Goal: Task Accomplishment & Management: Use online tool/utility

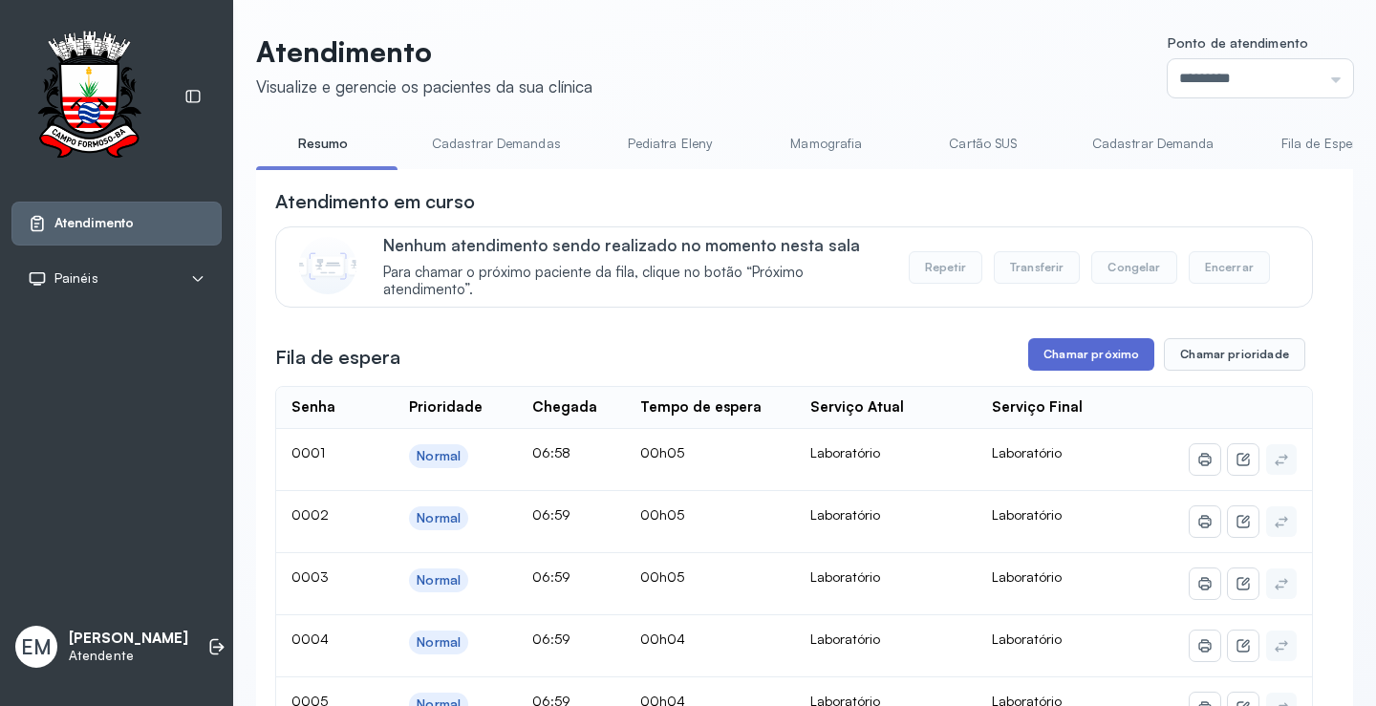
click at [1093, 357] on button "Chamar próximo" at bounding box center [1091, 354] width 126 height 32
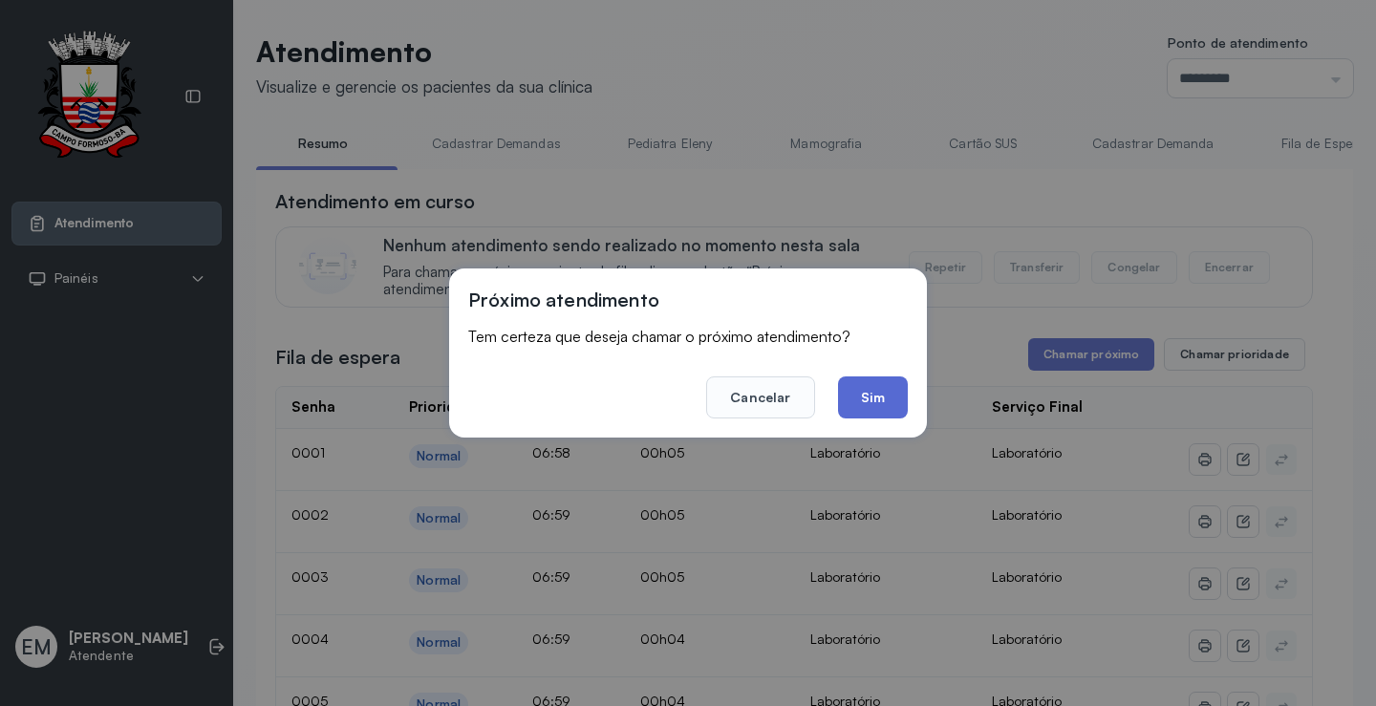
click at [881, 388] on button "Sim" at bounding box center [873, 397] width 70 height 42
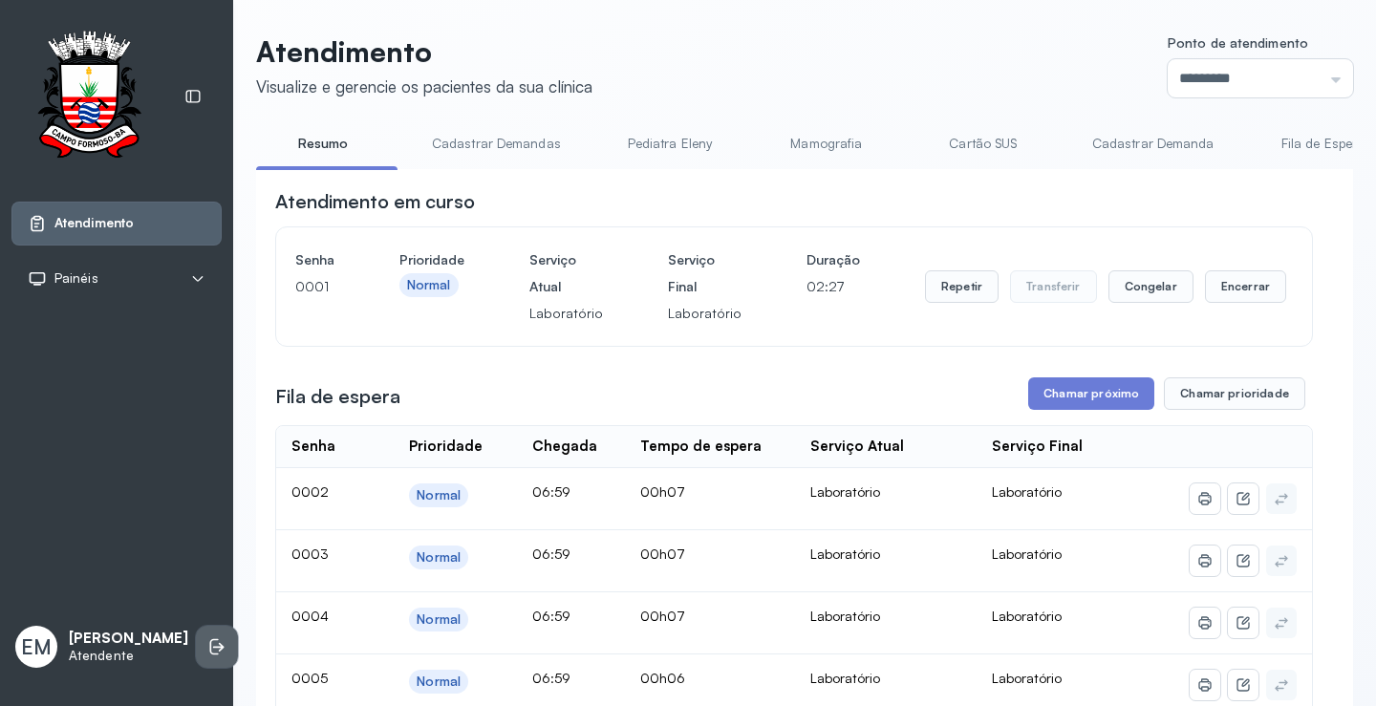
click at [210, 647] on icon at bounding box center [214, 647] width 9 height 16
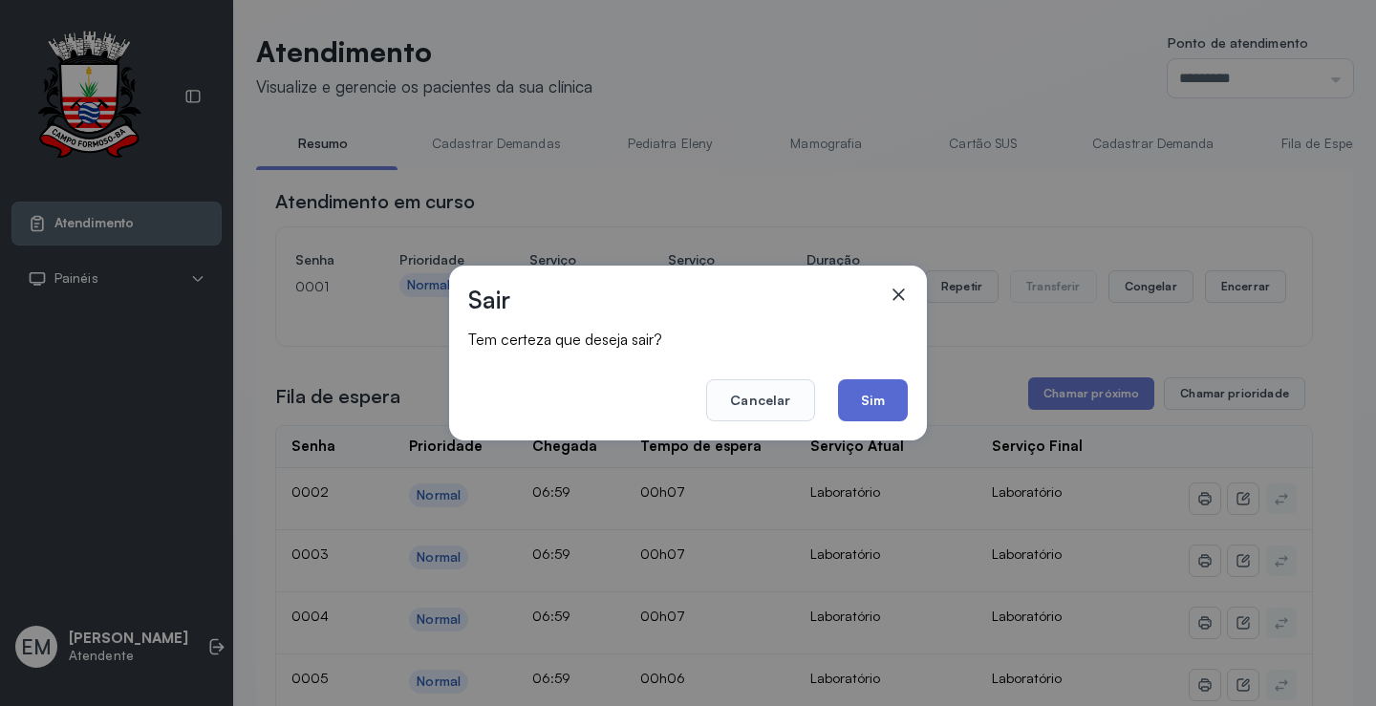
click at [852, 401] on button "Sim" at bounding box center [873, 400] width 70 height 42
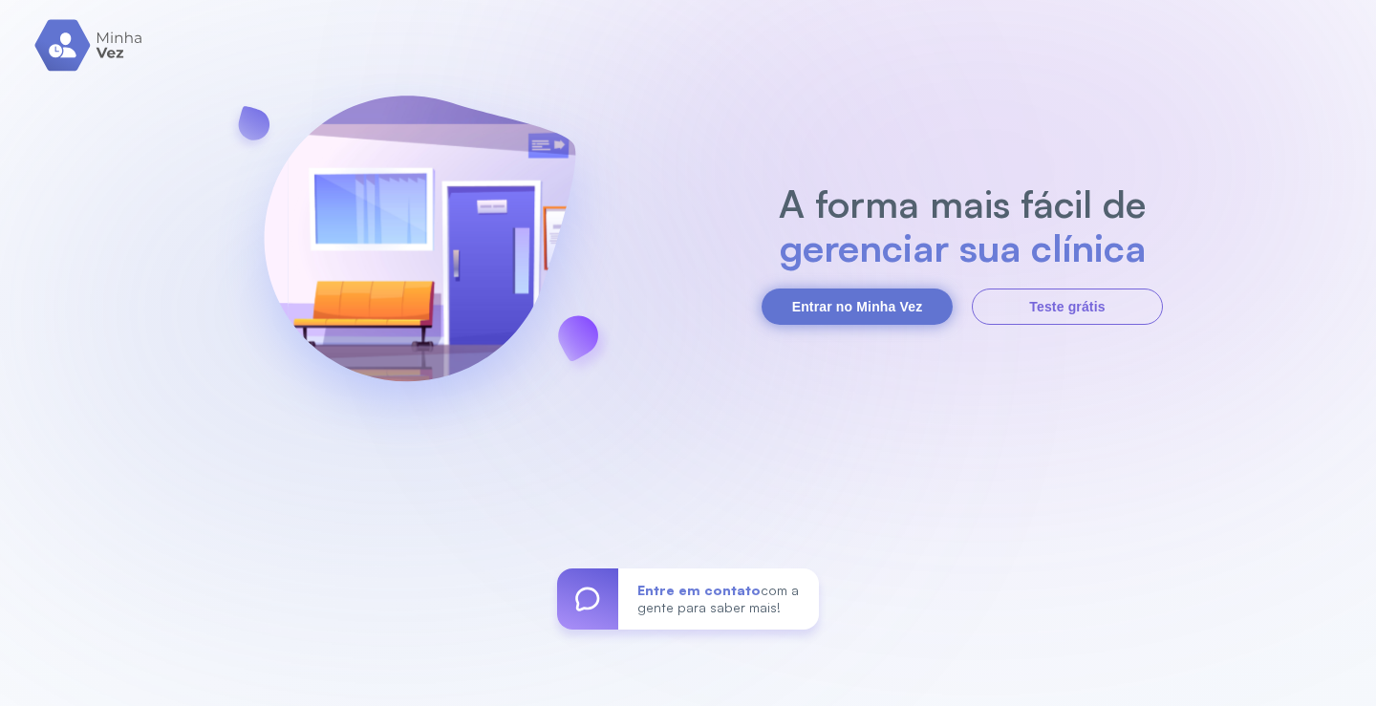
click at [811, 315] on button "Entrar no Minha Vez" at bounding box center [856, 307] width 191 height 36
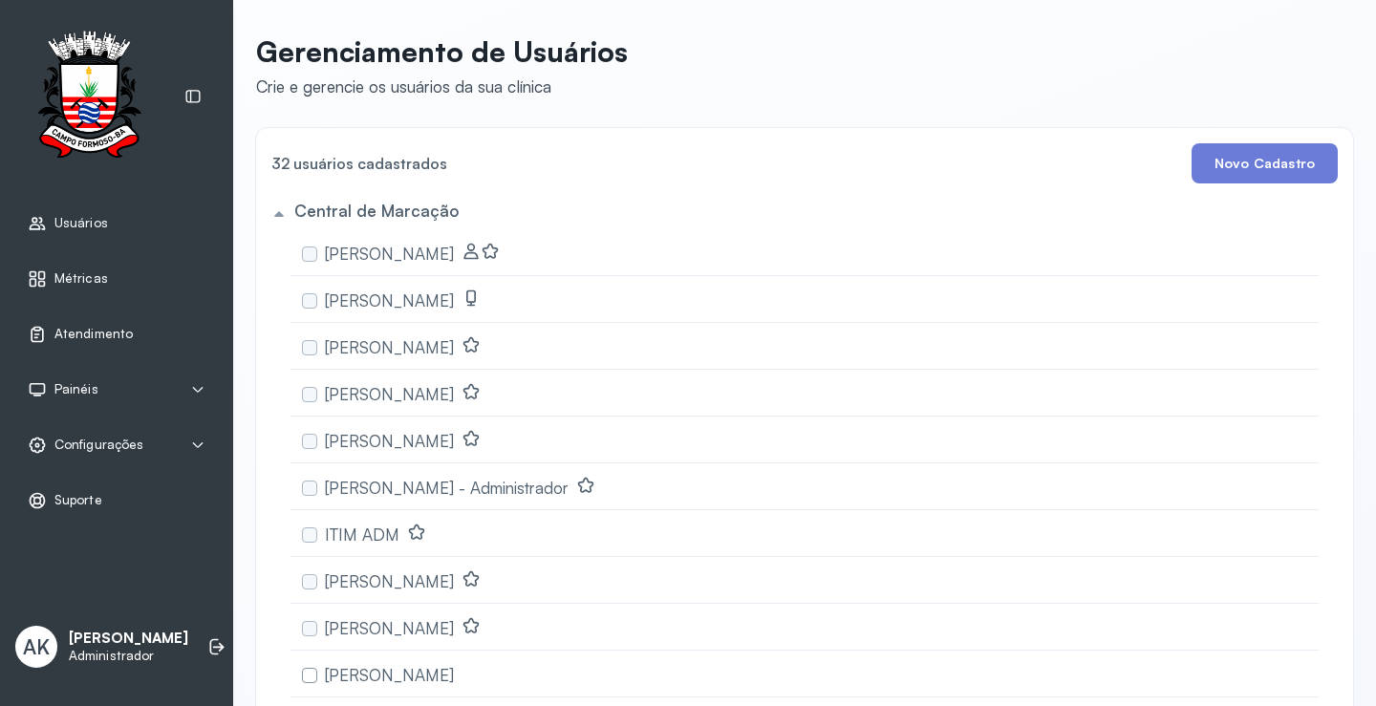
click at [110, 330] on span "Atendimento" at bounding box center [93, 334] width 78 height 16
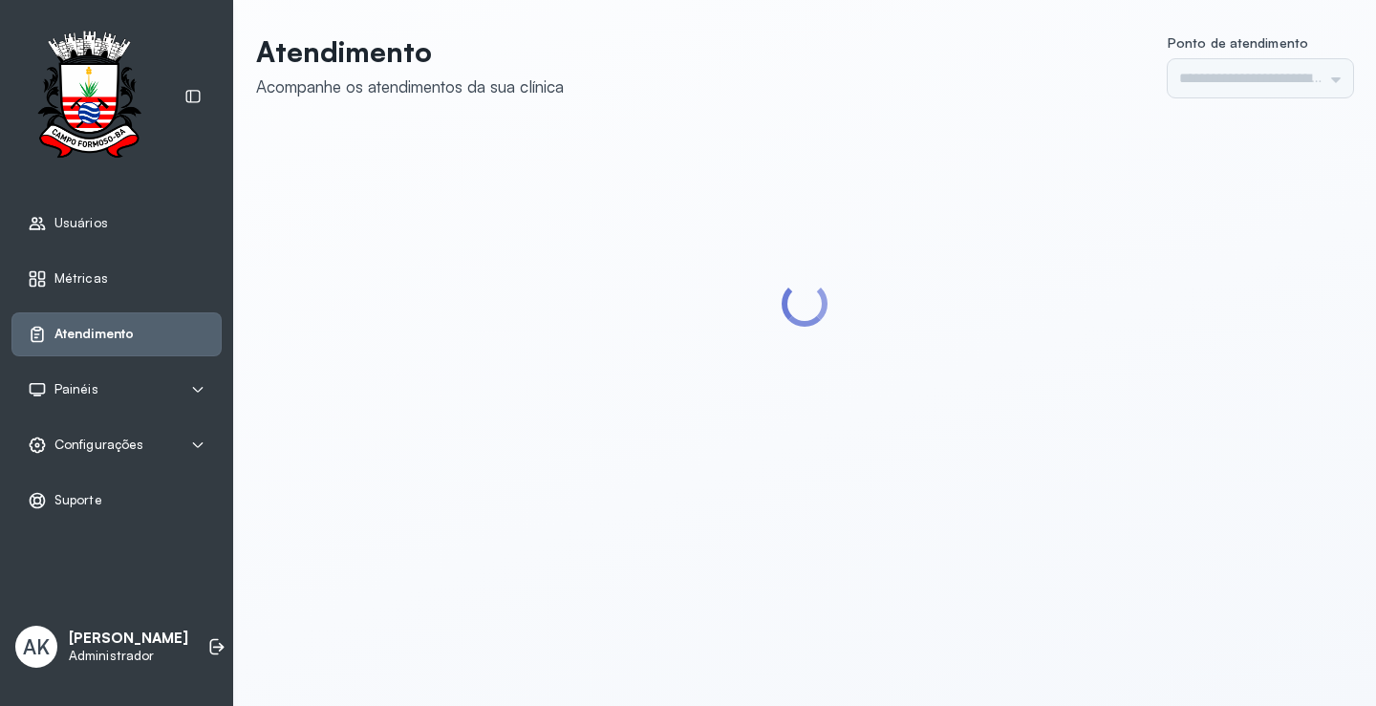
click at [116, 453] on div "Configurações" at bounding box center [86, 445] width 116 height 19
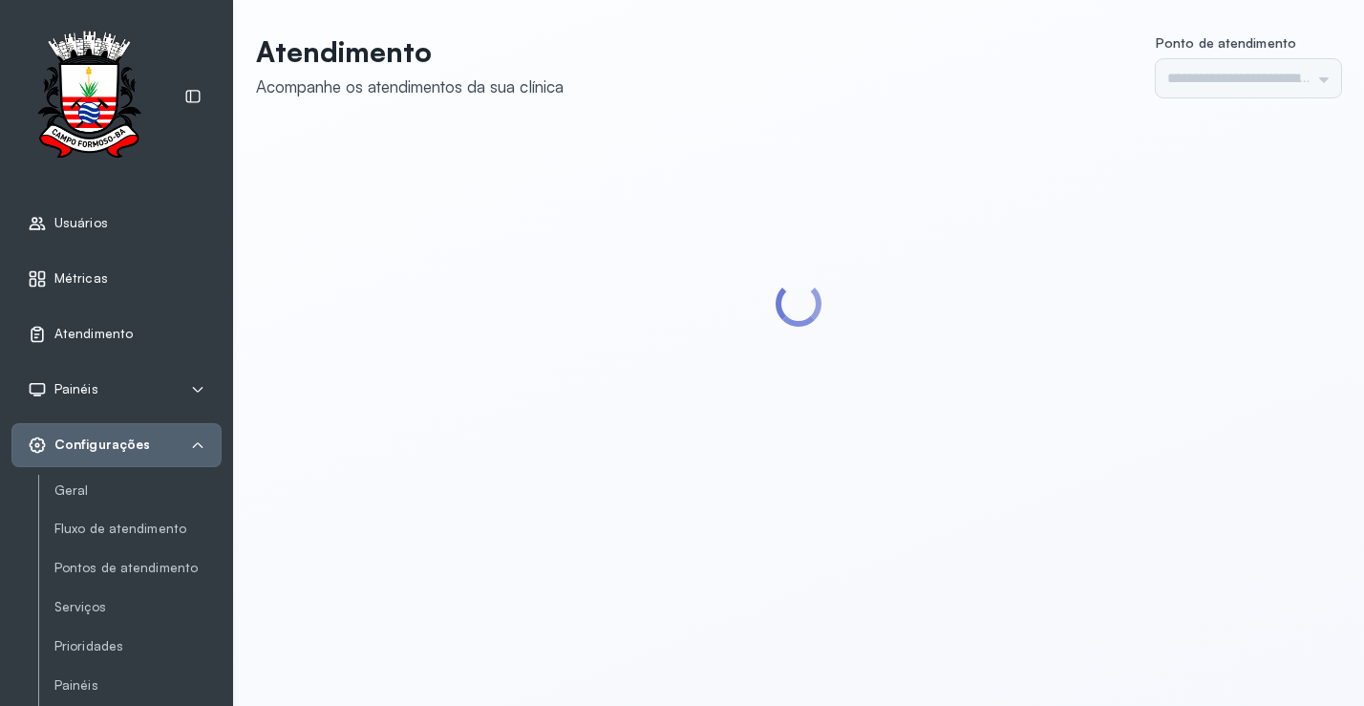
type input "*********"
click at [104, 614] on link "Serviços" at bounding box center [137, 607] width 167 height 16
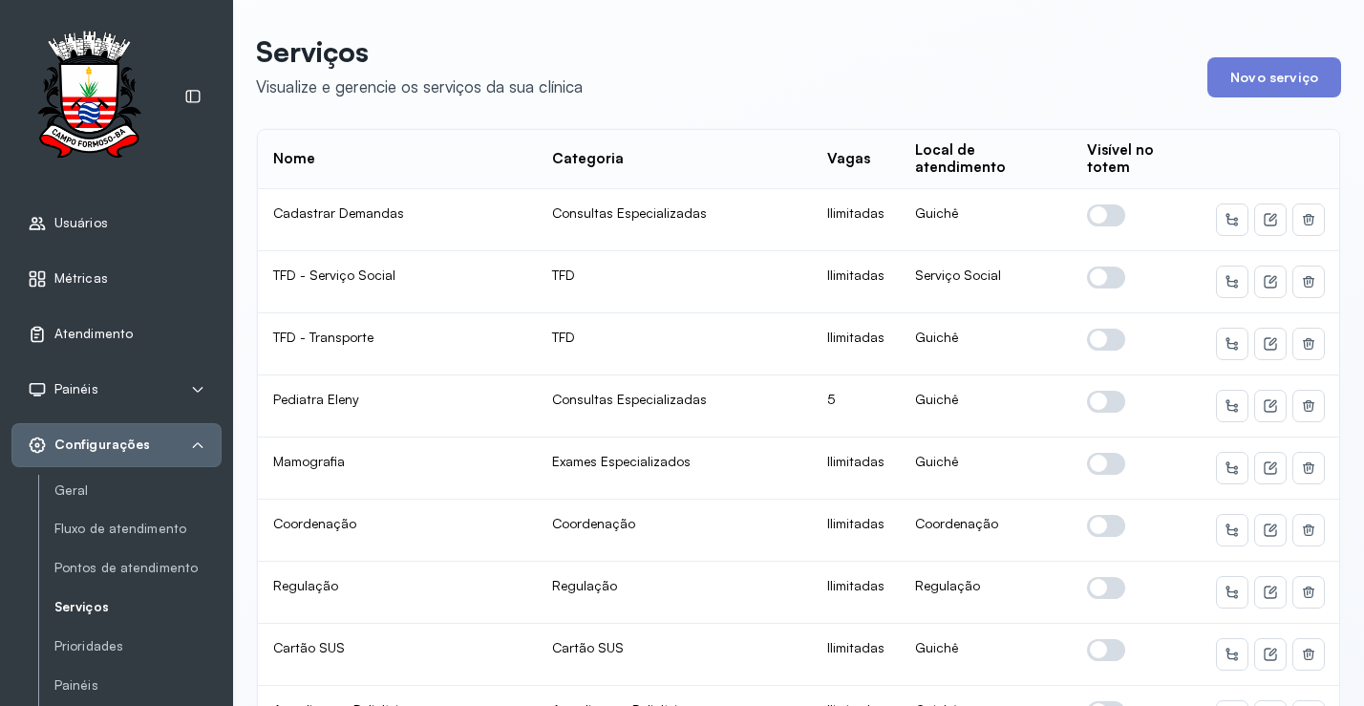
click at [91, 340] on span "Atendimento" at bounding box center [93, 334] width 78 height 16
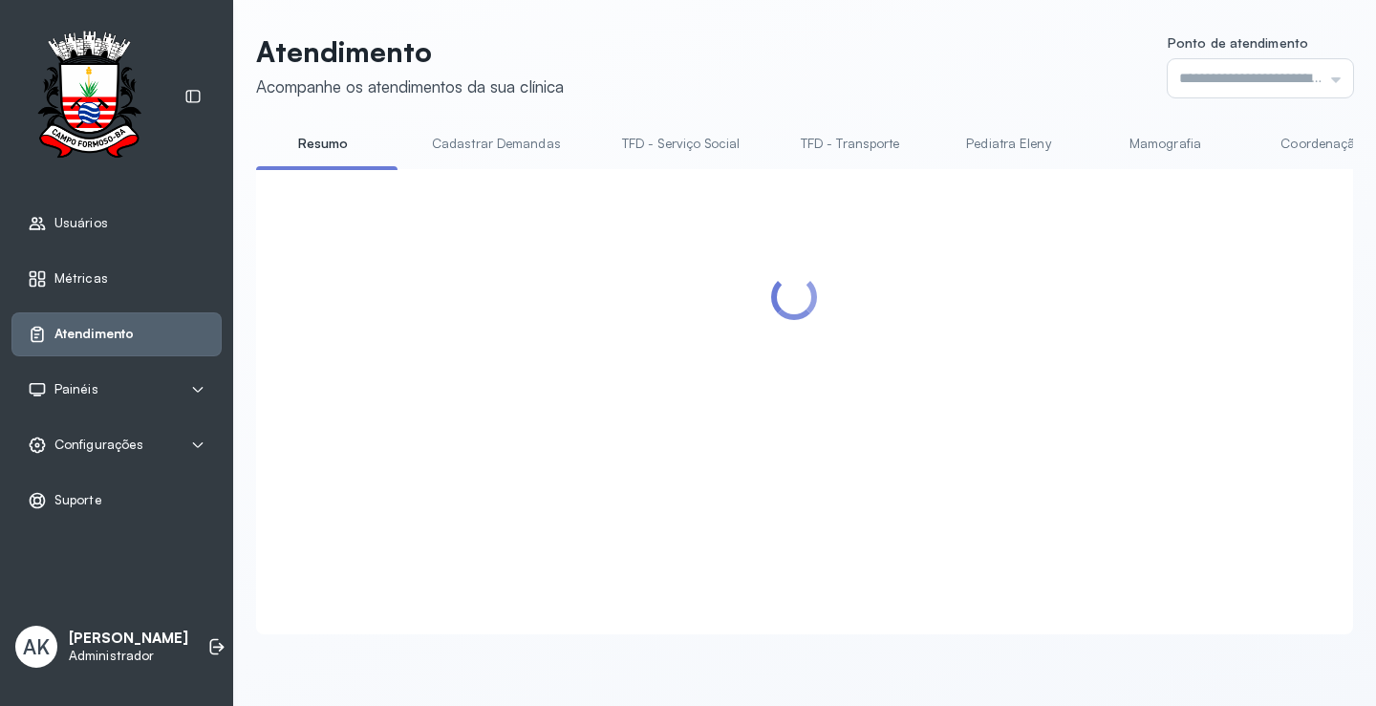
type input "*********"
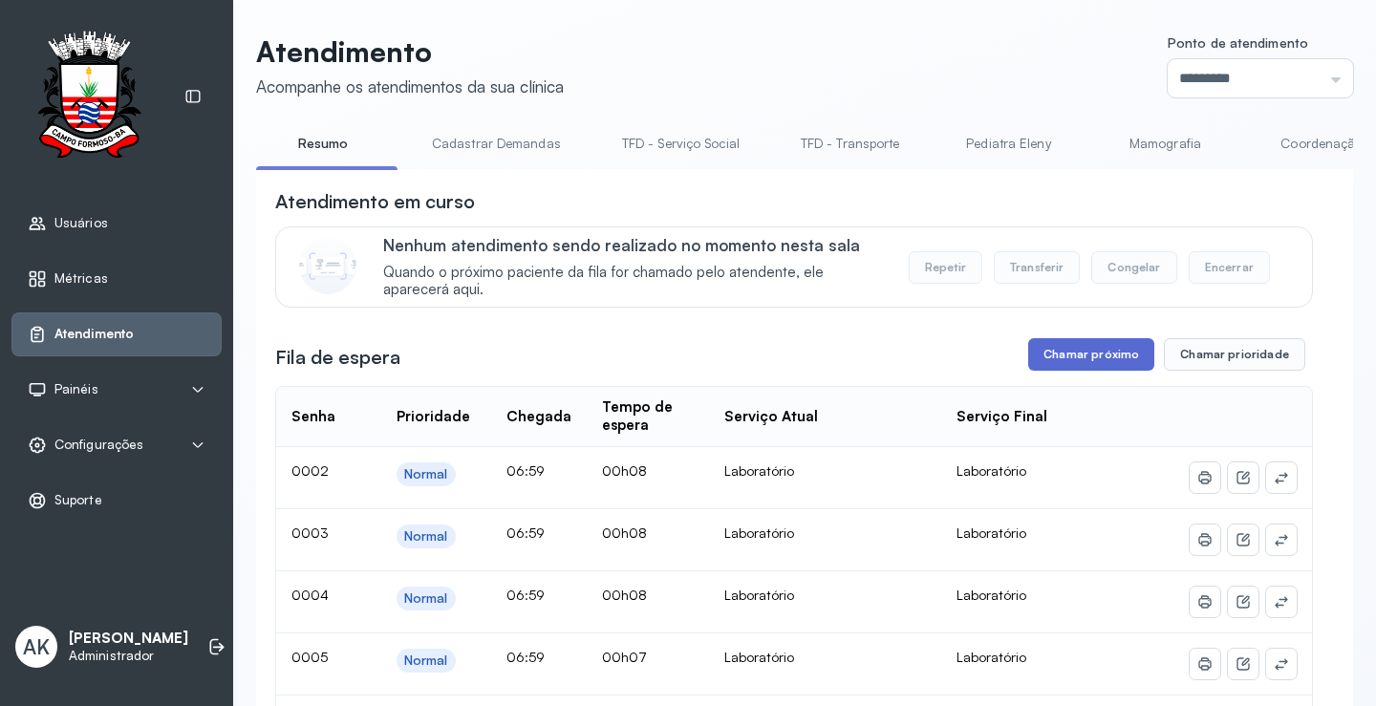
click at [1053, 351] on button "Chamar próximo" at bounding box center [1091, 354] width 126 height 32
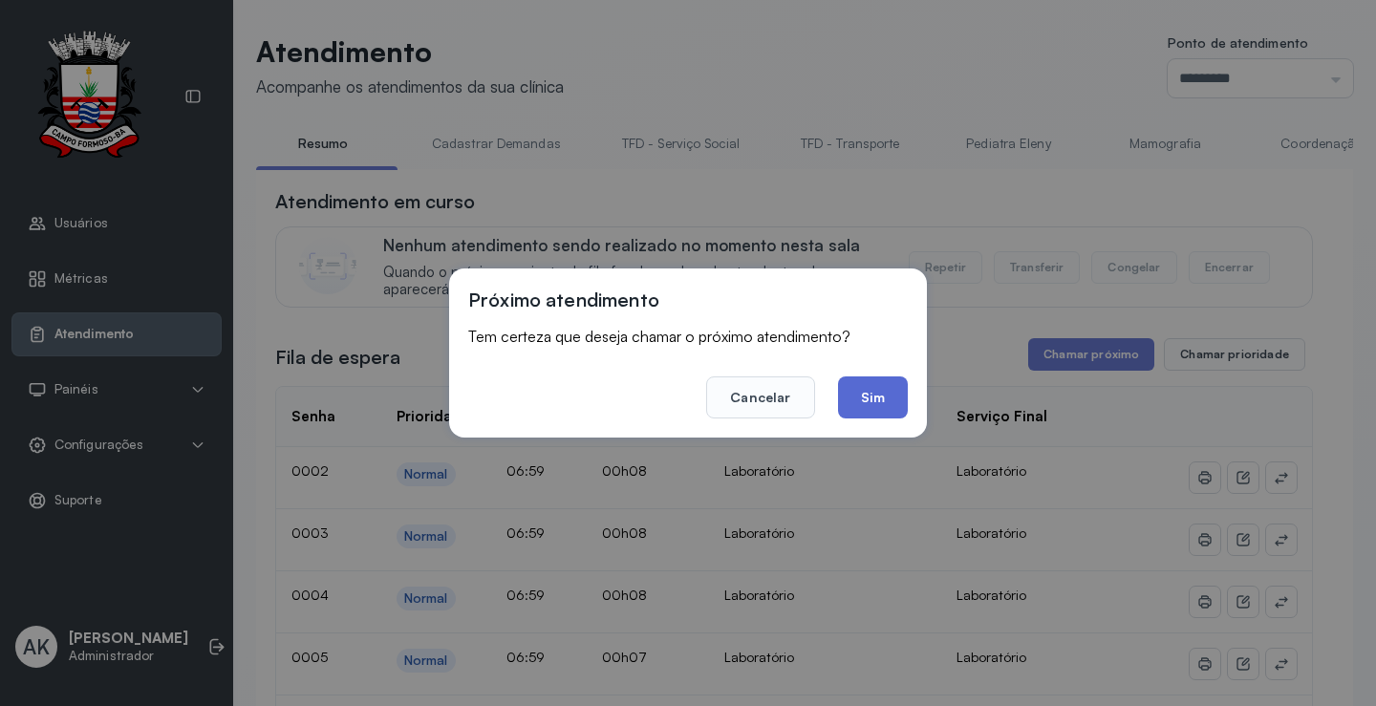
click at [860, 388] on button "Sim" at bounding box center [873, 397] width 70 height 42
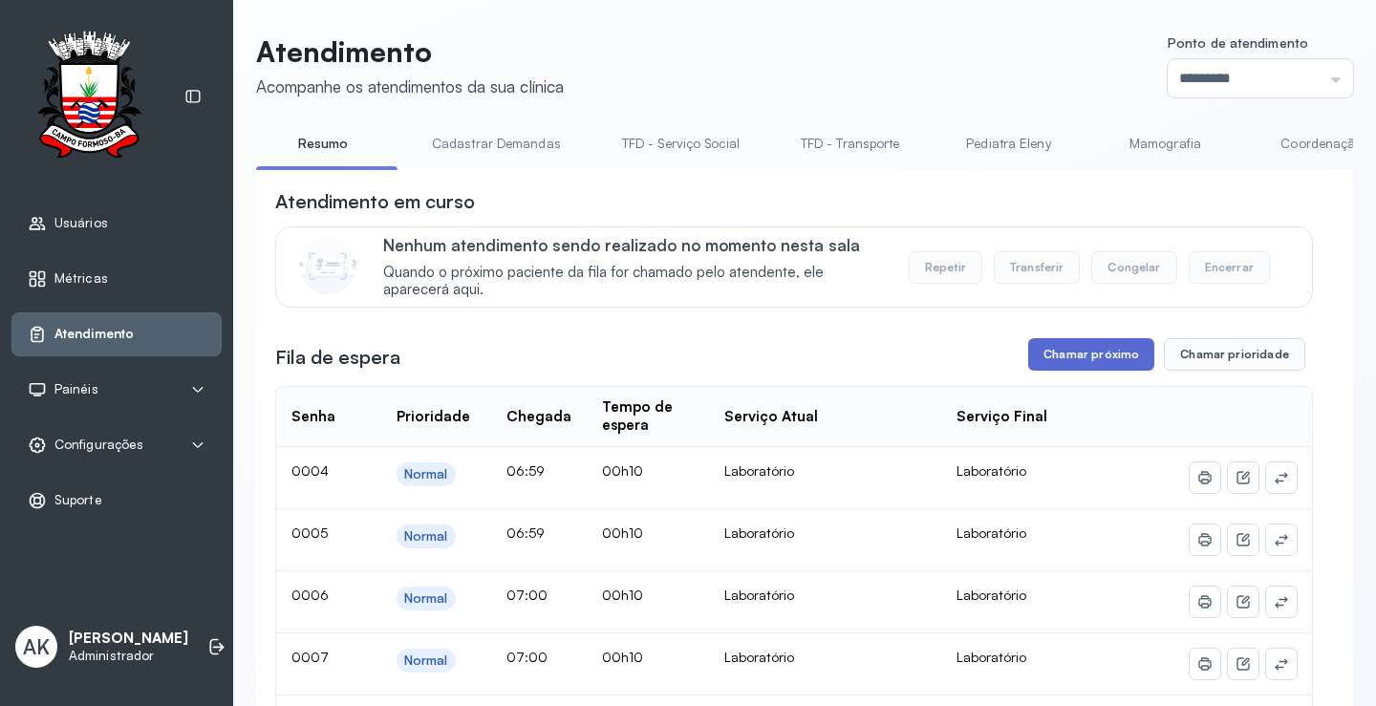
click at [1083, 363] on button "Chamar próximo" at bounding box center [1091, 354] width 126 height 32
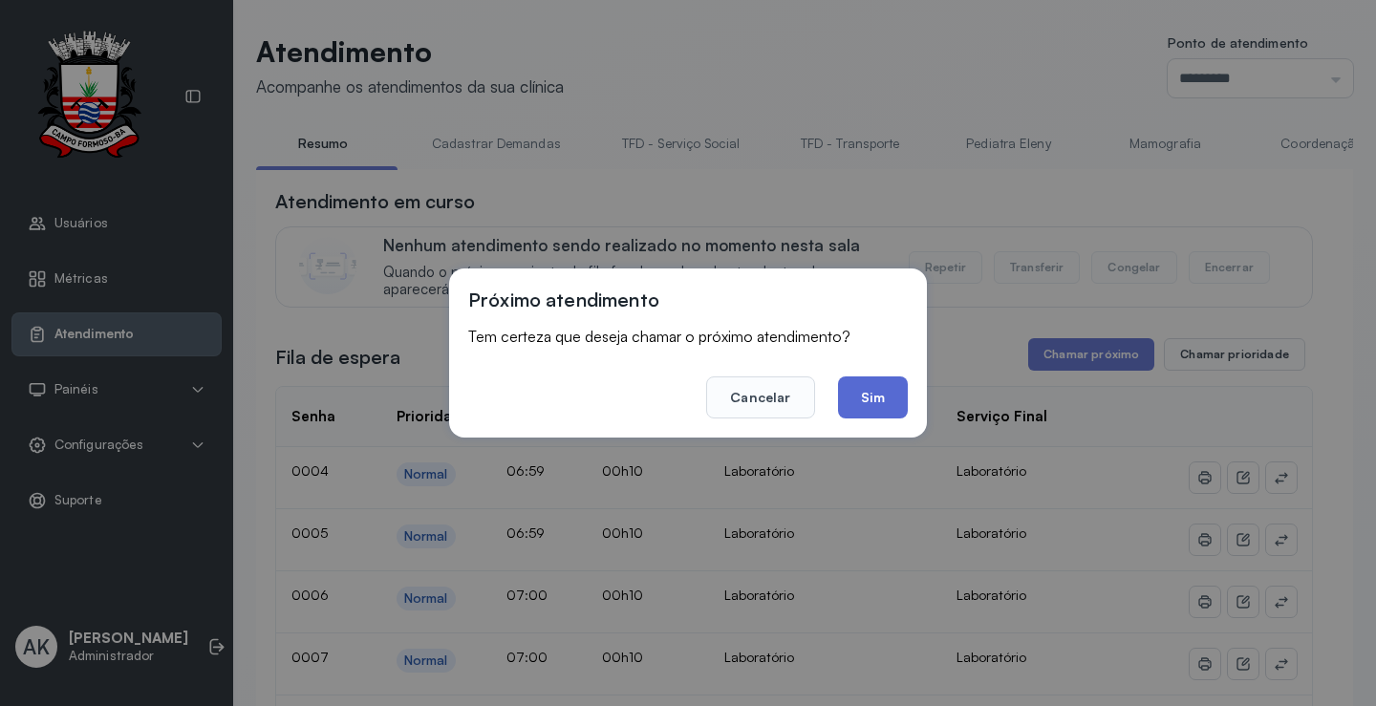
click at [887, 401] on button "Sim" at bounding box center [873, 397] width 70 height 42
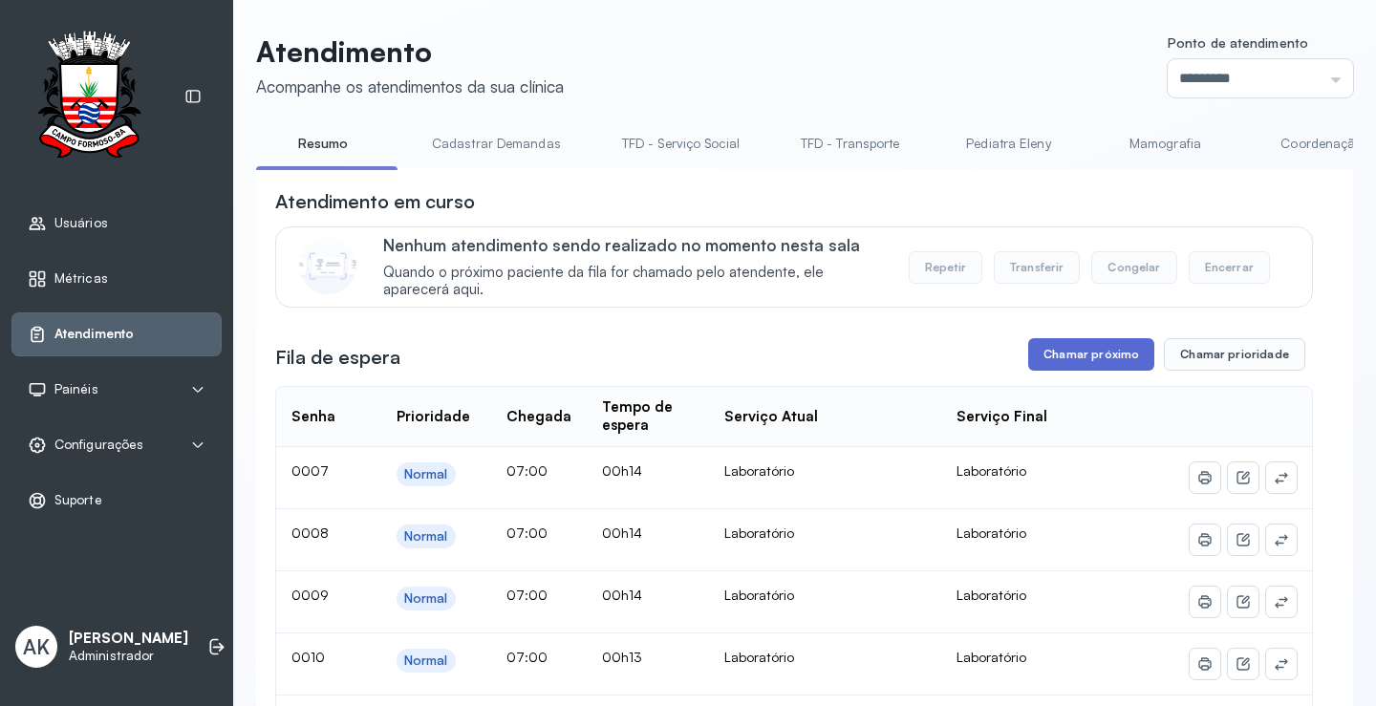
click at [1052, 348] on button "Chamar próximo" at bounding box center [1091, 354] width 126 height 32
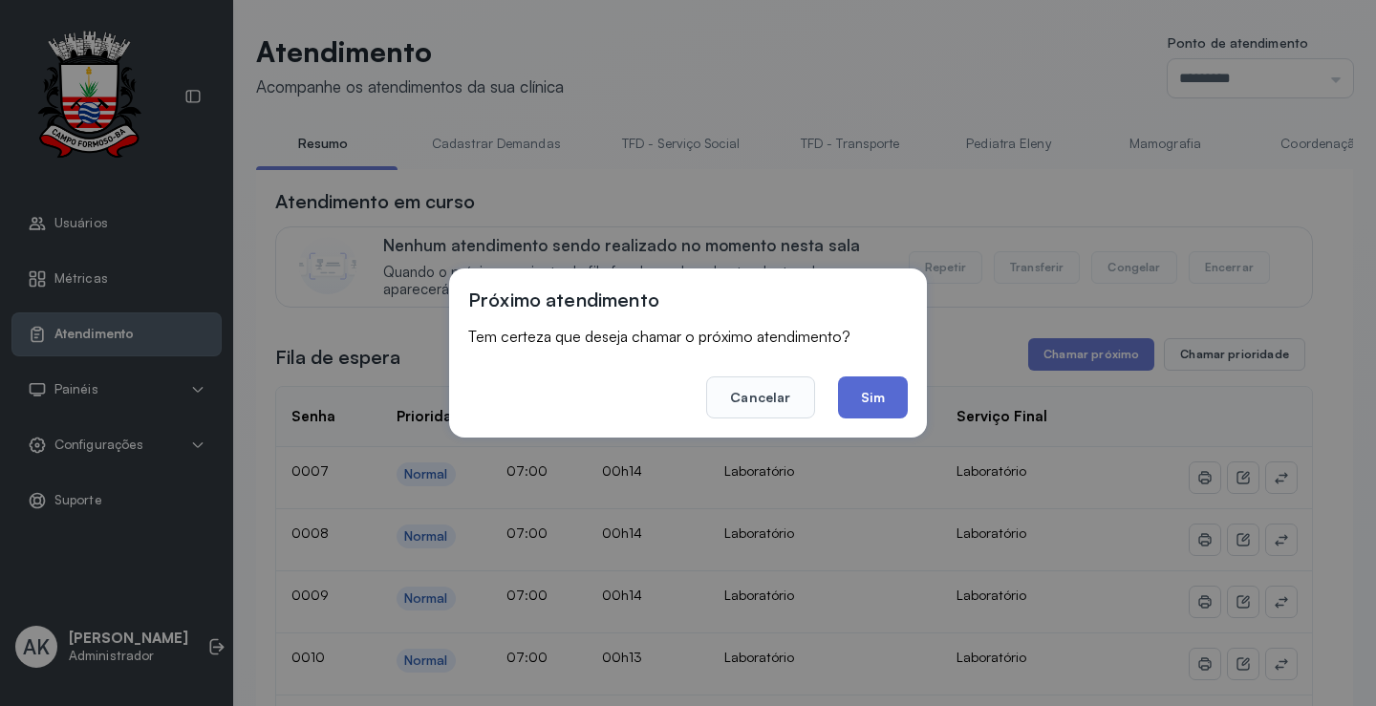
click at [893, 391] on button "Sim" at bounding box center [873, 397] width 70 height 42
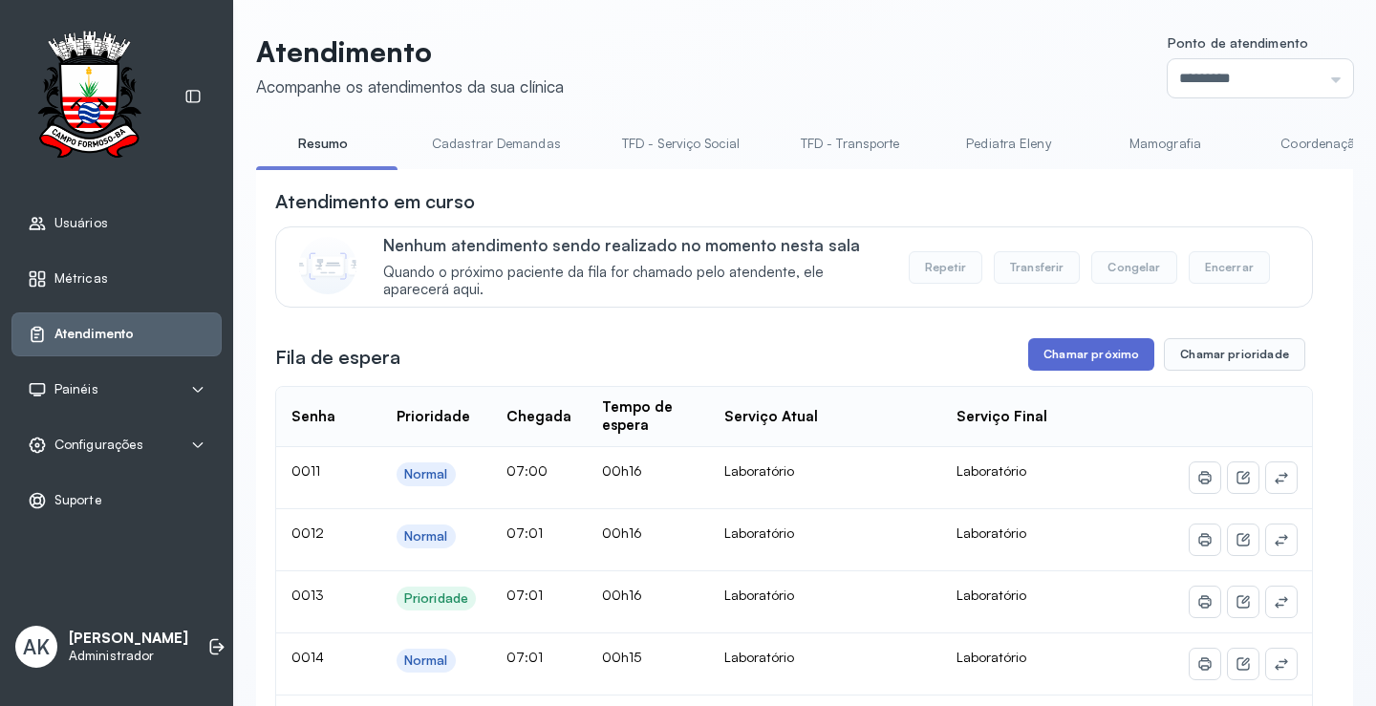
click at [1096, 357] on button "Chamar próximo" at bounding box center [1091, 354] width 126 height 32
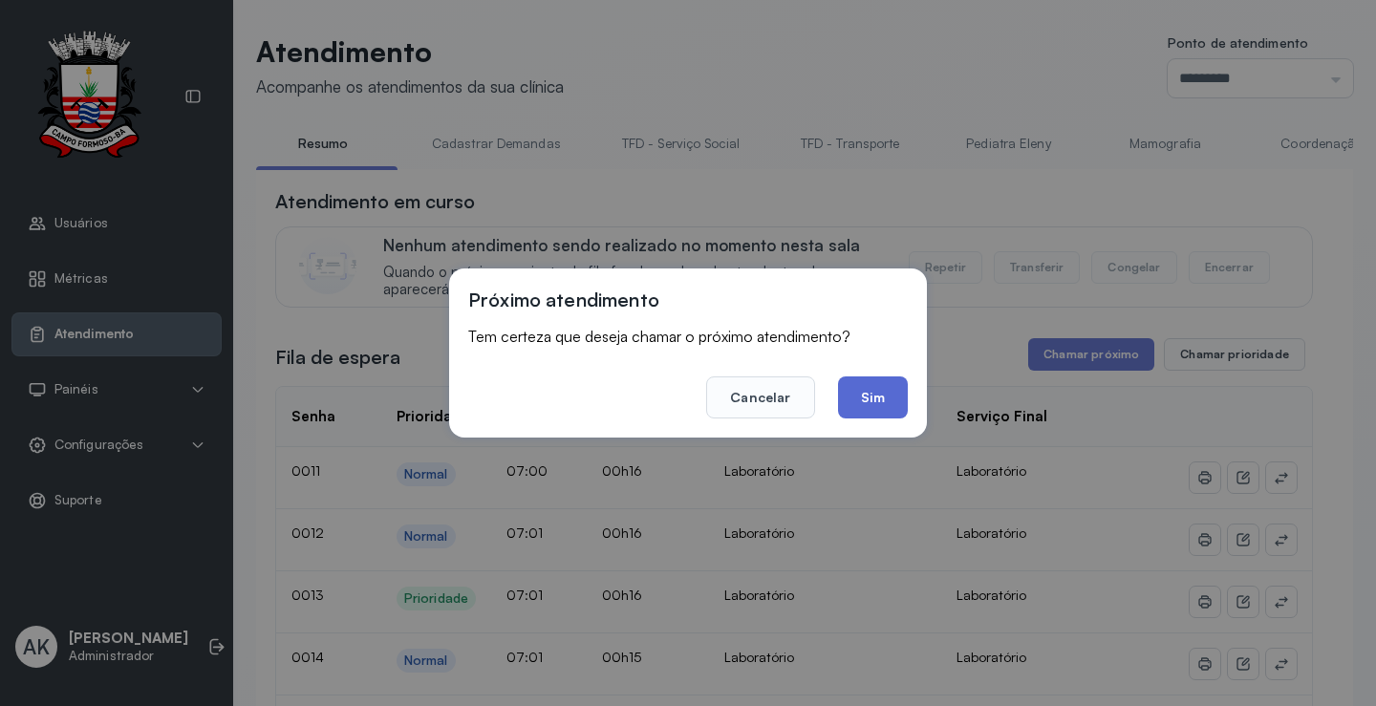
click at [879, 401] on button "Sim" at bounding box center [873, 397] width 70 height 42
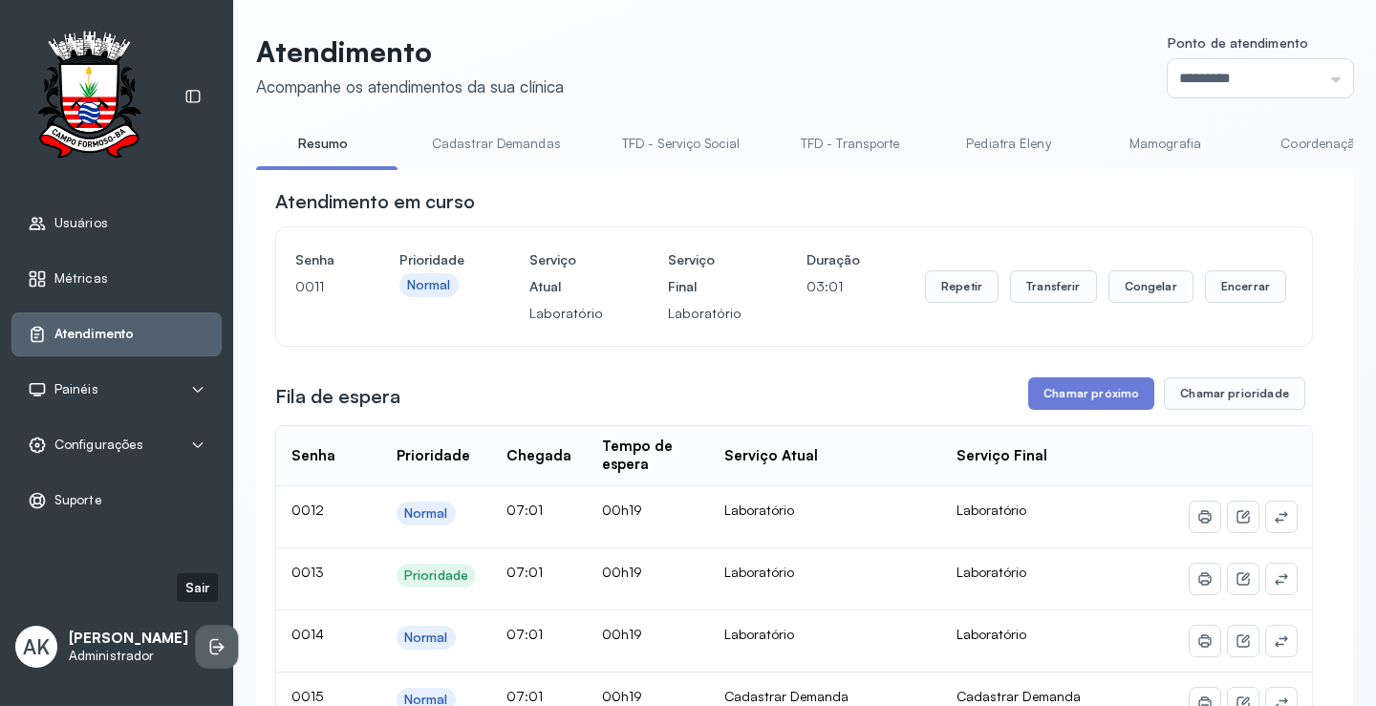
click at [217, 626] on li at bounding box center [217, 647] width 42 height 42
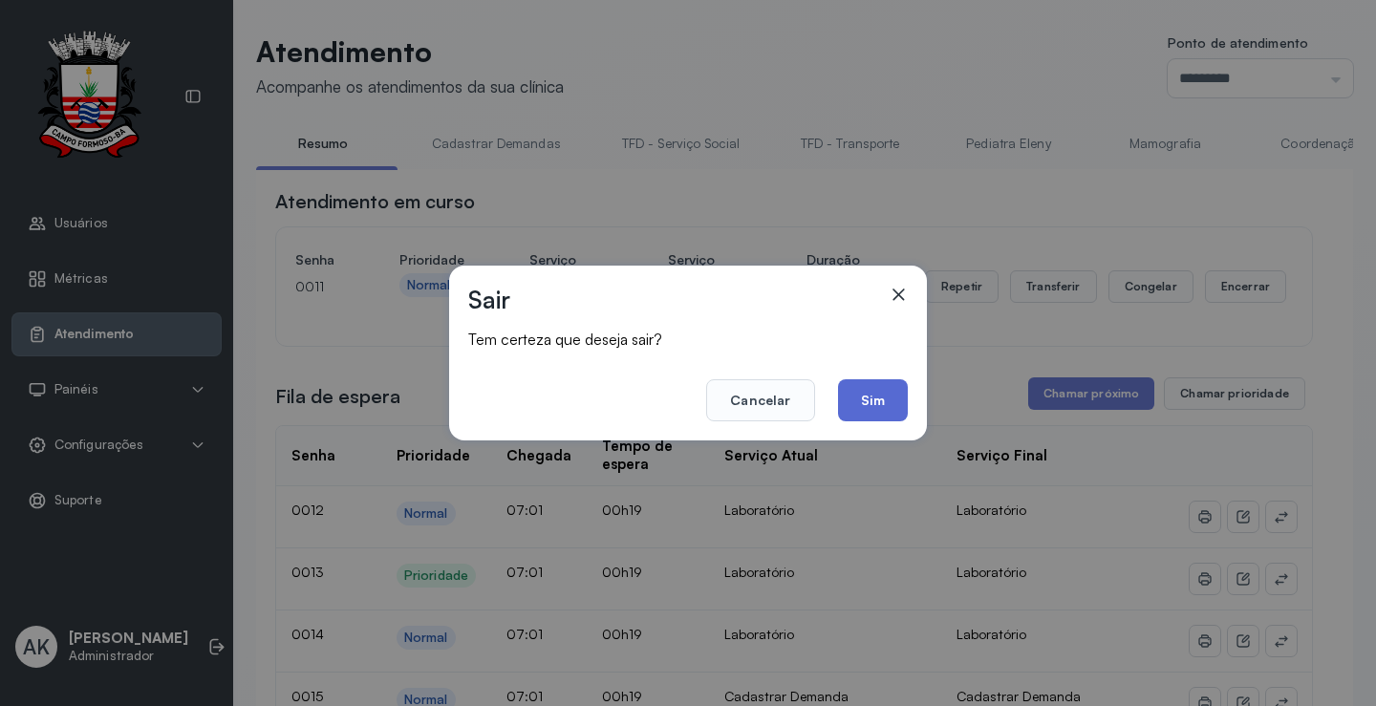
click at [875, 401] on button "Sim" at bounding box center [873, 400] width 70 height 42
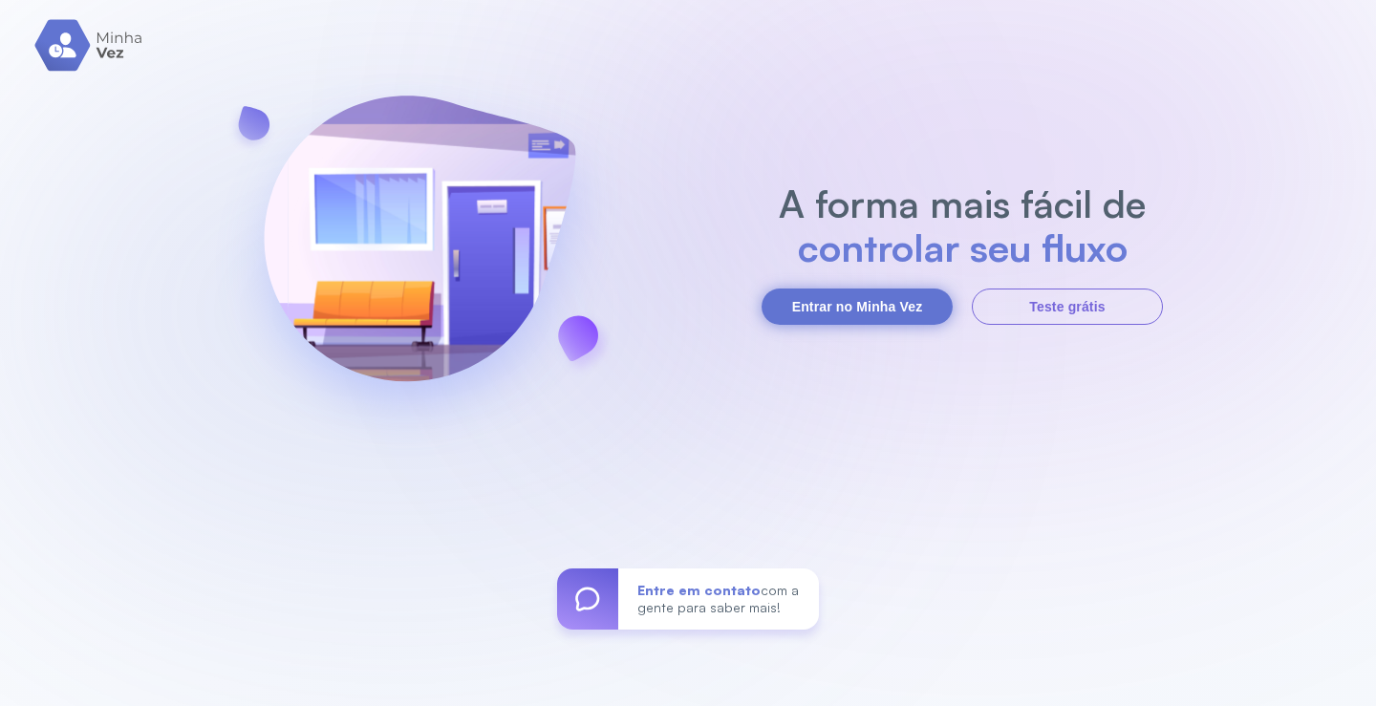
click at [880, 297] on button "Entrar no Minha Vez" at bounding box center [856, 307] width 191 height 36
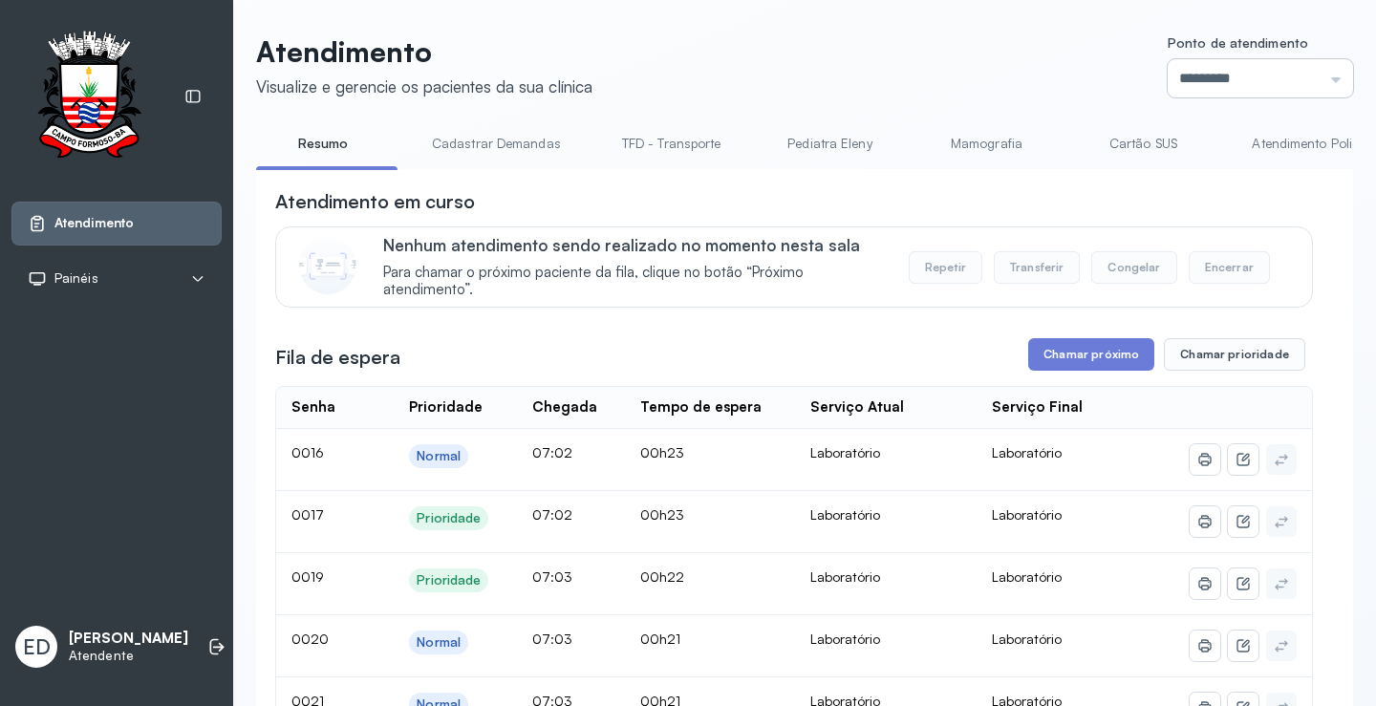
click at [1244, 84] on input "*********" at bounding box center [1259, 78] width 185 height 38
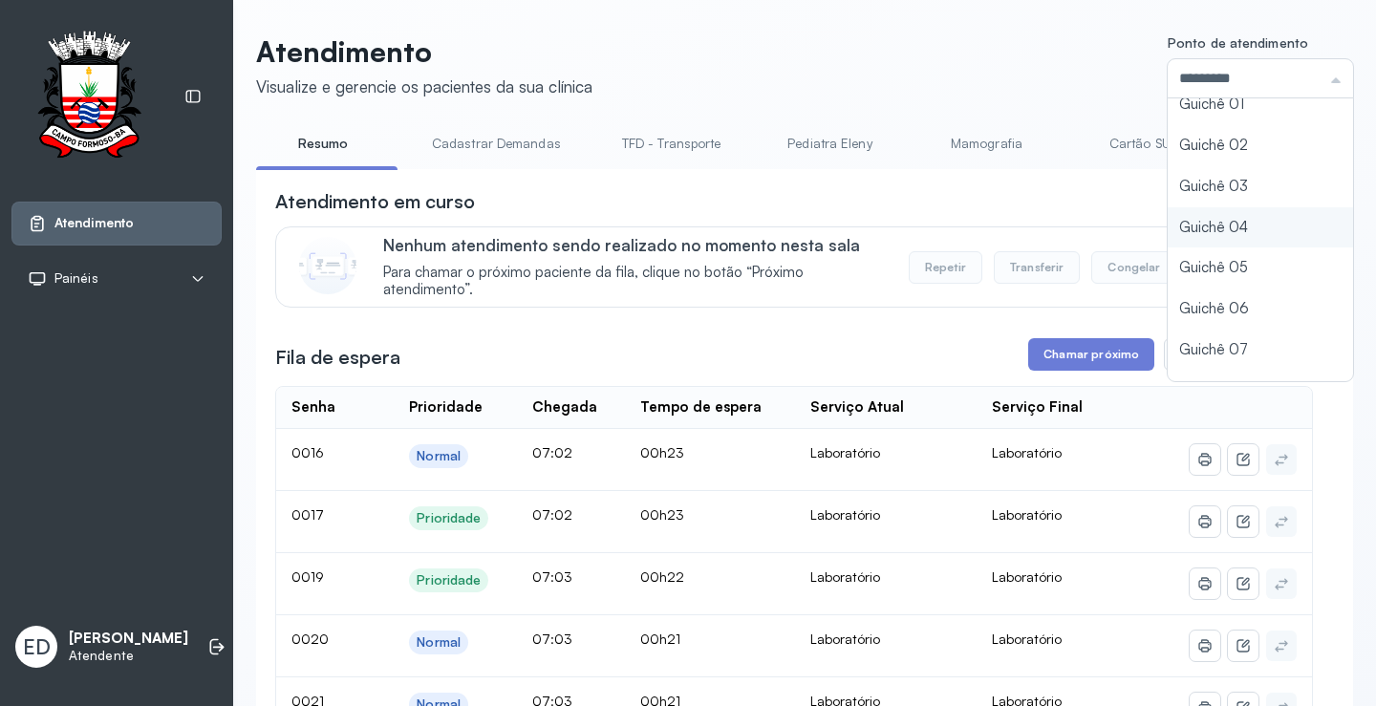
scroll to position [84, 0]
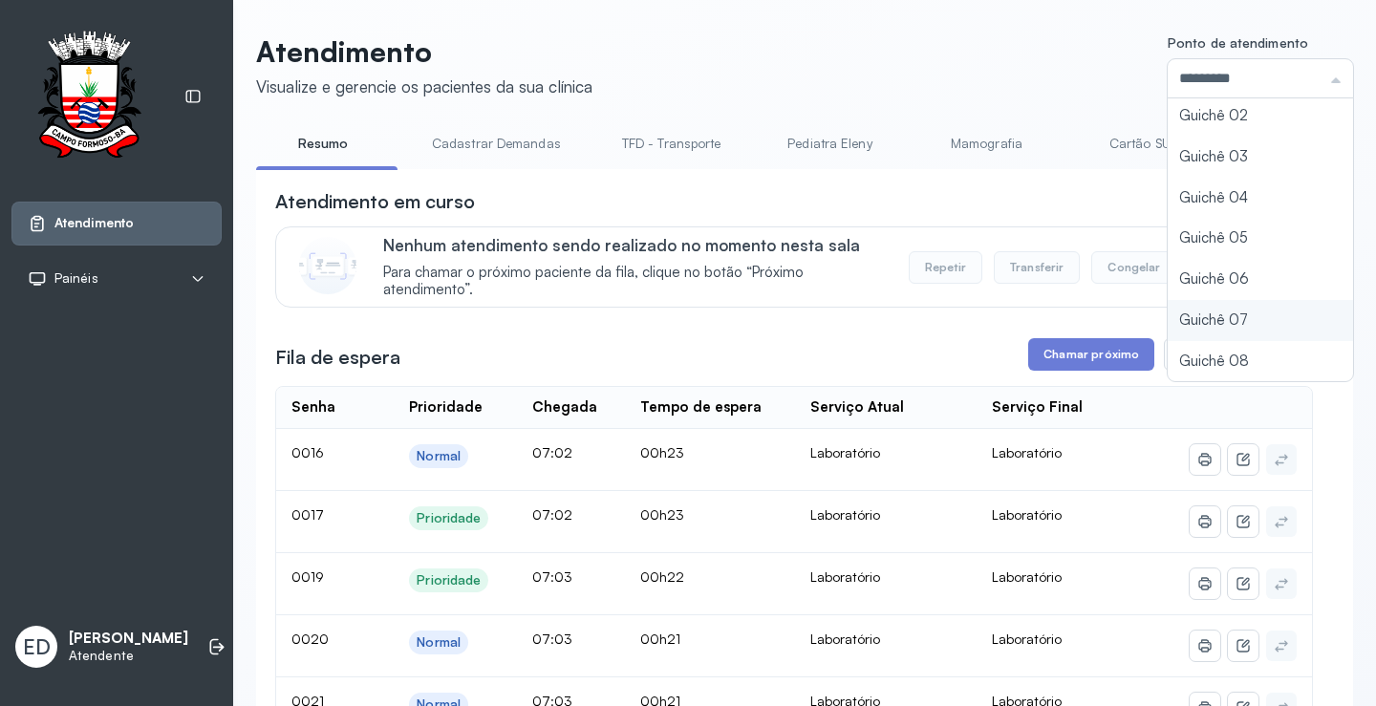
type input "*********"
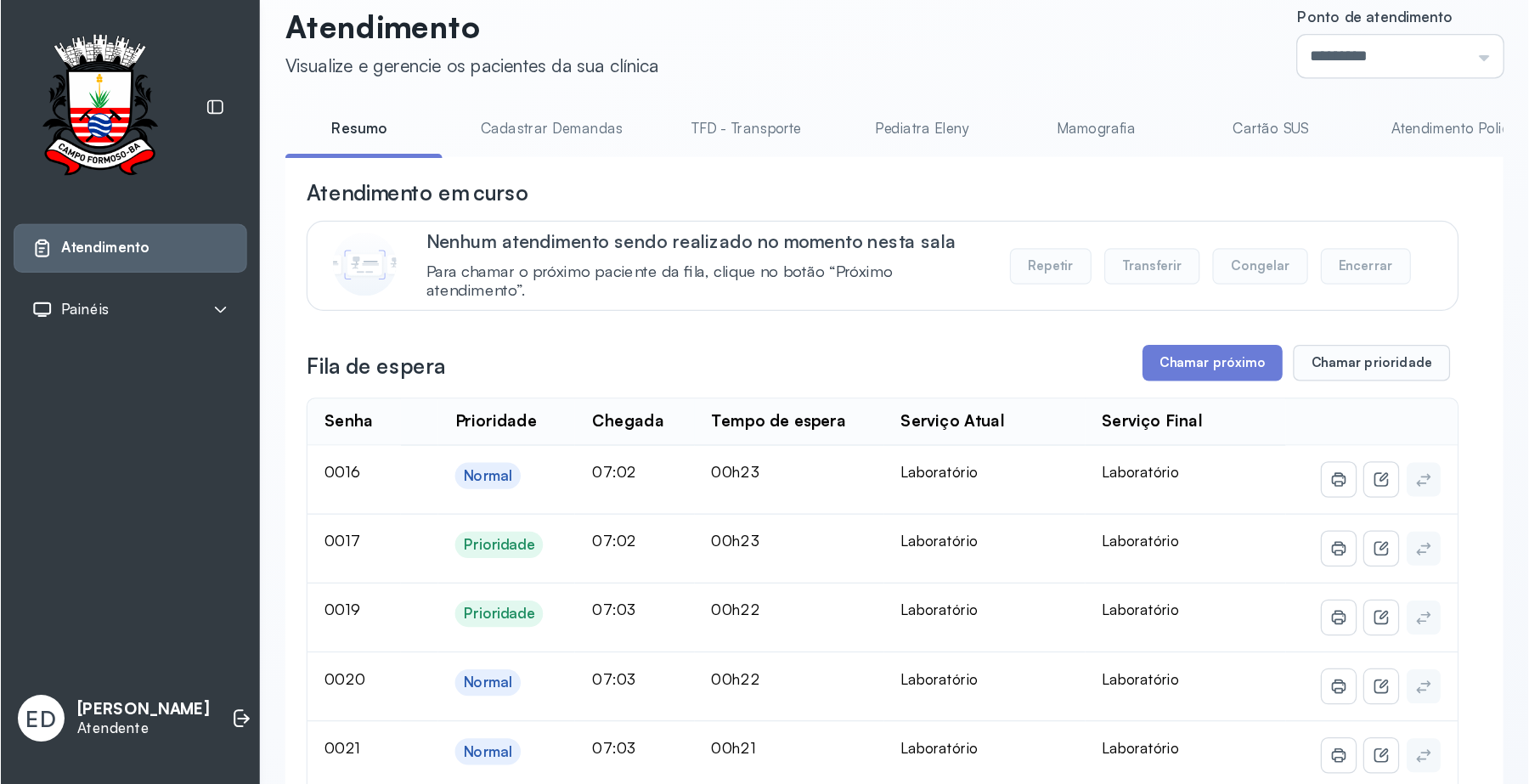
scroll to position [0, 0]
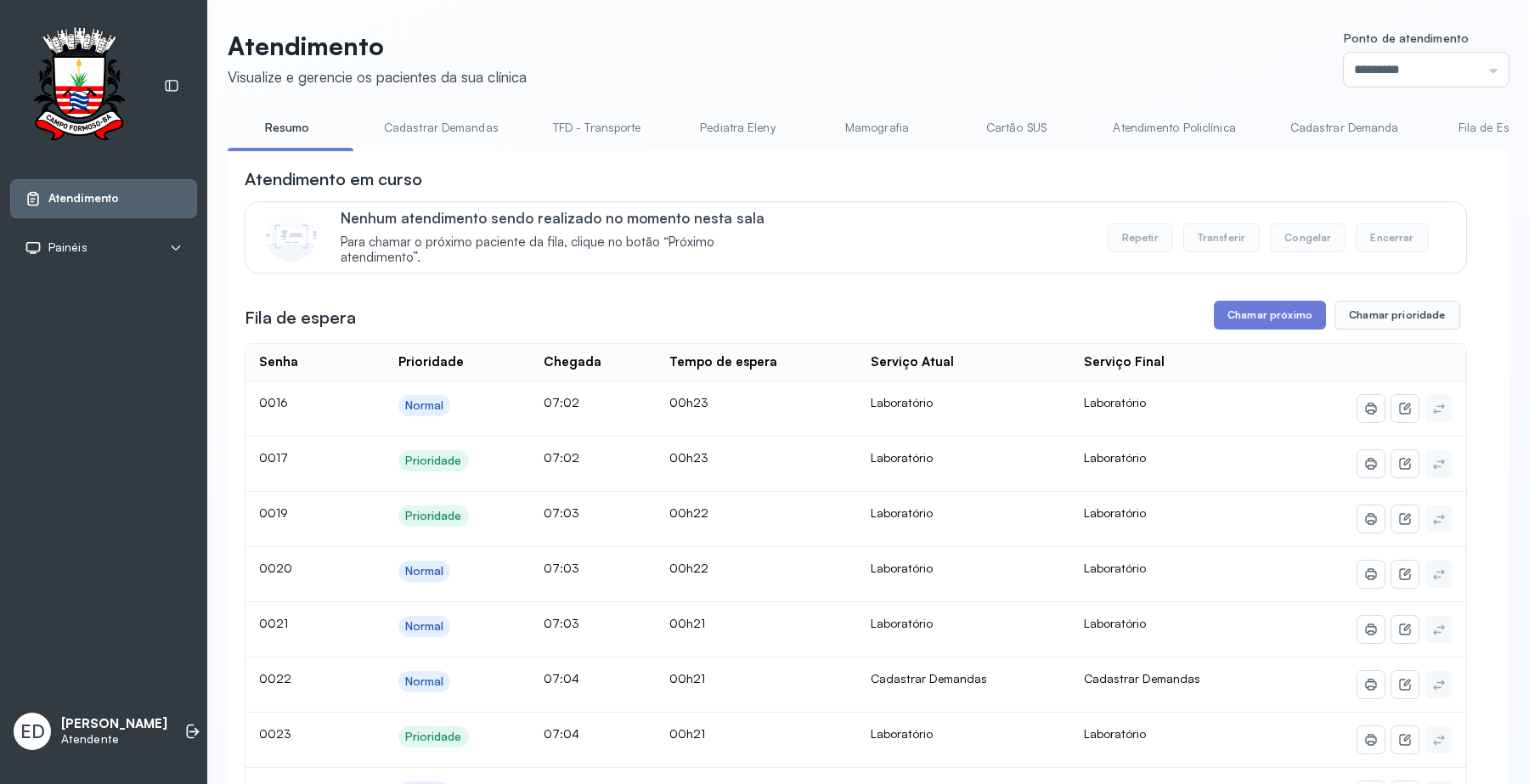
drag, startPoint x: 1168, startPoint y: 2, endPoint x: 958, endPoint y: 48, distance: 215.0
click at [958, 48] on header "Atendimento Visualize e gerencie os pacientes da sua clínica Ponto de atendimen…" at bounding box center [868, 58] width 1281 height 56
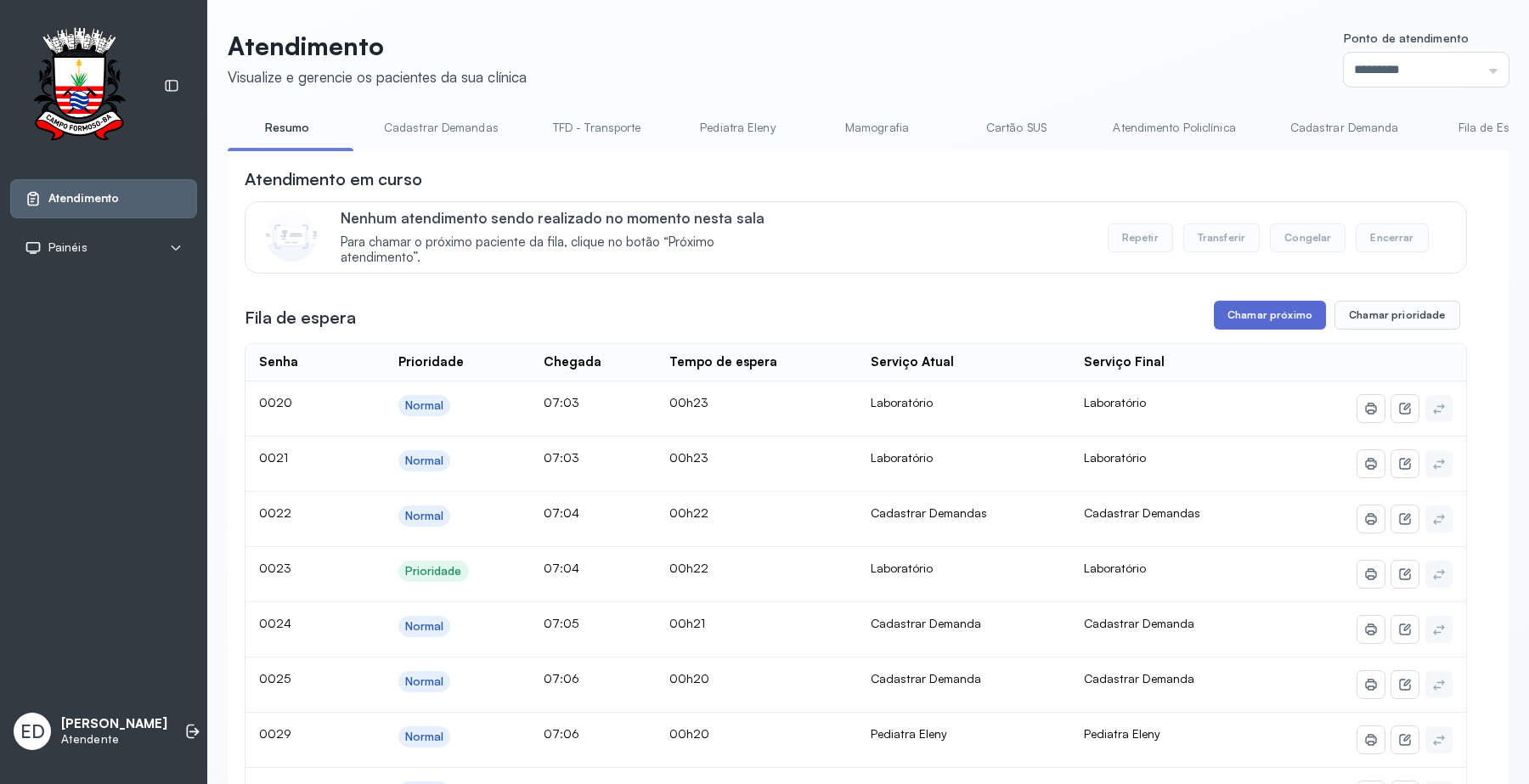
click at [1222, 324] on button "Chamar próximo" at bounding box center [1269, 315] width 112 height 28
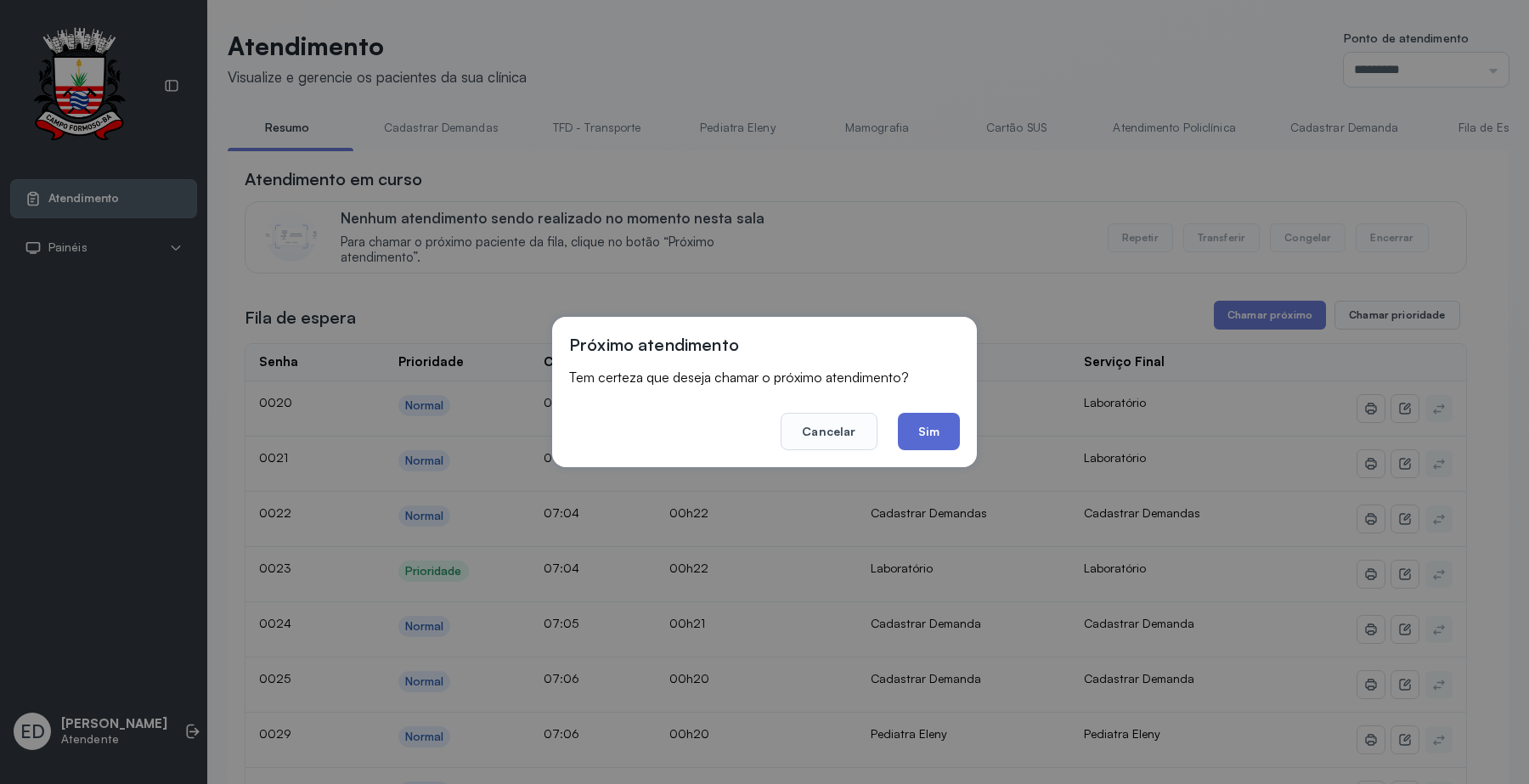
click at [931, 436] on button "Sim" at bounding box center [929, 431] width 62 height 37
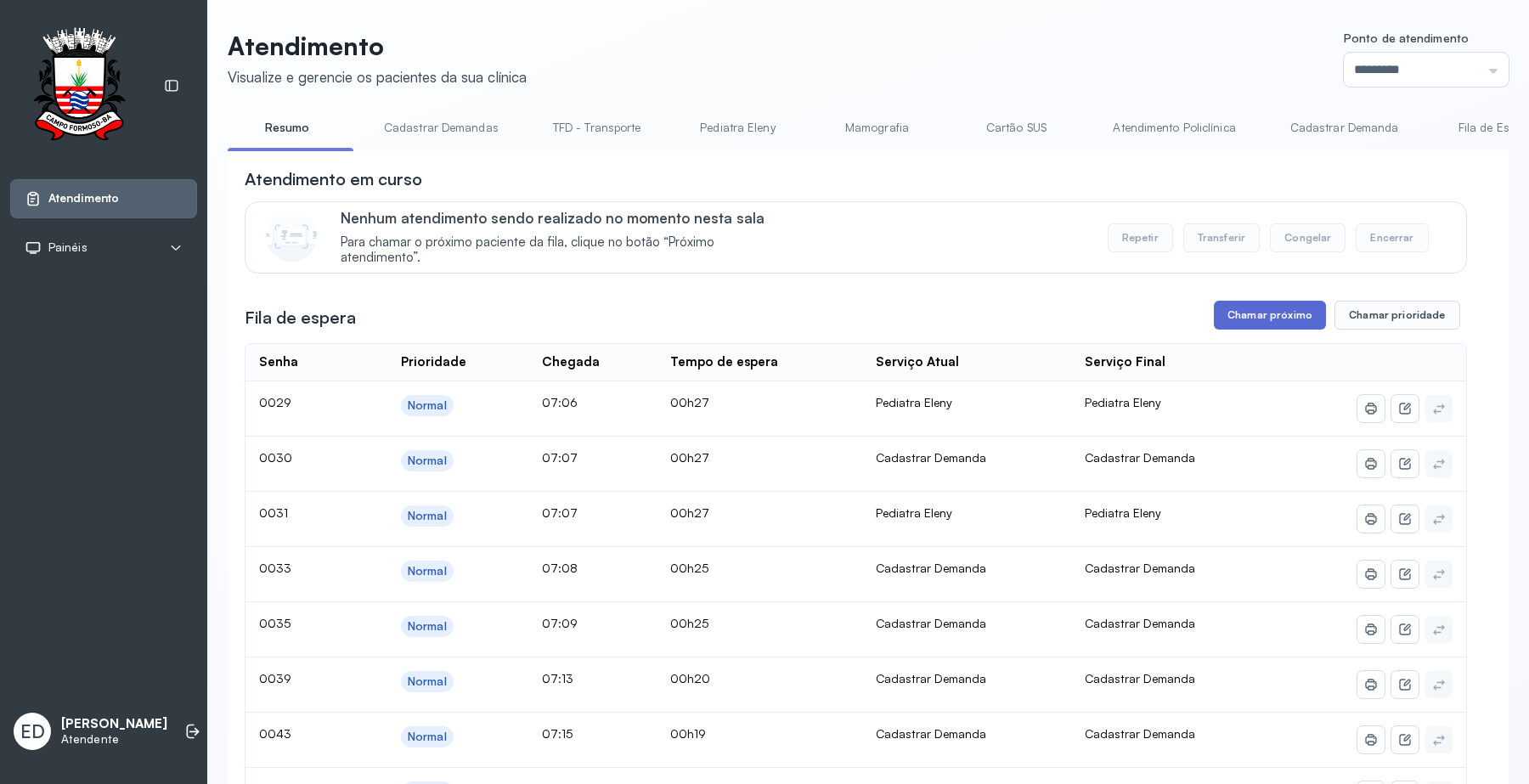
click at [1278, 325] on button "Chamar próximo" at bounding box center [1269, 315] width 112 height 28
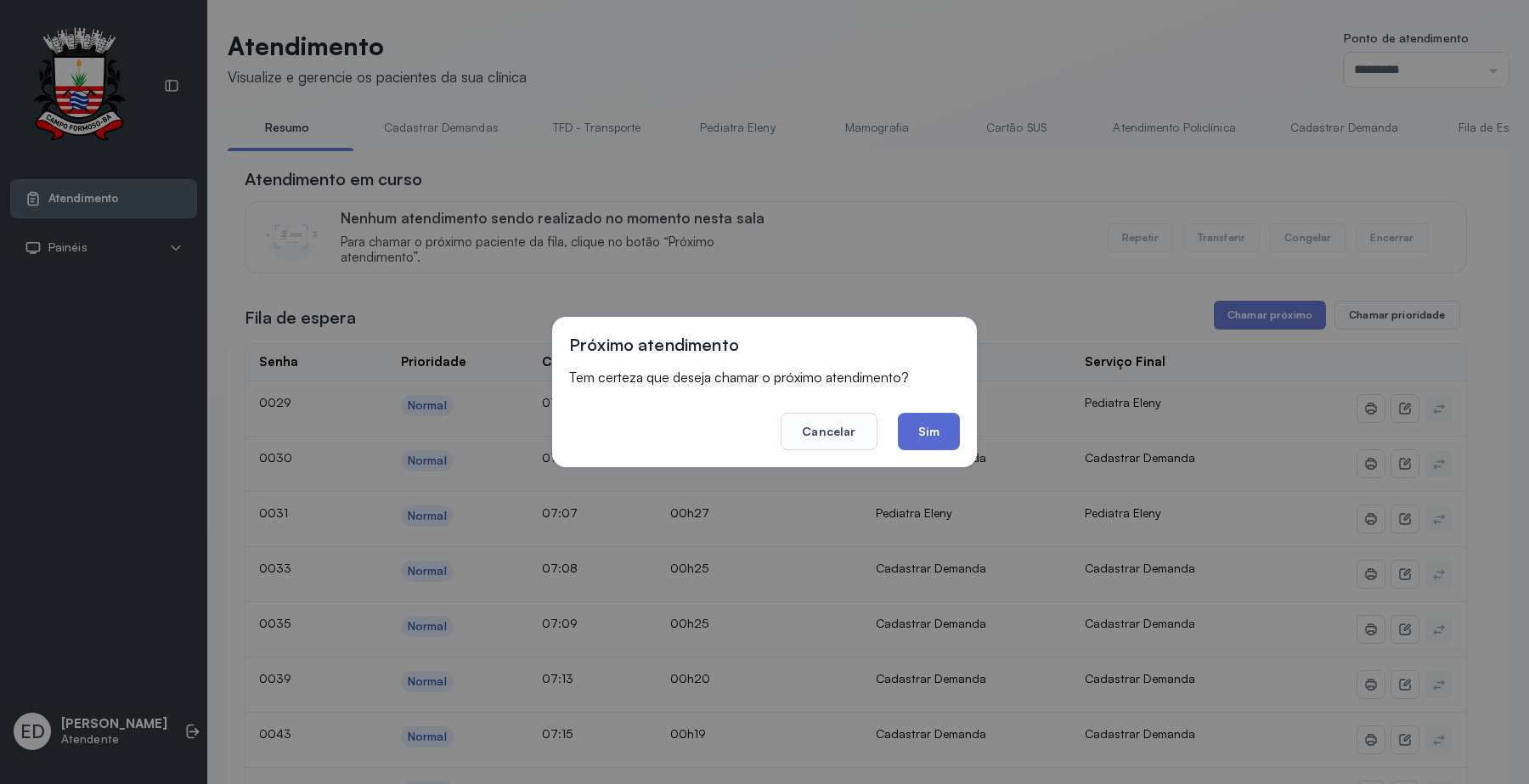
click at [943, 429] on button "Sim" at bounding box center [929, 431] width 62 height 37
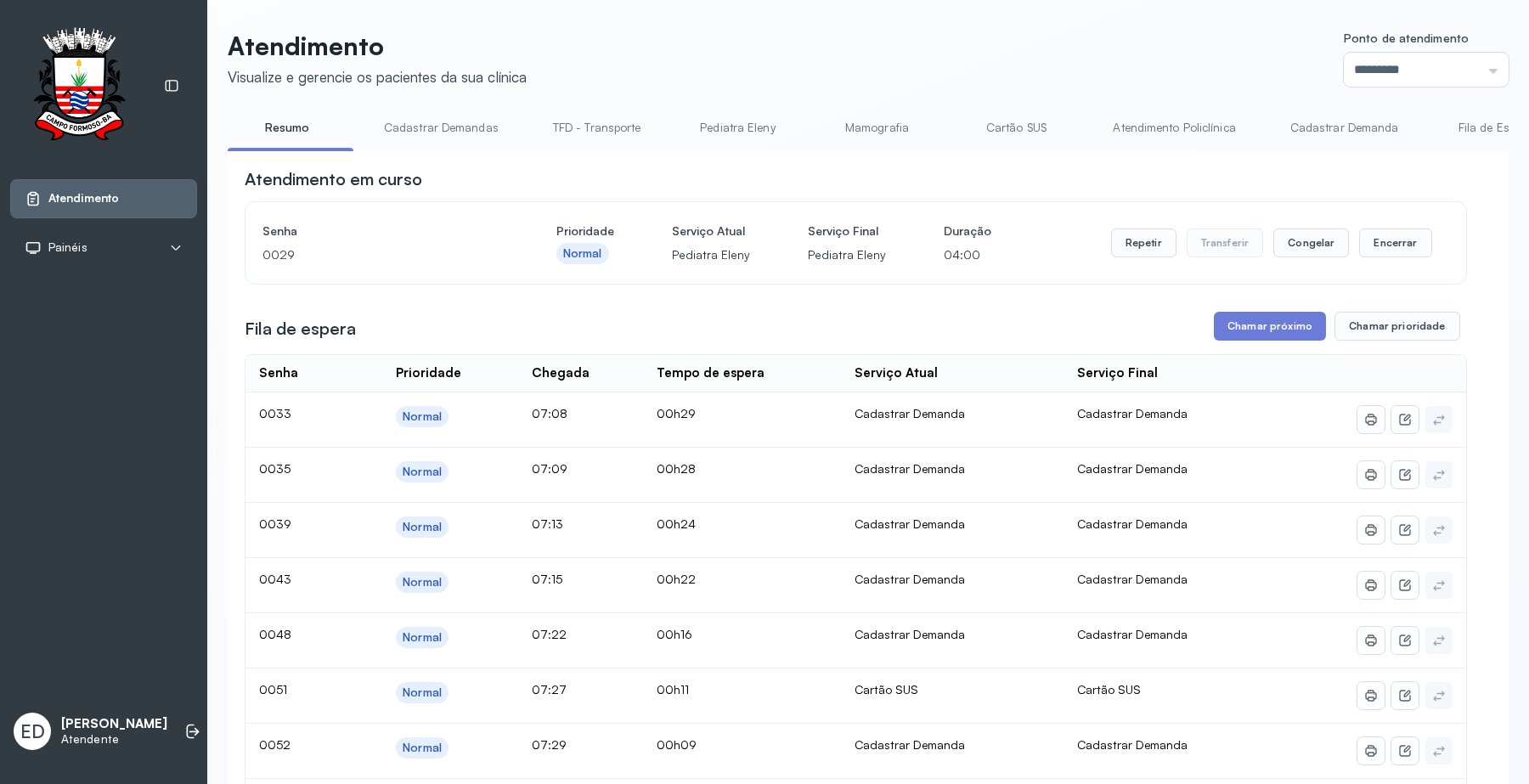
click at [1134, 128] on link "Atendimento Policlínica" at bounding box center [1173, 128] width 156 height 28
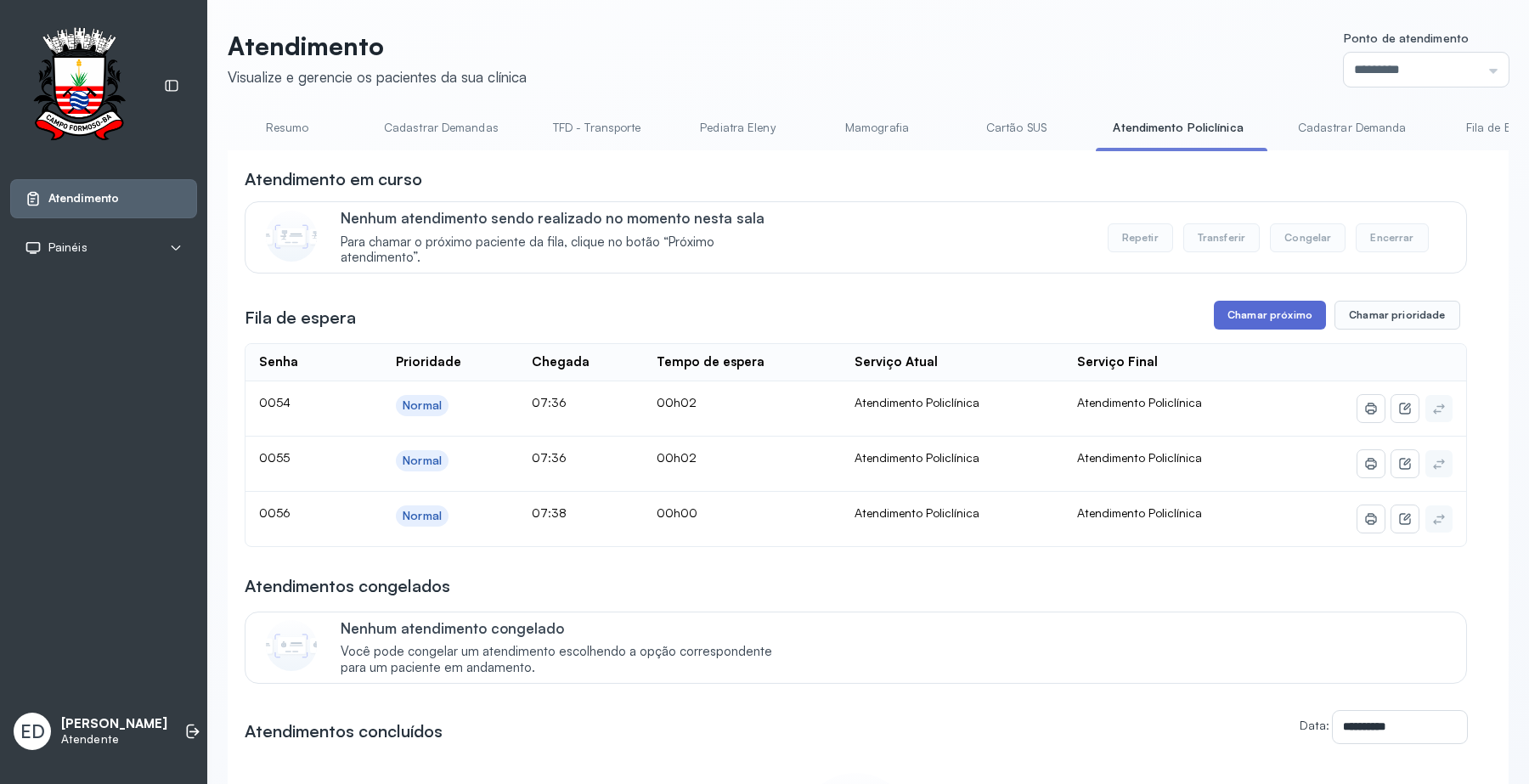
click at [1255, 316] on button "Chamar próximo" at bounding box center [1269, 315] width 112 height 28
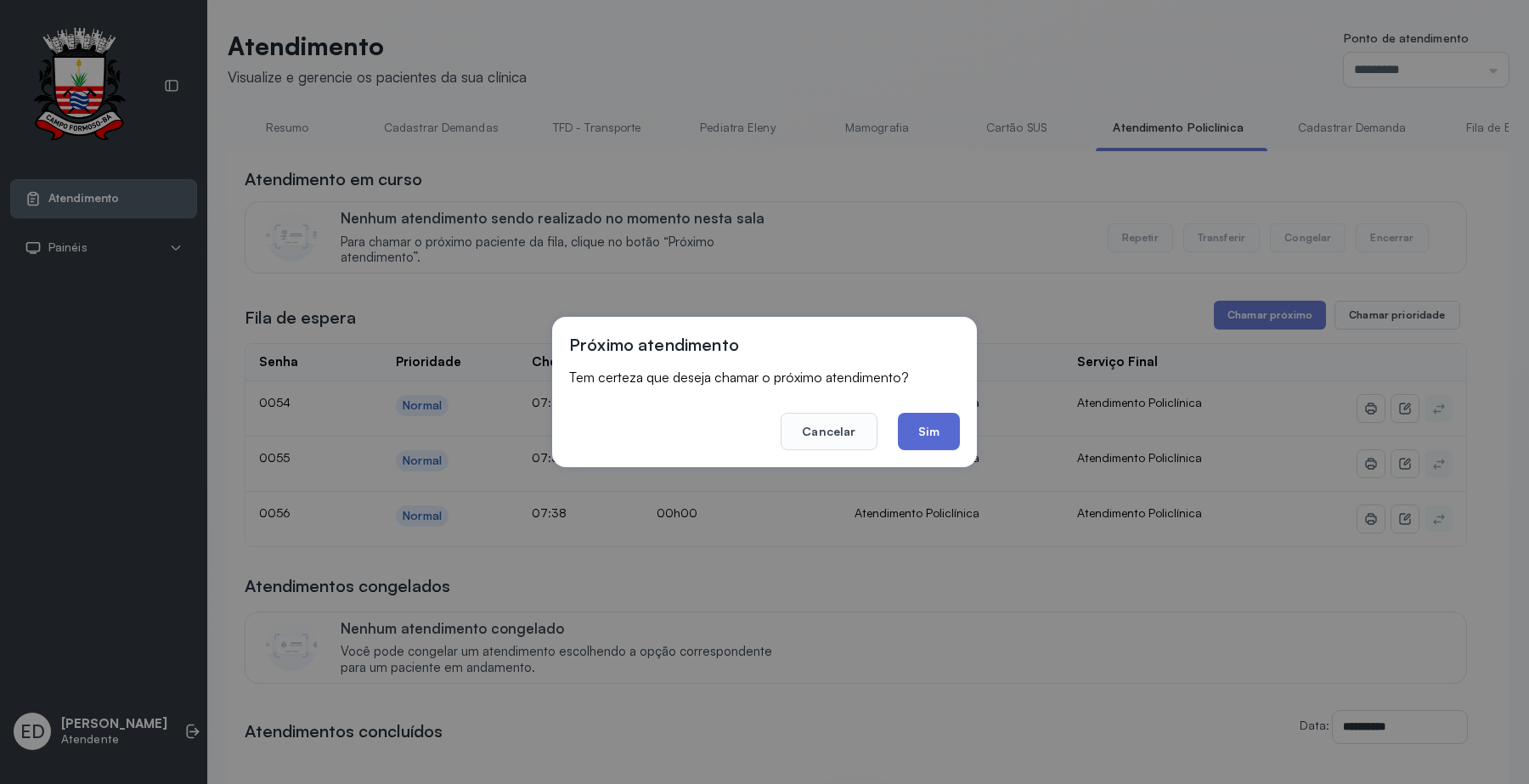
click at [934, 426] on button "Sim" at bounding box center [929, 431] width 62 height 37
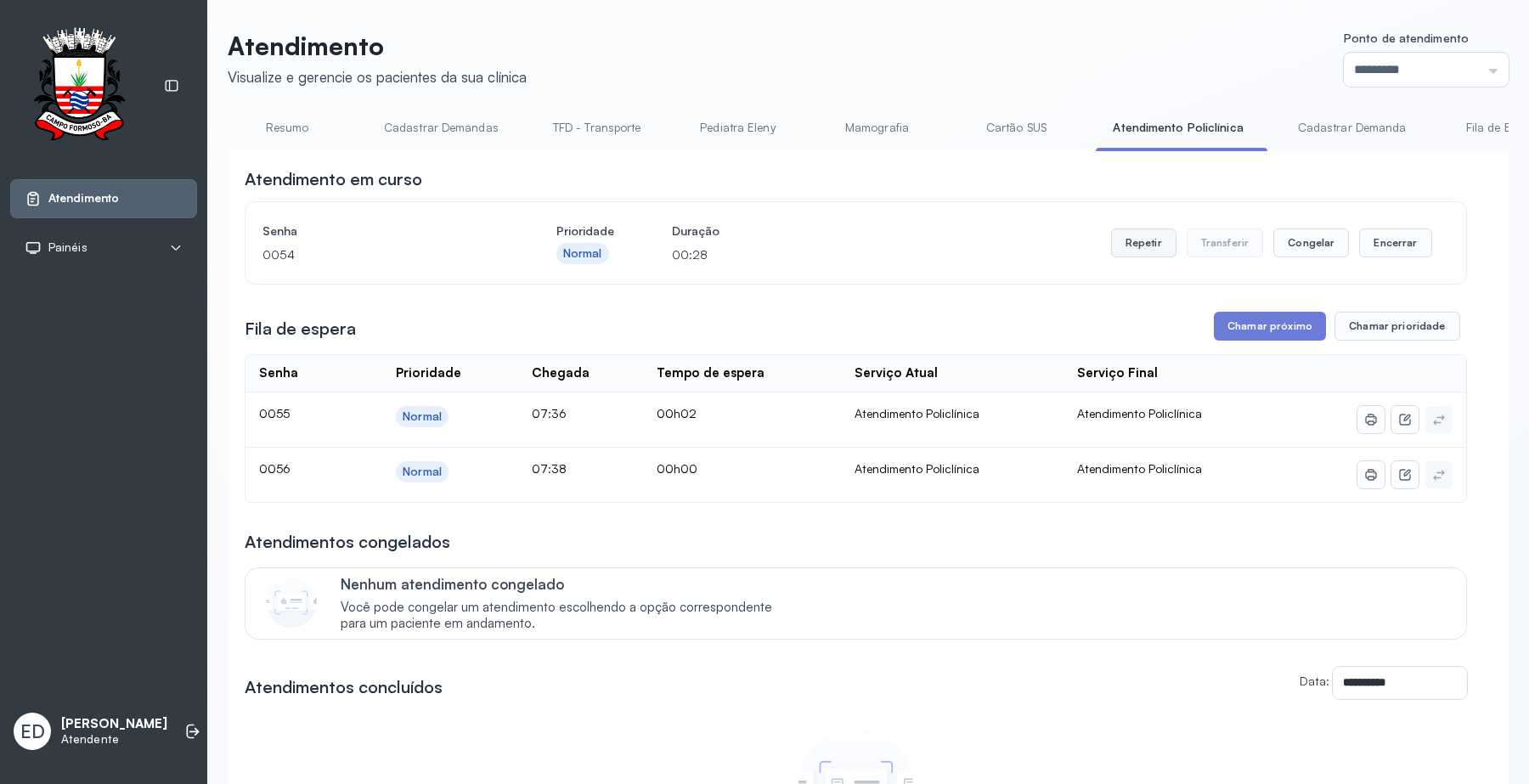
click at [1123, 253] on button "Repetir" at bounding box center [1144, 243] width 66 height 28
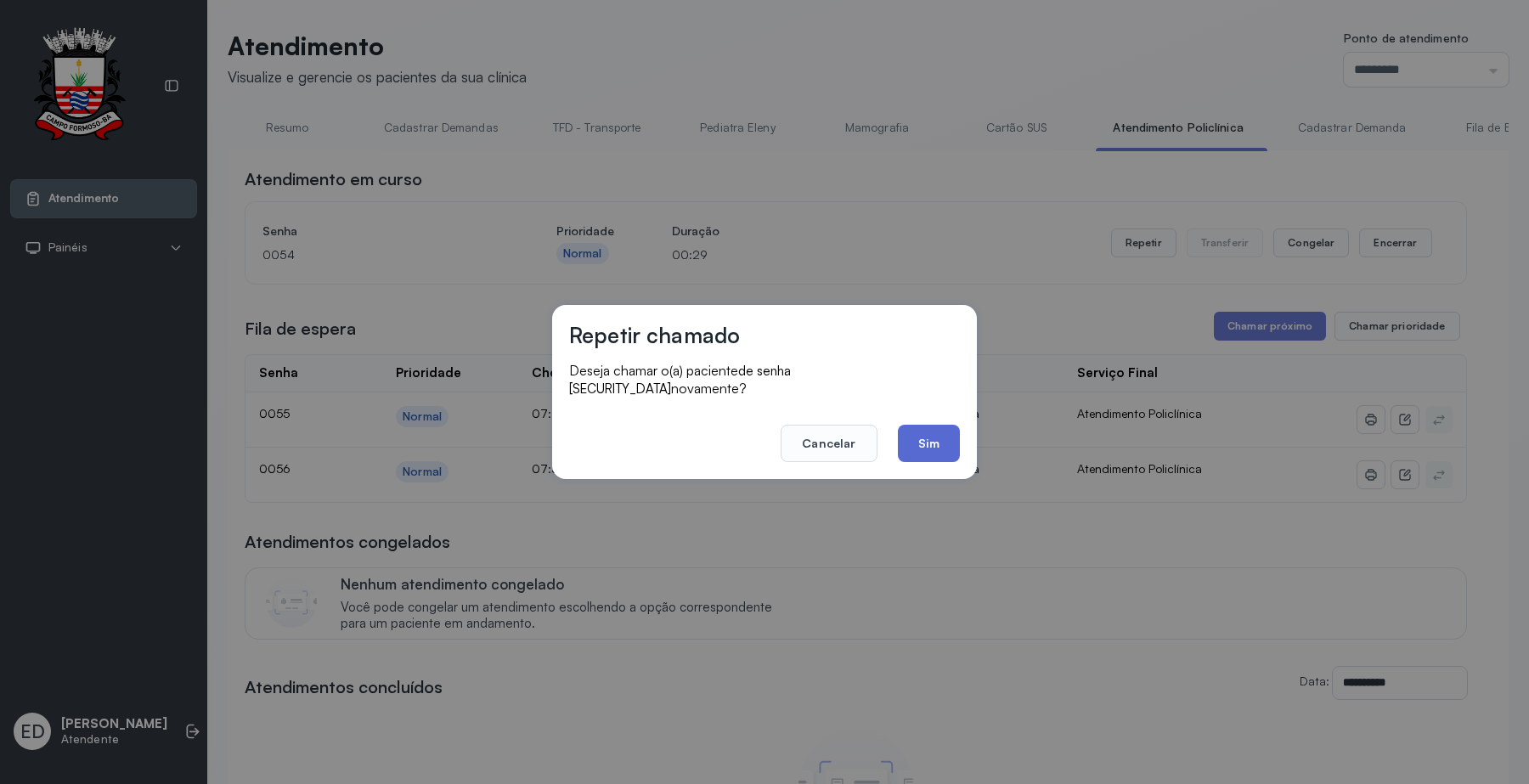
click at [930, 435] on button "Sim" at bounding box center [929, 444] width 62 height 37
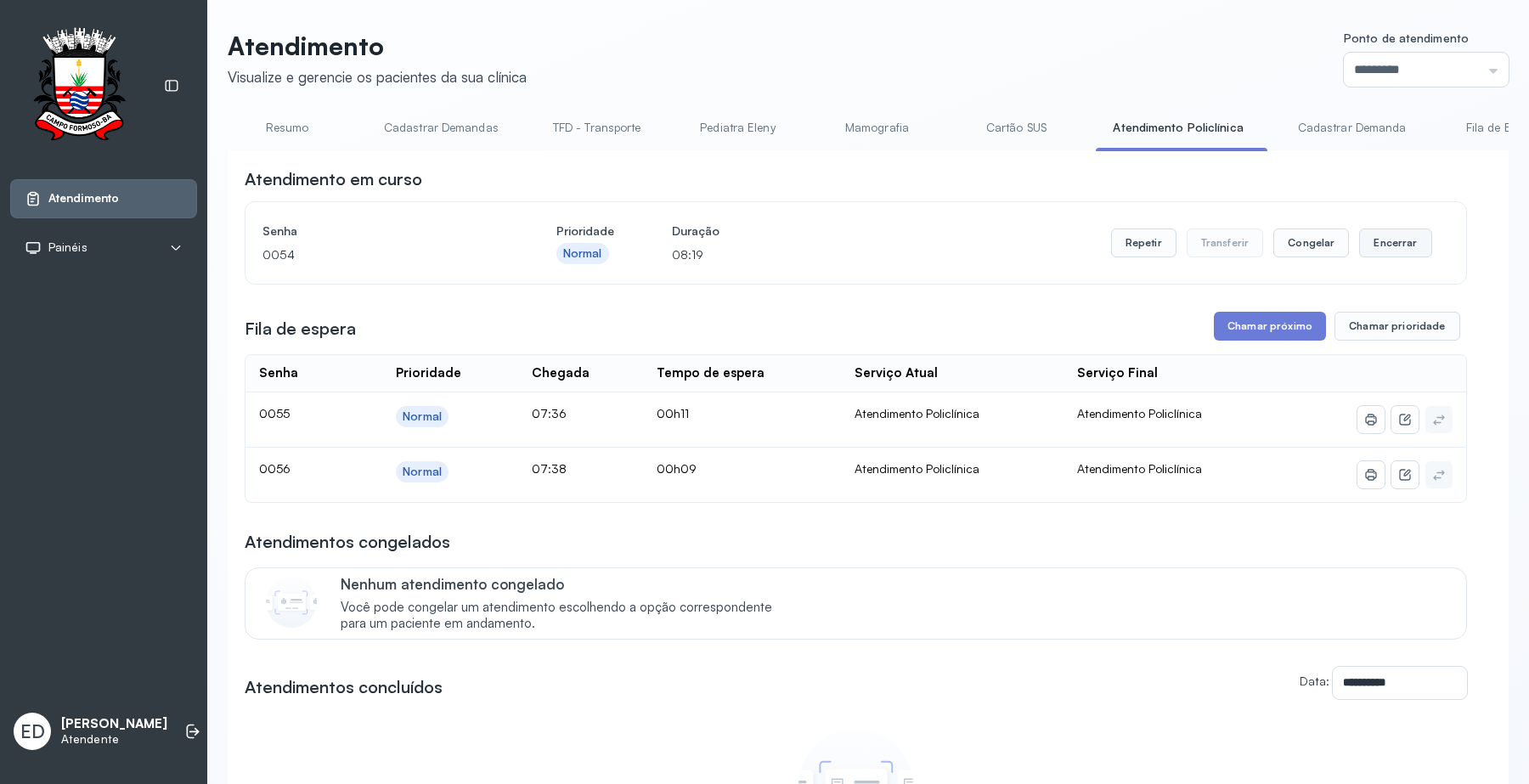
click at [1368, 243] on button "Encerrar" at bounding box center [1395, 243] width 72 height 28
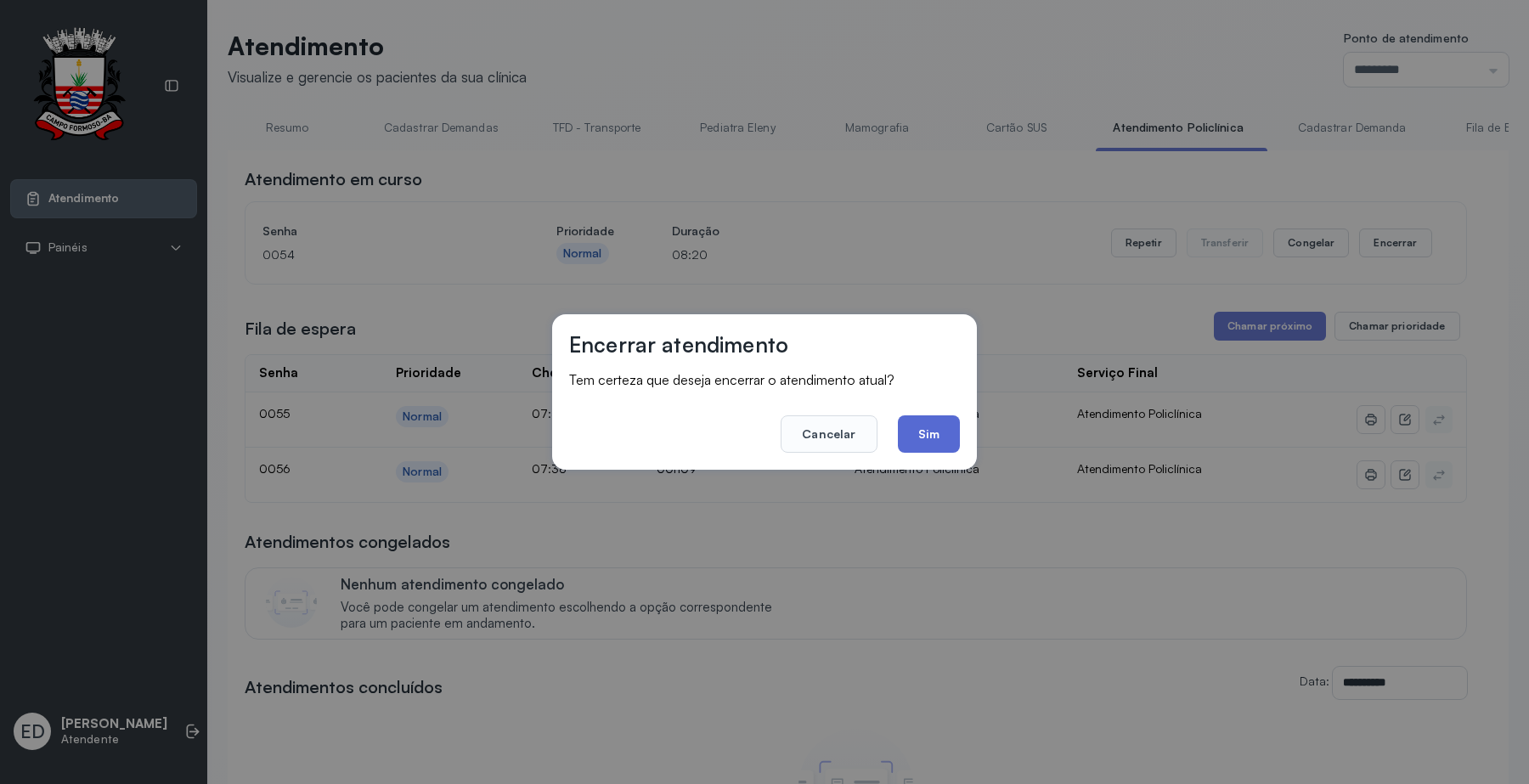
click at [939, 438] on button "Sim" at bounding box center [929, 434] width 62 height 37
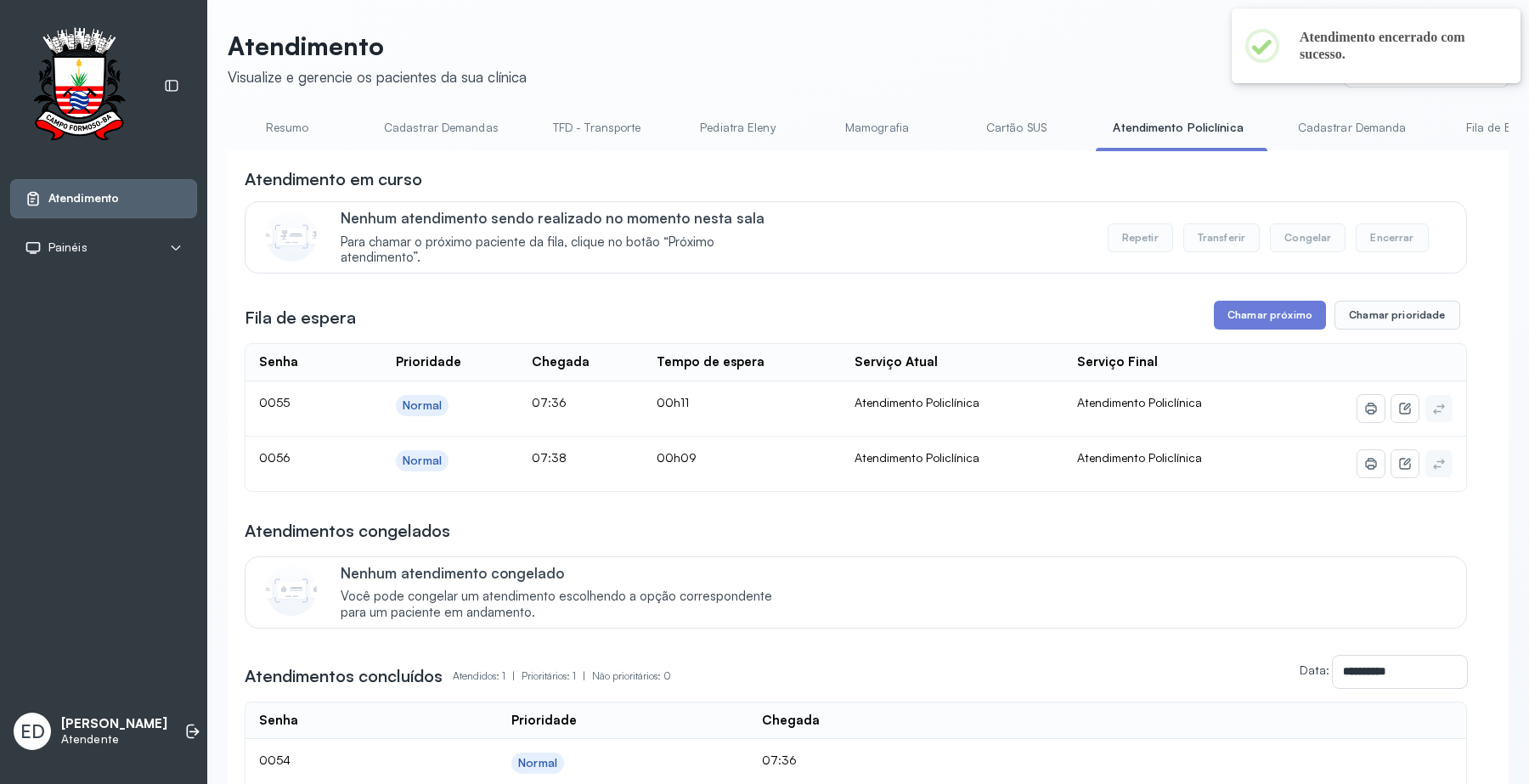
click at [1023, 132] on link "Cartão SUS" at bounding box center [1016, 128] width 119 height 28
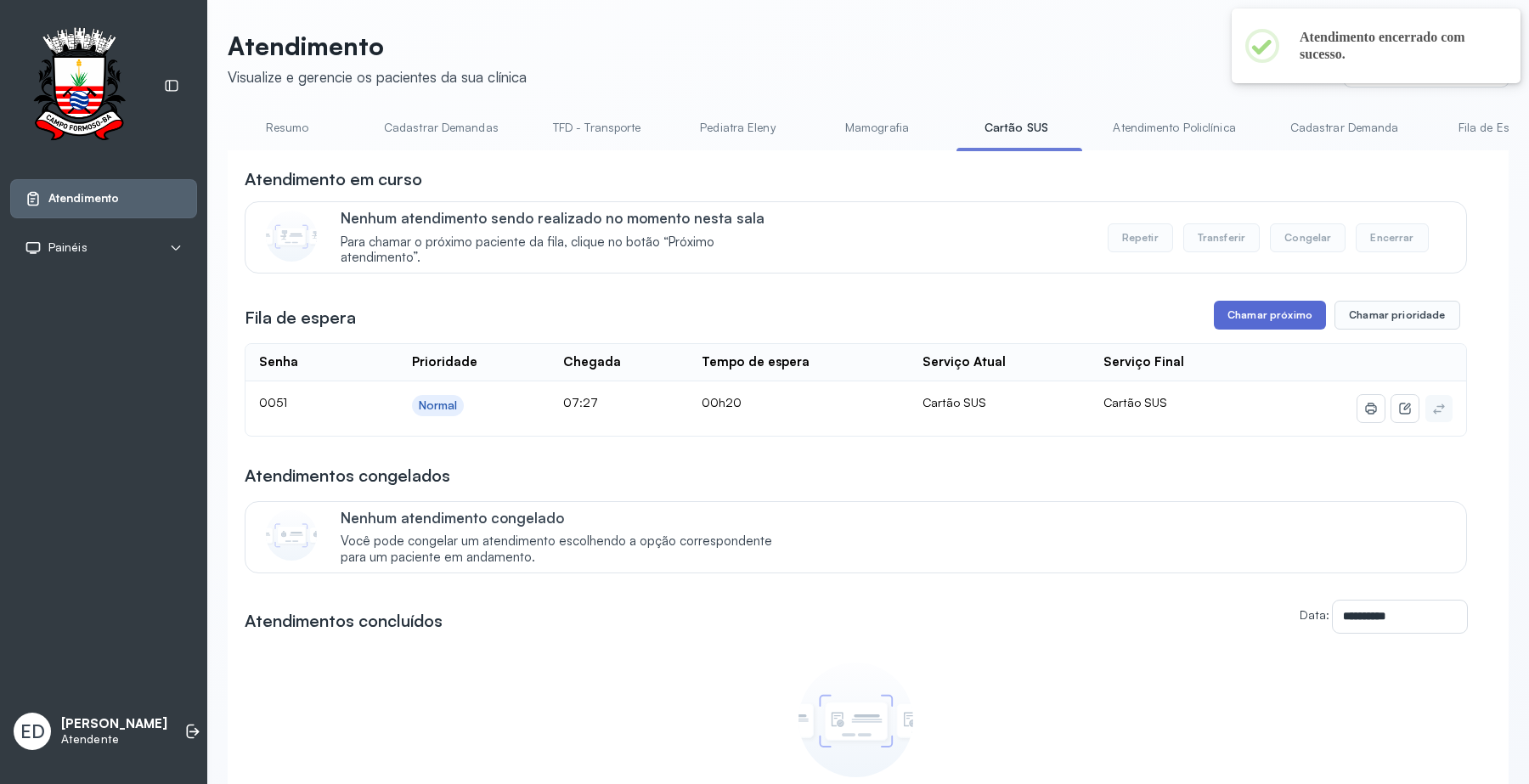
click at [1264, 319] on button "Chamar próximo" at bounding box center [1269, 315] width 112 height 28
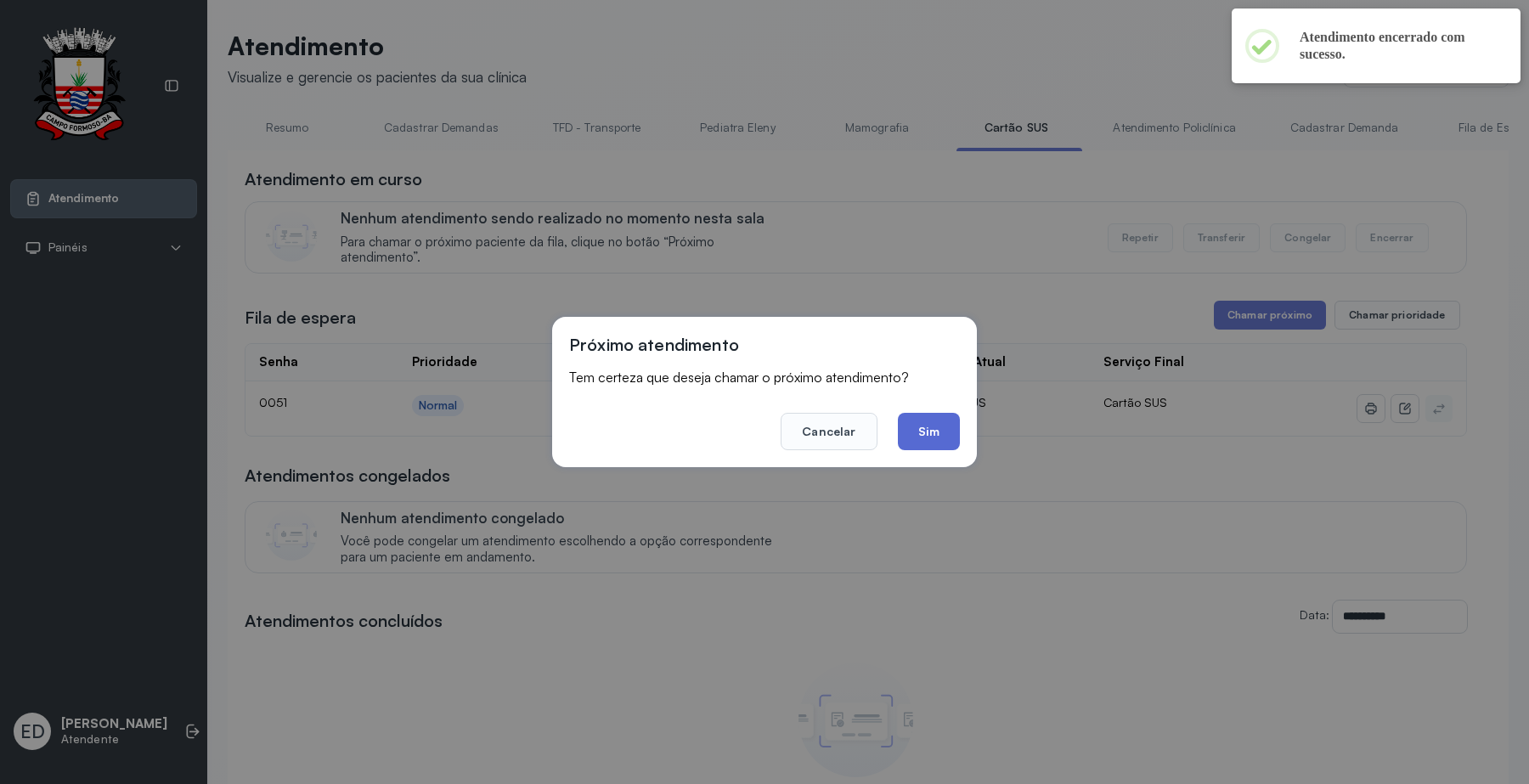
click at [953, 438] on button "Sim" at bounding box center [929, 431] width 62 height 37
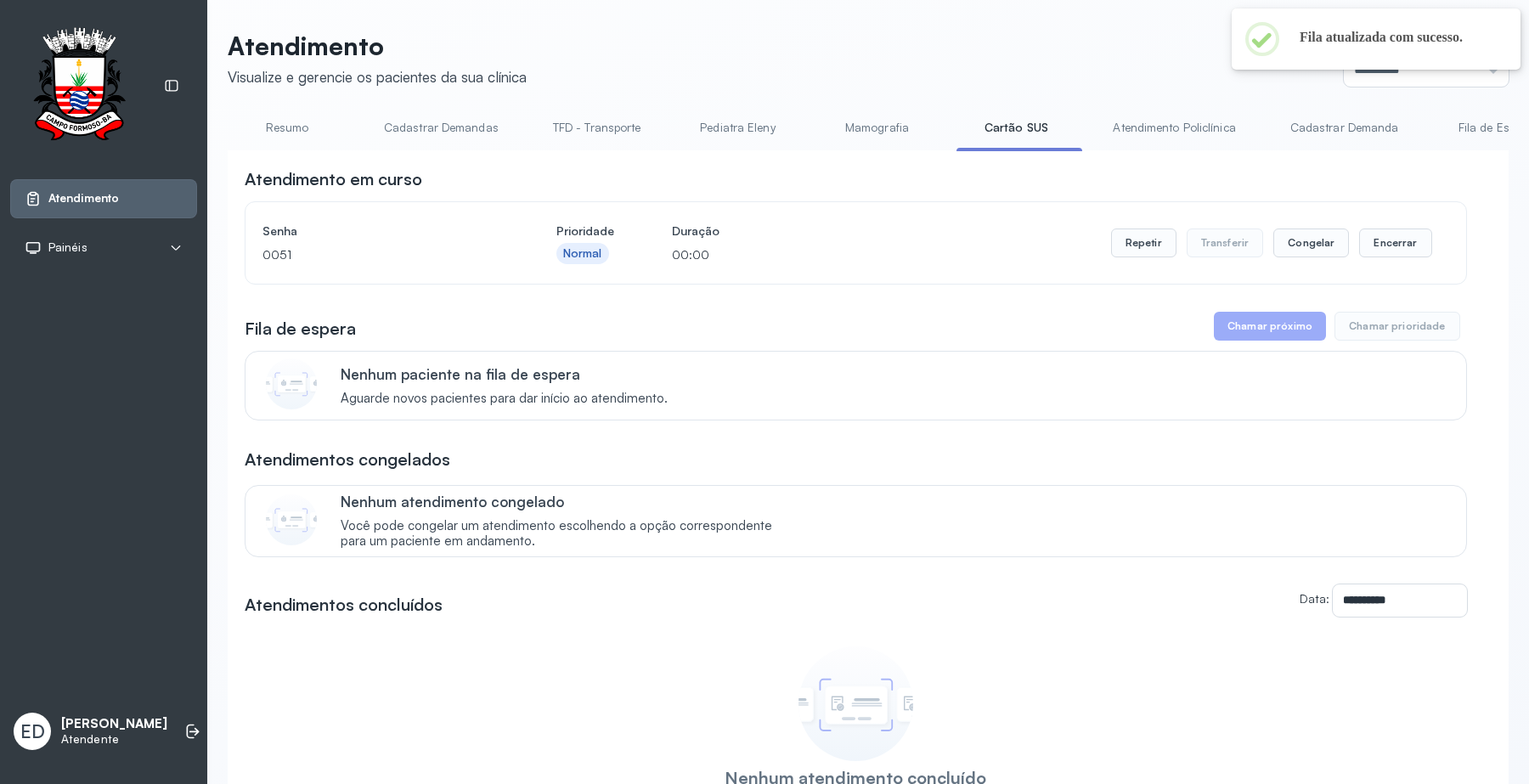
click at [1149, 125] on link "Atendimento Policlínica" at bounding box center [1173, 128] width 156 height 28
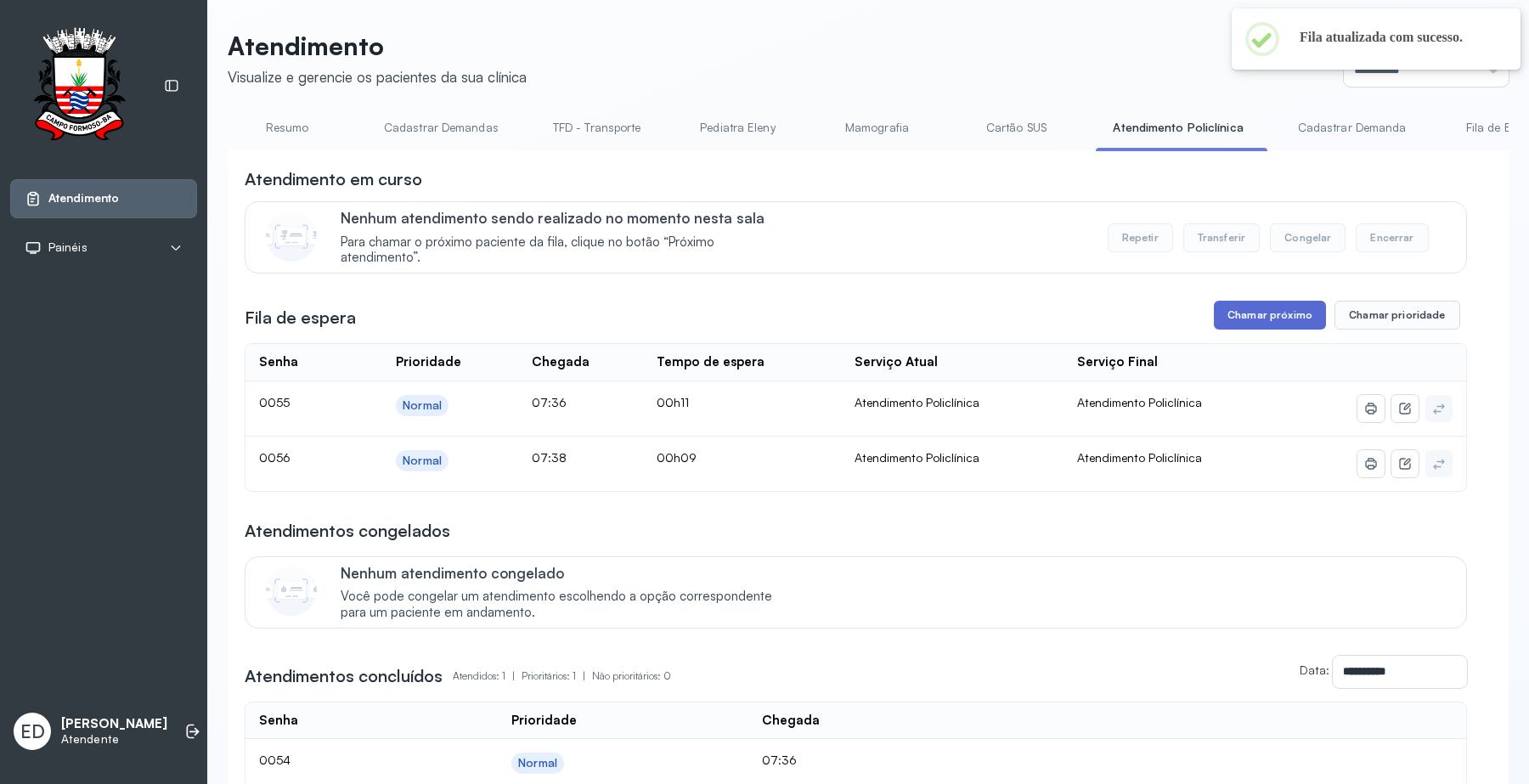
click at [1237, 330] on button "Chamar próximo" at bounding box center [1269, 315] width 112 height 28
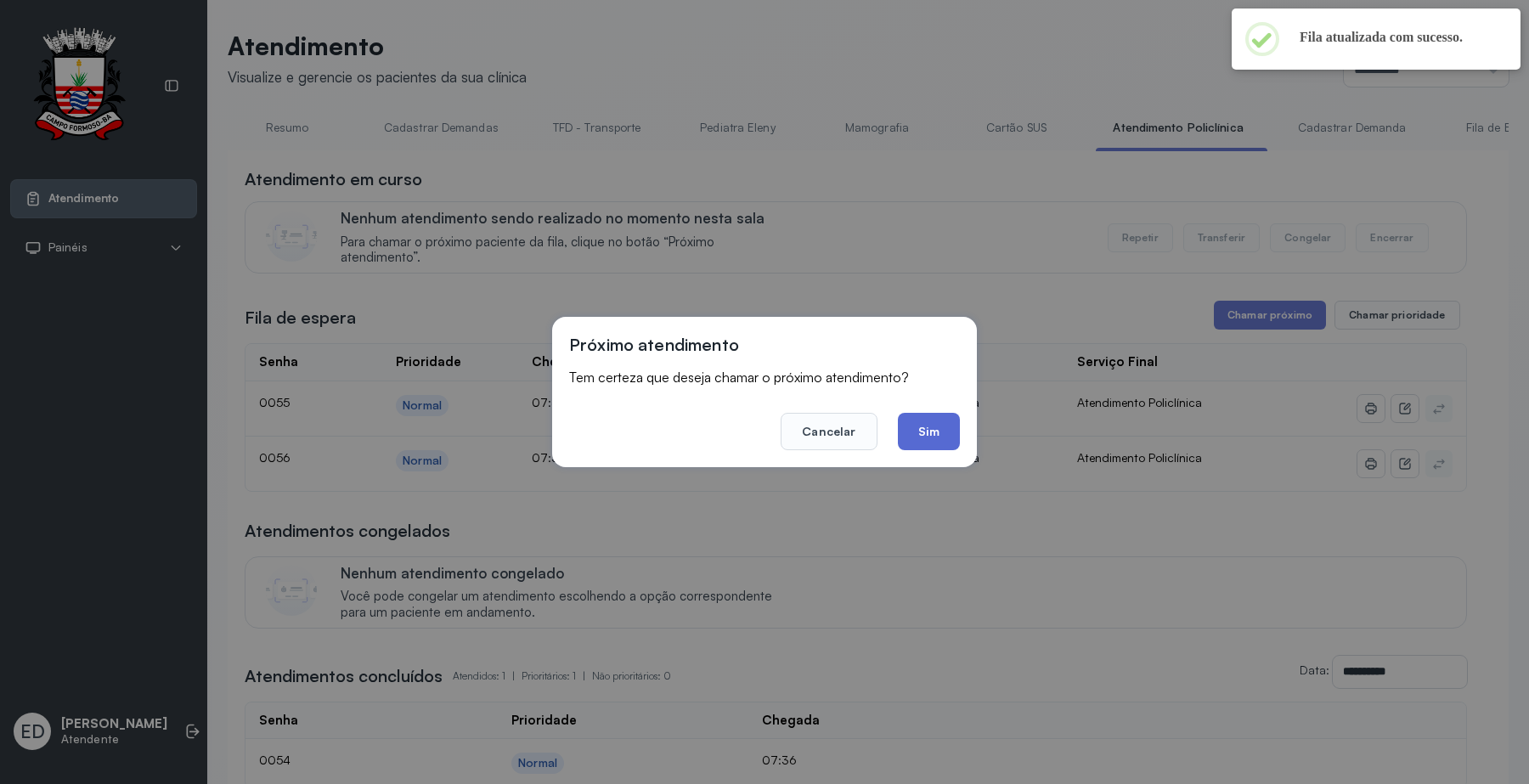
click at [936, 428] on button "Sim" at bounding box center [929, 431] width 62 height 37
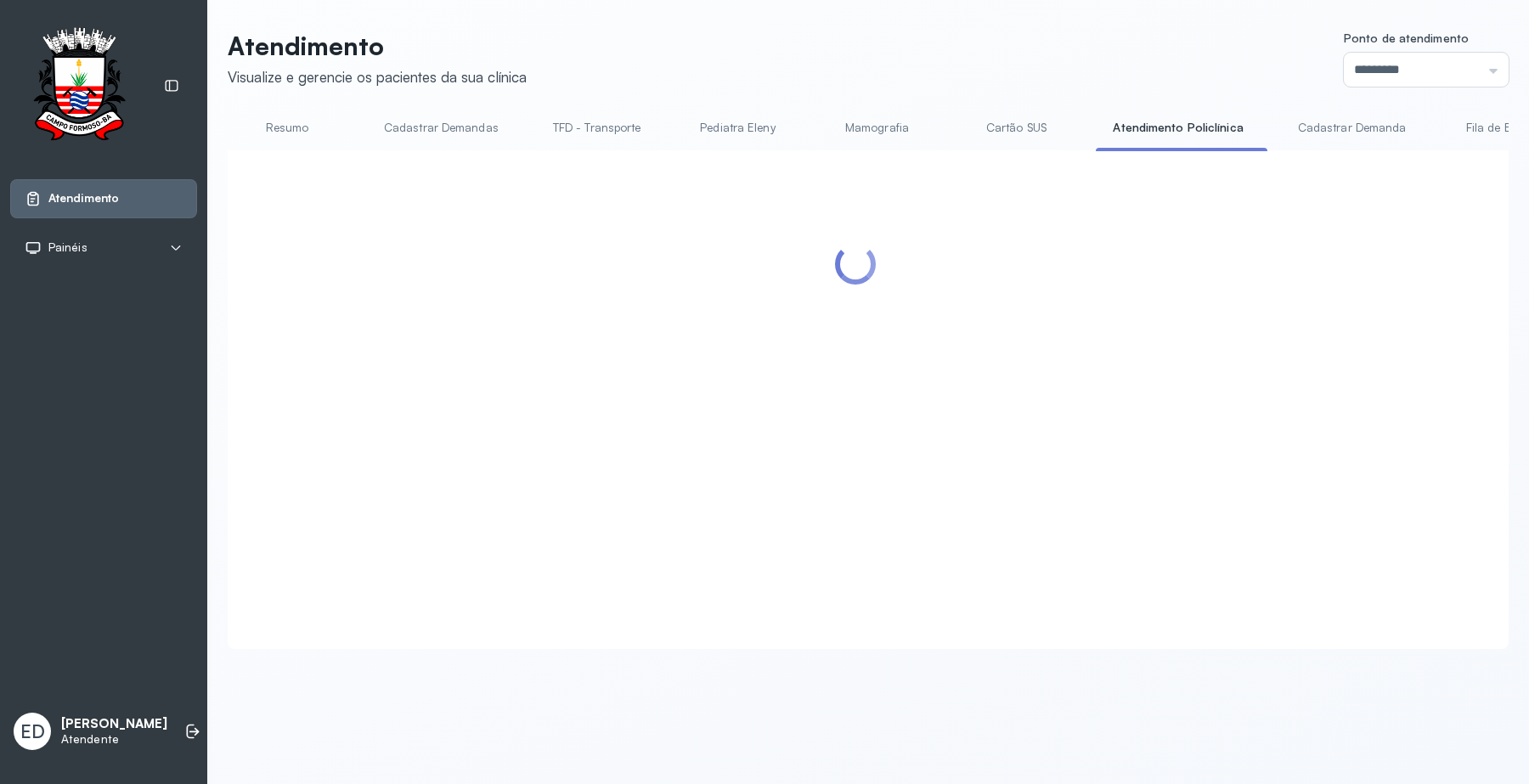
click at [965, 40] on header "Atendimento Visualize e gerencie os pacientes da sua clínica Ponto de atendimen…" at bounding box center [868, 58] width 1281 height 56
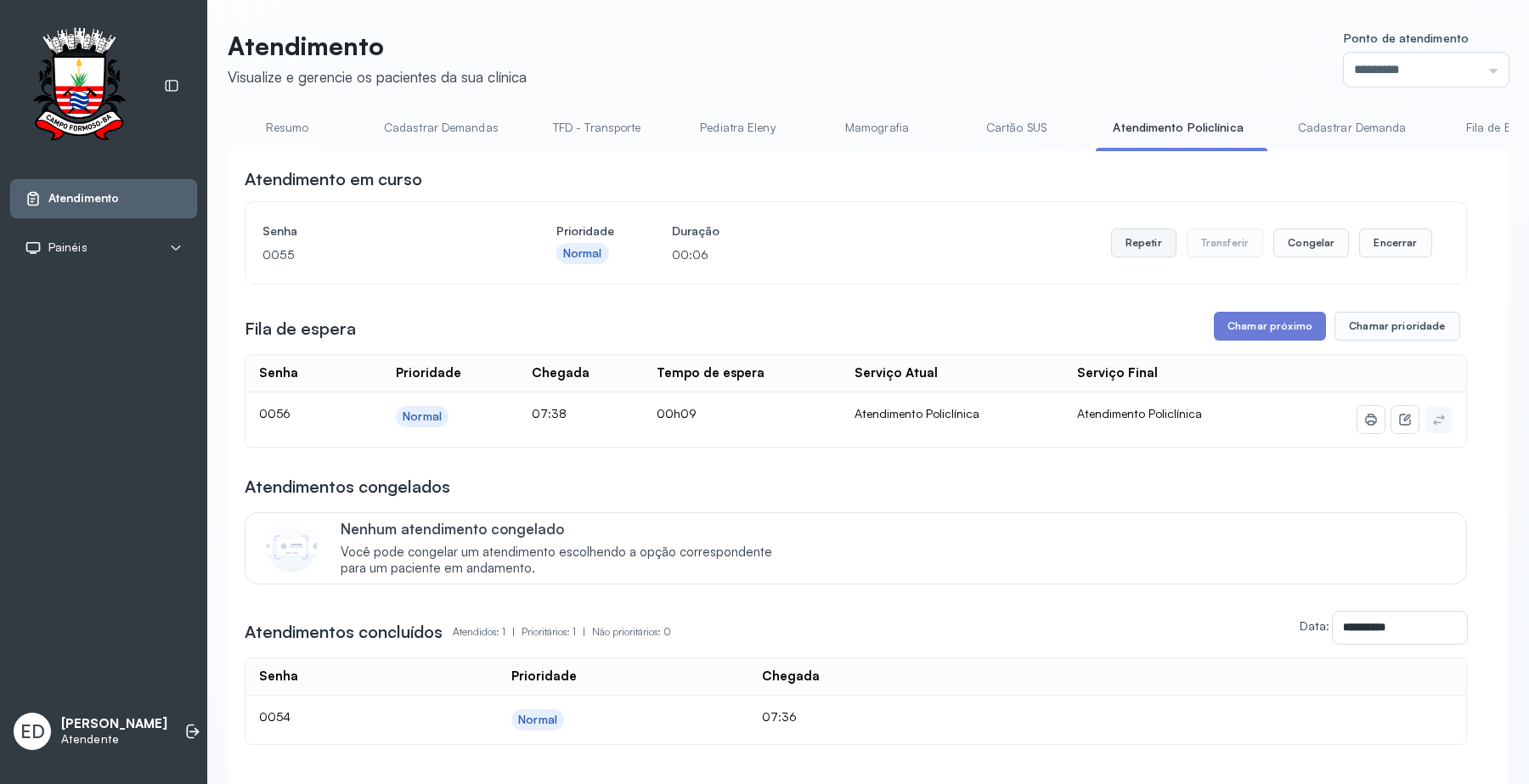
click at [1131, 246] on button "Repetir" at bounding box center [1144, 243] width 66 height 28
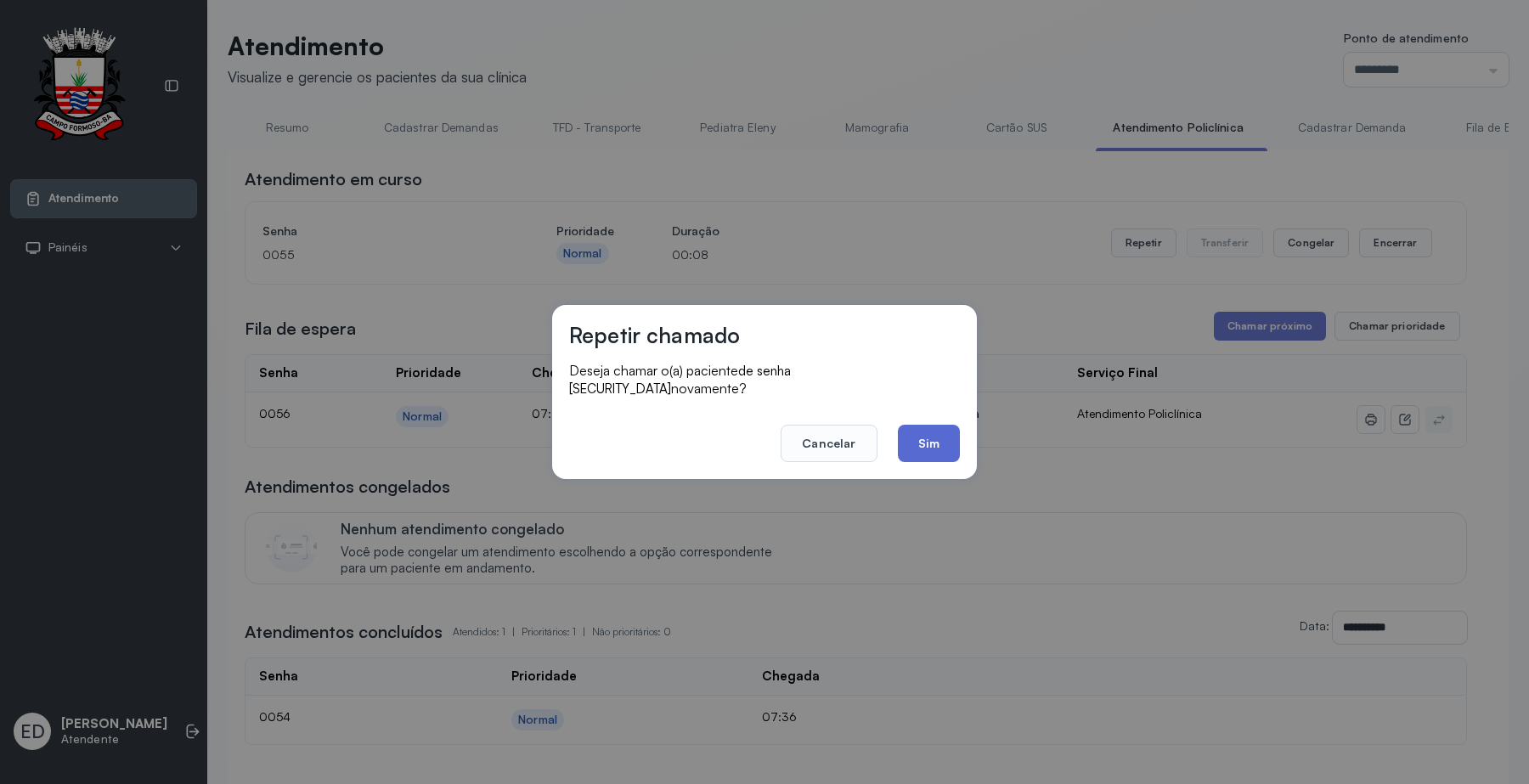
click at [924, 431] on button "Sim" at bounding box center [929, 444] width 62 height 37
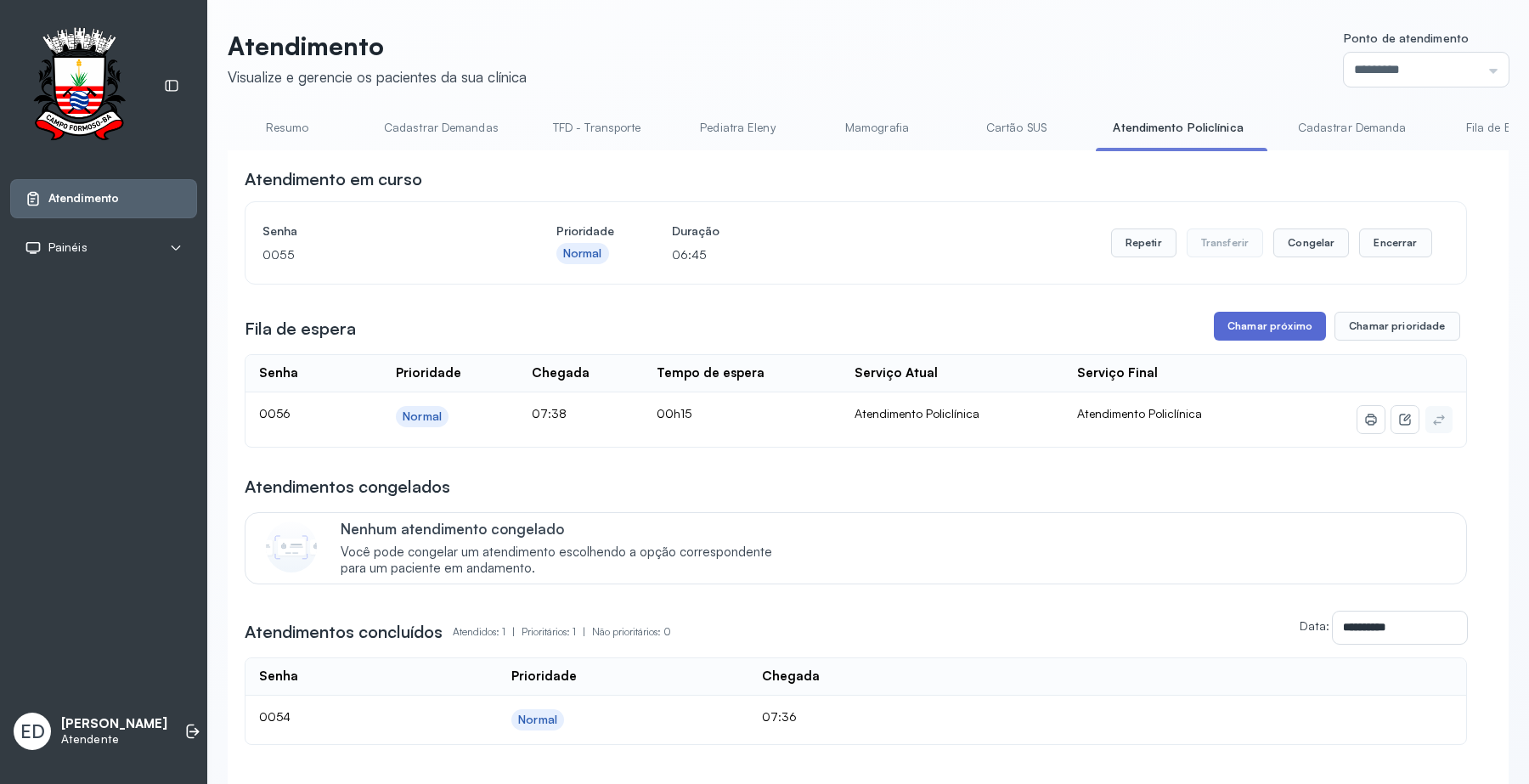
click at [1274, 327] on button "Chamar próximo" at bounding box center [1269, 326] width 112 height 28
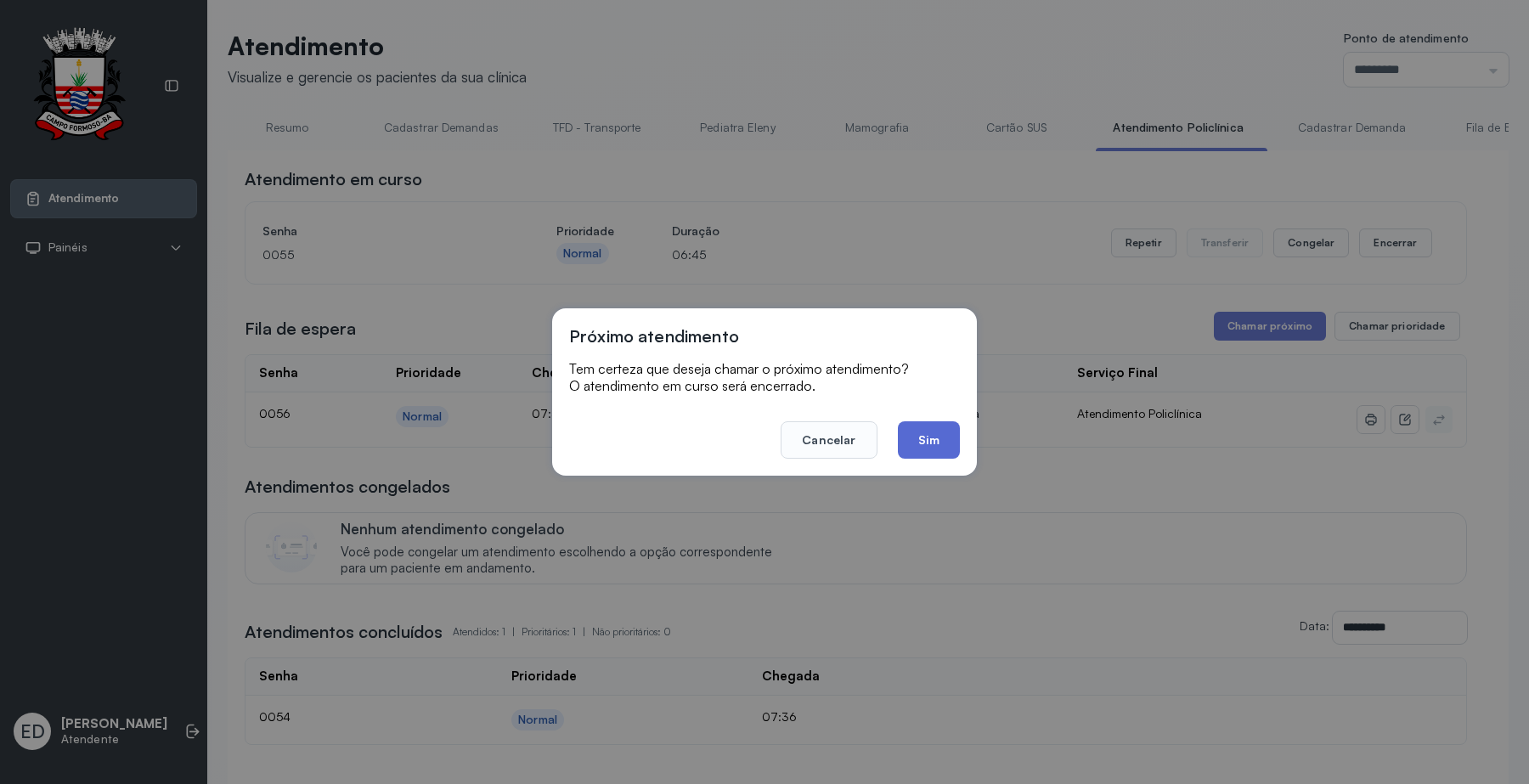
click at [953, 442] on button "Sim" at bounding box center [929, 440] width 62 height 37
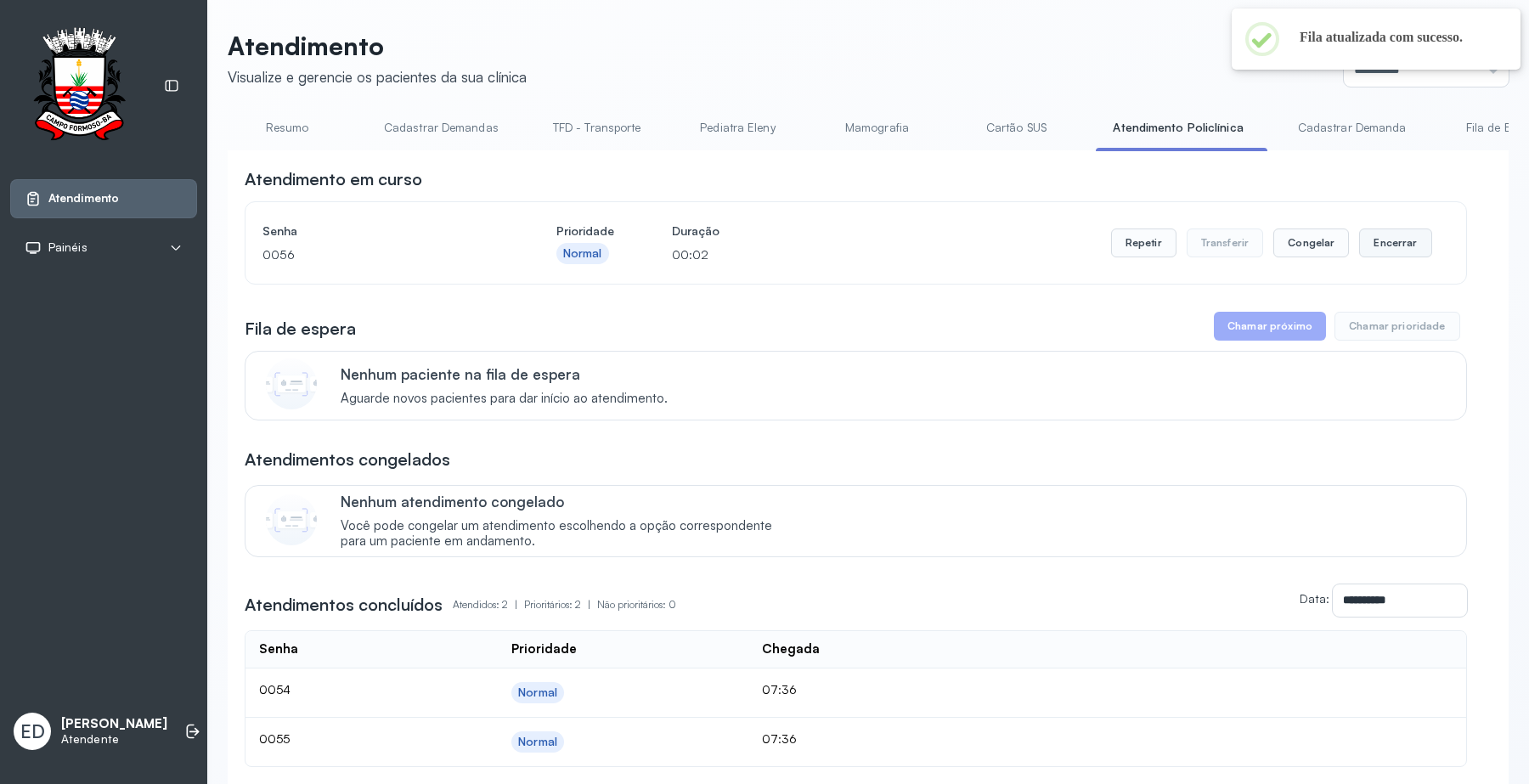
click at [1370, 239] on button "Encerrar" at bounding box center [1395, 243] width 72 height 28
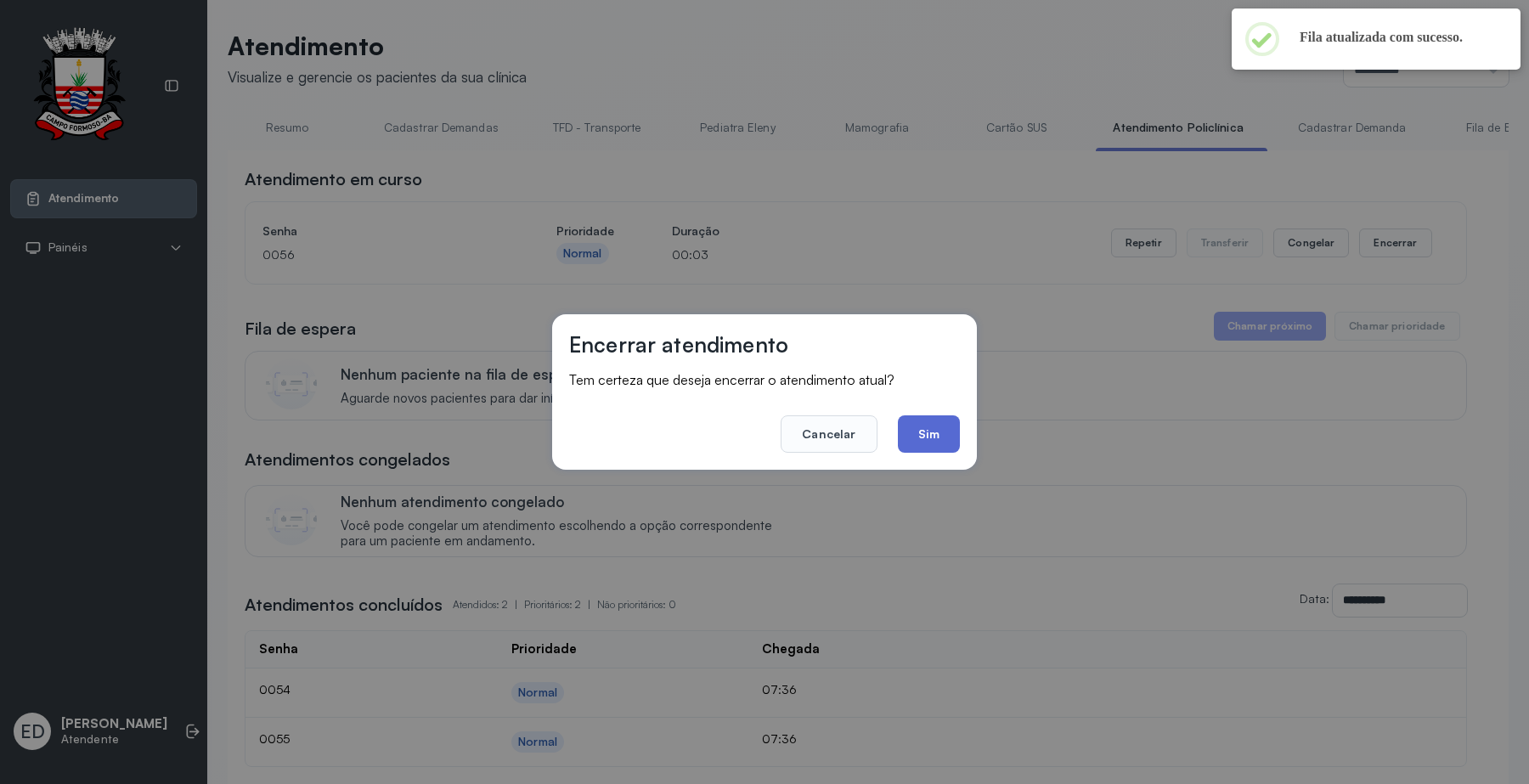
click at [948, 437] on button "Sim" at bounding box center [929, 434] width 62 height 37
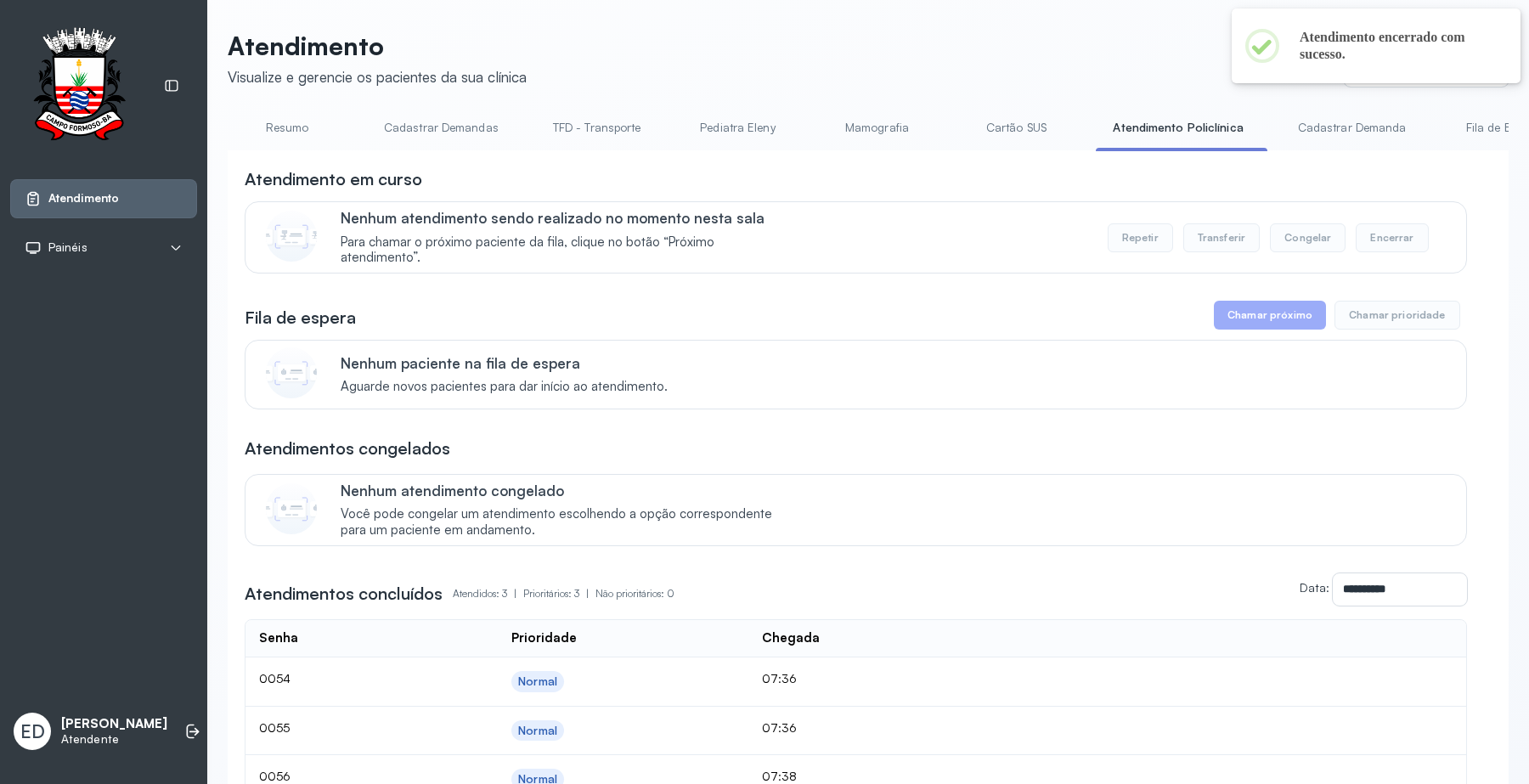
click at [999, 124] on link "Cartão SUS" at bounding box center [1016, 128] width 119 height 28
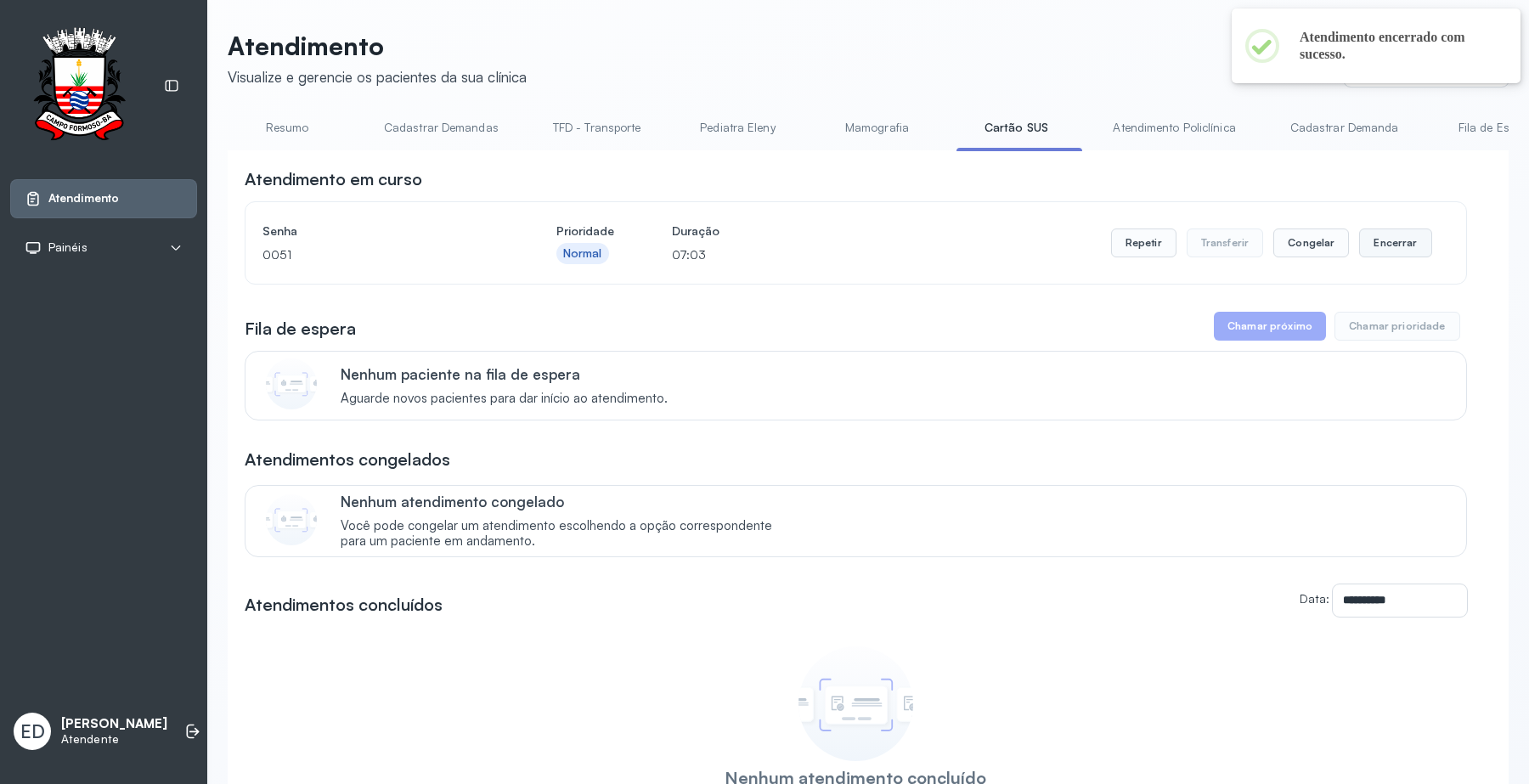
click at [1396, 256] on button "Encerrar" at bounding box center [1395, 243] width 72 height 28
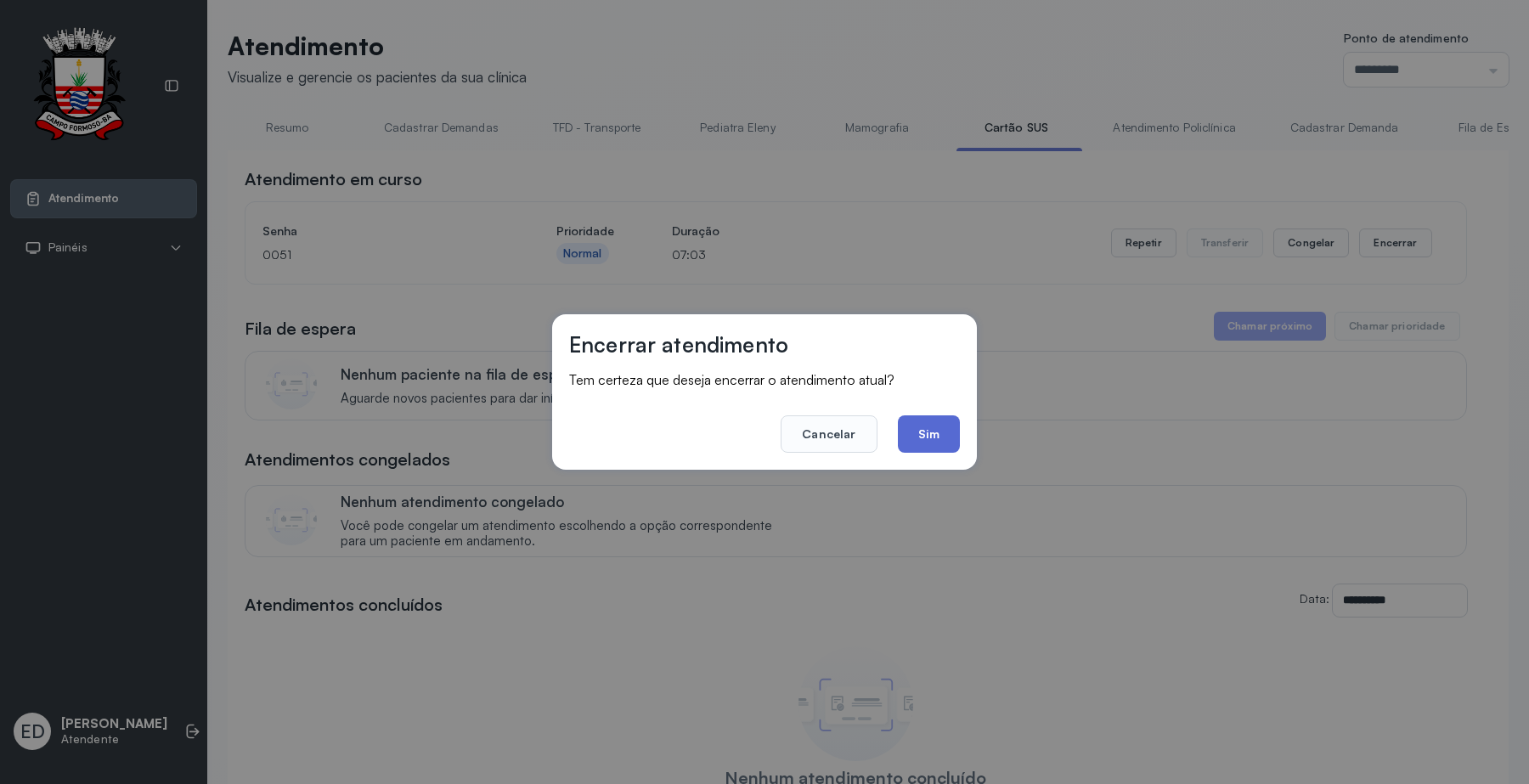
click at [944, 447] on button "Sim" at bounding box center [929, 434] width 62 height 37
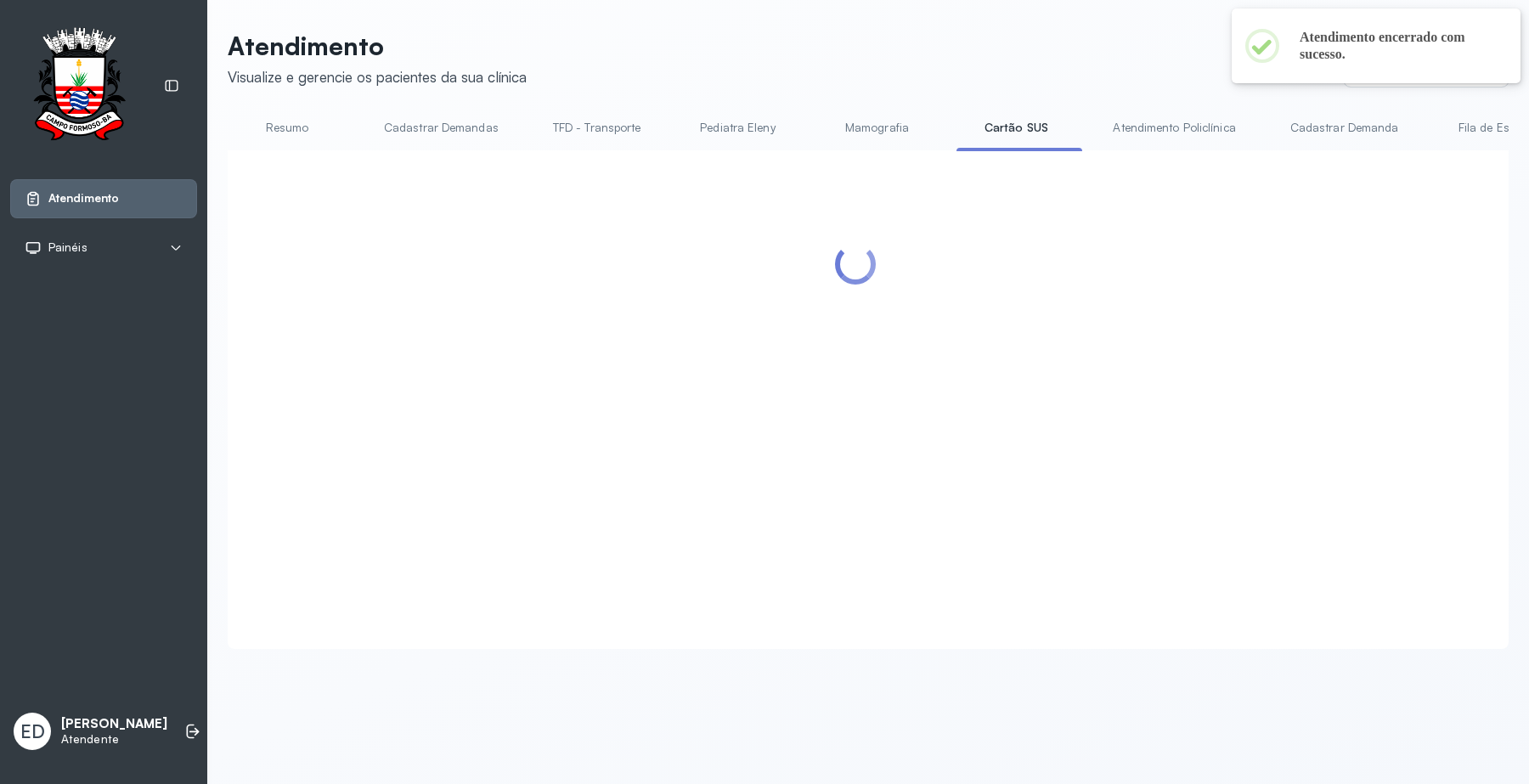
click at [286, 132] on link "Resumo" at bounding box center [287, 128] width 119 height 28
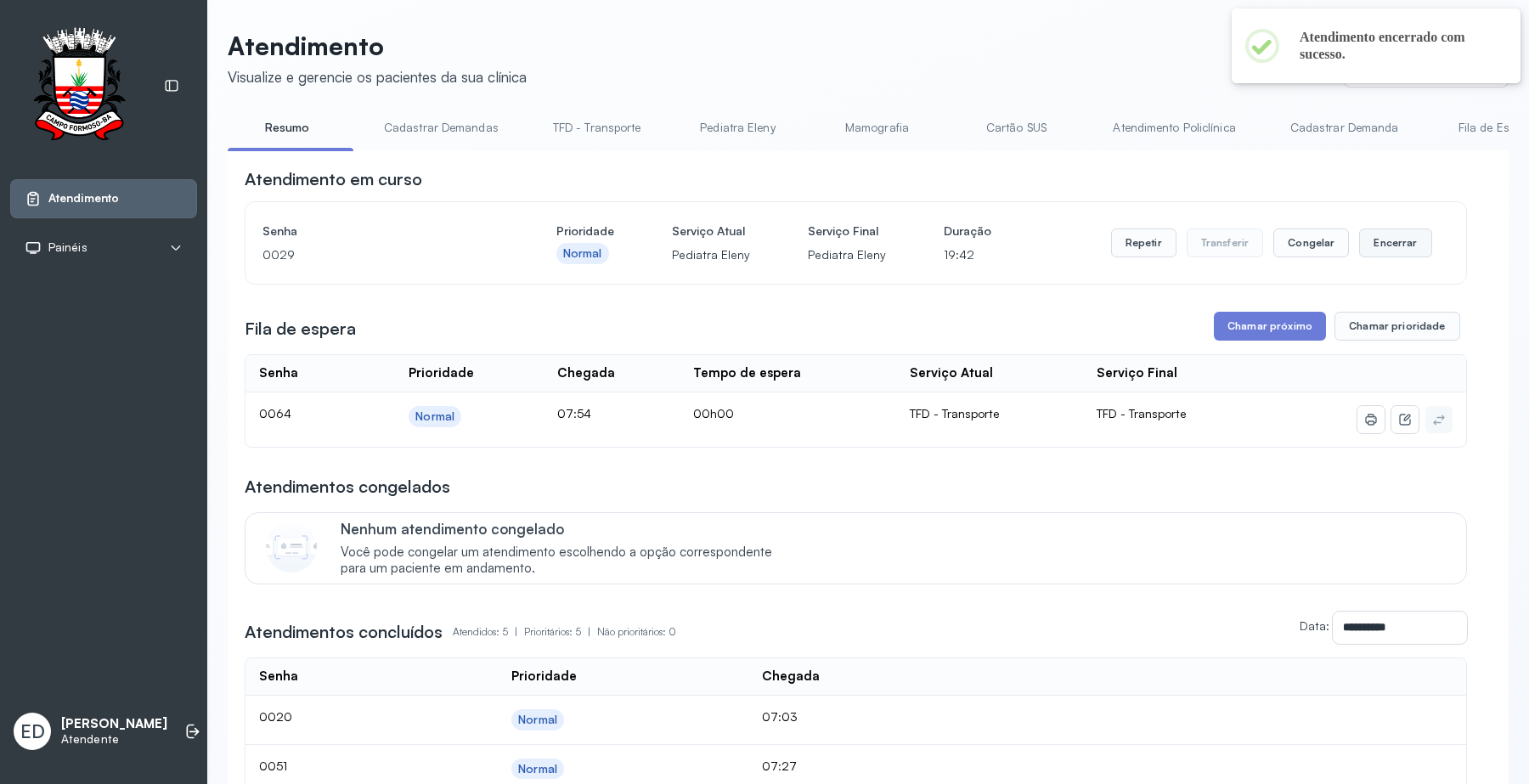
click at [1384, 256] on button "Encerrar" at bounding box center [1395, 243] width 72 height 28
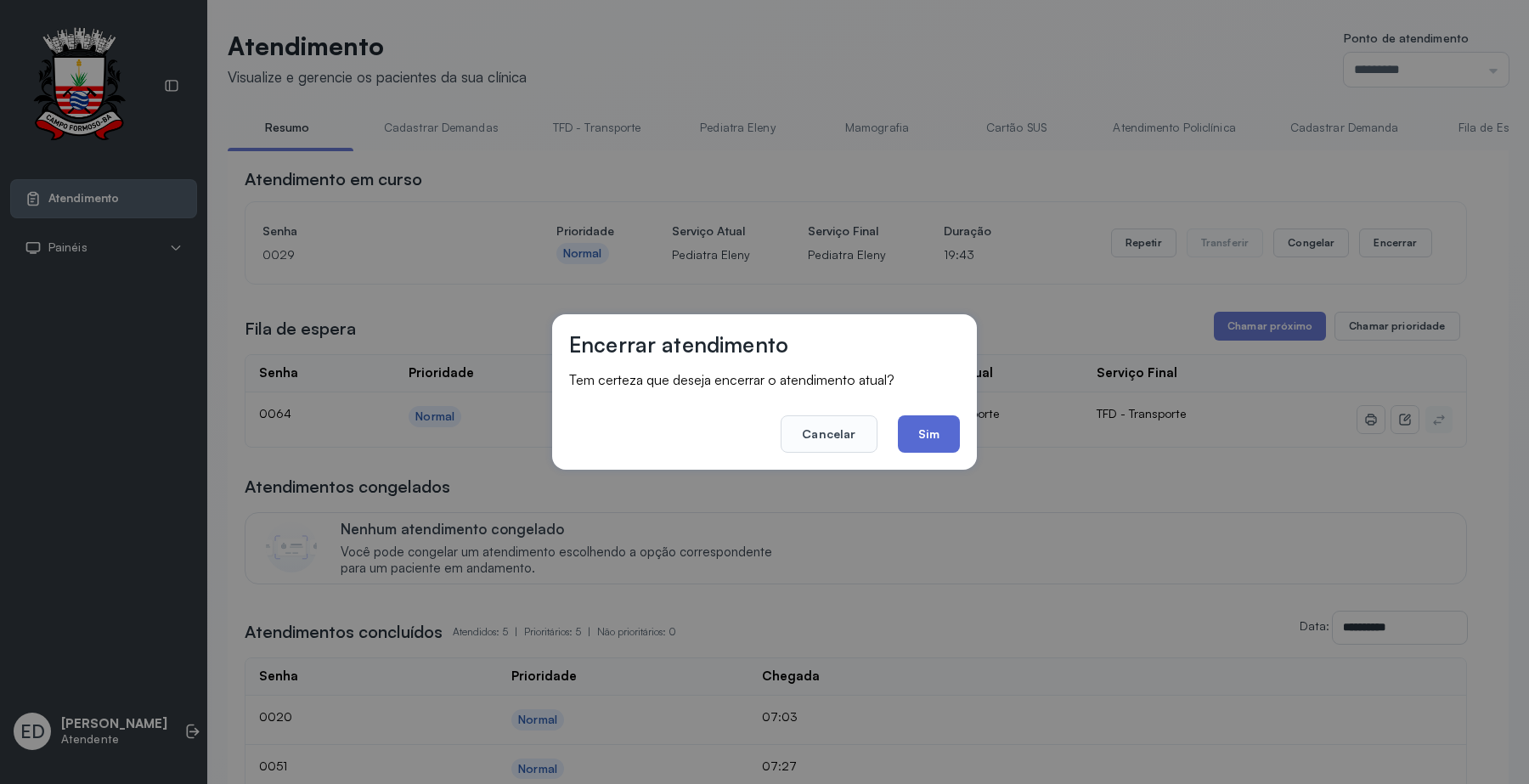
click at [939, 442] on button "Sim" at bounding box center [929, 434] width 62 height 37
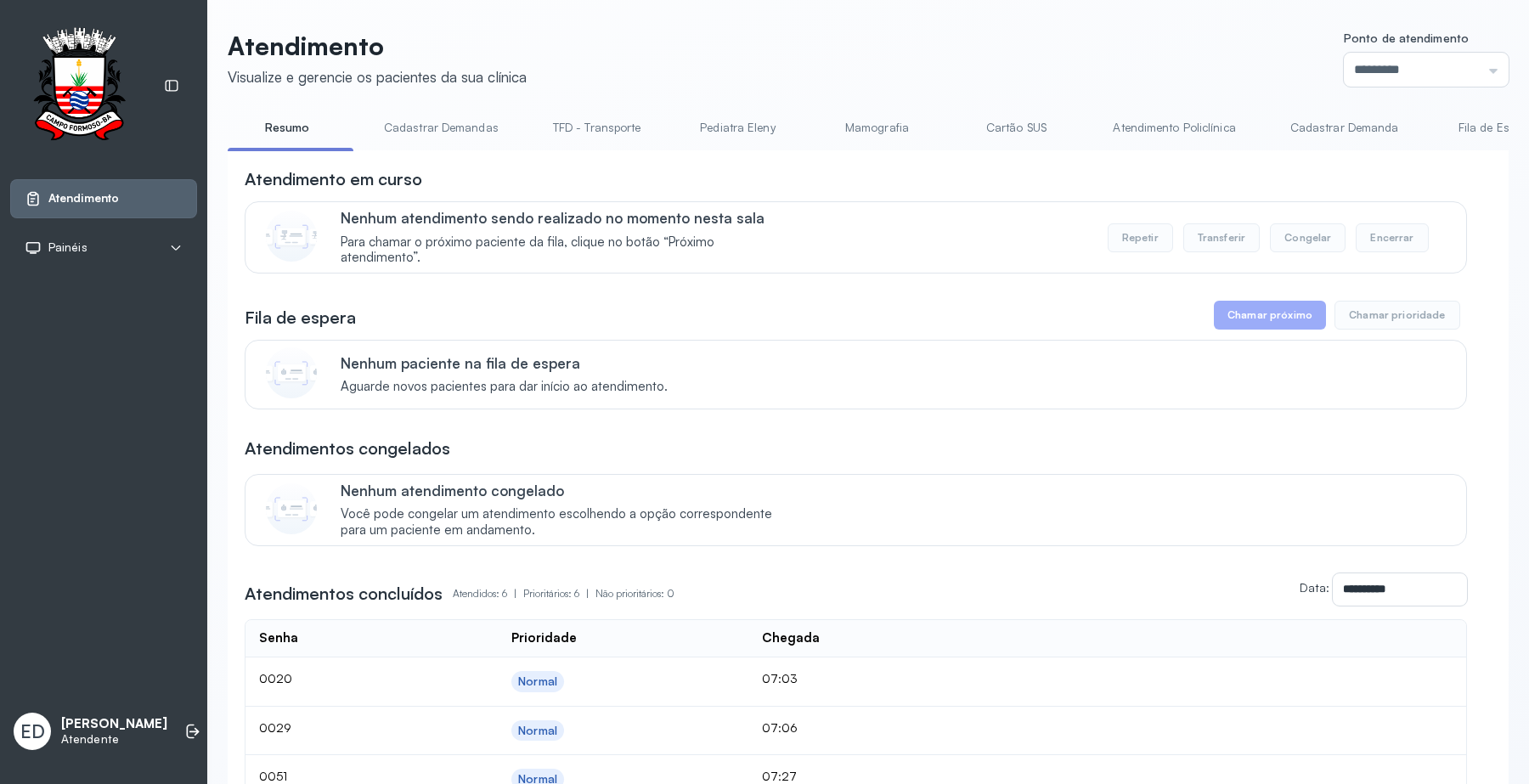
click at [1013, 62] on header "Atendimento Visualize e gerencie os pacientes da sua clínica Ponto de atendimen…" at bounding box center [868, 58] width 1281 height 56
click at [905, 45] on header "Atendimento Visualize e gerencie os pacientes da sua clínica Ponto de atendimen…" at bounding box center [868, 58] width 1281 height 56
click at [740, 40] on header "Atendimento Visualize e gerencie os pacientes da sua clínica Ponto de atendimen…" at bounding box center [868, 58] width 1281 height 56
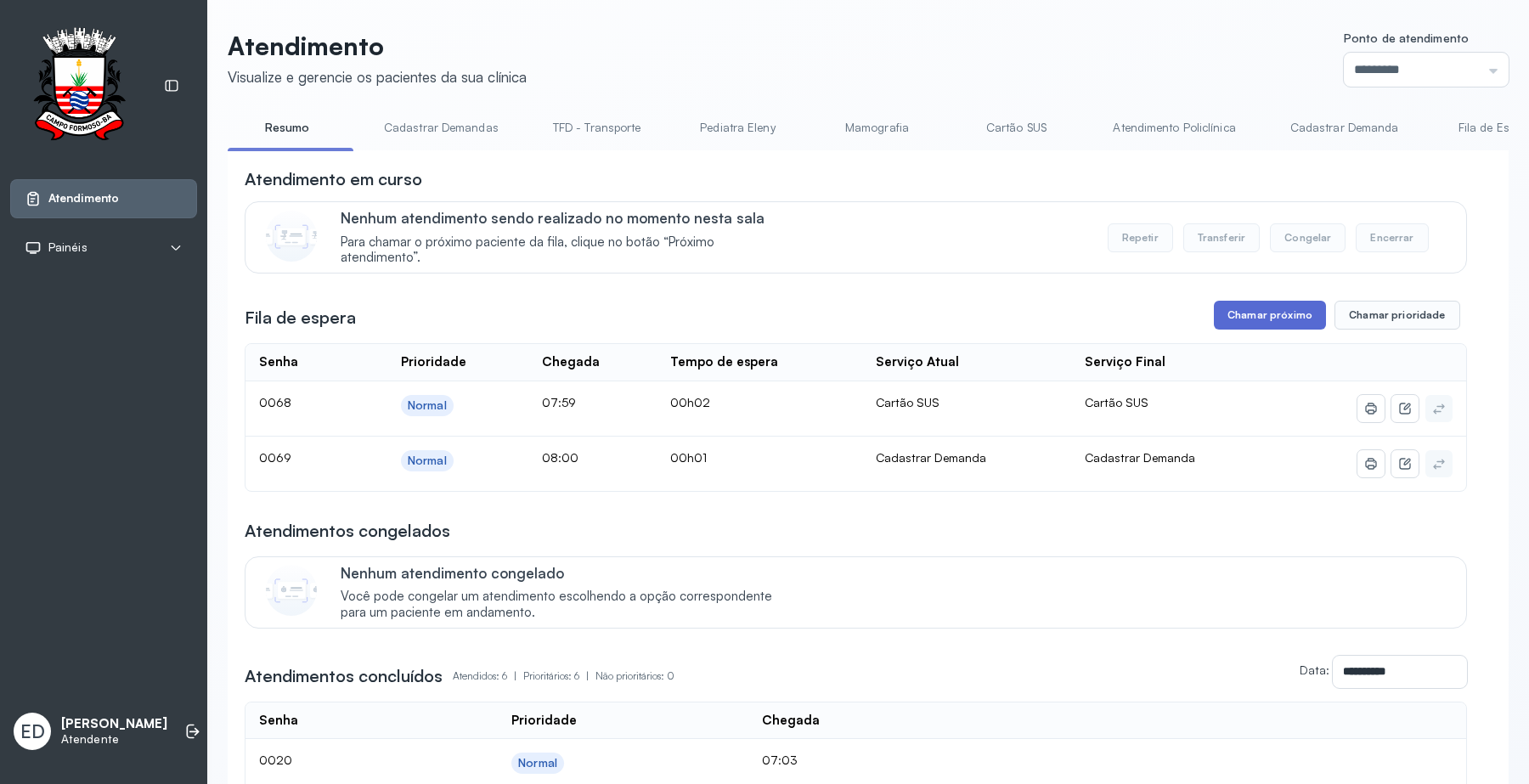
click at [1243, 316] on button "Chamar próximo" at bounding box center [1269, 315] width 112 height 28
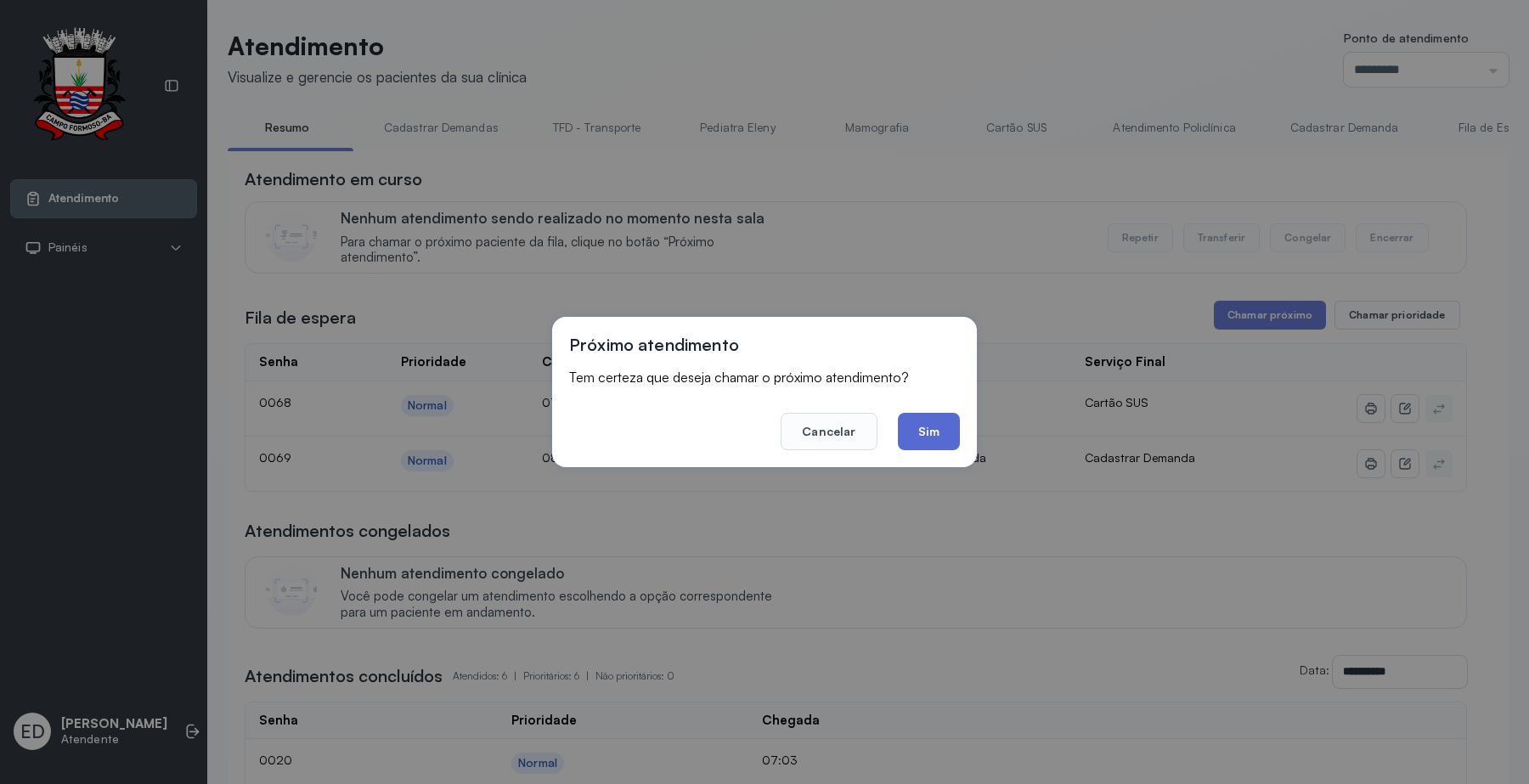
click at [940, 426] on button "Sim" at bounding box center [929, 431] width 62 height 37
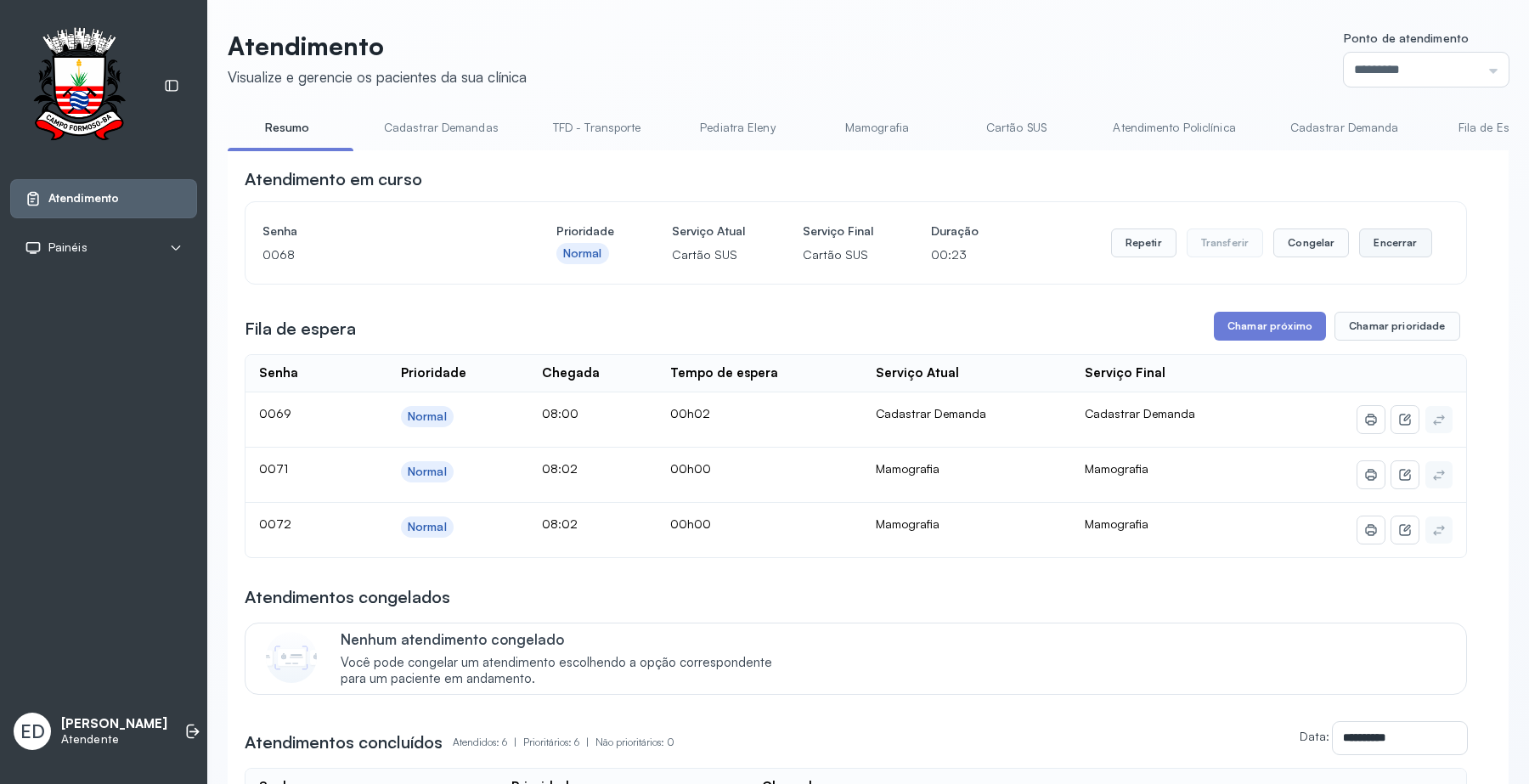
click at [1391, 252] on button "Encerrar" at bounding box center [1395, 243] width 72 height 28
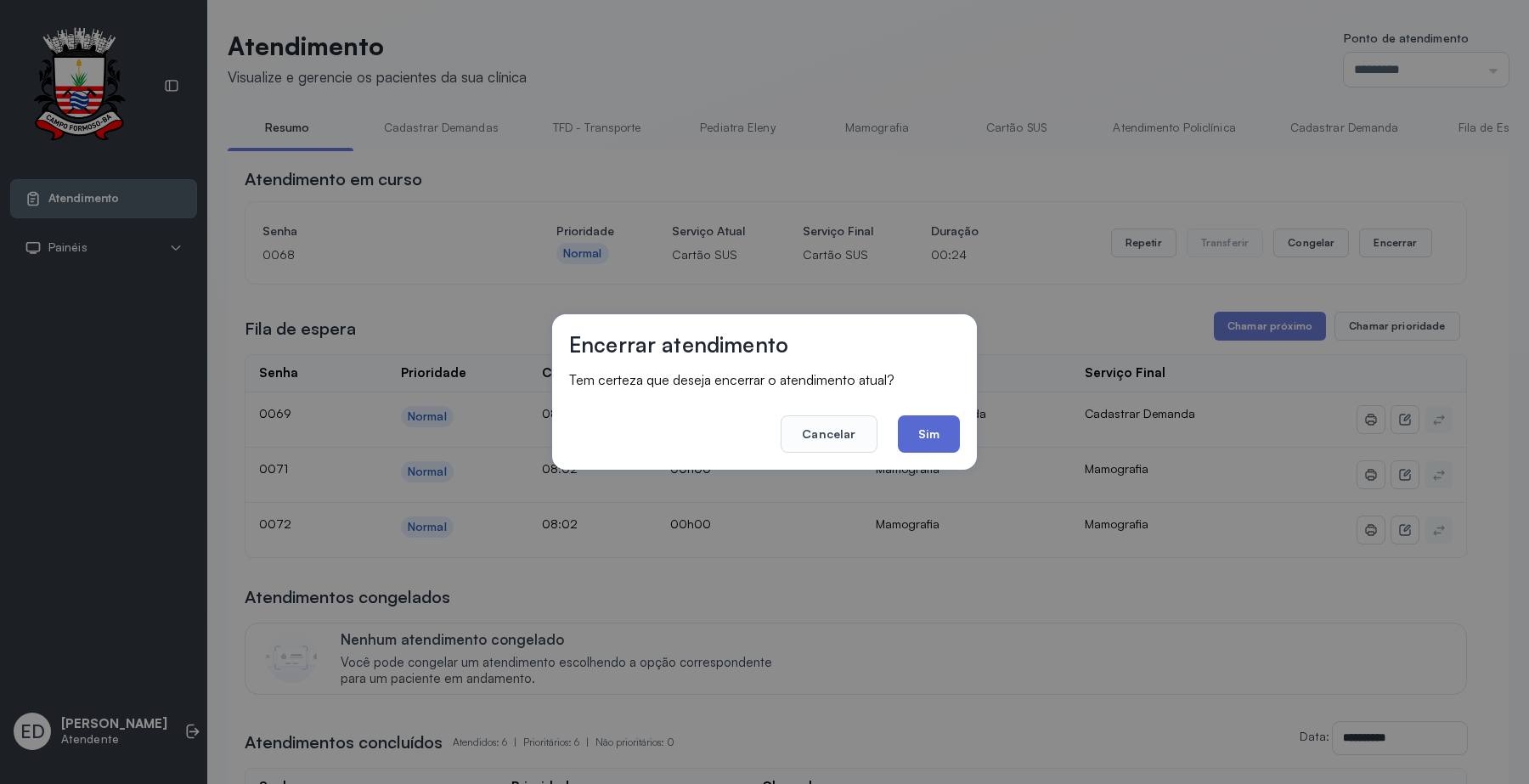
click at [935, 429] on button "Sim" at bounding box center [929, 434] width 62 height 37
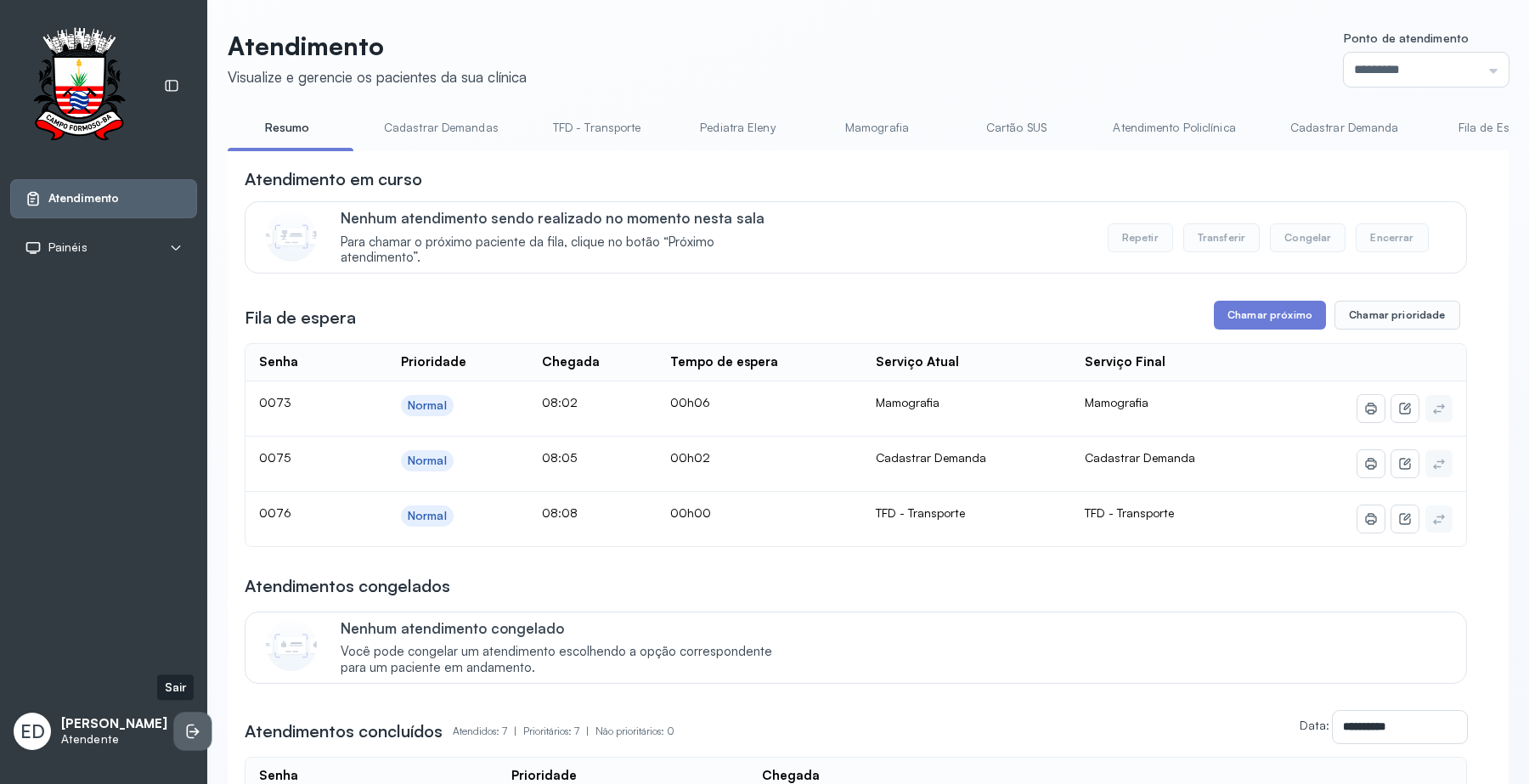
click at [184, 732] on icon at bounding box center [192, 731] width 17 height 17
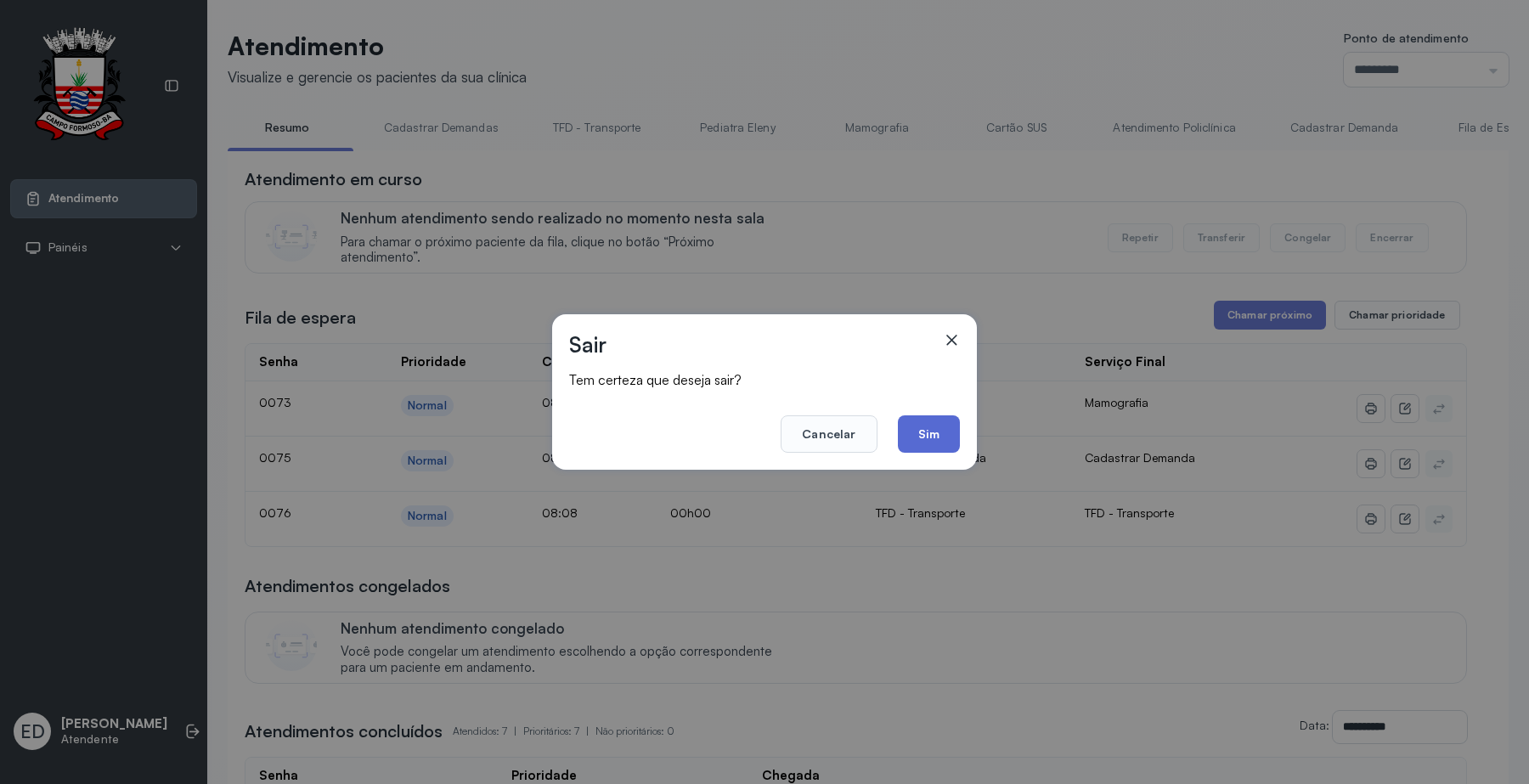
click at [935, 428] on button "Sim" at bounding box center [929, 434] width 62 height 37
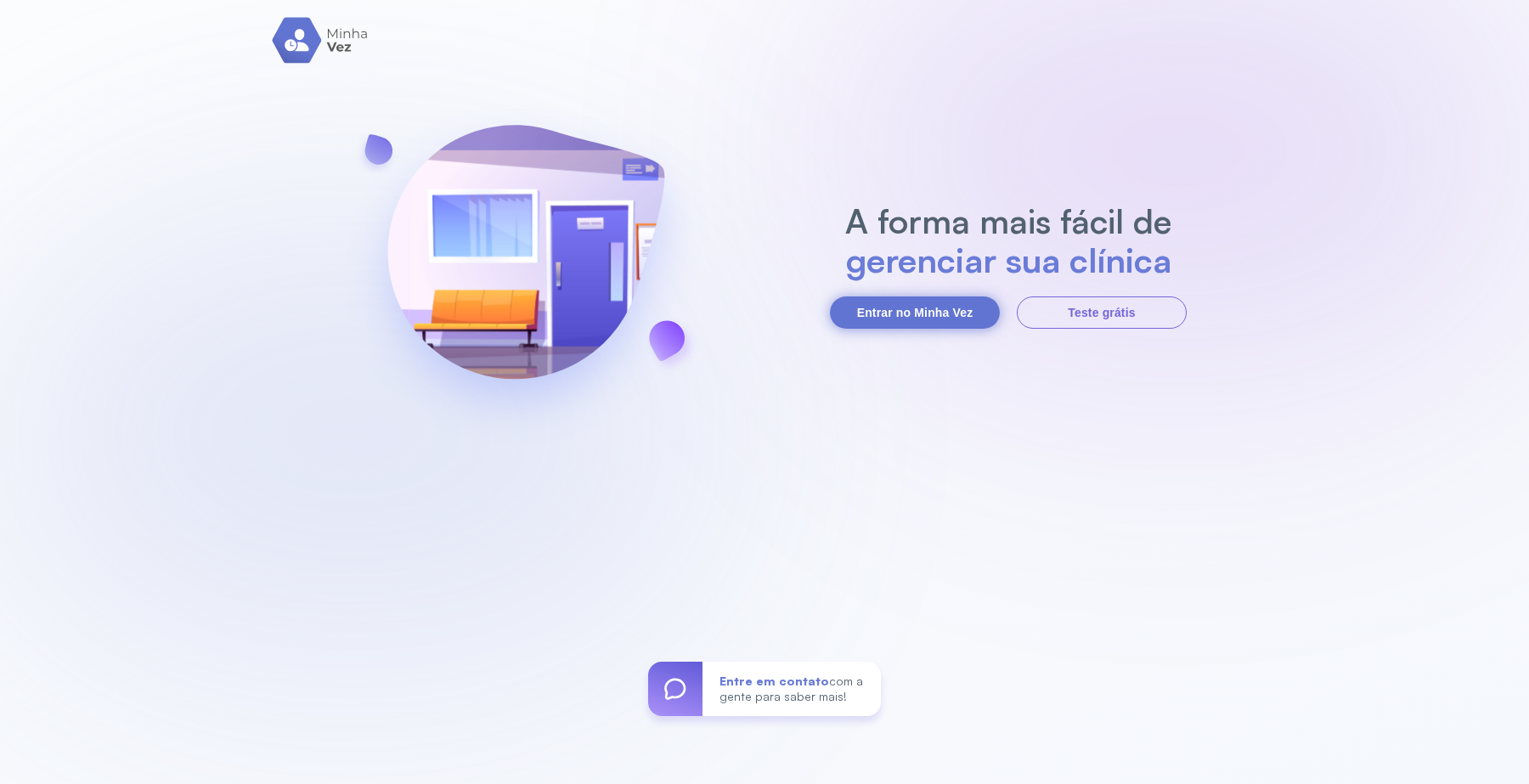
click at [907, 308] on button "Entrar no Minha Vez" at bounding box center [914, 312] width 170 height 32
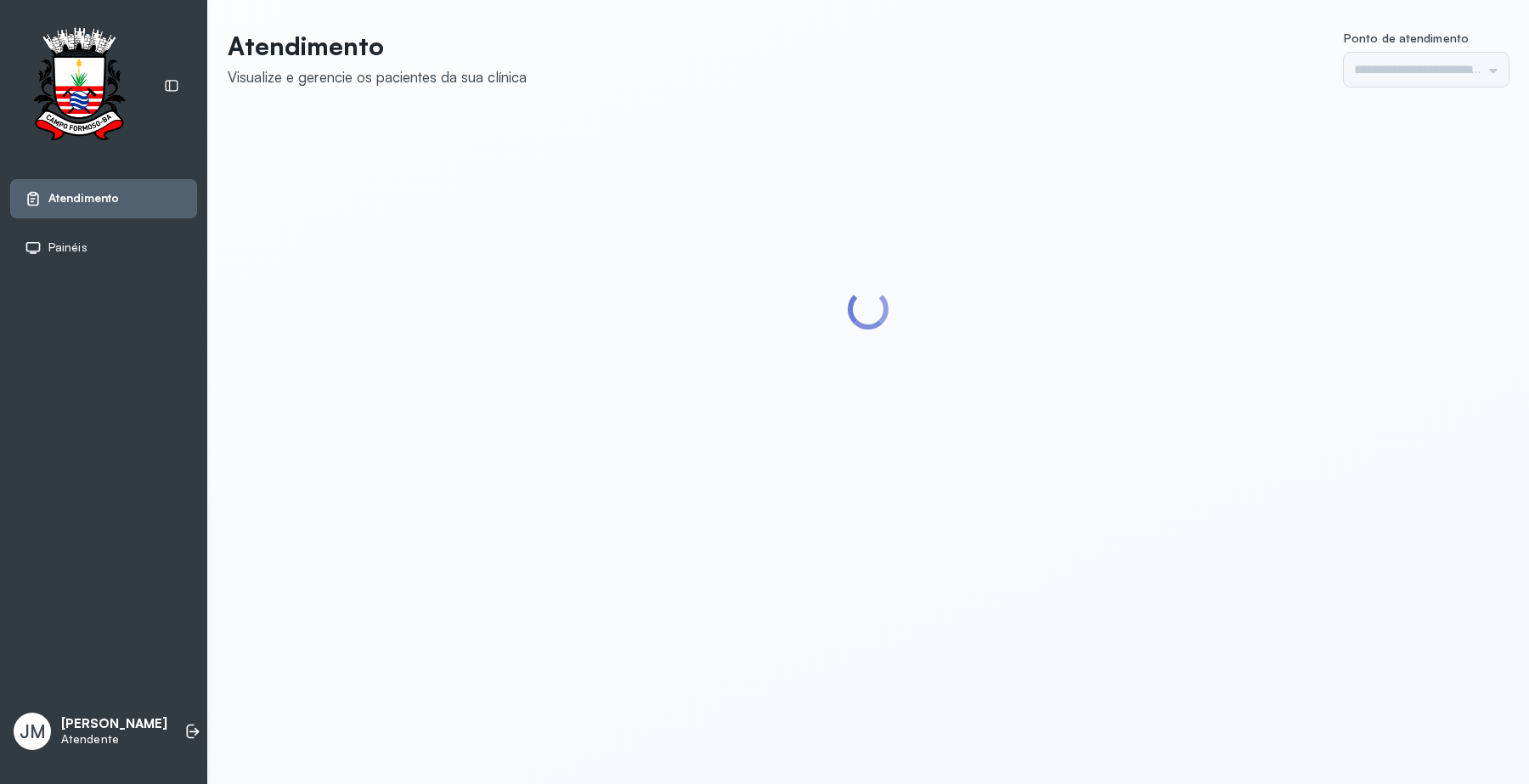
type input "*********"
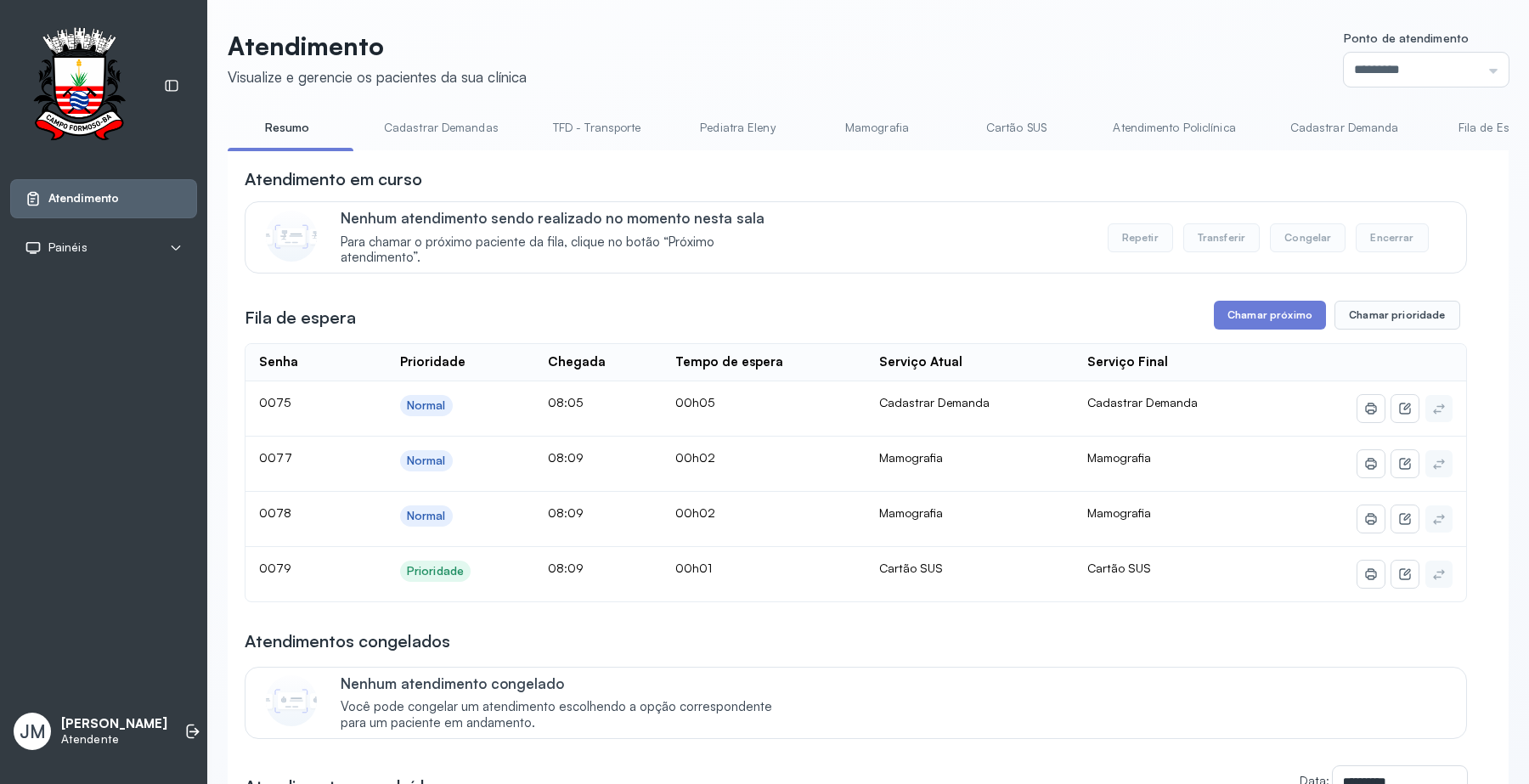
click at [1006, 129] on link "Cartão SUS" at bounding box center [1016, 128] width 119 height 28
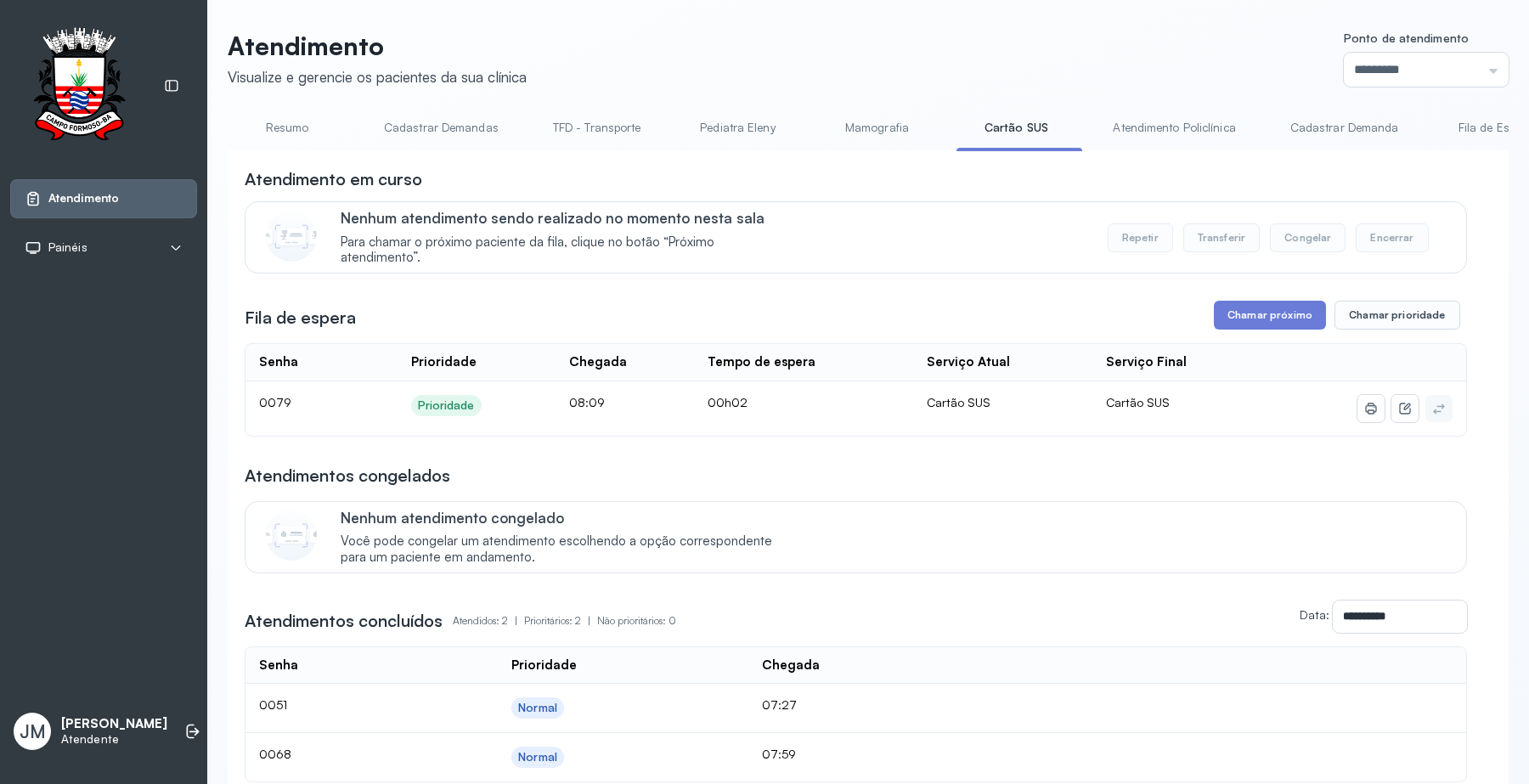
click at [1242, 298] on div "**********" at bounding box center [855, 475] width 1222 height 615
click at [1254, 318] on button "Chamar próximo" at bounding box center [1269, 315] width 112 height 28
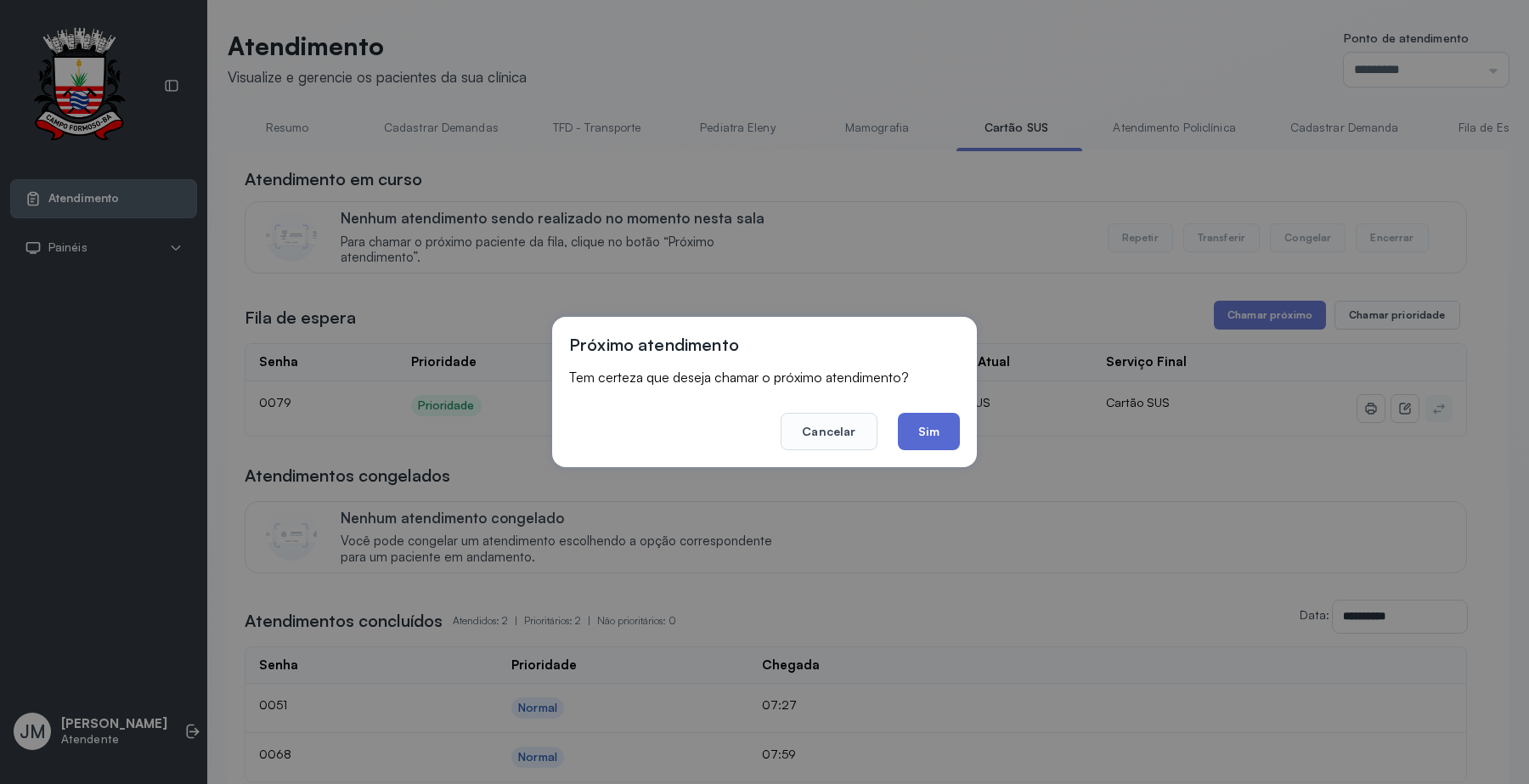
click at [898, 421] on button "Sim" at bounding box center [929, 431] width 62 height 37
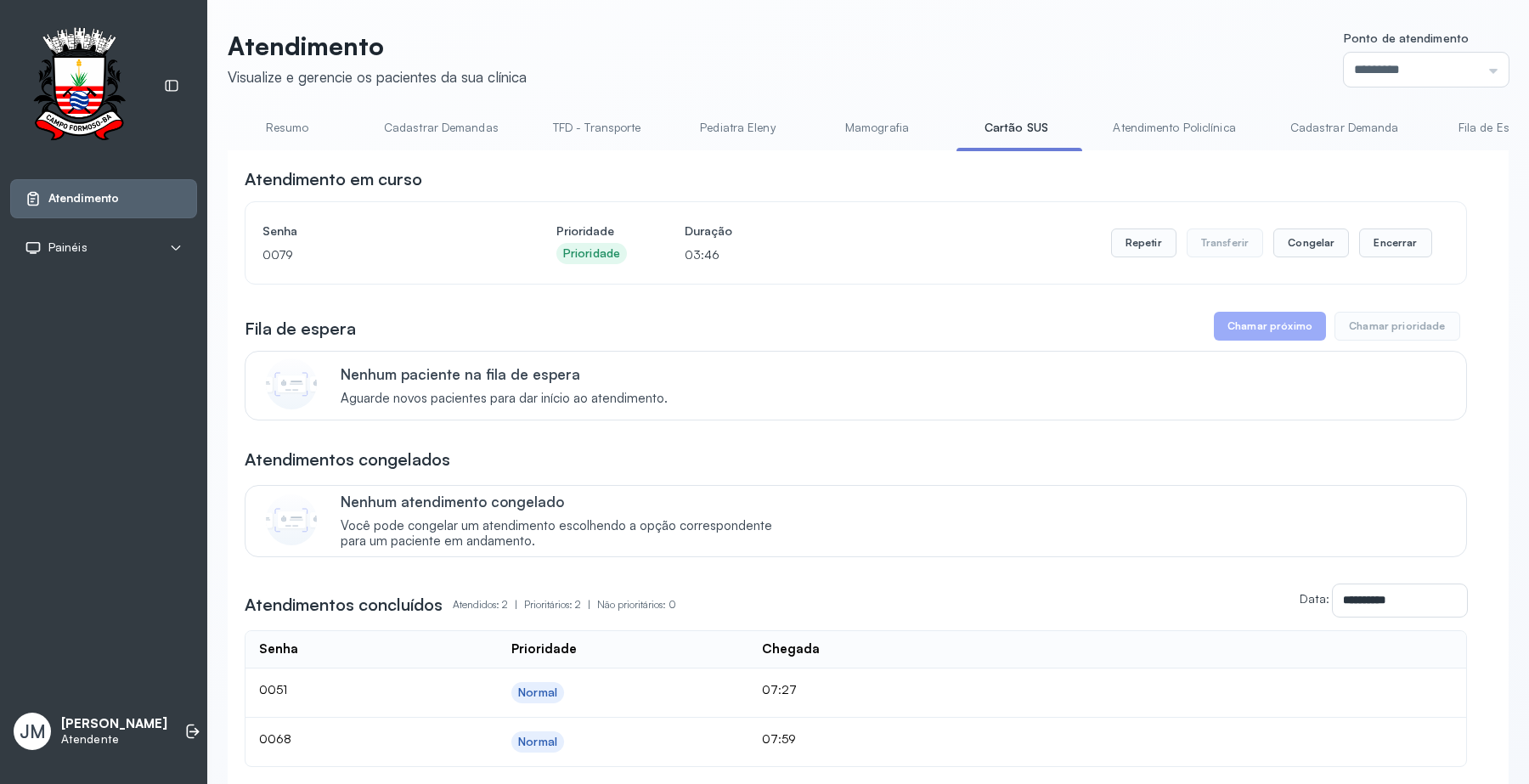
click at [287, 127] on link "Resumo" at bounding box center [287, 128] width 119 height 28
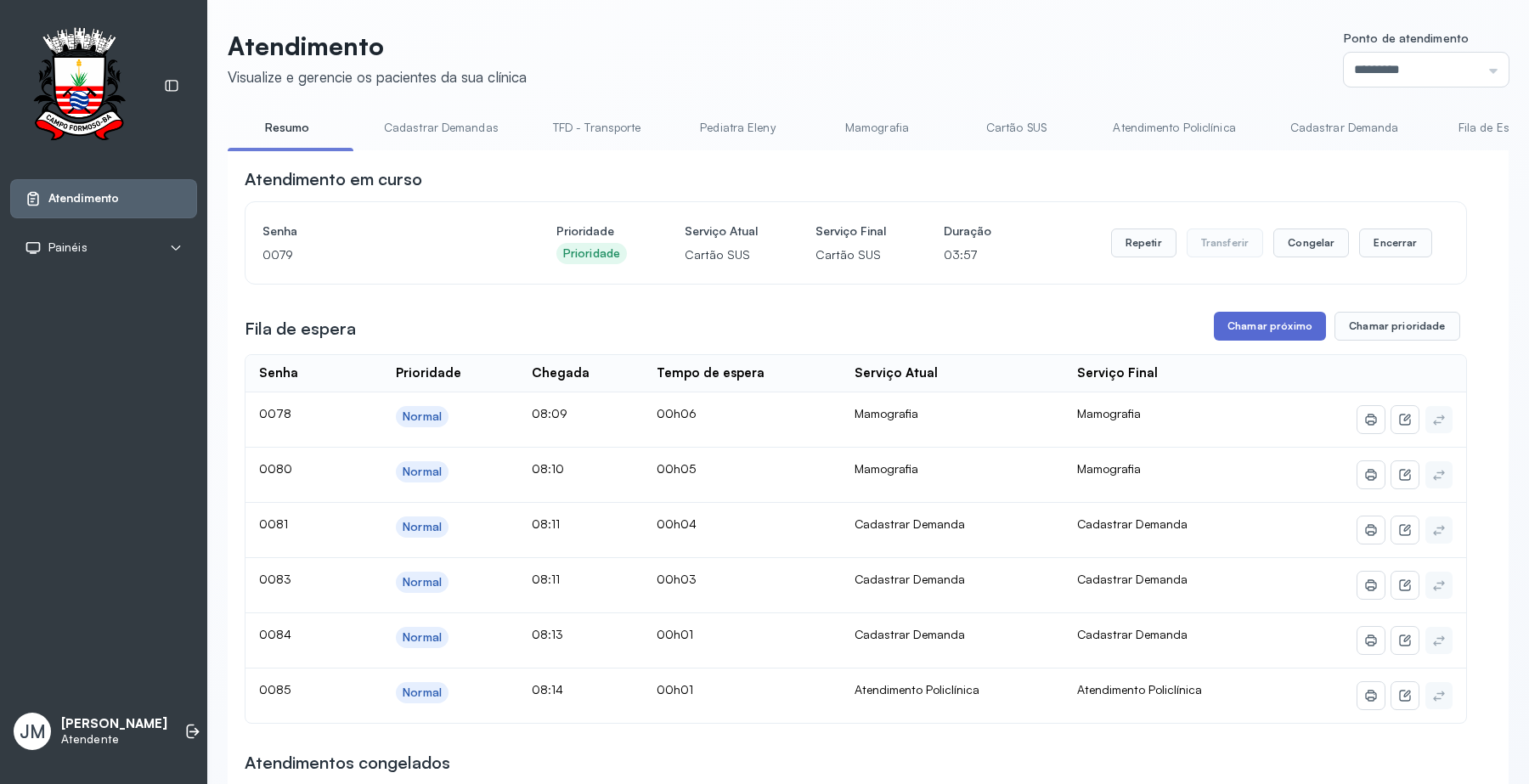
click at [1287, 324] on button "Chamar próximo" at bounding box center [1269, 326] width 112 height 28
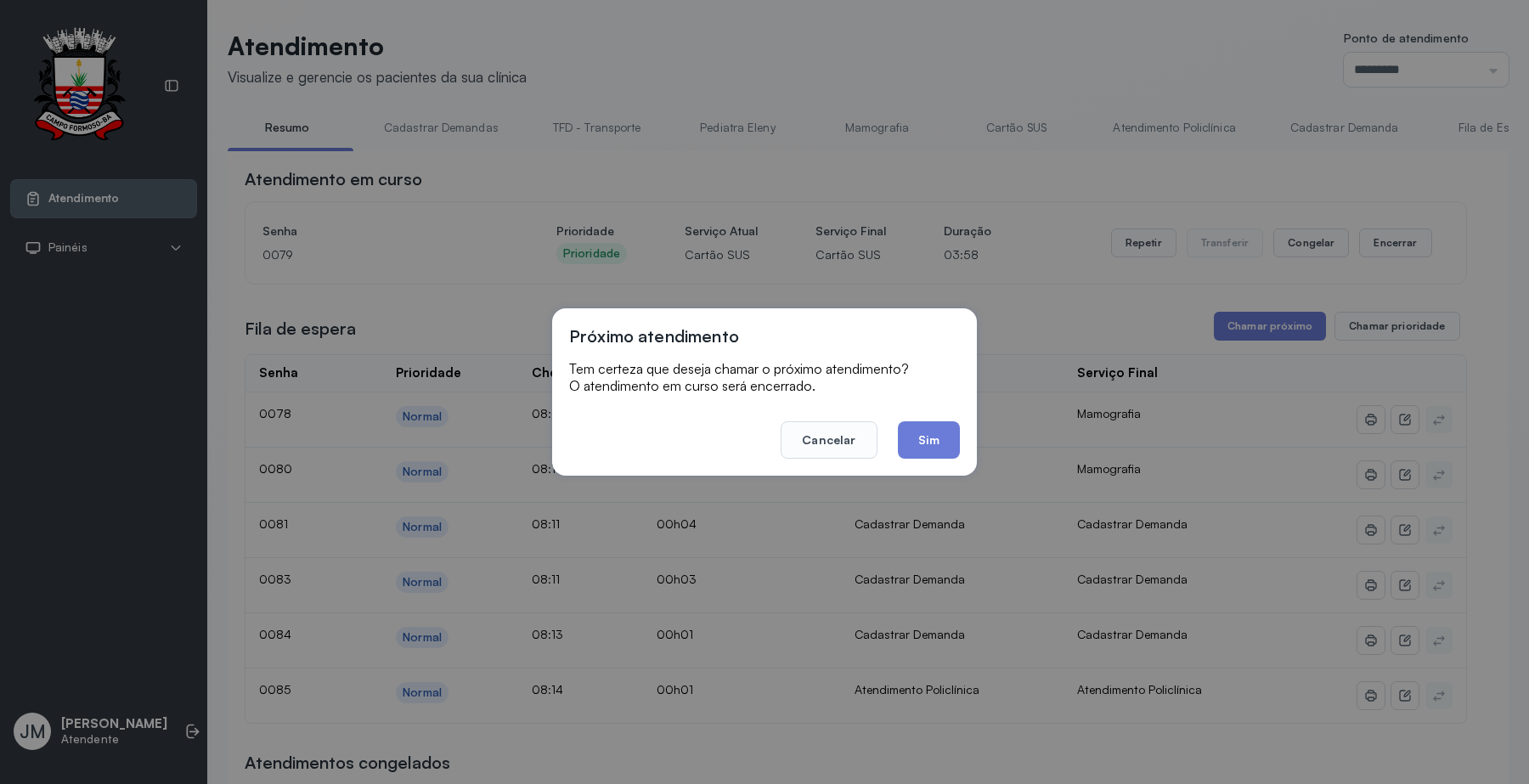
drag, startPoint x: 949, startPoint y: 440, endPoint x: 936, endPoint y: 389, distance: 52.6
click at [944, 439] on button "Sim" at bounding box center [929, 440] width 62 height 37
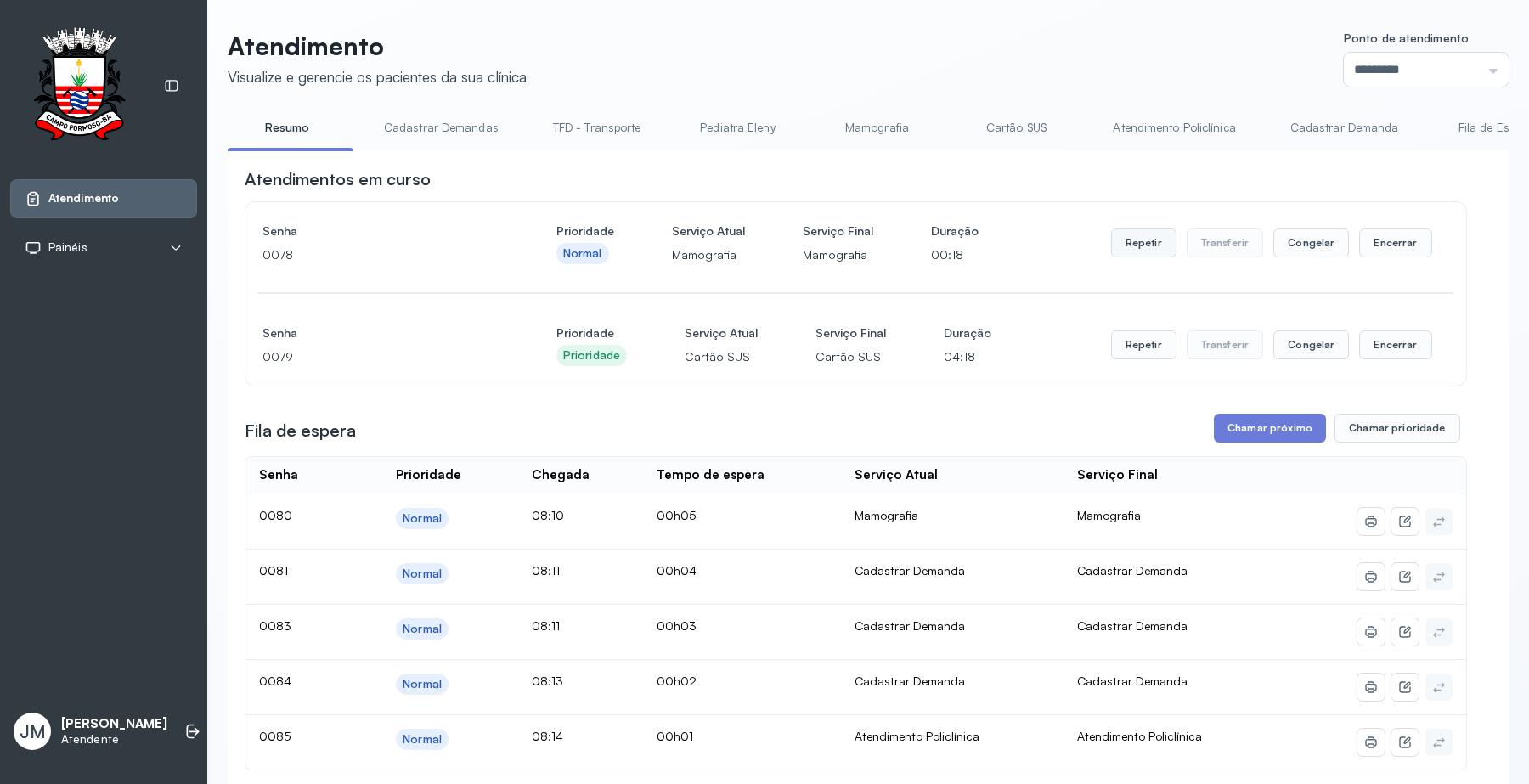
click at [1127, 244] on button "Repetir" at bounding box center [1144, 243] width 66 height 28
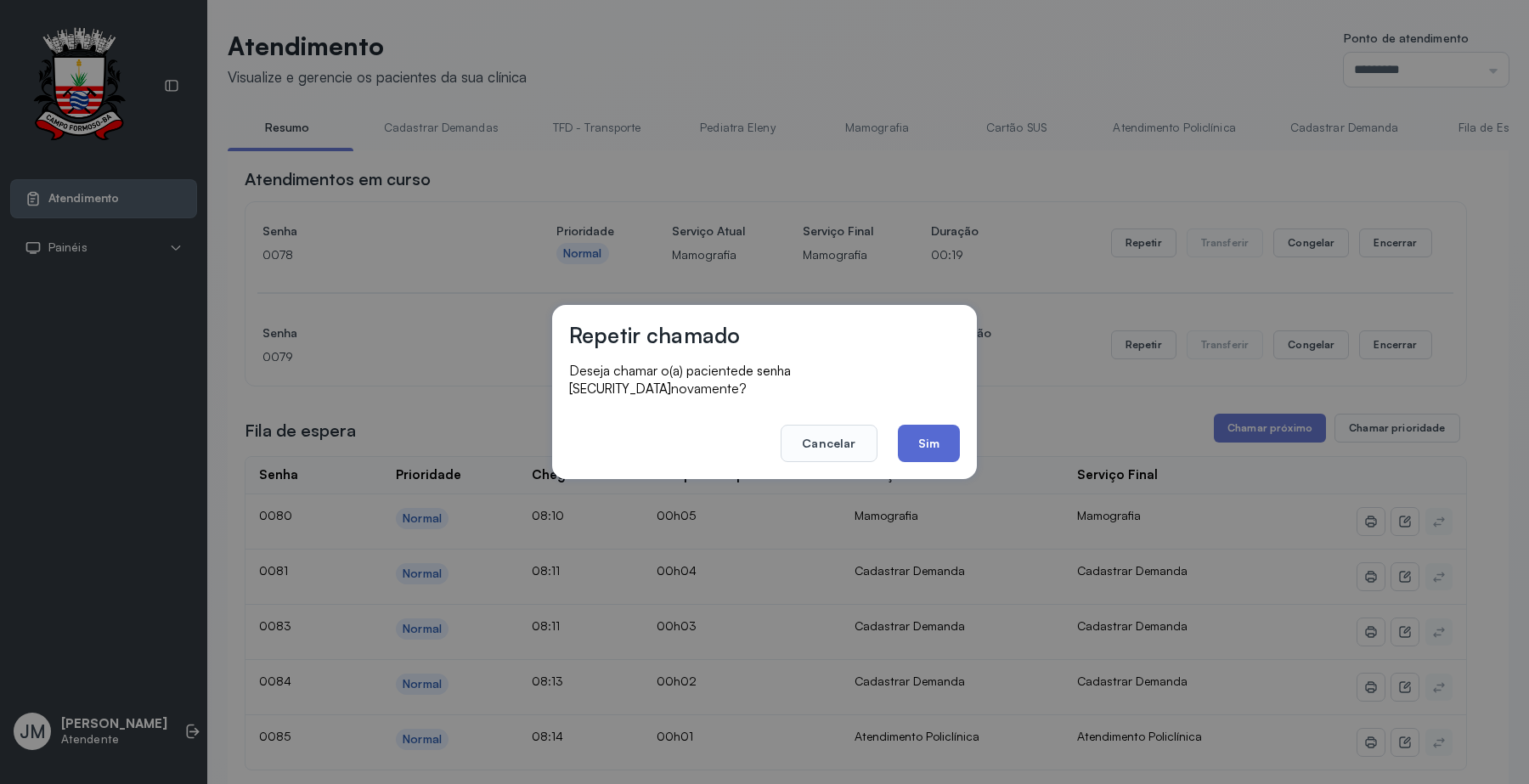
click at [954, 429] on button "Sim" at bounding box center [929, 444] width 62 height 37
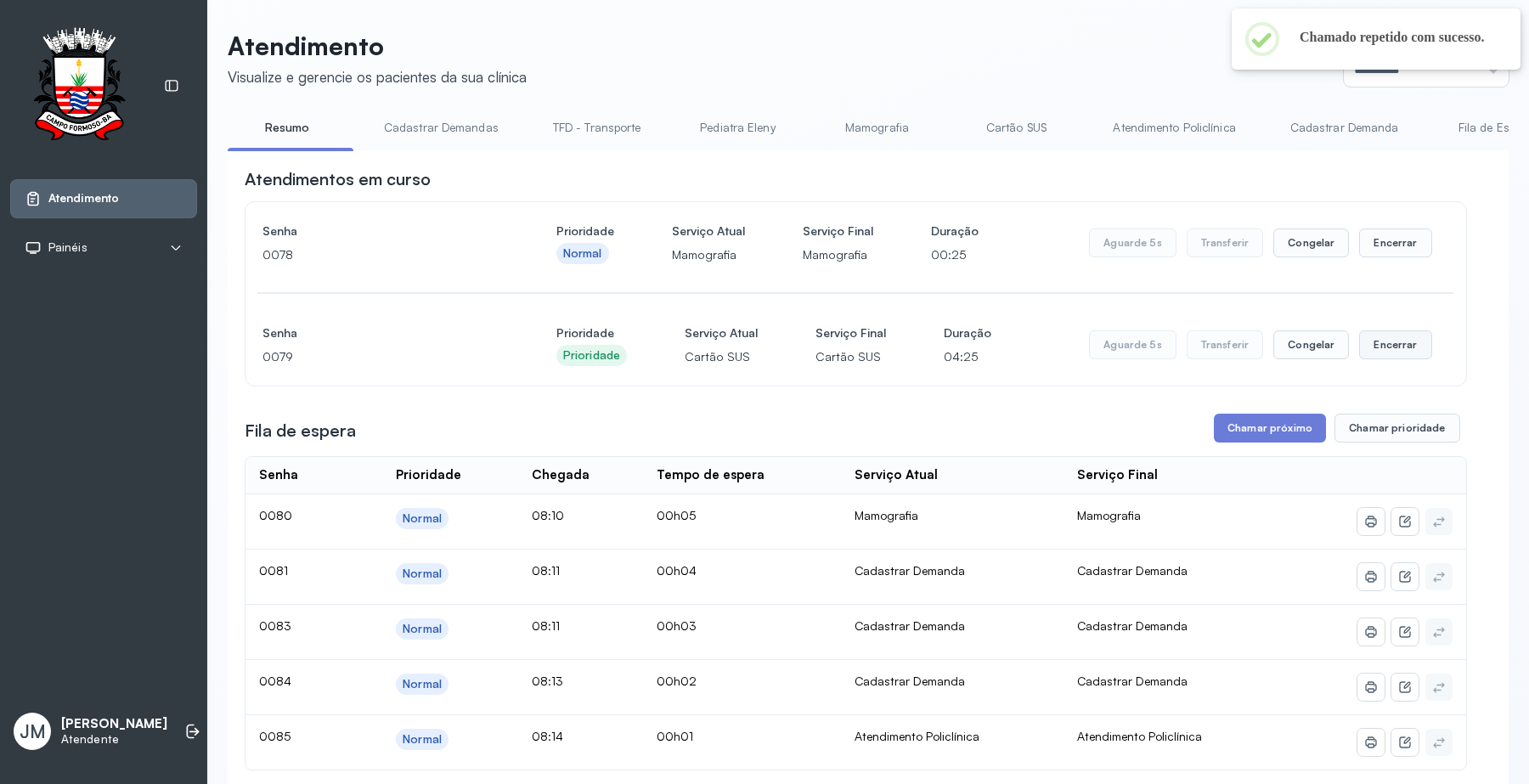
click at [1387, 345] on button "Encerrar" at bounding box center [1395, 345] width 72 height 28
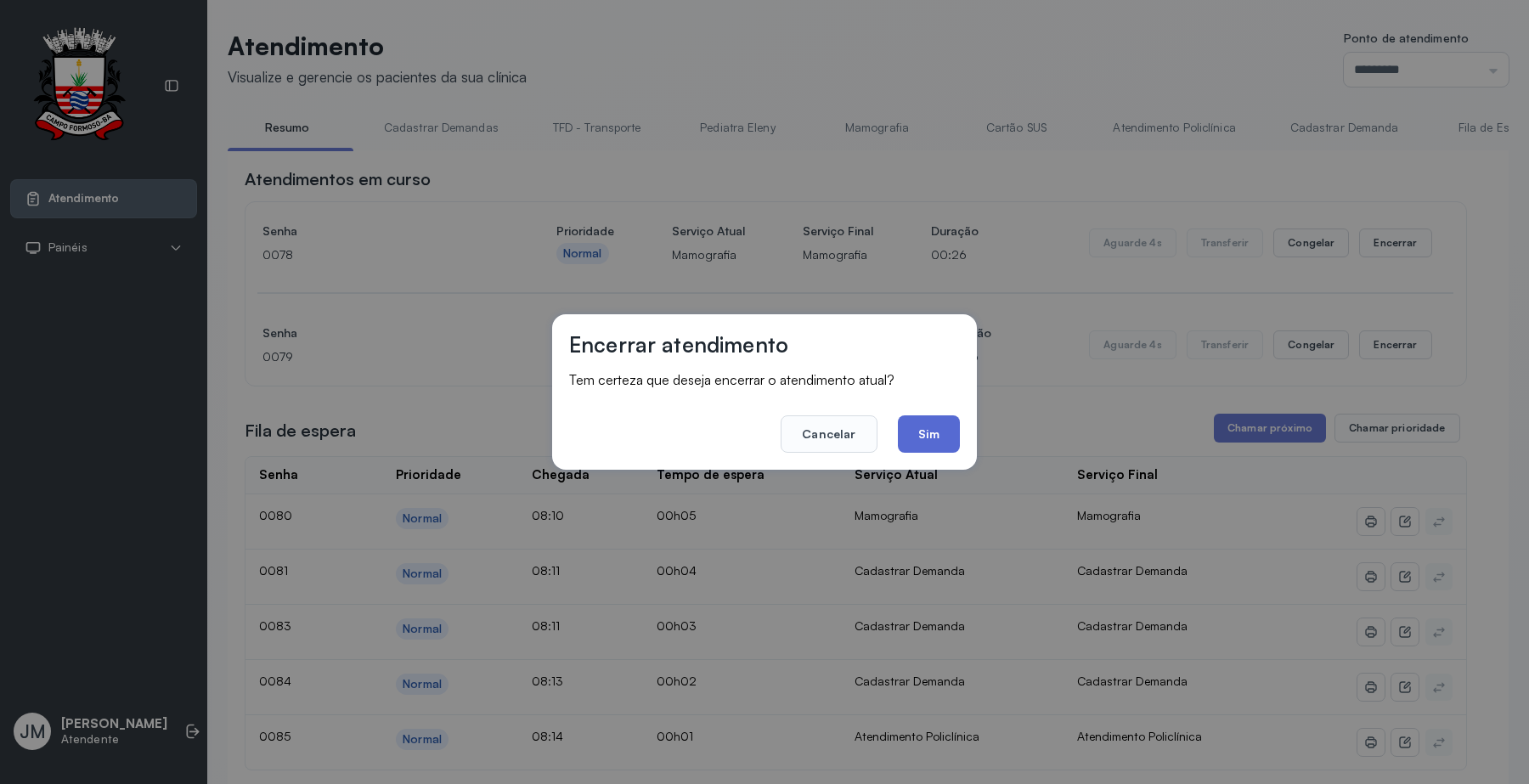
drag, startPoint x: 949, startPoint y: 428, endPoint x: 1046, endPoint y: 366, distance: 115.1
click at [949, 427] on button "Sim" at bounding box center [929, 434] width 62 height 37
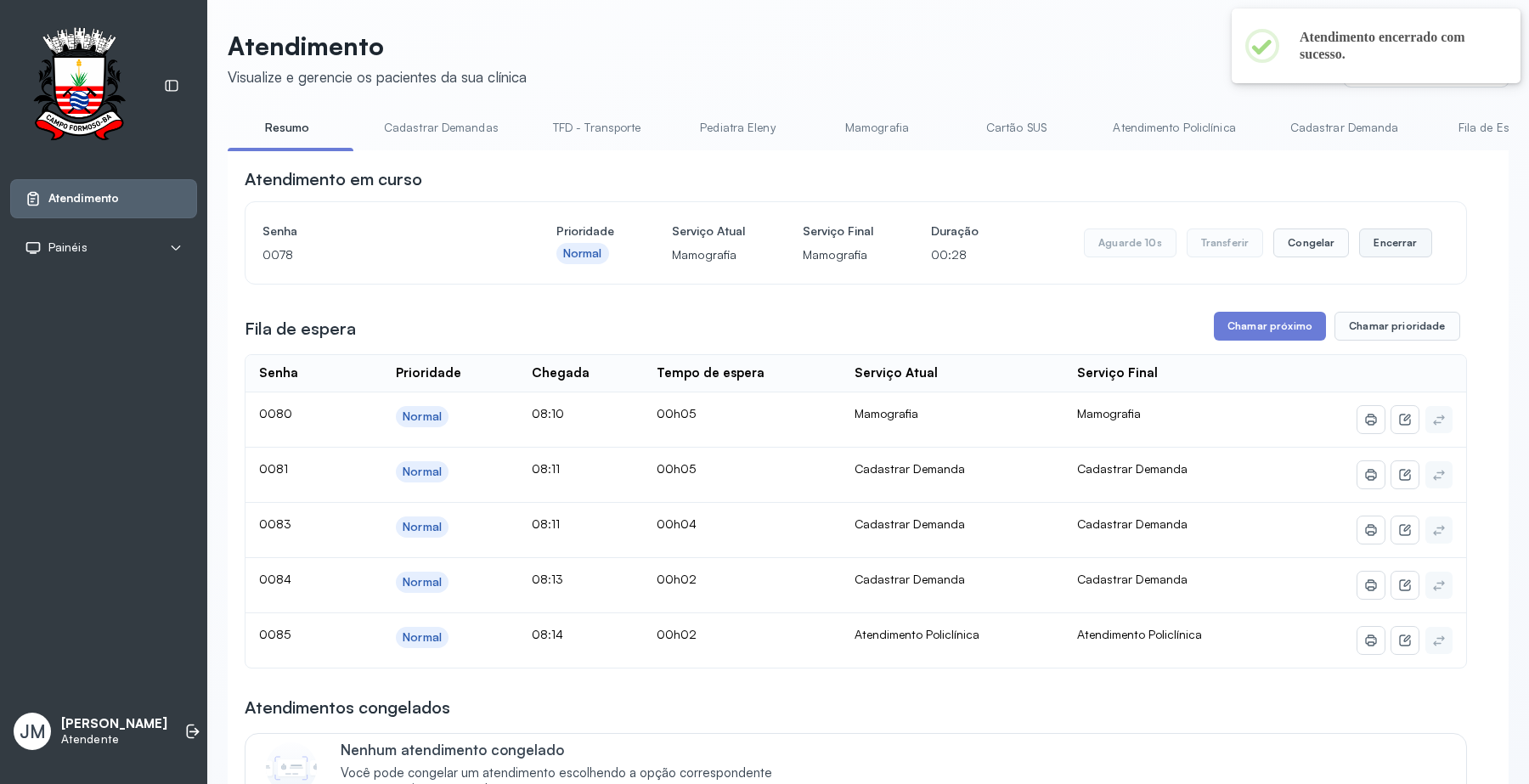
click at [1386, 248] on button "Encerrar" at bounding box center [1395, 243] width 72 height 28
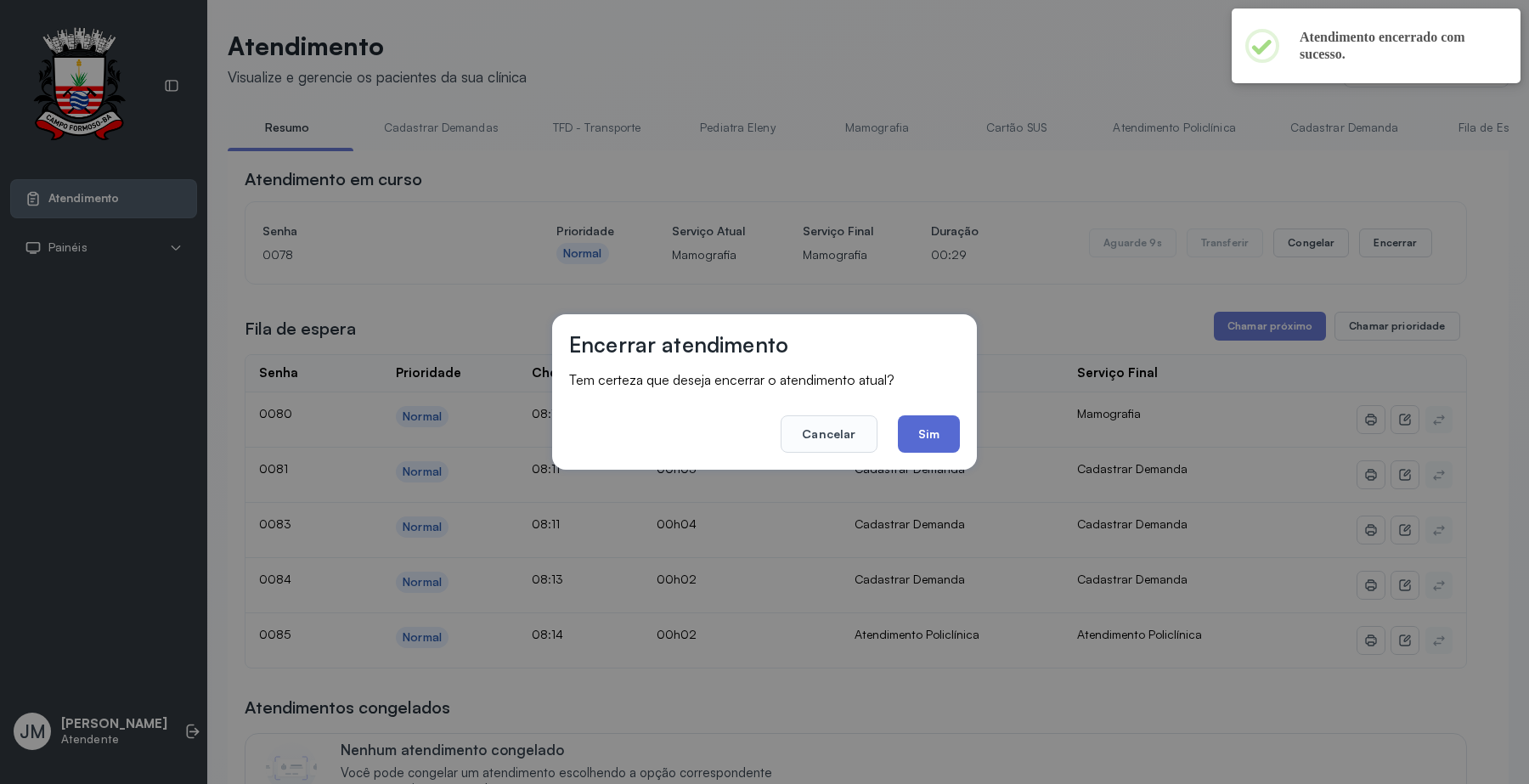
click at [949, 442] on button "Sim" at bounding box center [929, 434] width 62 height 37
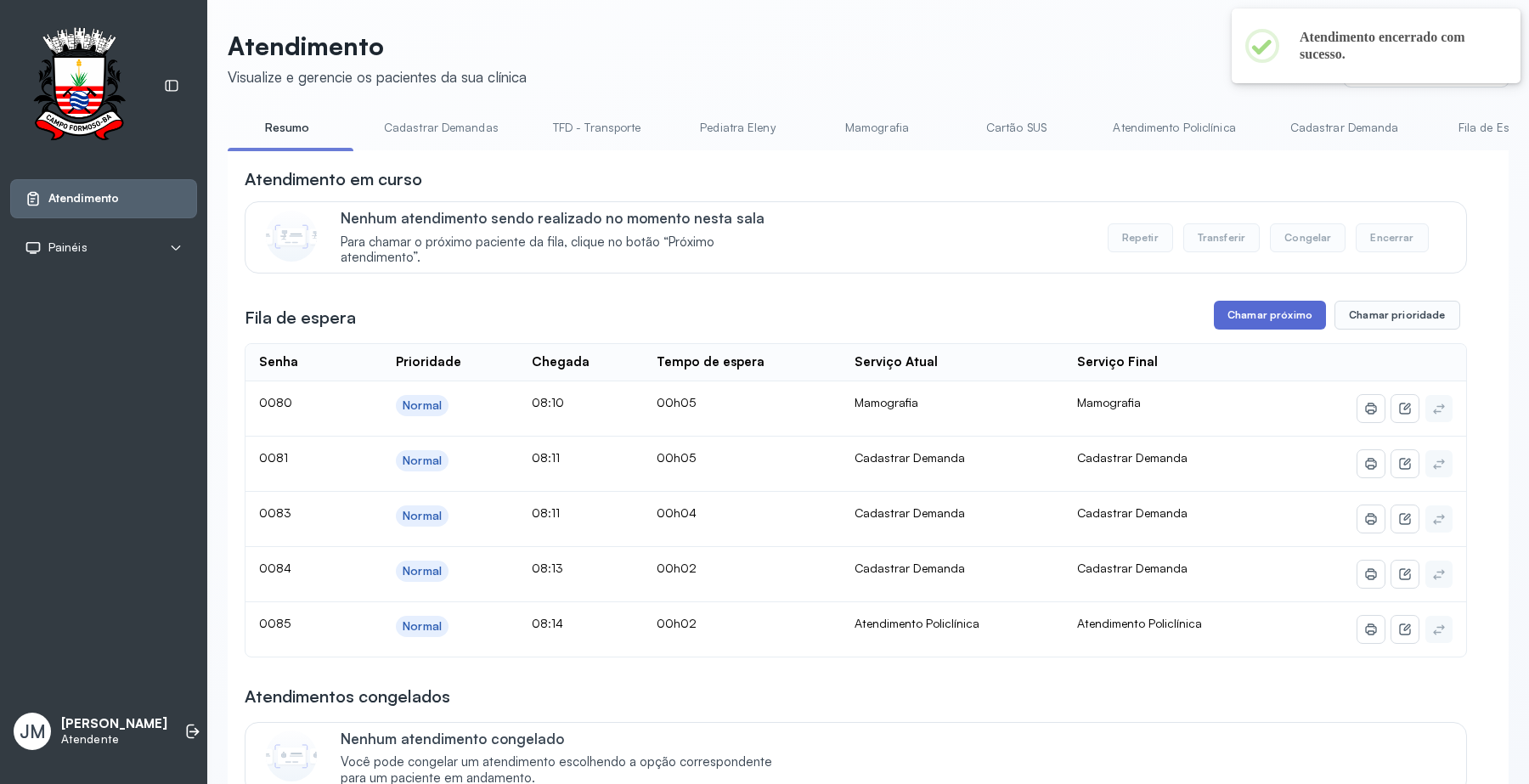
click at [1278, 316] on button "Chamar próximo" at bounding box center [1269, 315] width 112 height 28
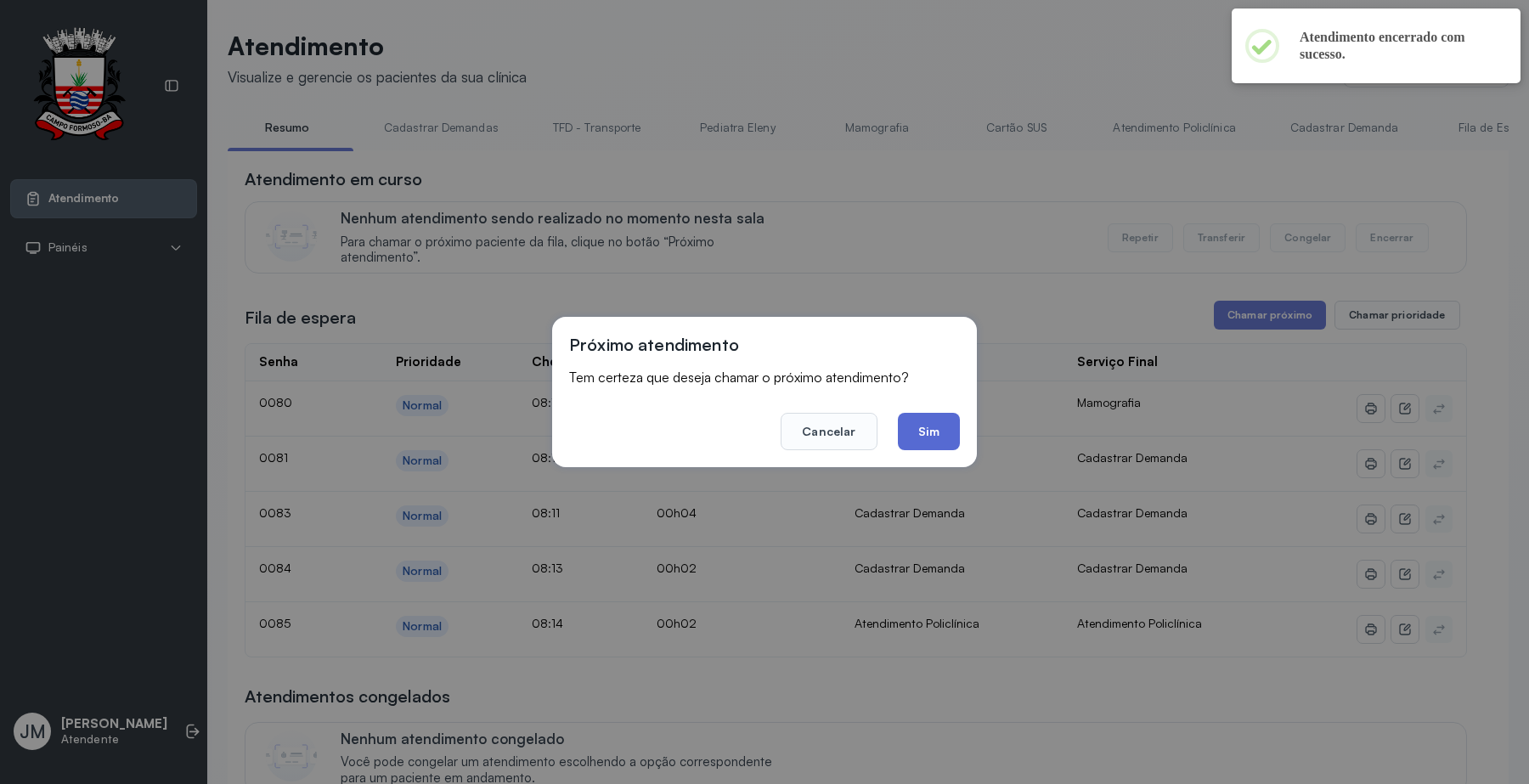
click at [944, 421] on button "Sim" at bounding box center [929, 431] width 62 height 37
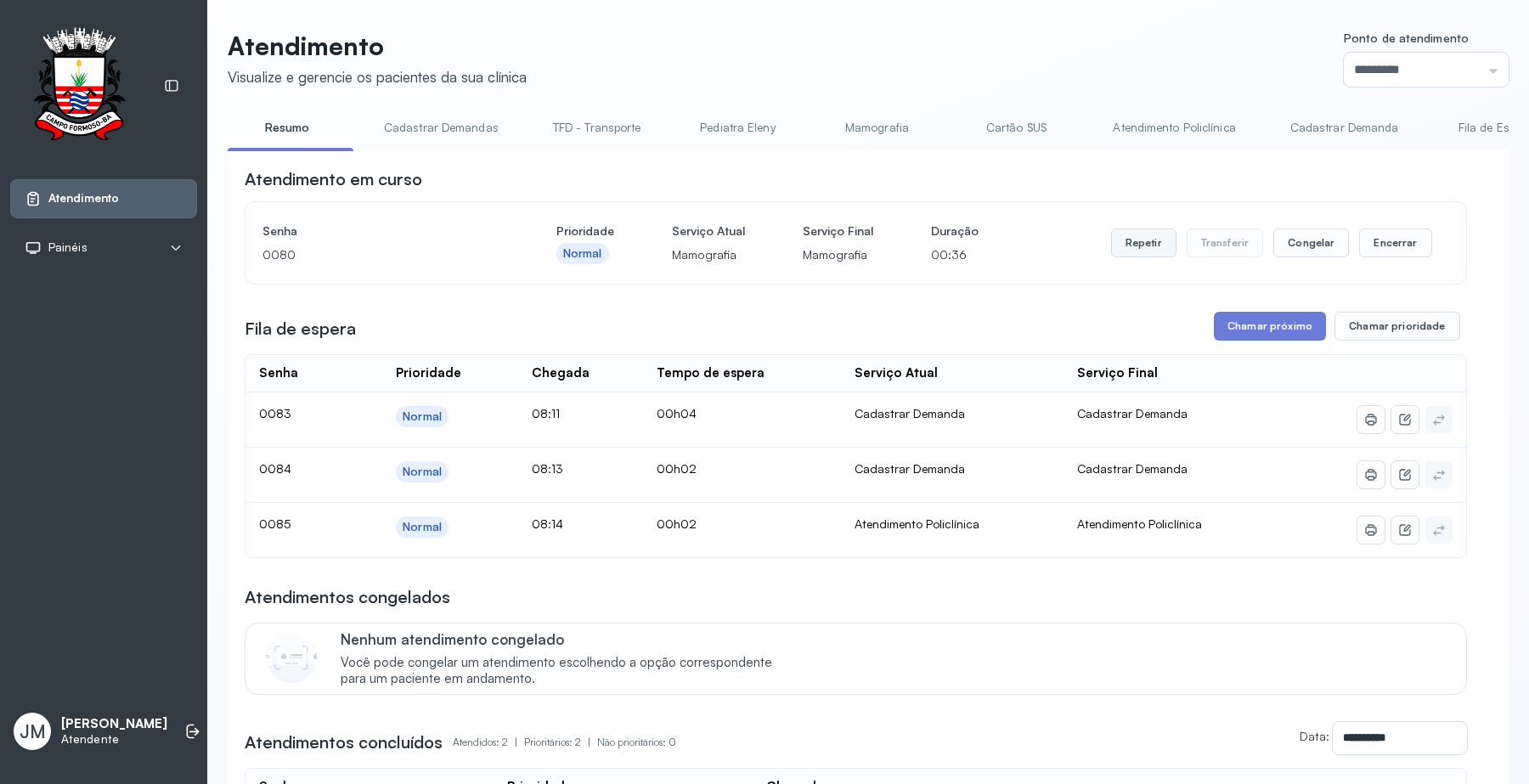
click at [1131, 248] on button "Repetir" at bounding box center [1144, 243] width 66 height 28
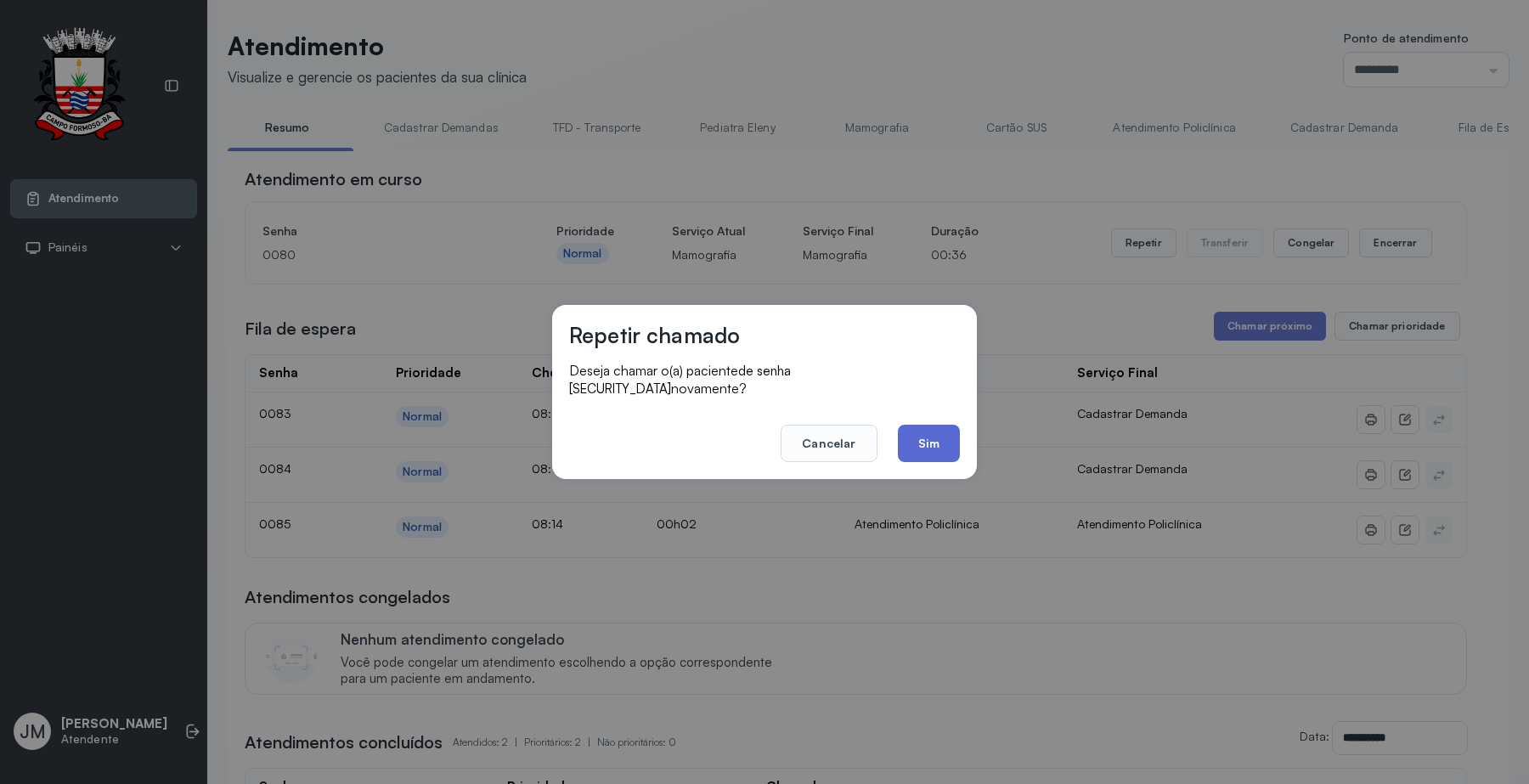
click at [947, 437] on button "Sim" at bounding box center [929, 444] width 62 height 37
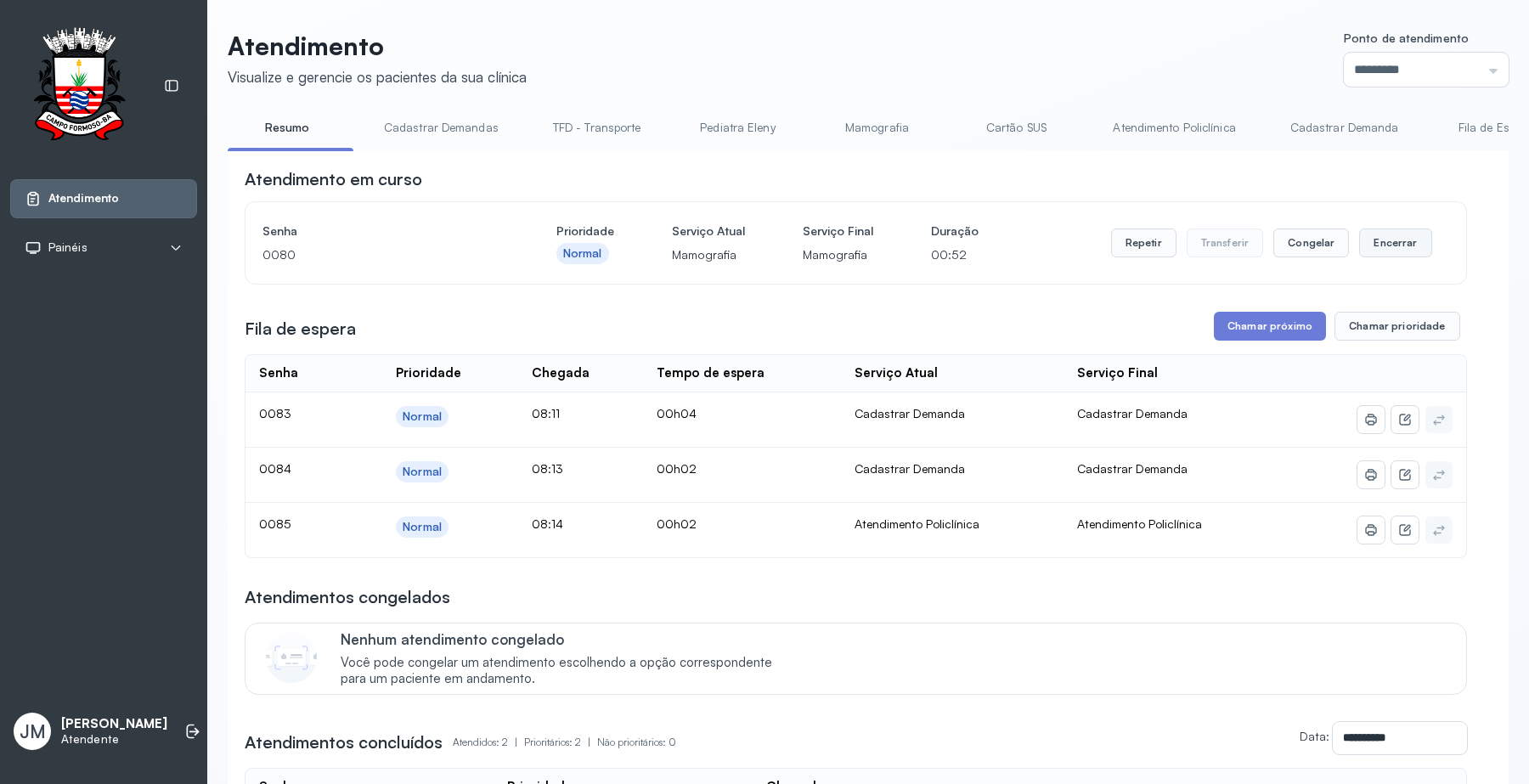
click at [1382, 249] on button "Encerrar" at bounding box center [1395, 243] width 72 height 28
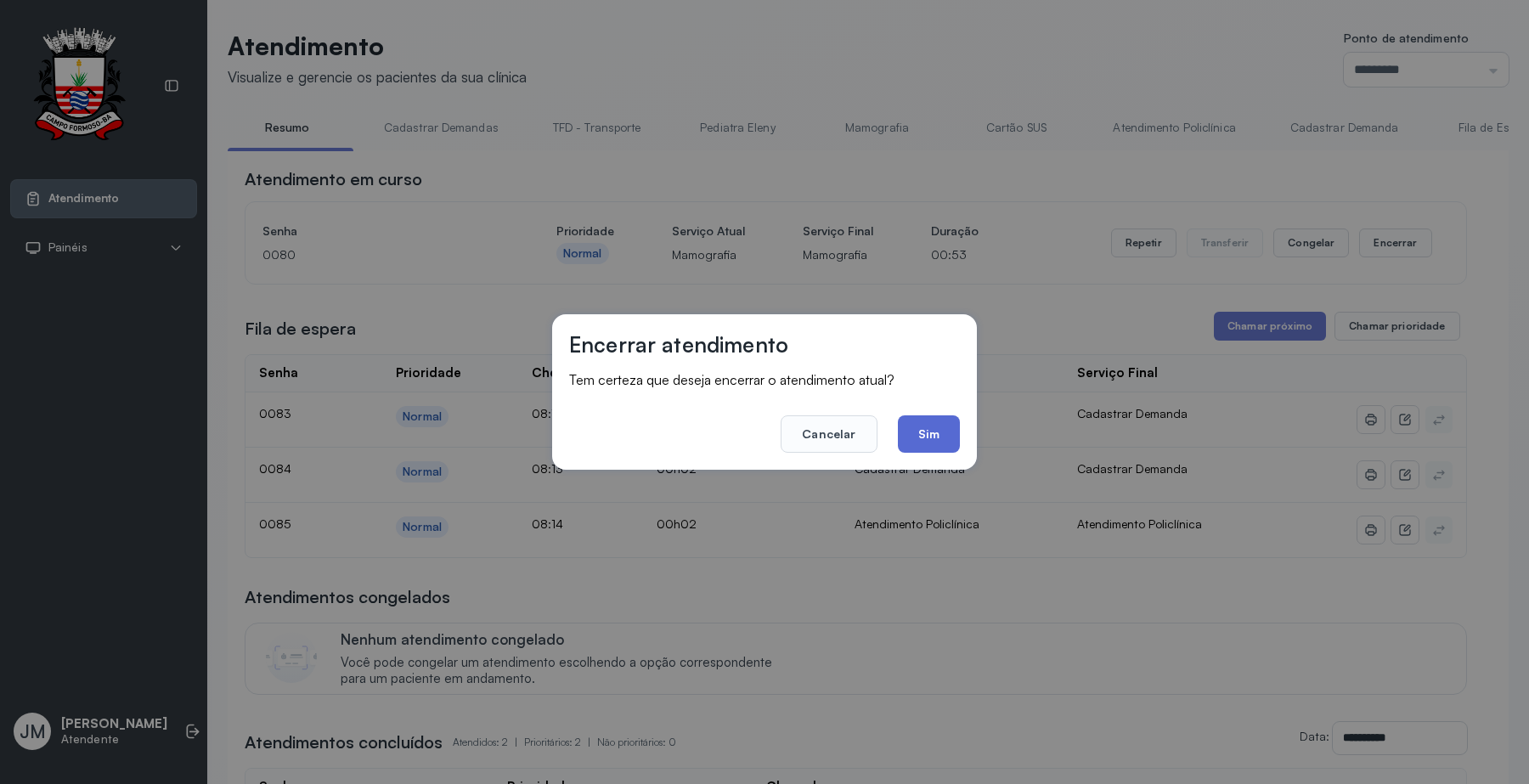
drag, startPoint x: 920, startPoint y: 457, endPoint x: 925, endPoint y: 438, distance: 19.6
click at [920, 454] on div "Encerrar atendimento Tem certeza que deseja encerrar o atendimento atual? Cance…" at bounding box center [764, 391] width 425 height 156
click at [925, 438] on button "Sim" at bounding box center [929, 434] width 62 height 37
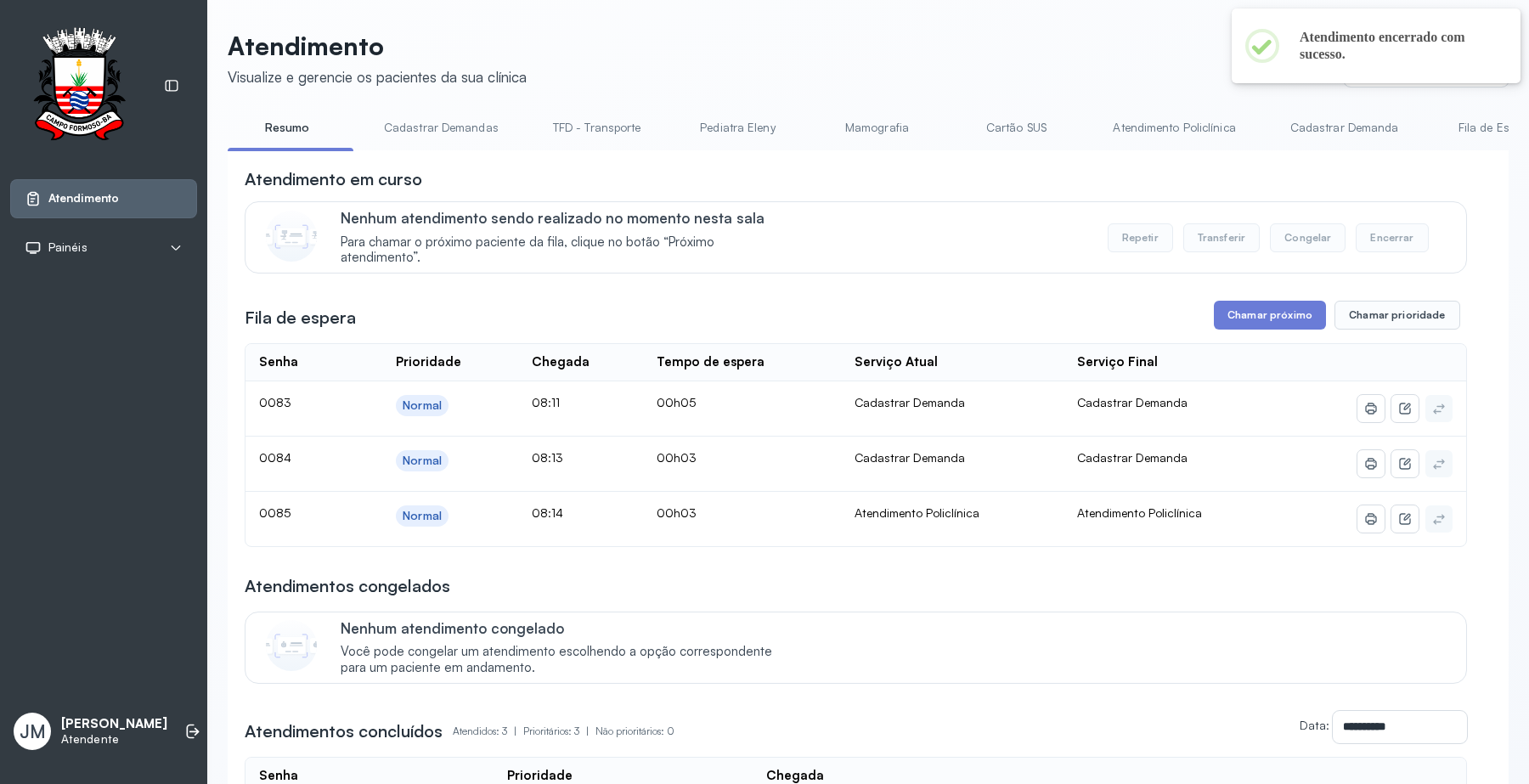
click at [1250, 323] on button "Chamar próximo" at bounding box center [1269, 315] width 112 height 28
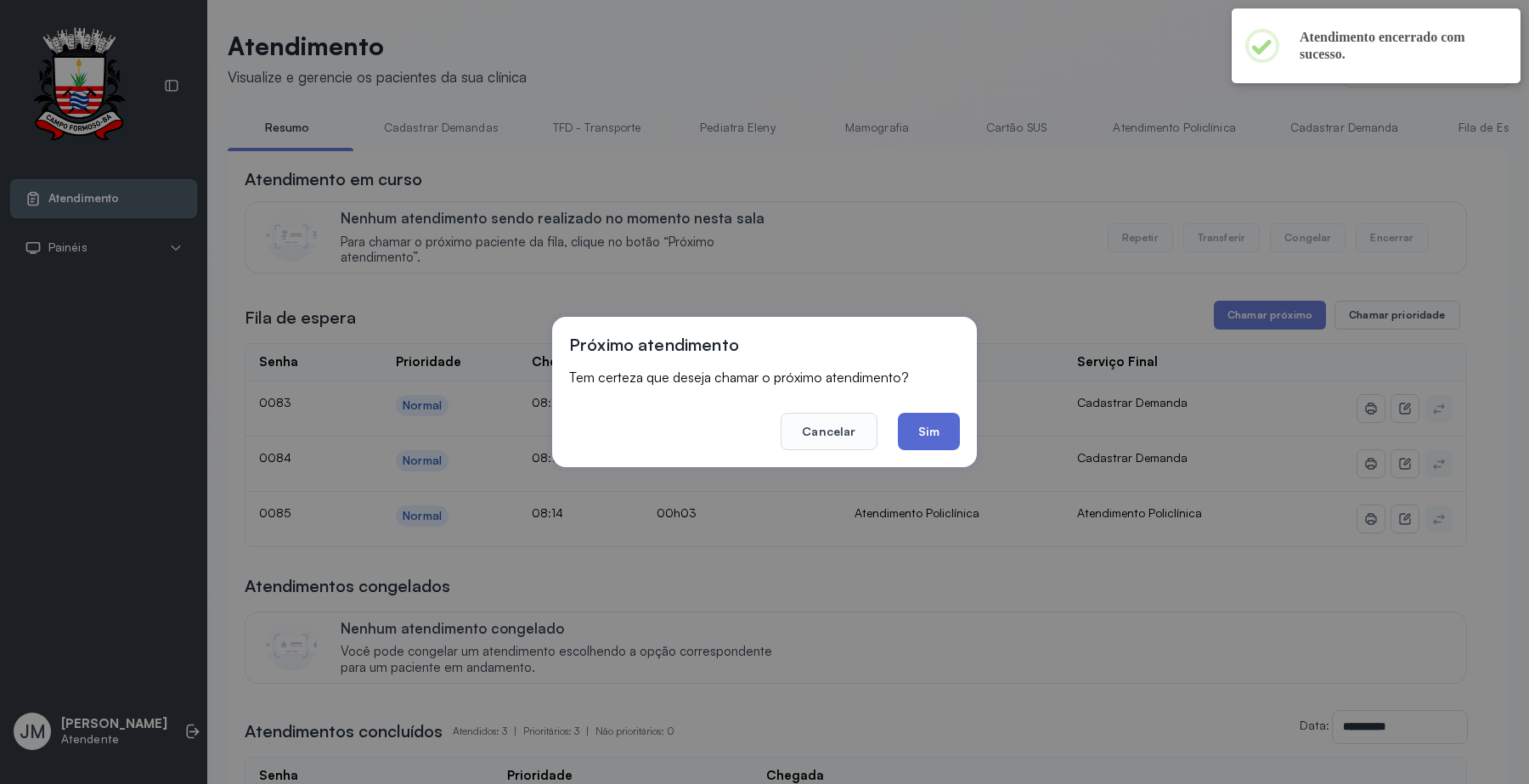
click at [940, 444] on button "Sim" at bounding box center [929, 431] width 62 height 37
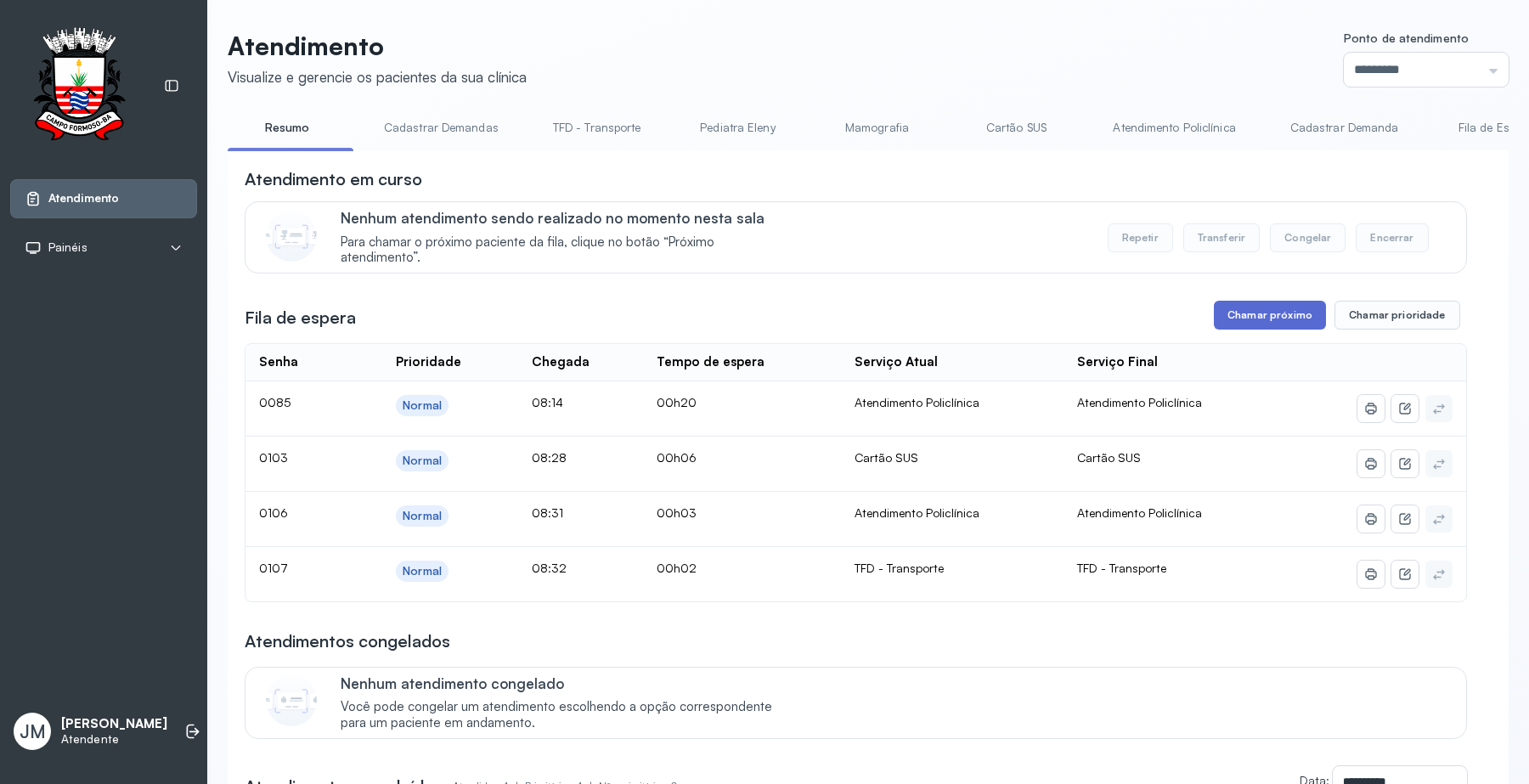
click at [1260, 318] on button "Chamar próximo" at bounding box center [1269, 315] width 112 height 28
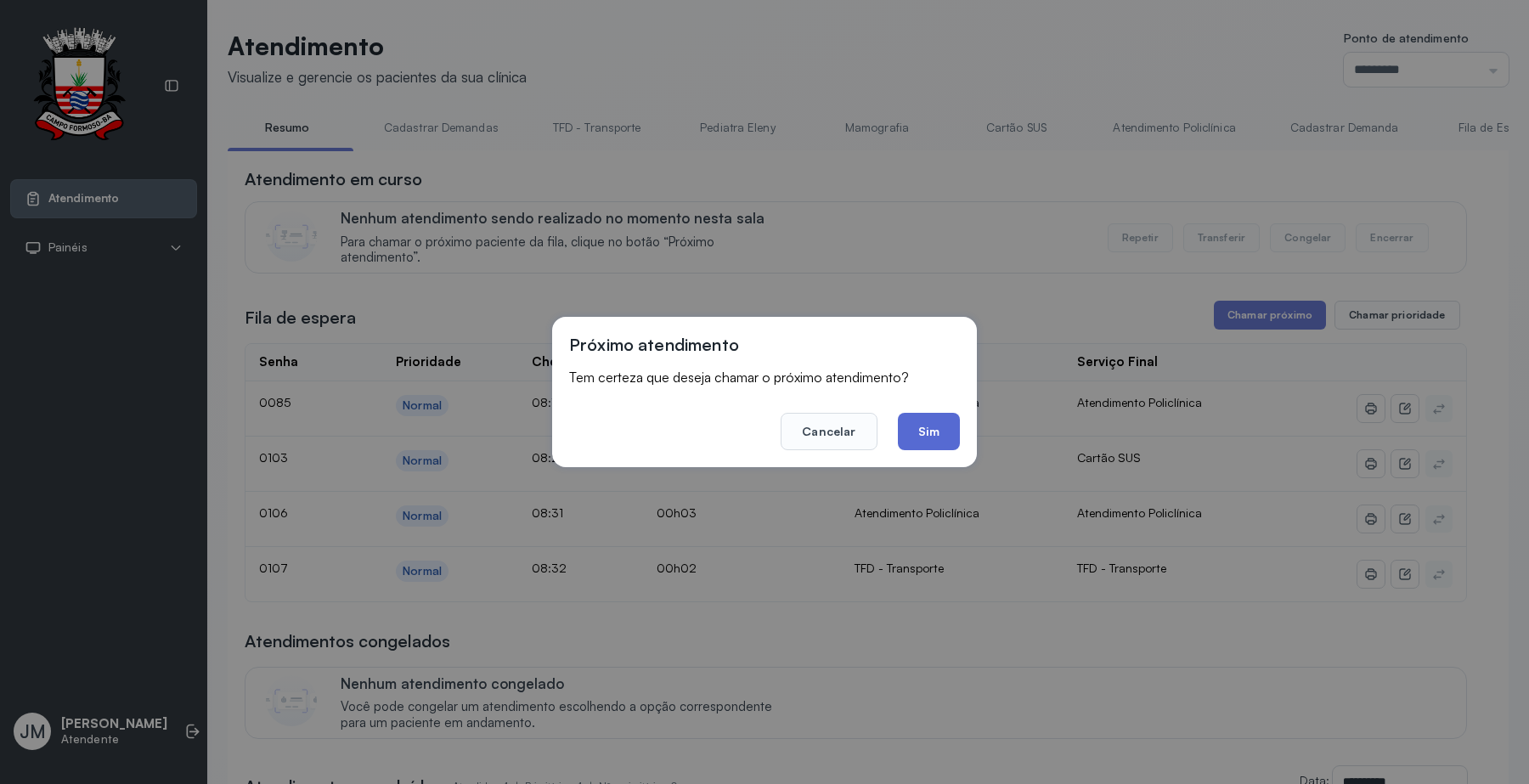
click at [934, 433] on button "Sim" at bounding box center [929, 431] width 62 height 37
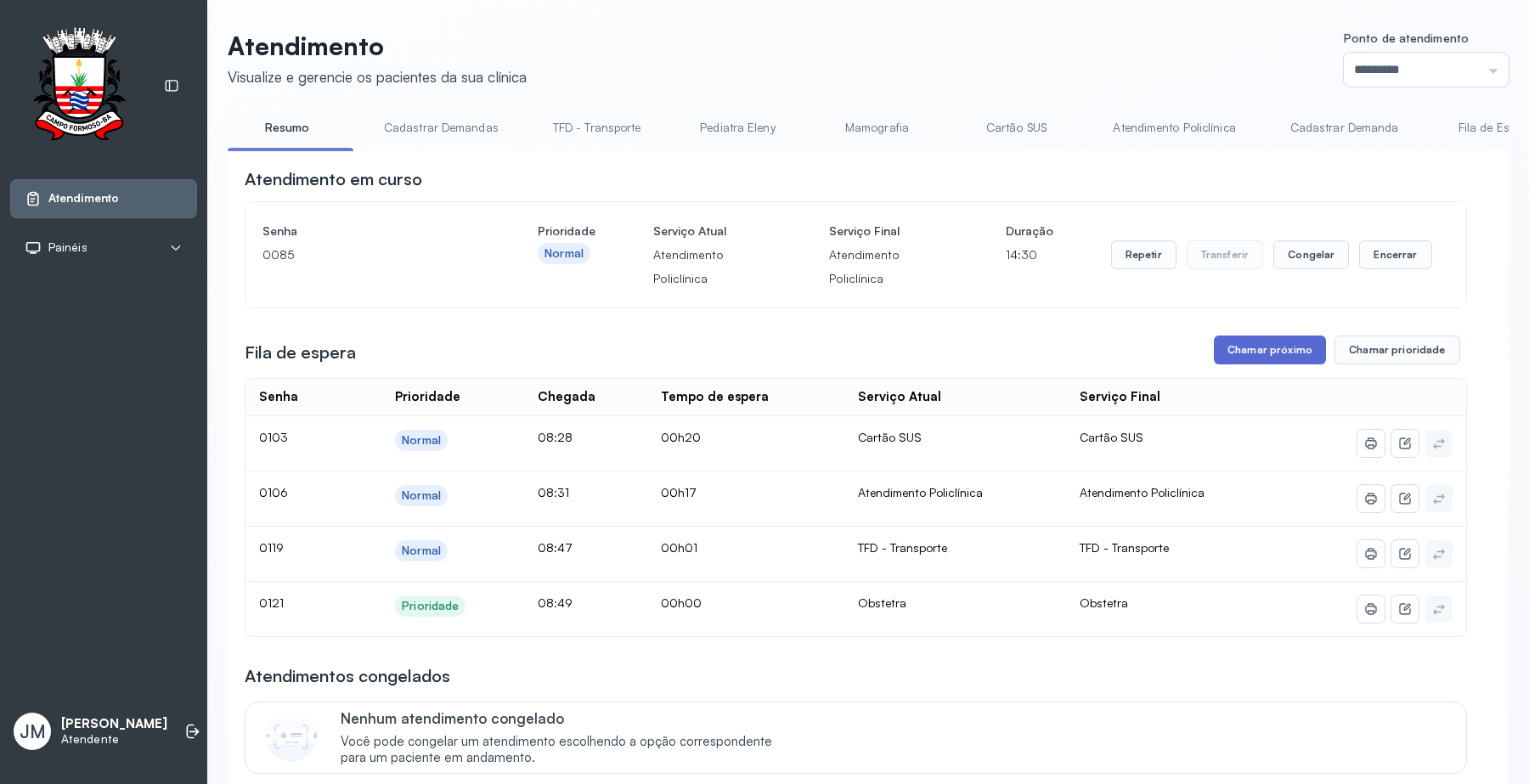
click at [1243, 350] on button "Chamar próximo" at bounding box center [1269, 349] width 112 height 28
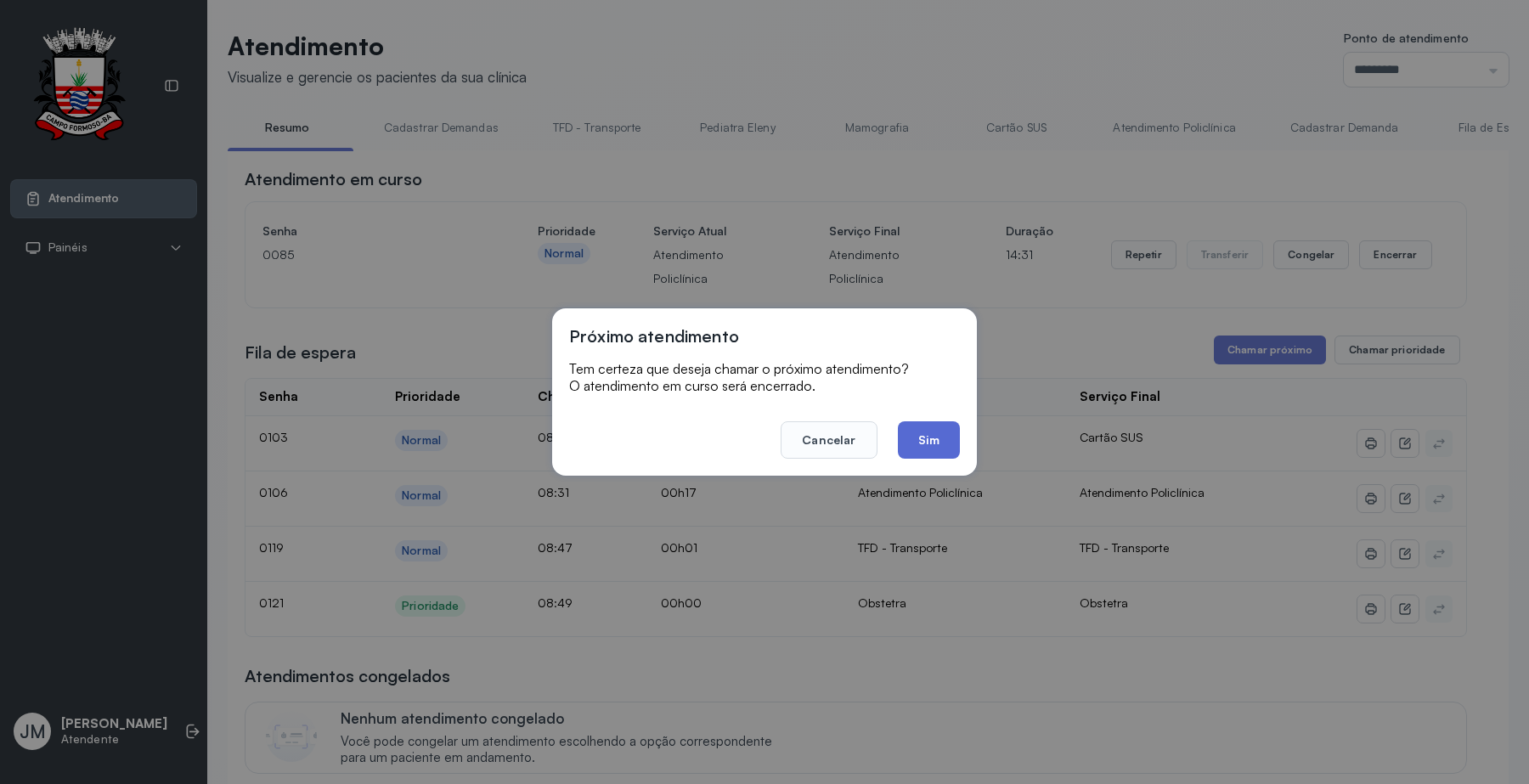
click at [937, 444] on button "Sim" at bounding box center [929, 440] width 62 height 37
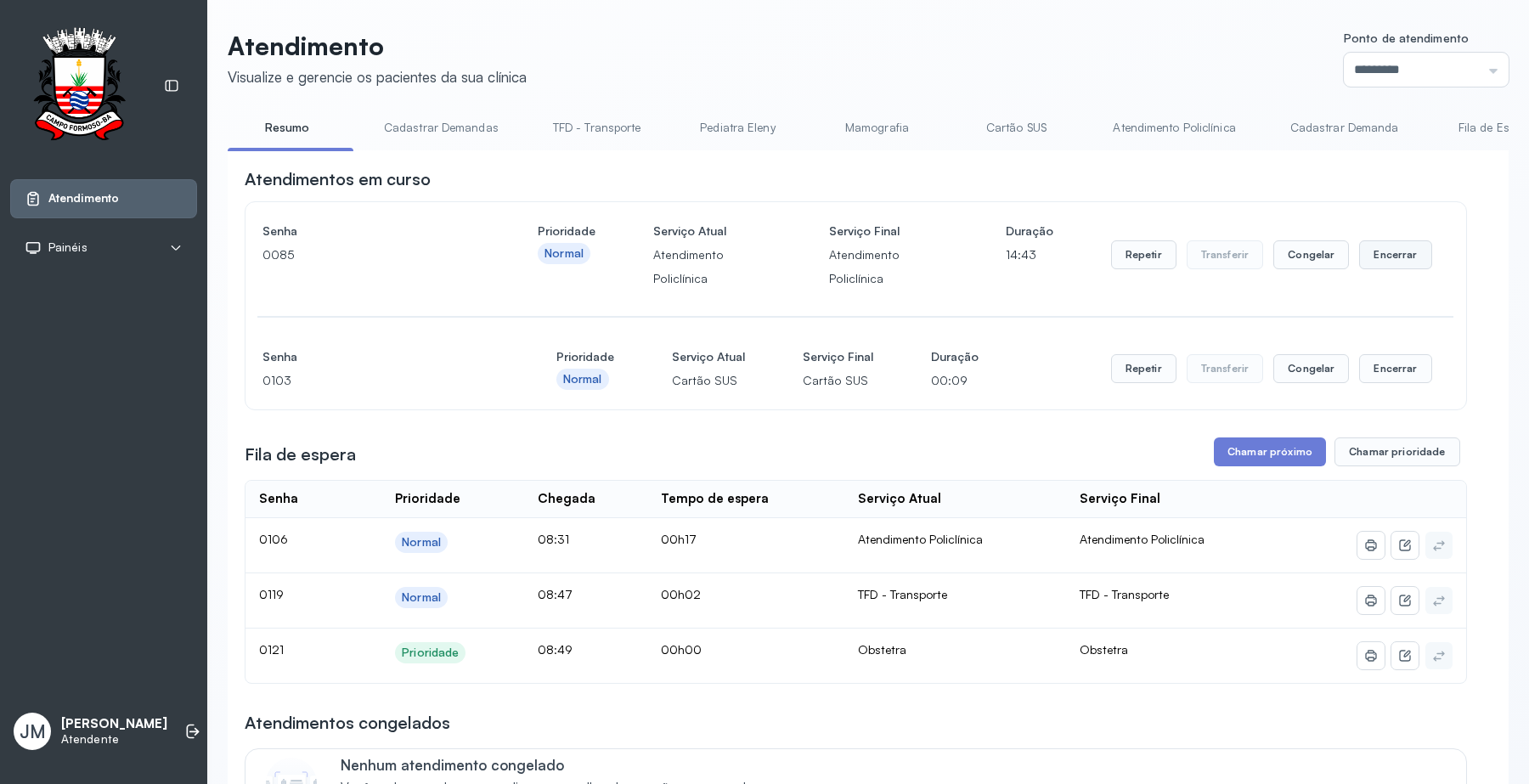
click at [1394, 256] on button "Encerrar" at bounding box center [1395, 254] width 72 height 28
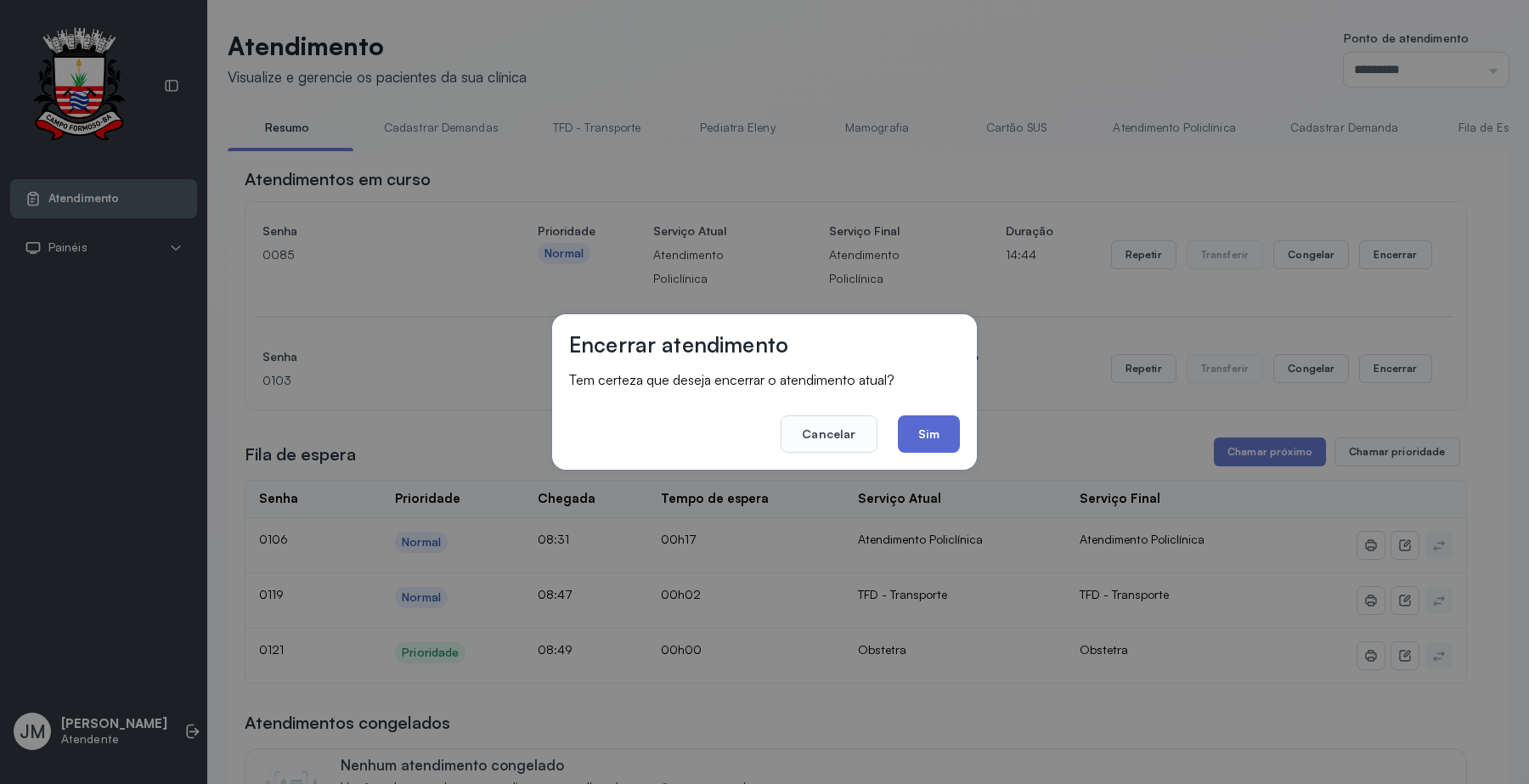
click at [936, 434] on button "Sim" at bounding box center [929, 434] width 62 height 37
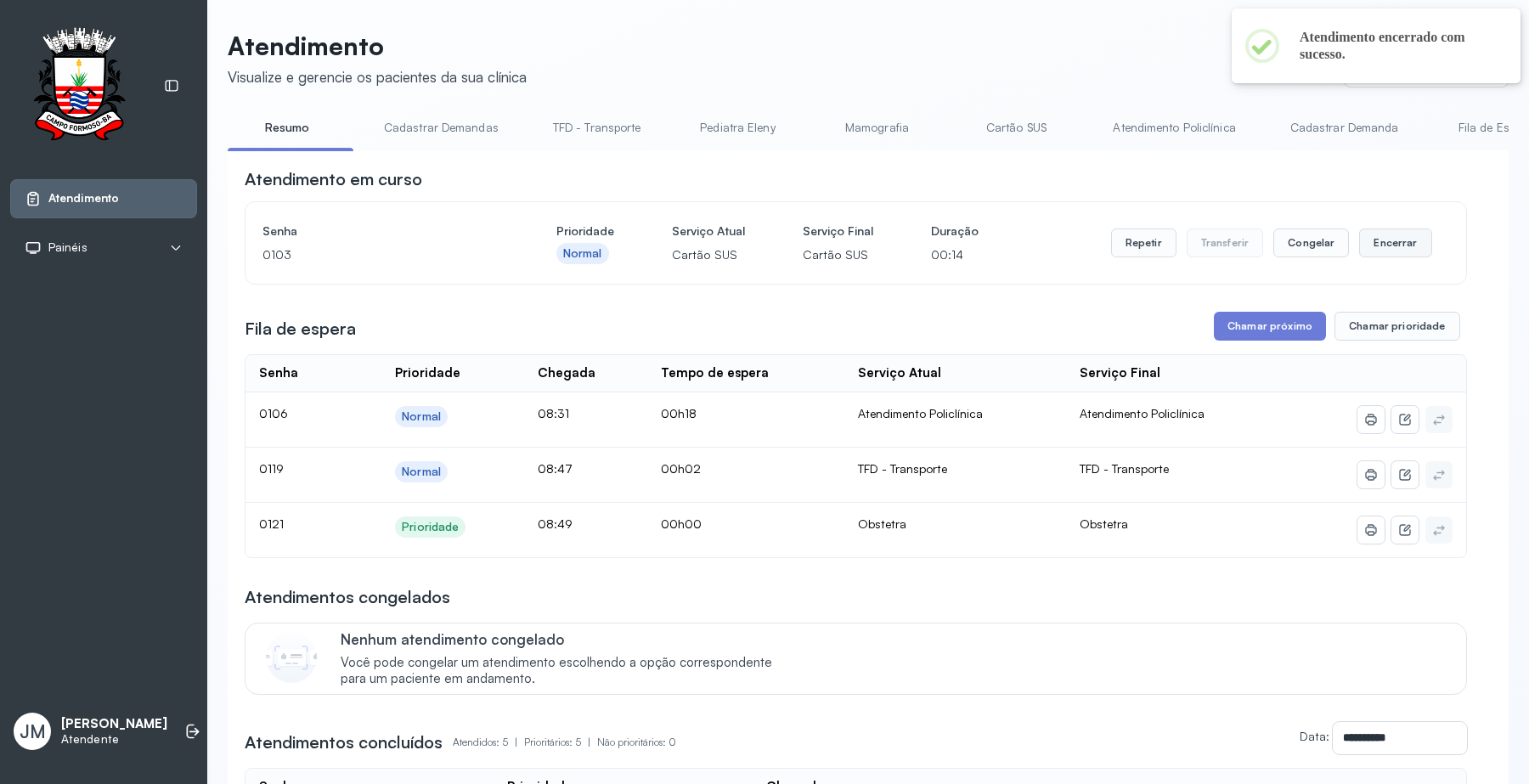
click at [1394, 237] on button "Encerrar" at bounding box center [1395, 243] width 72 height 28
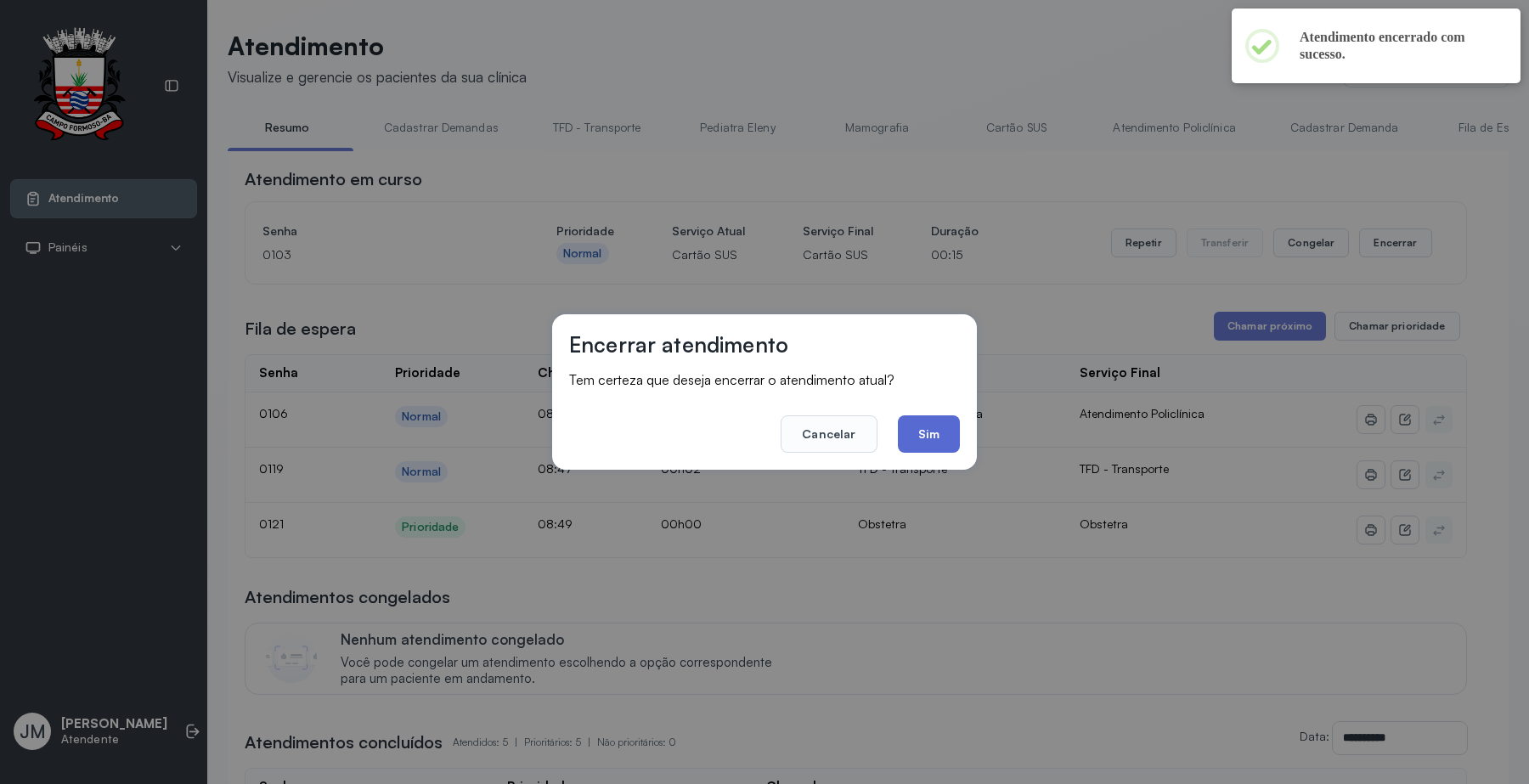
click at [940, 426] on button "Sim" at bounding box center [929, 434] width 62 height 37
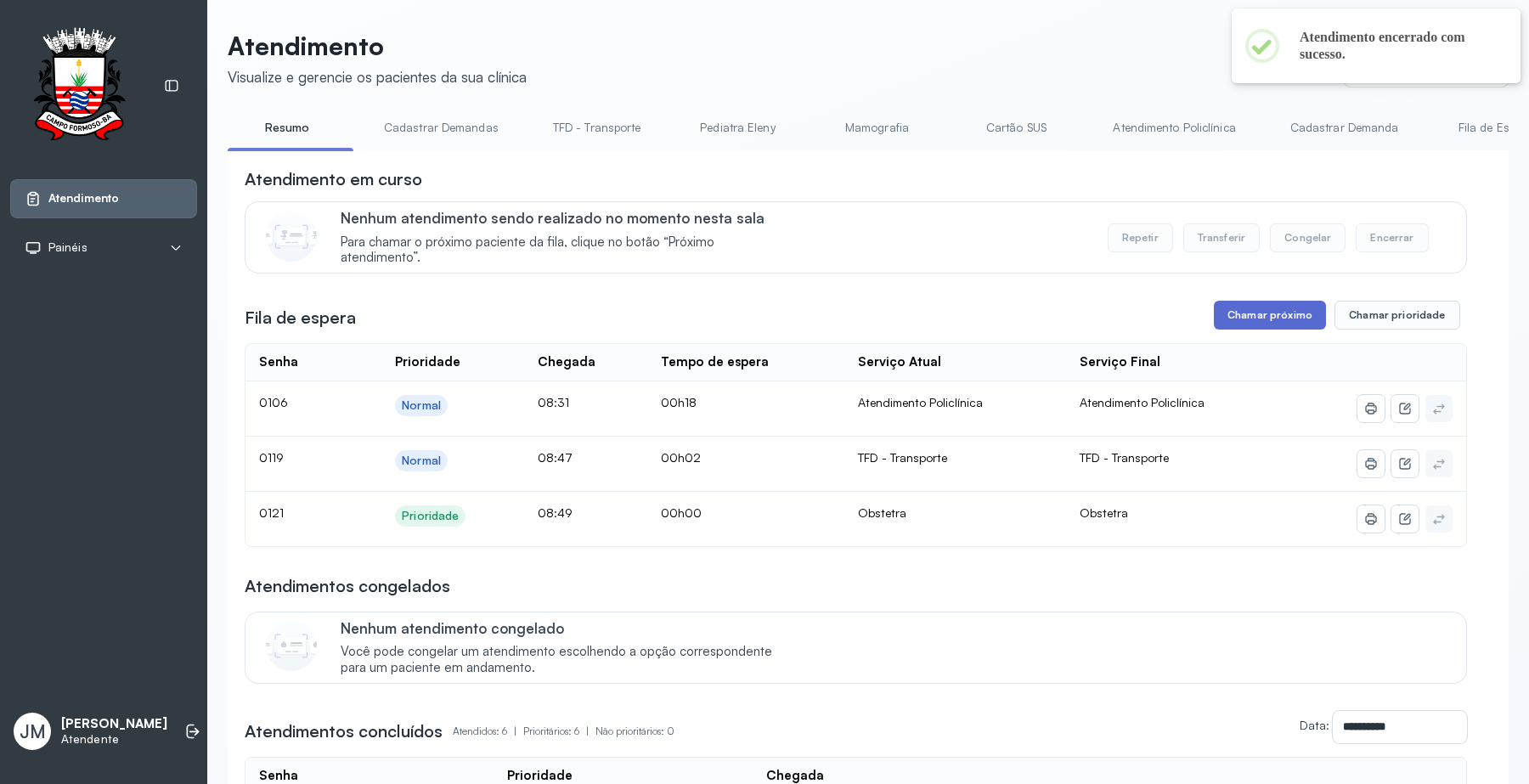
click at [1285, 316] on button "Chamar próximo" at bounding box center [1269, 315] width 112 height 28
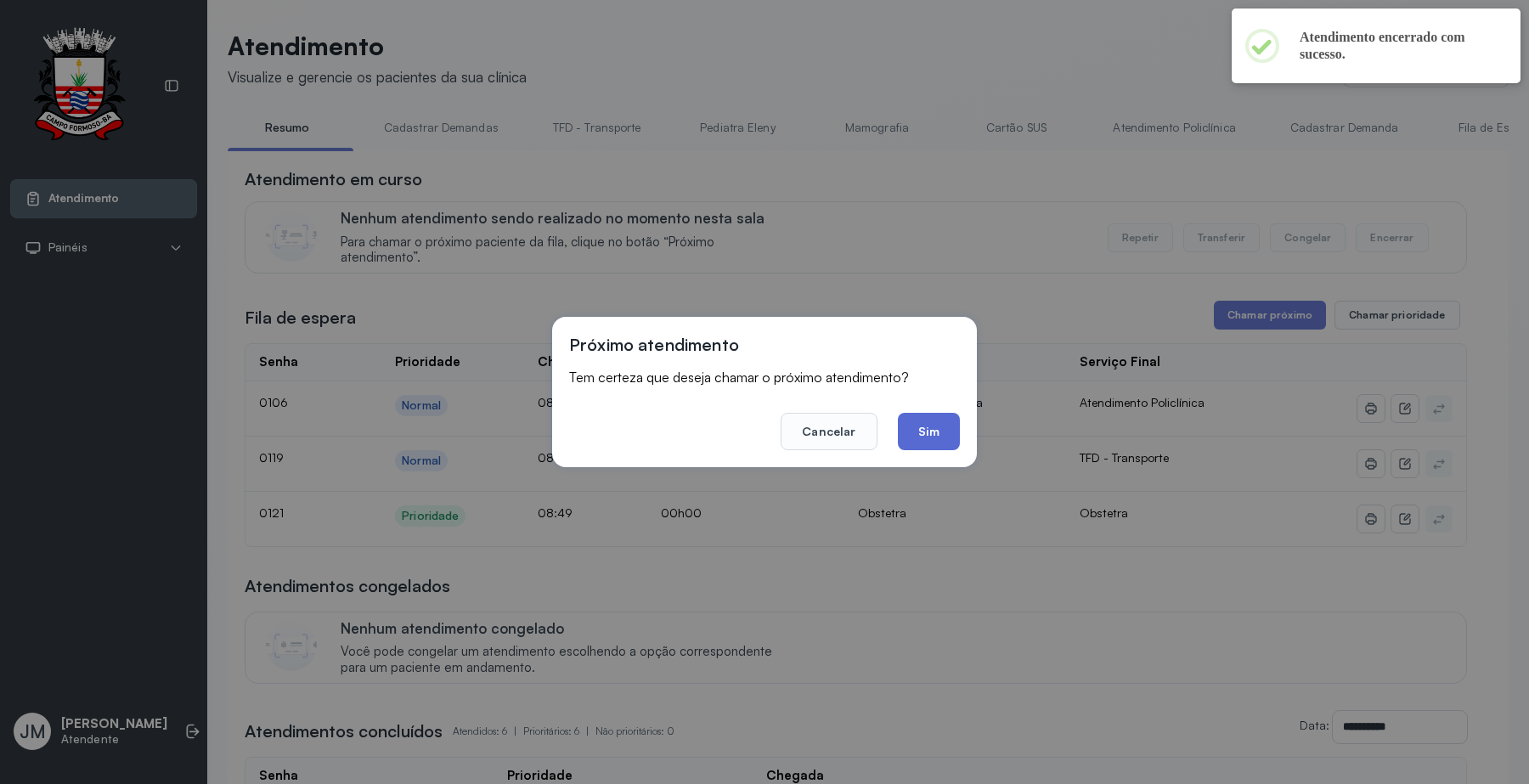
click at [934, 431] on button "Sim" at bounding box center [929, 431] width 62 height 37
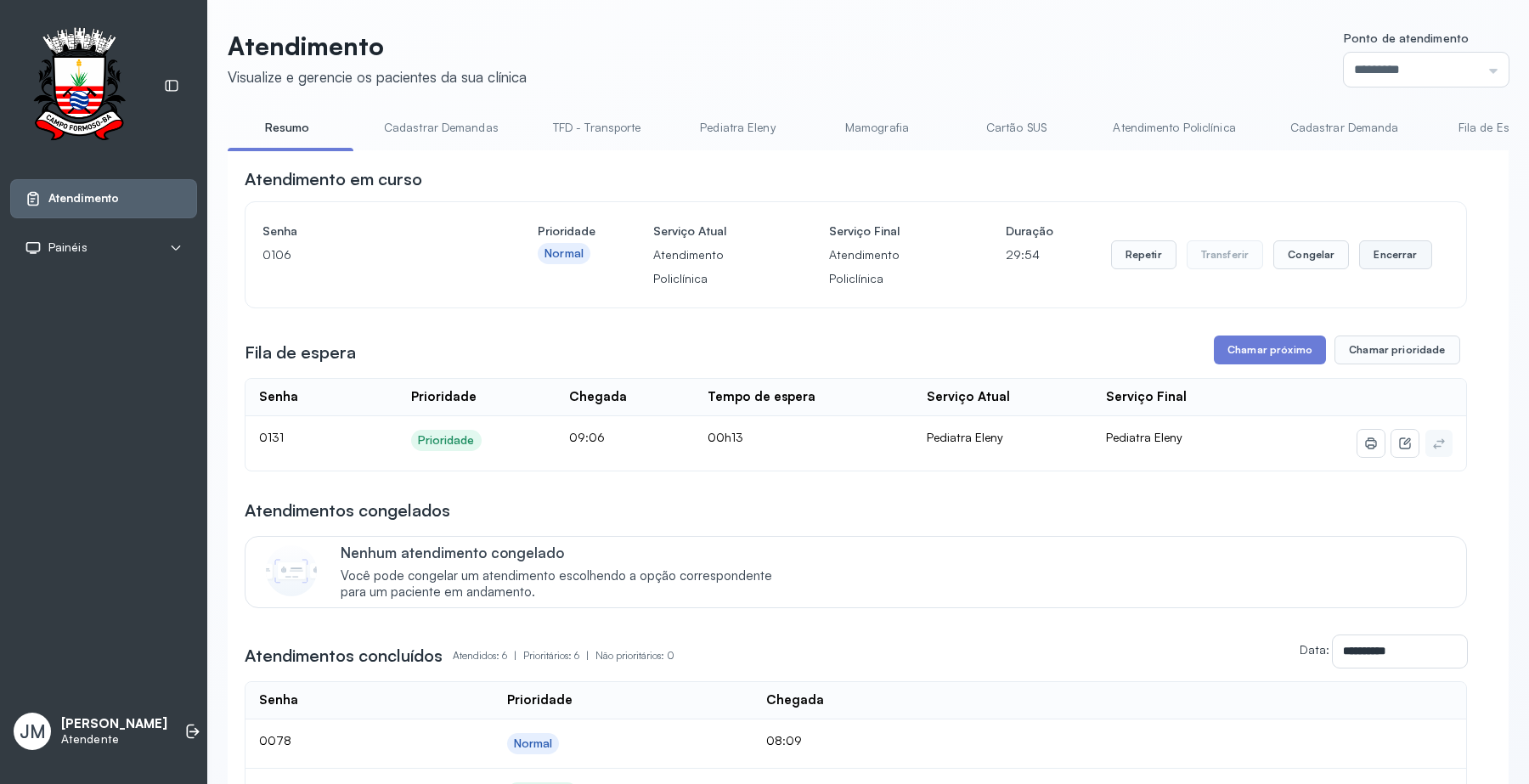
click at [1369, 256] on button "Encerrar" at bounding box center [1395, 254] width 72 height 28
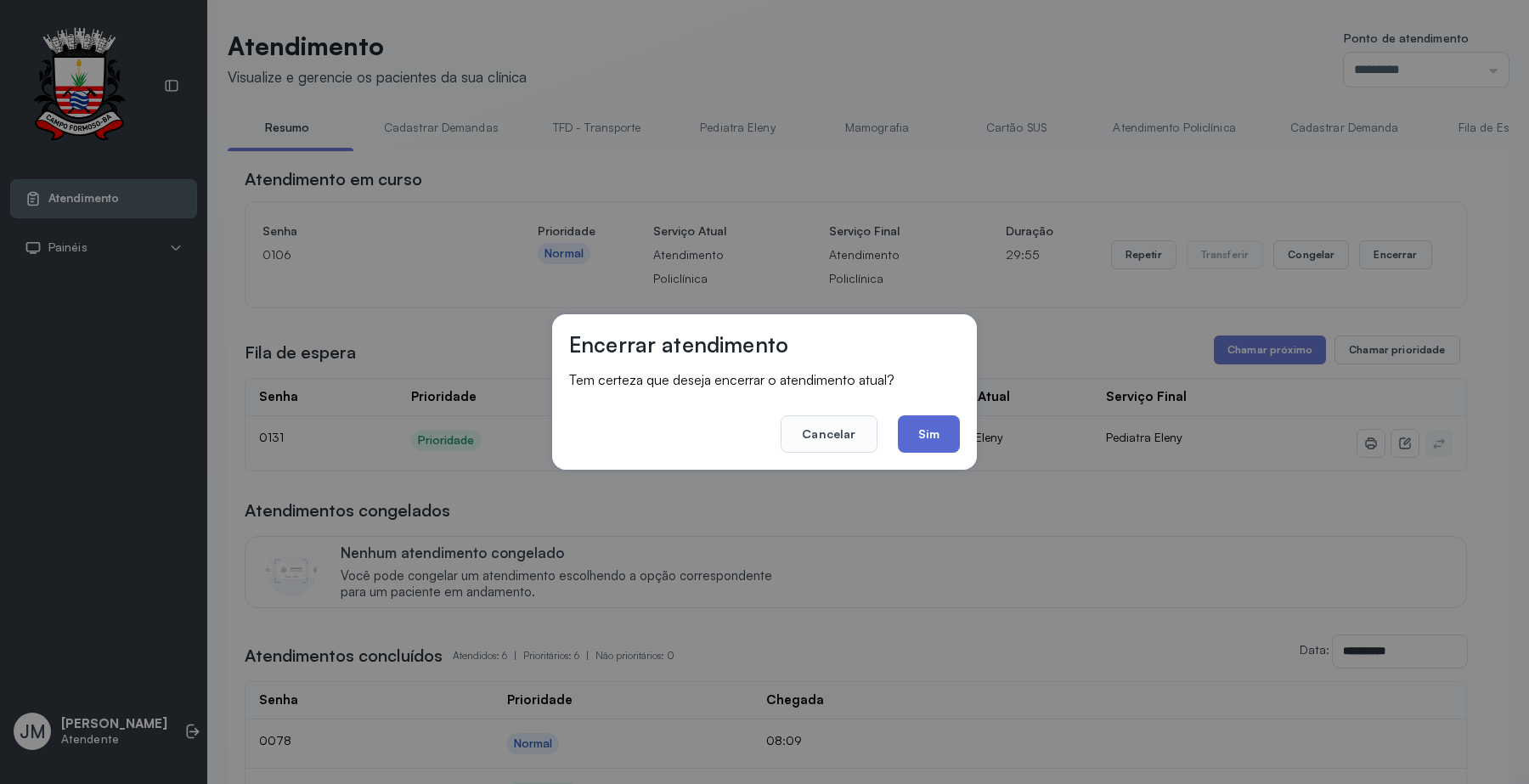
click at [925, 437] on button "Sim" at bounding box center [929, 434] width 62 height 37
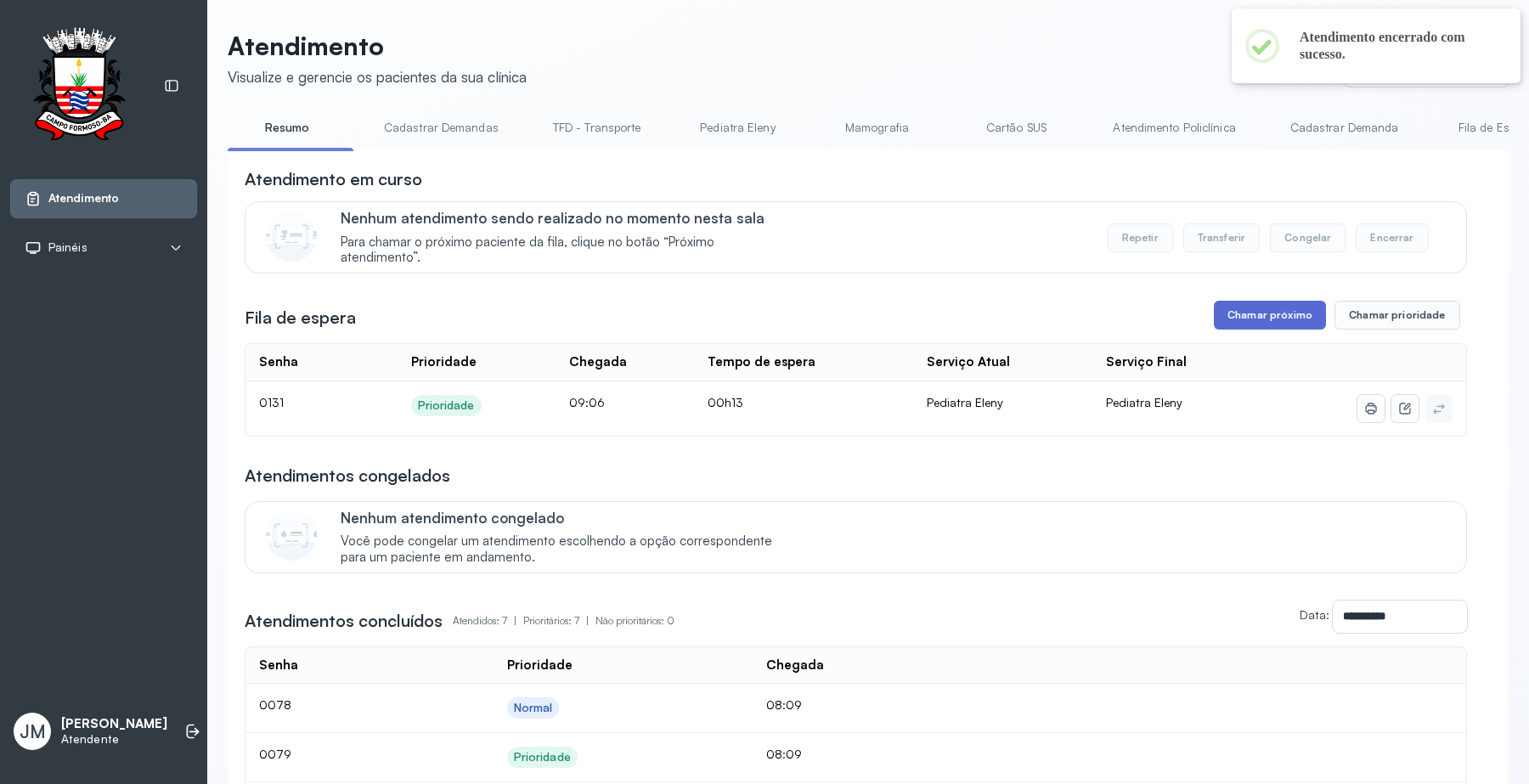
click at [1300, 308] on button "Chamar próximo" at bounding box center [1269, 315] width 112 height 28
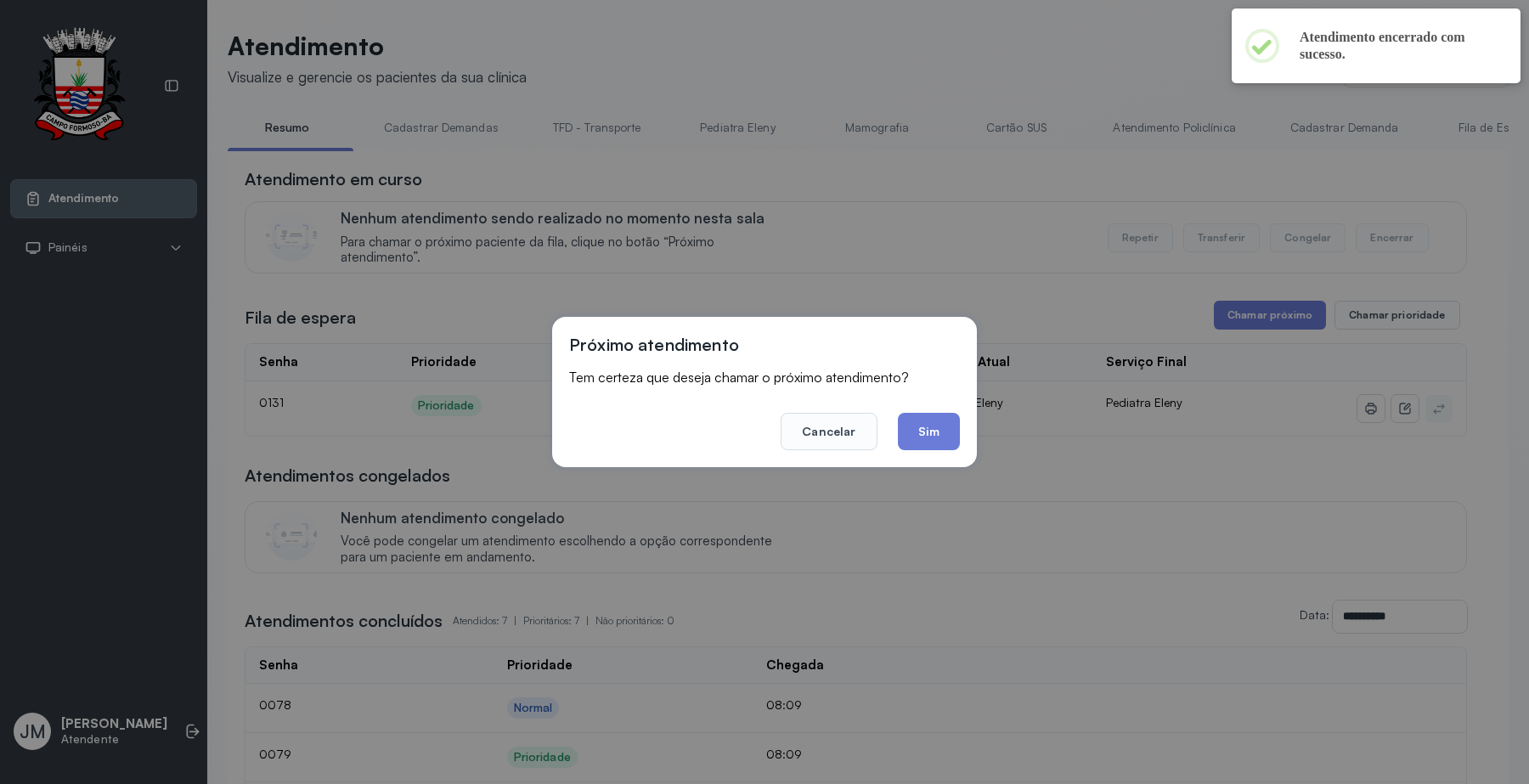
drag, startPoint x: 937, startPoint y: 438, endPoint x: 933, endPoint y: 422, distance: 16.5
click at [937, 435] on button "Sim" at bounding box center [929, 431] width 62 height 37
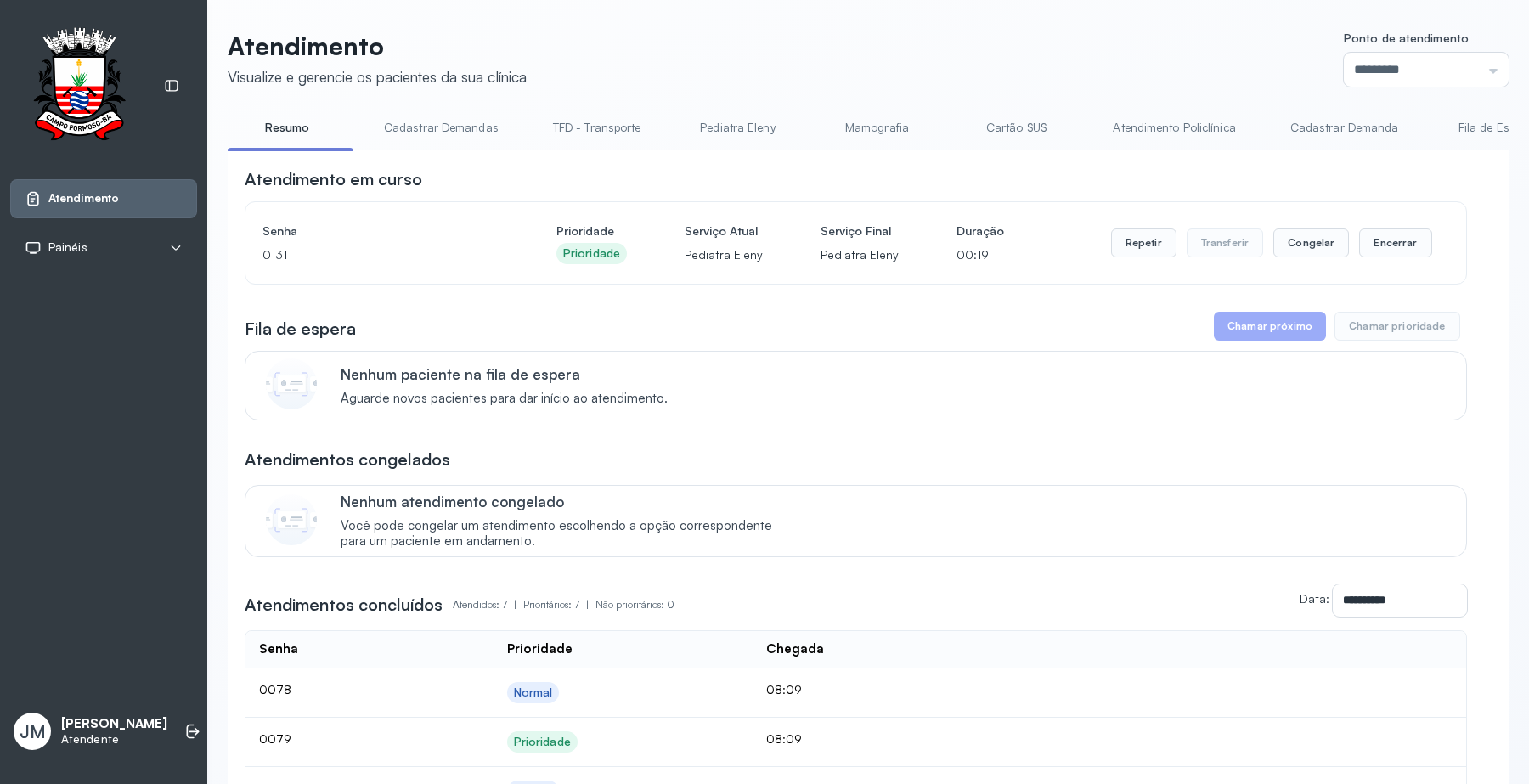
click at [283, 125] on link "Resumo" at bounding box center [287, 128] width 119 height 28
drag, startPoint x: 283, startPoint y: 125, endPoint x: 356, endPoint y: 116, distance: 73.6
click at [286, 124] on link "Resumo" at bounding box center [287, 128] width 119 height 28
click at [278, 124] on link "Resumo" at bounding box center [287, 128] width 119 height 28
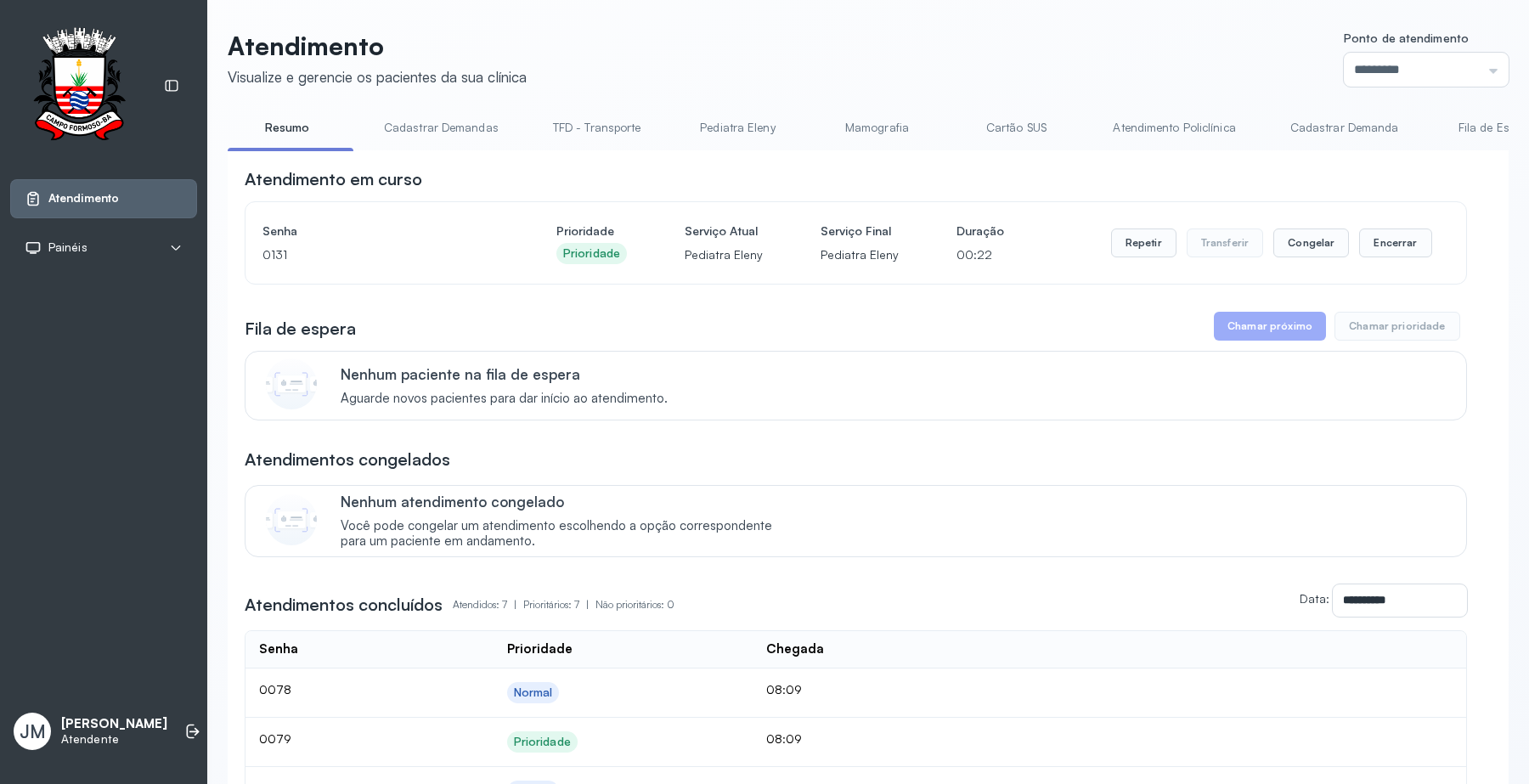
click at [284, 128] on link "Resumo" at bounding box center [287, 128] width 119 height 28
click at [1378, 248] on button "Encerrar" at bounding box center [1395, 243] width 72 height 28
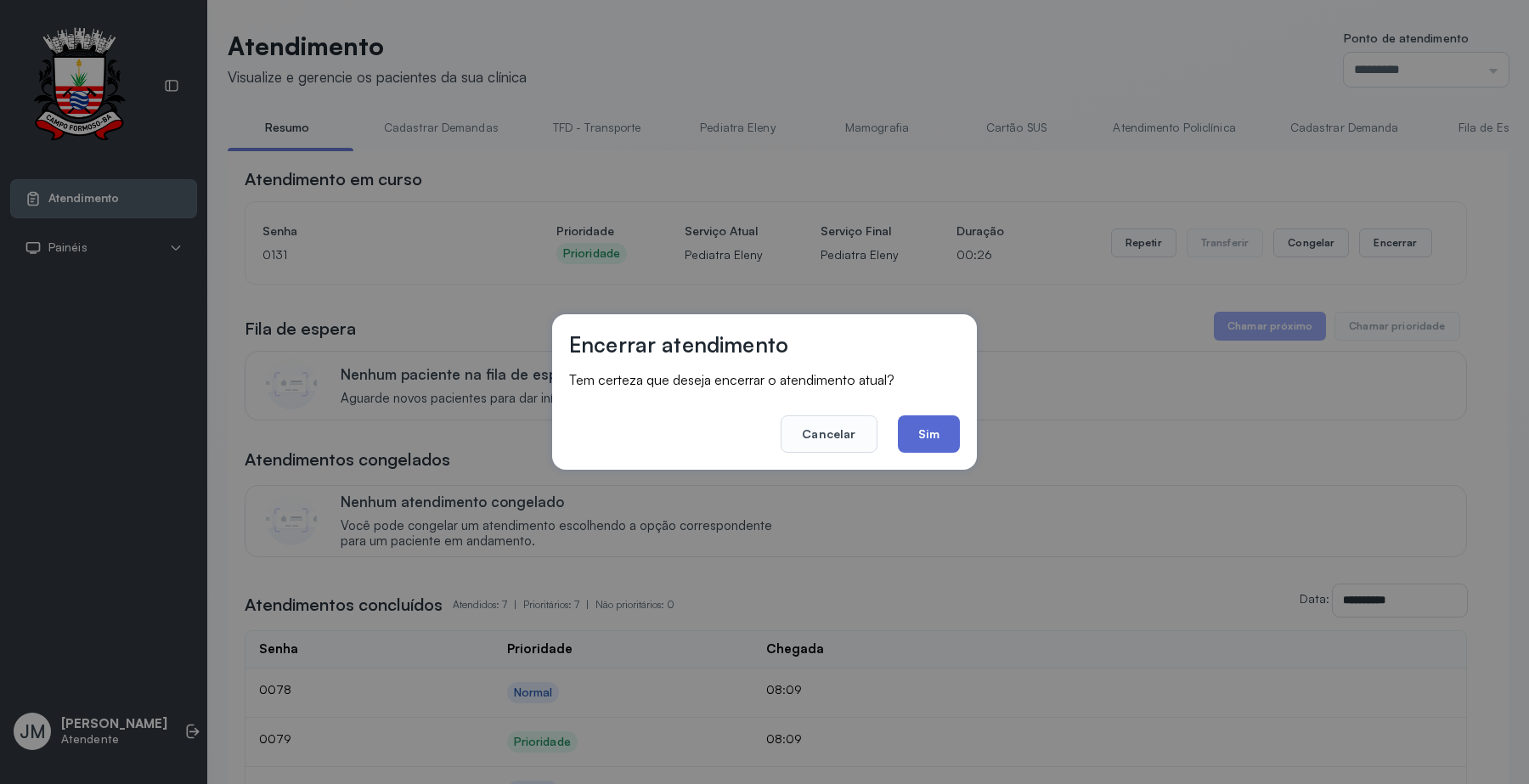
click at [947, 434] on button "Sim" at bounding box center [929, 434] width 62 height 37
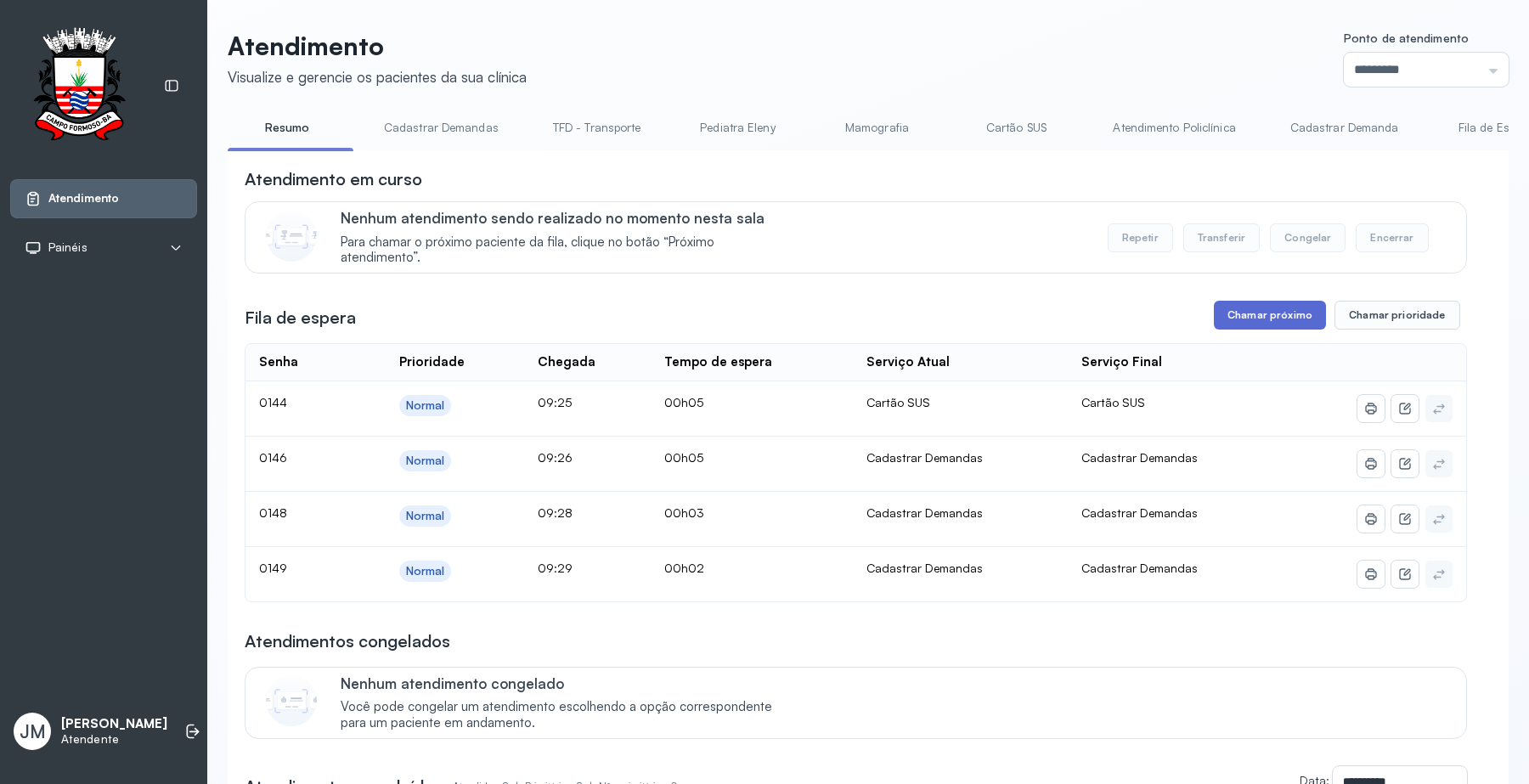
click at [1251, 311] on button "Chamar próximo" at bounding box center [1269, 315] width 112 height 28
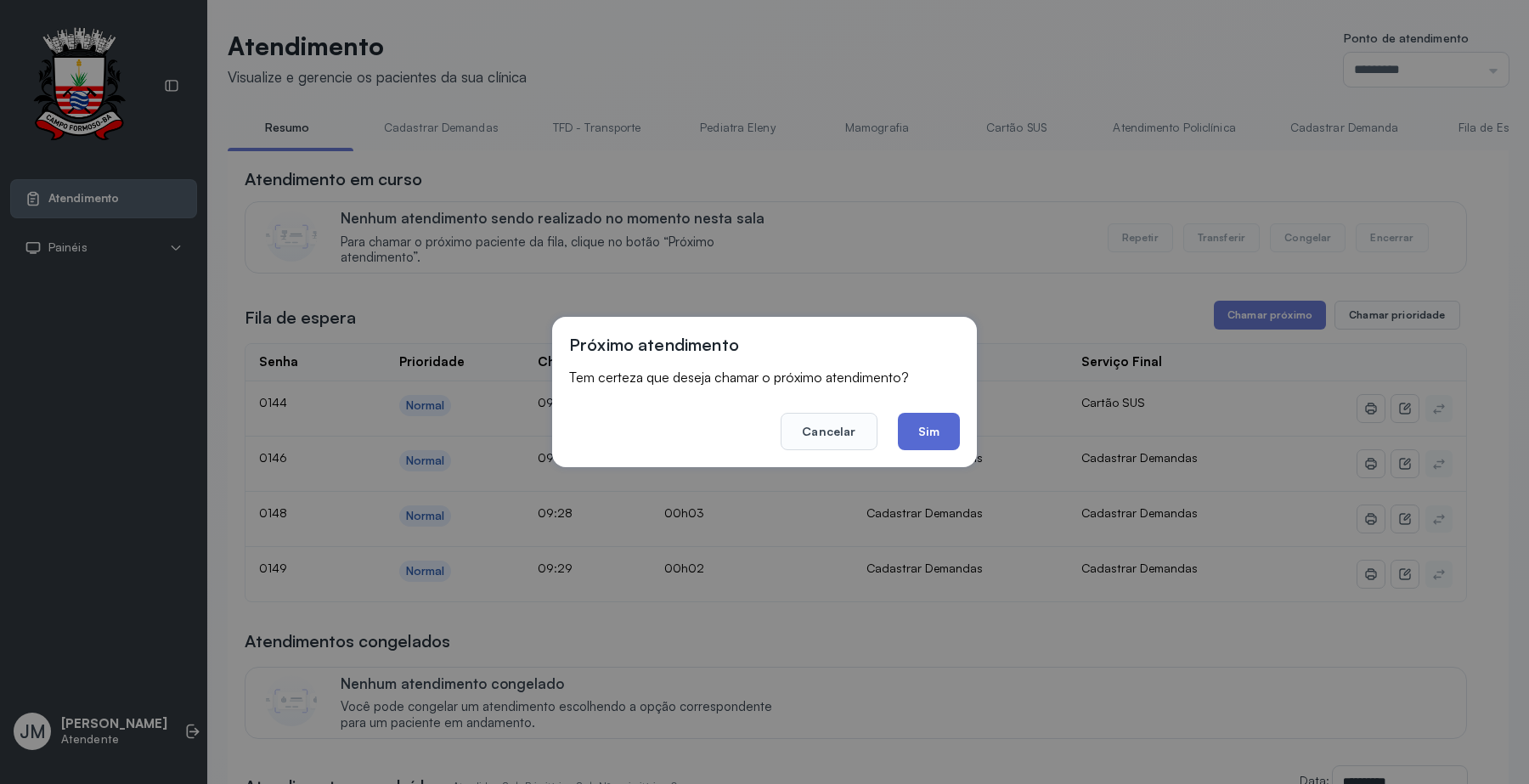
click at [940, 429] on button "Sim" at bounding box center [929, 431] width 62 height 37
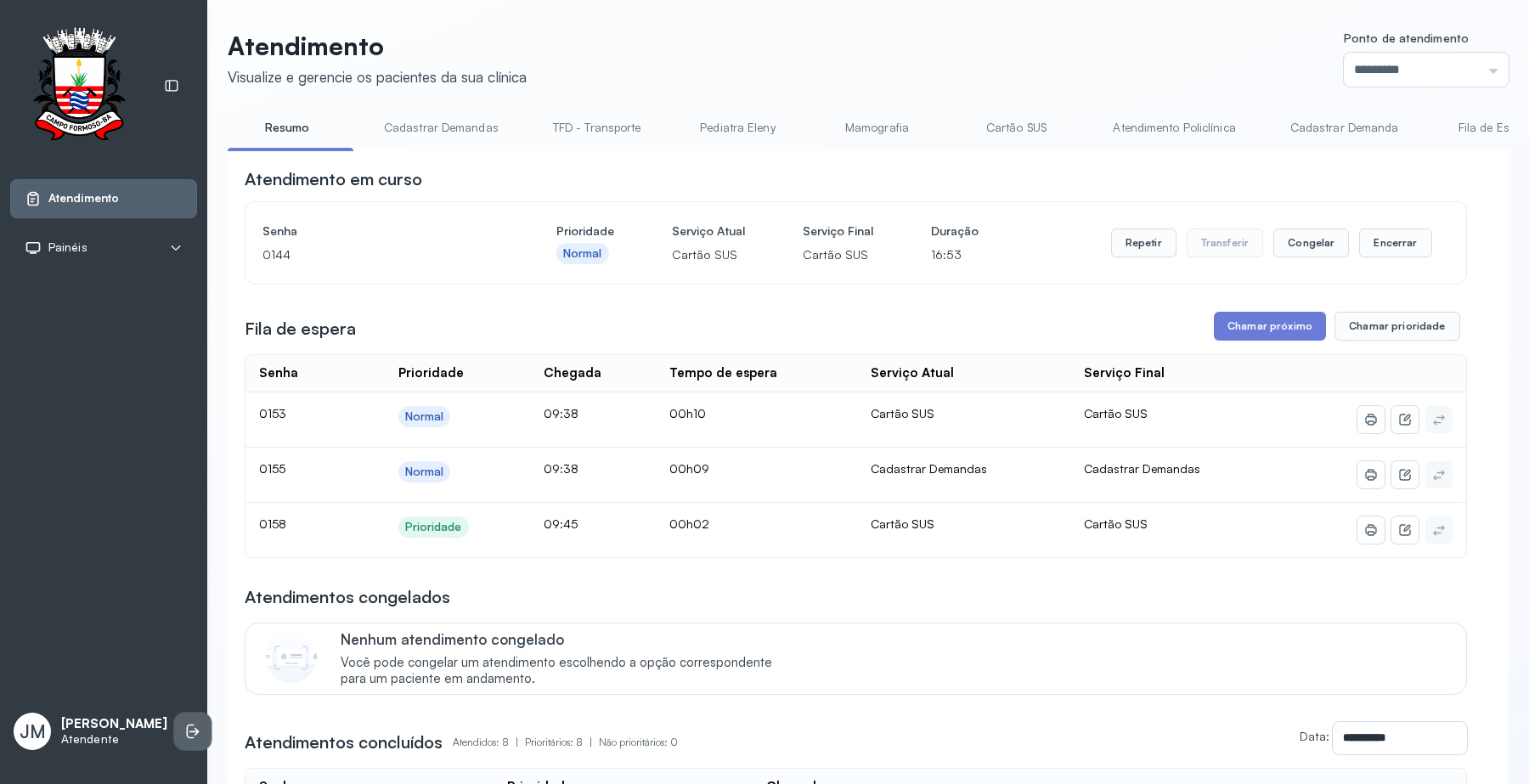
click at [185, 713] on li at bounding box center [193, 732] width 37 height 37
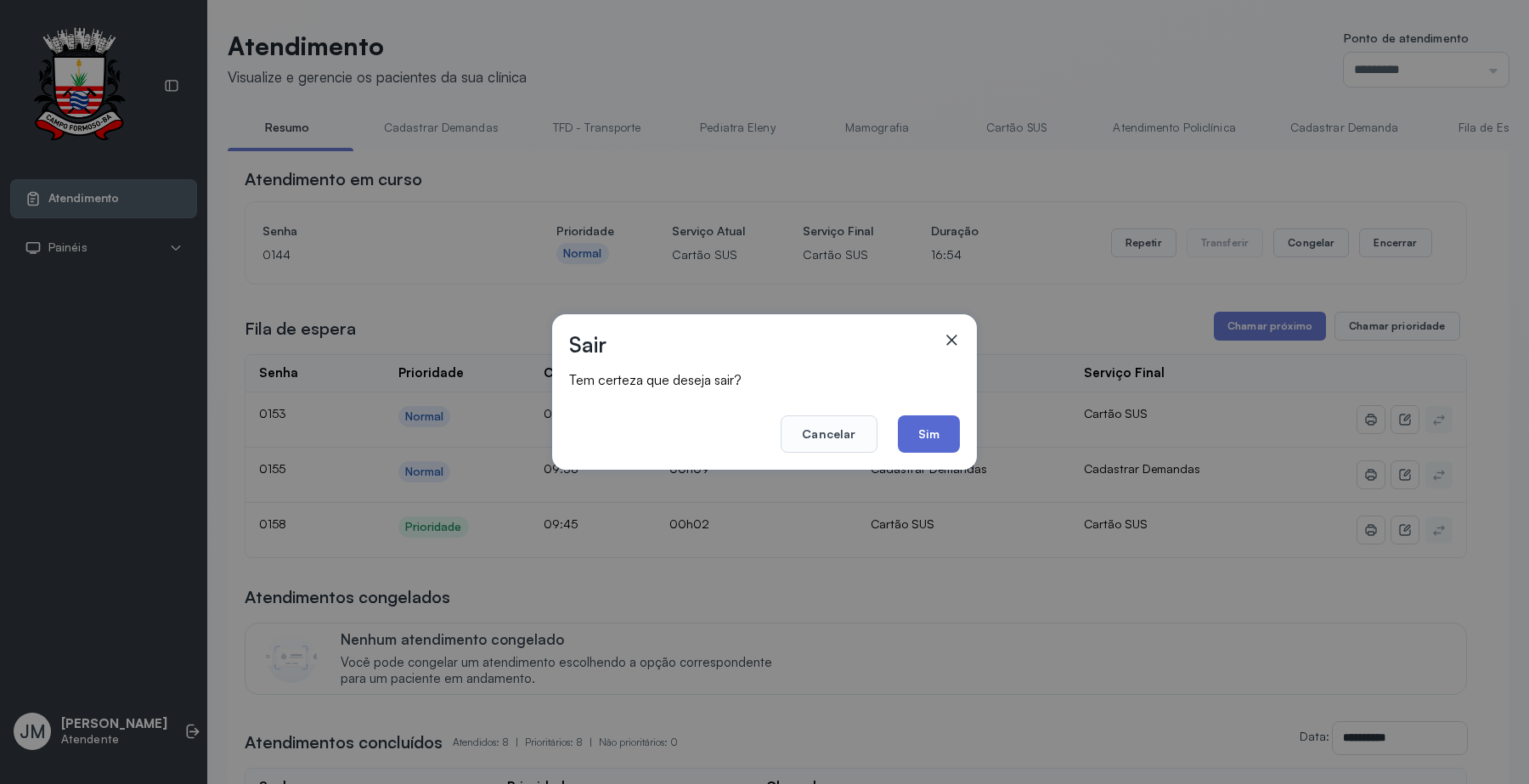
click at [951, 431] on button "Sim" at bounding box center [929, 434] width 62 height 37
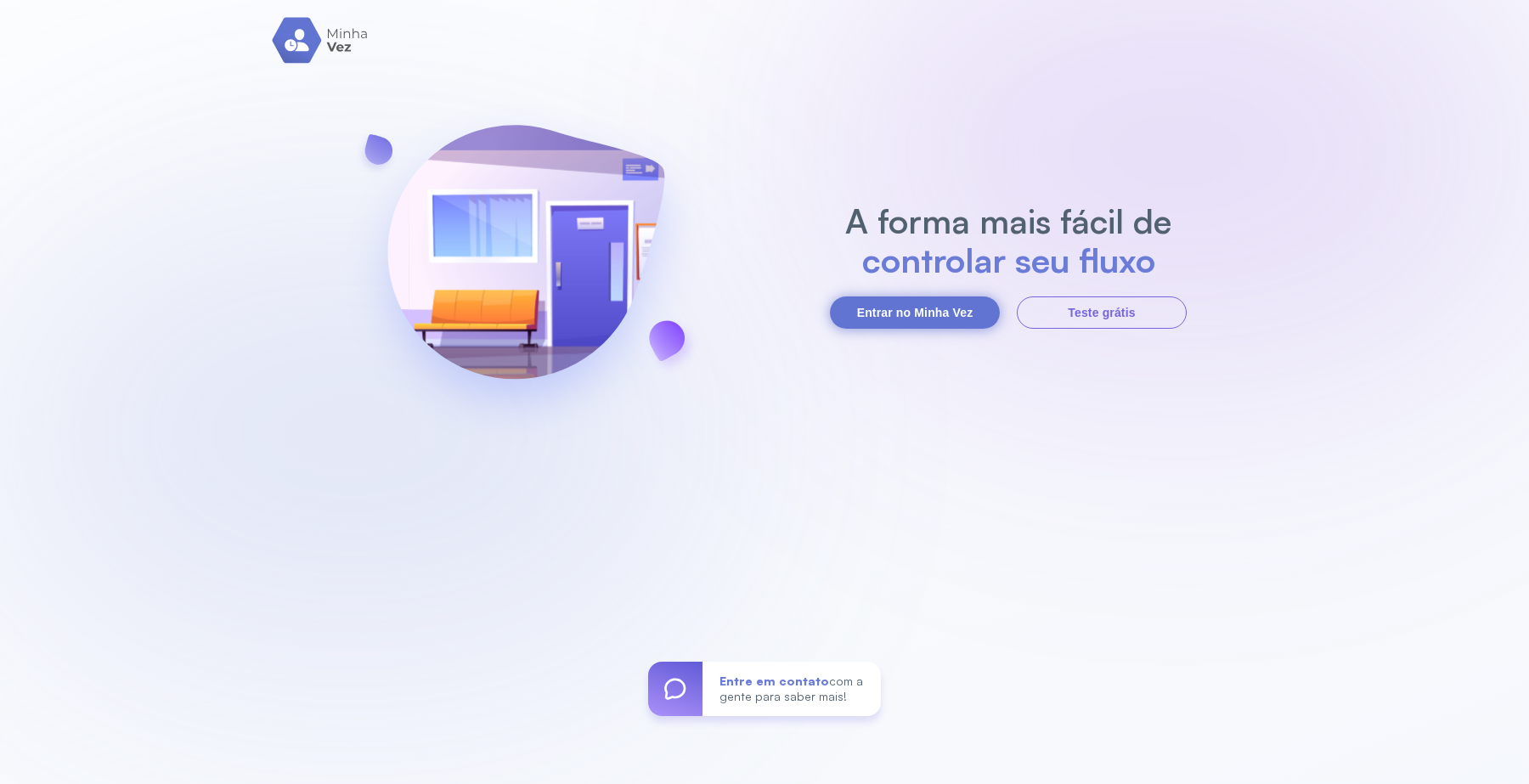
click at [970, 311] on button "Entrar no Minha Vez" at bounding box center [914, 312] width 170 height 32
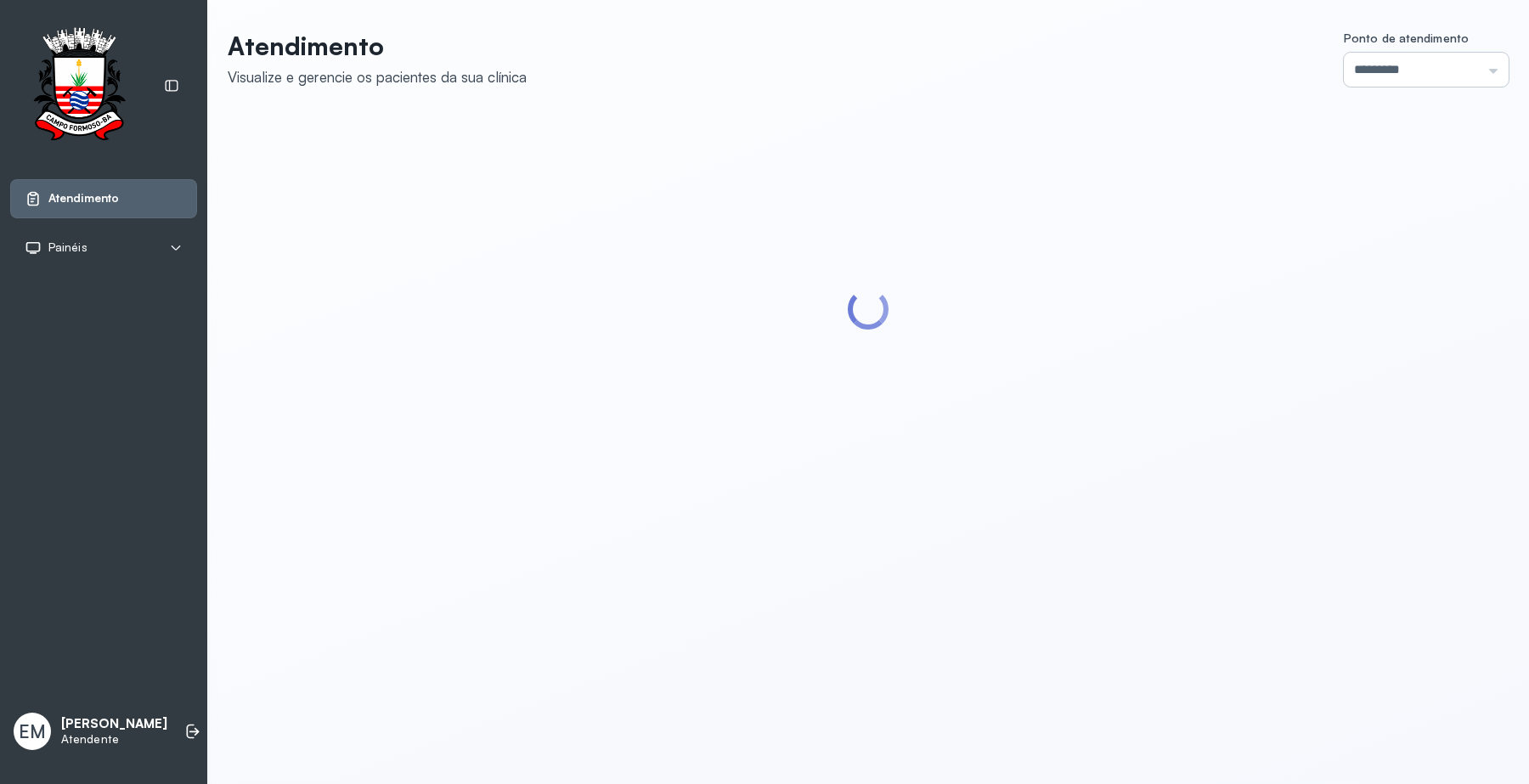
click at [1381, 62] on input "*********" at bounding box center [1425, 69] width 164 height 34
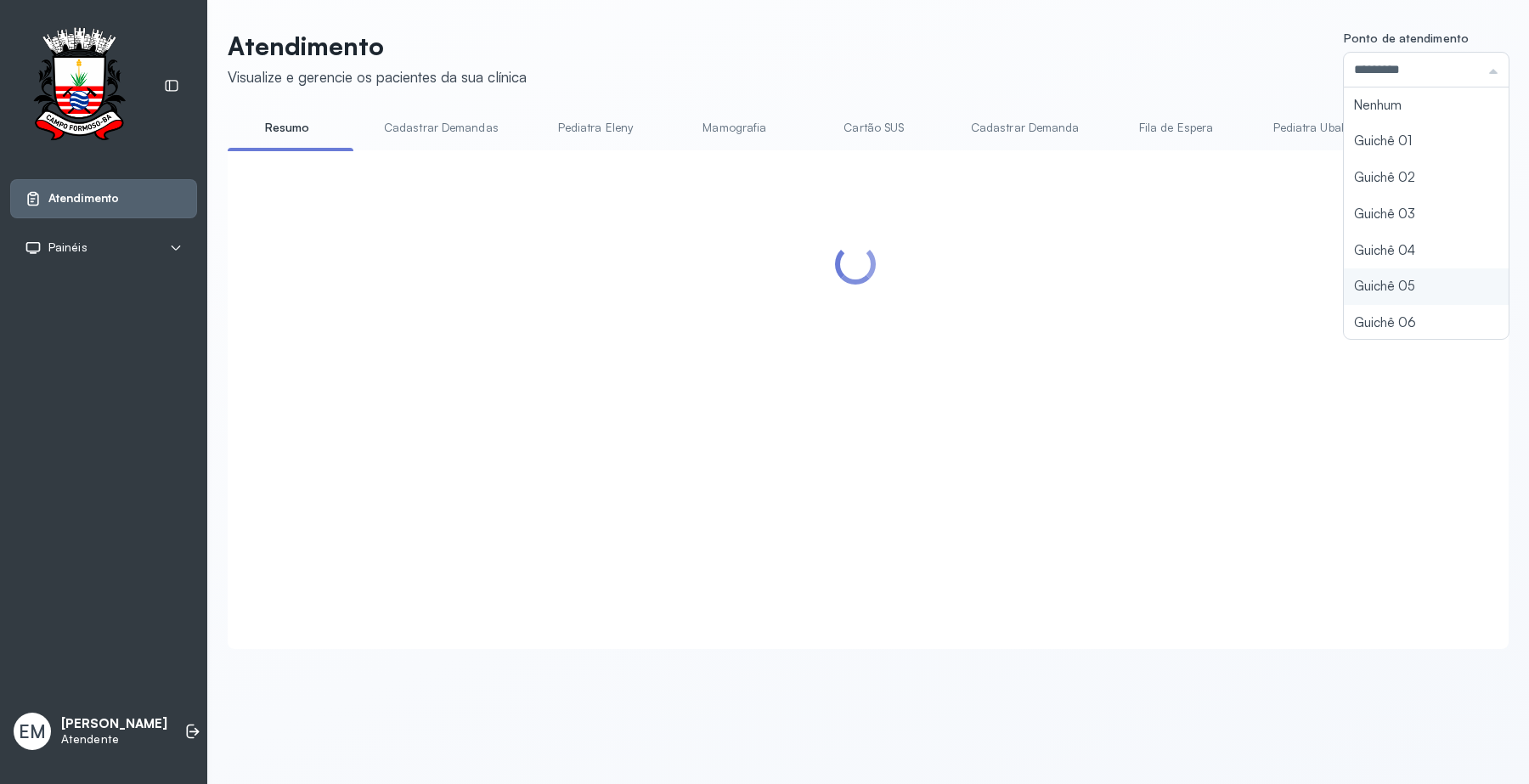
scroll to position [75, 0]
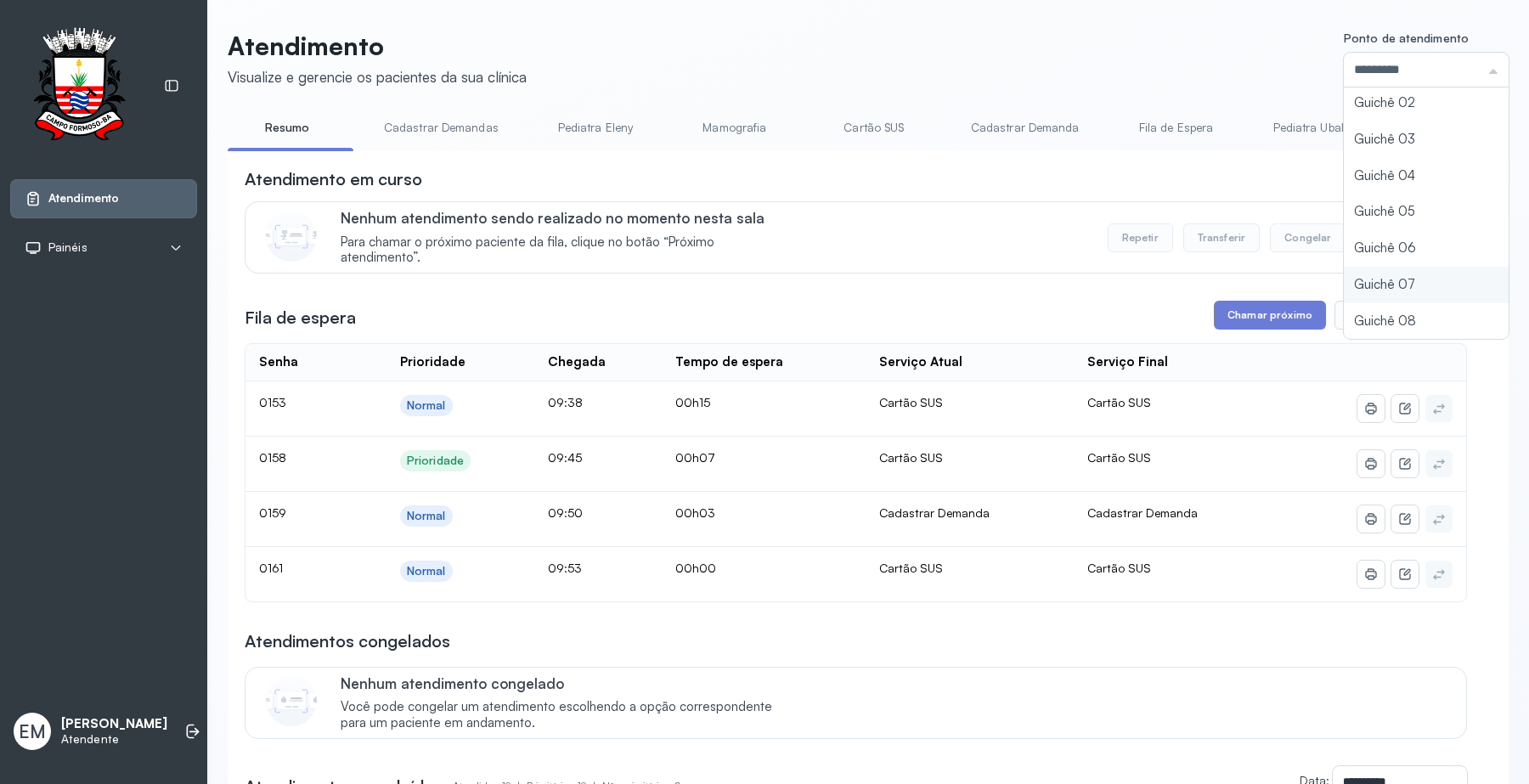
type input "*********"
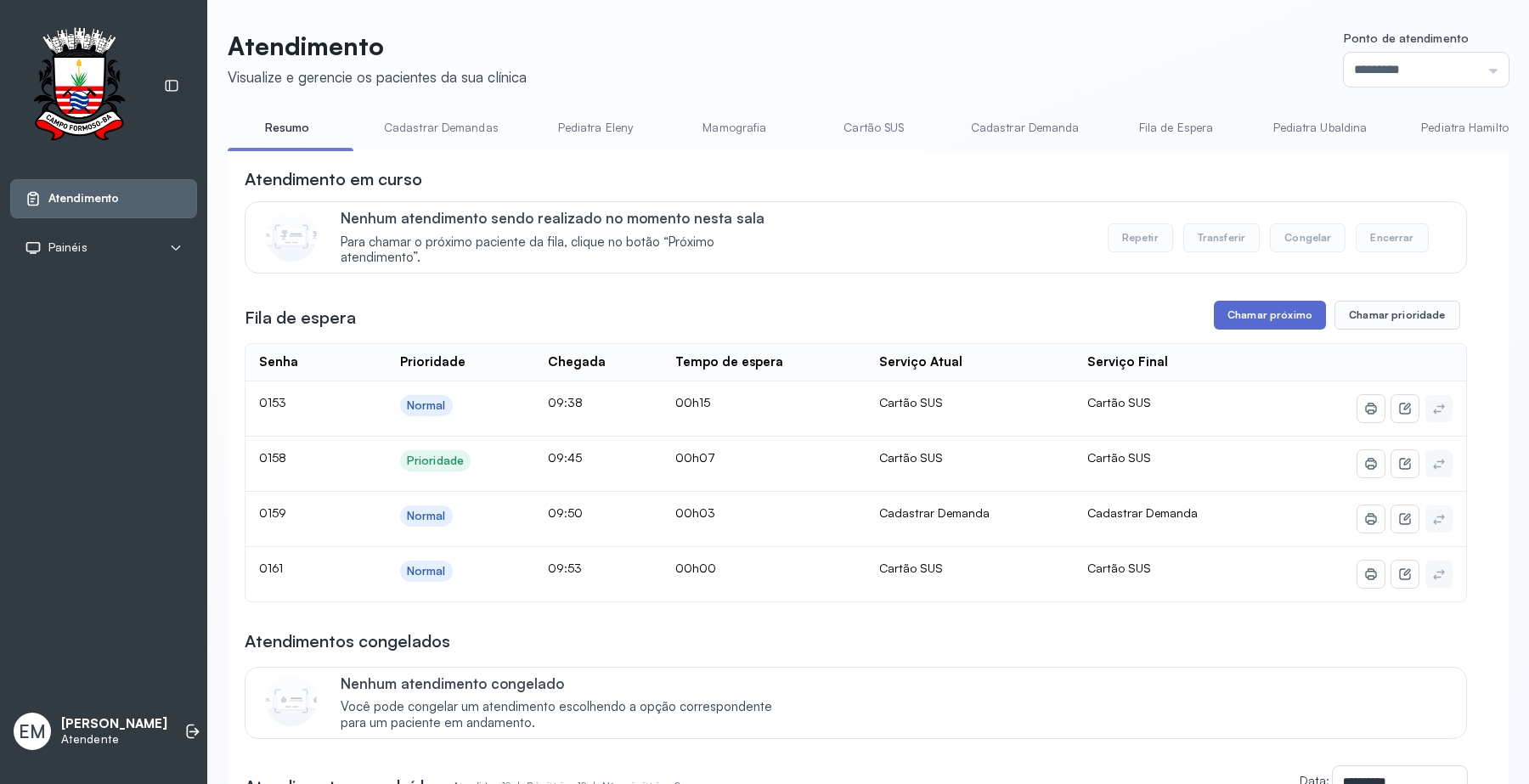
click at [1268, 316] on button "Chamar próximo" at bounding box center [1269, 315] width 112 height 28
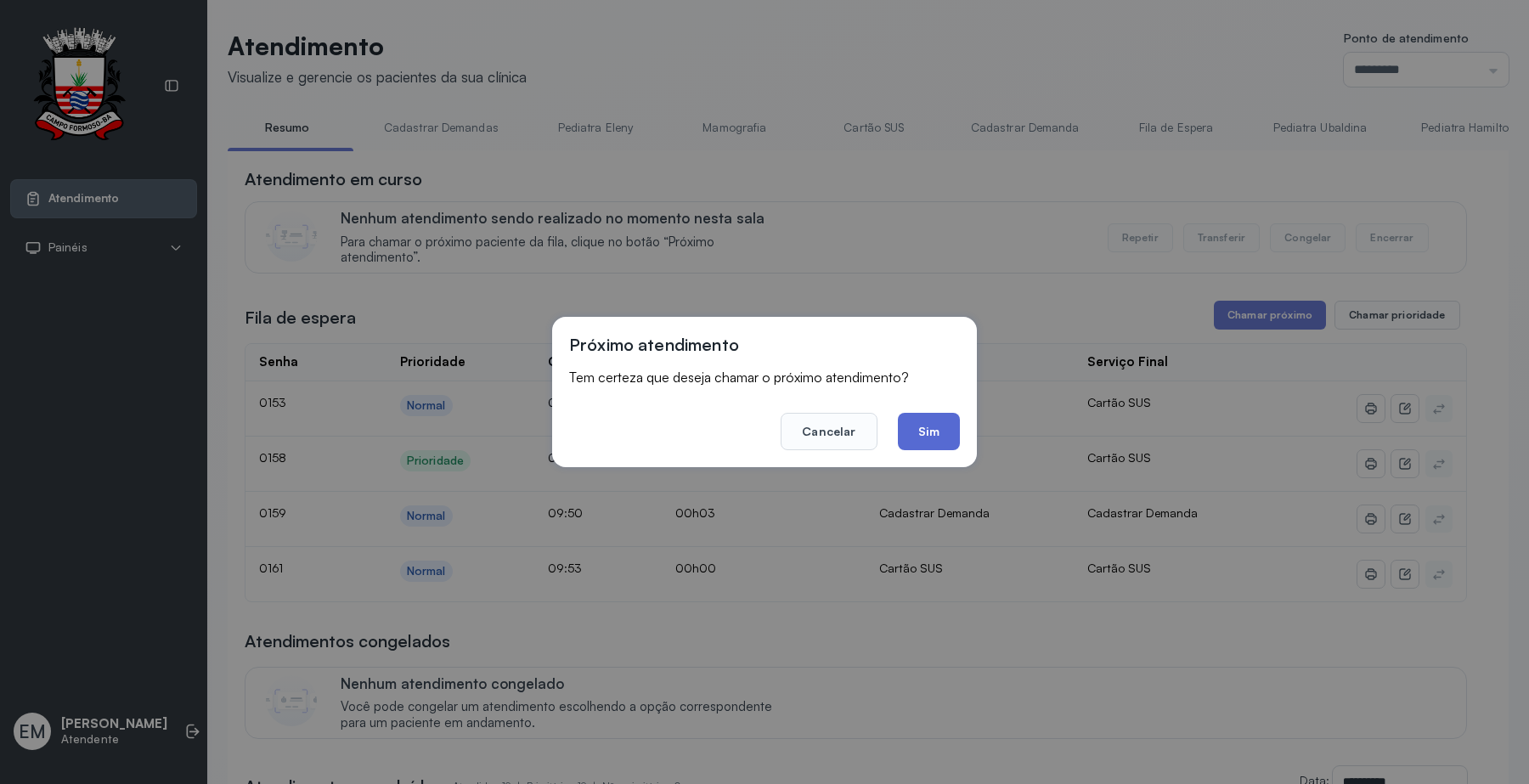
click at [902, 433] on button "Sim" at bounding box center [929, 431] width 62 height 37
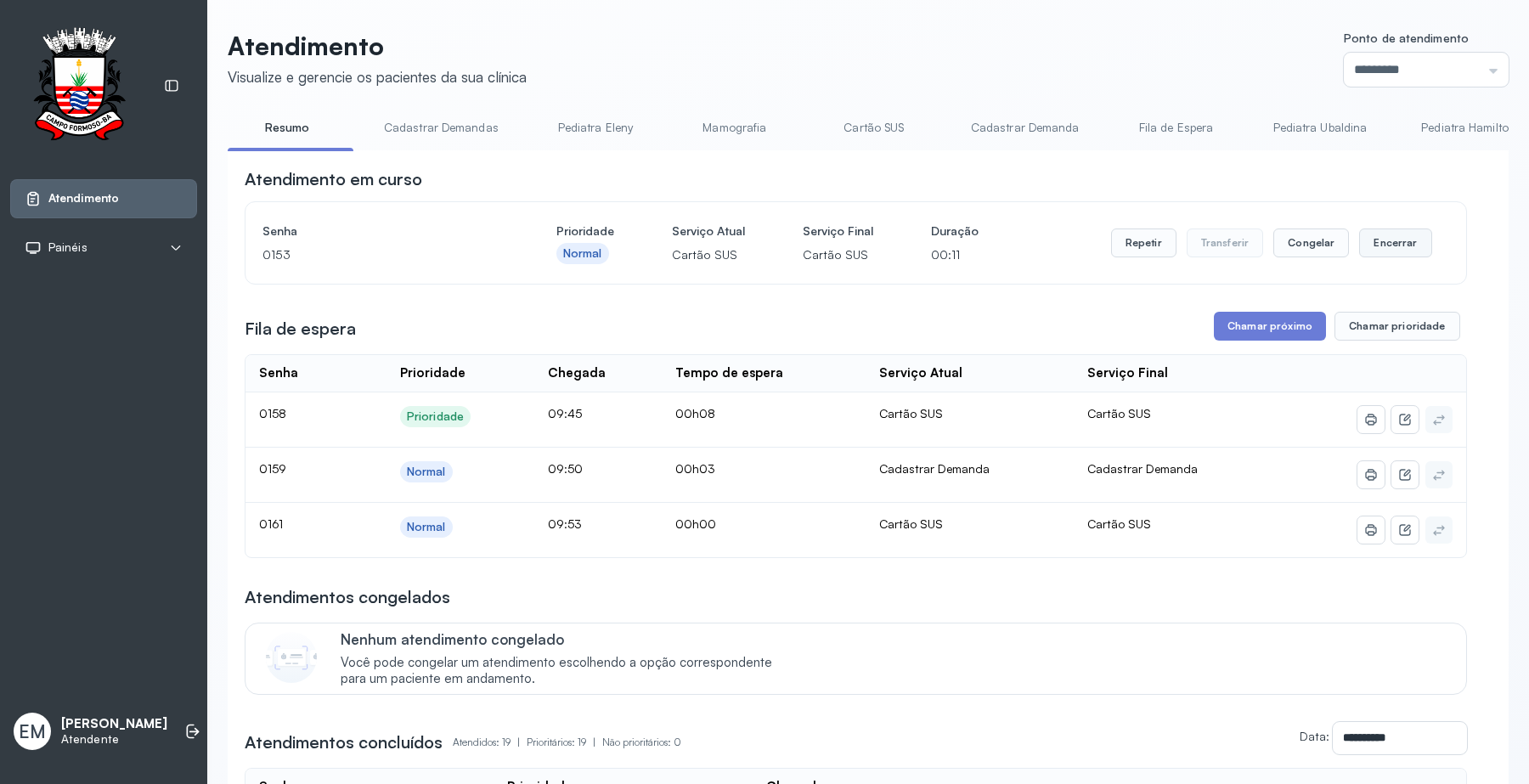
drag, startPoint x: 1367, startPoint y: 230, endPoint x: 1361, endPoint y: 246, distance: 17.1
click at [1368, 232] on div "Repetir Transferir Congelar Encerrar" at bounding box center [1271, 242] width 321 height 47
click at [1363, 247] on button "Encerrar" at bounding box center [1395, 243] width 72 height 28
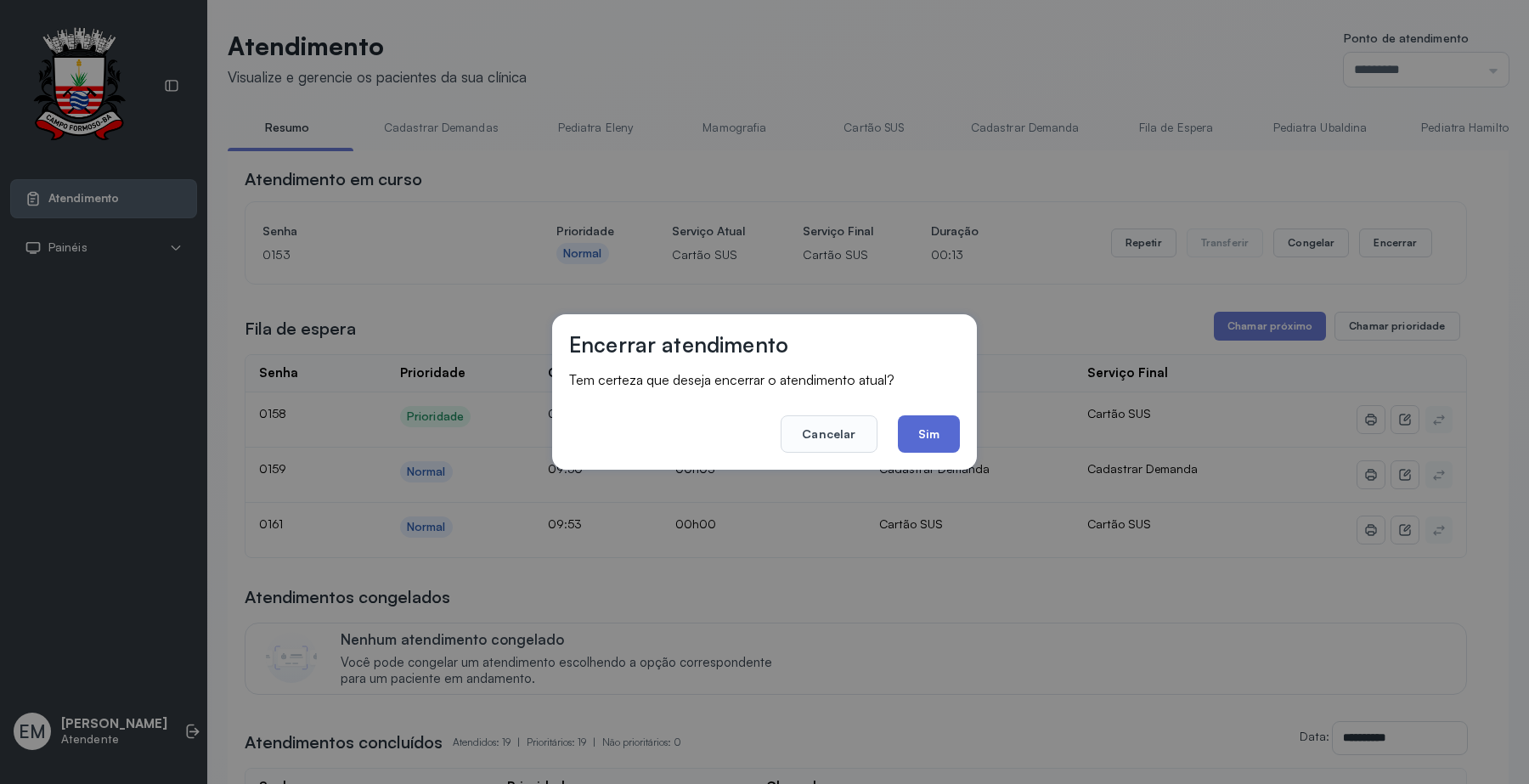
click at [915, 429] on button "Sim" at bounding box center [929, 434] width 62 height 37
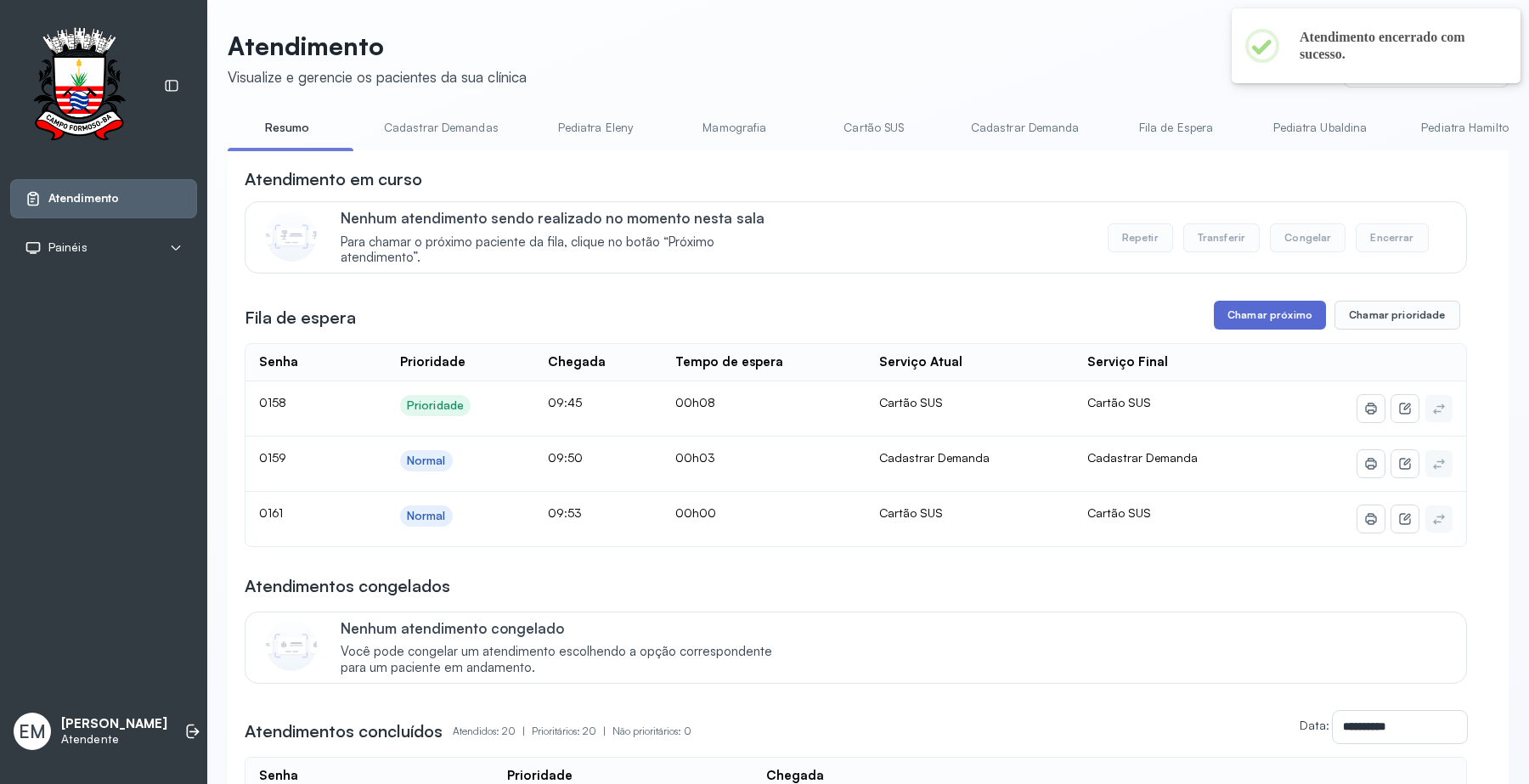
click at [1276, 318] on button "Chamar próximo" at bounding box center [1269, 315] width 112 height 28
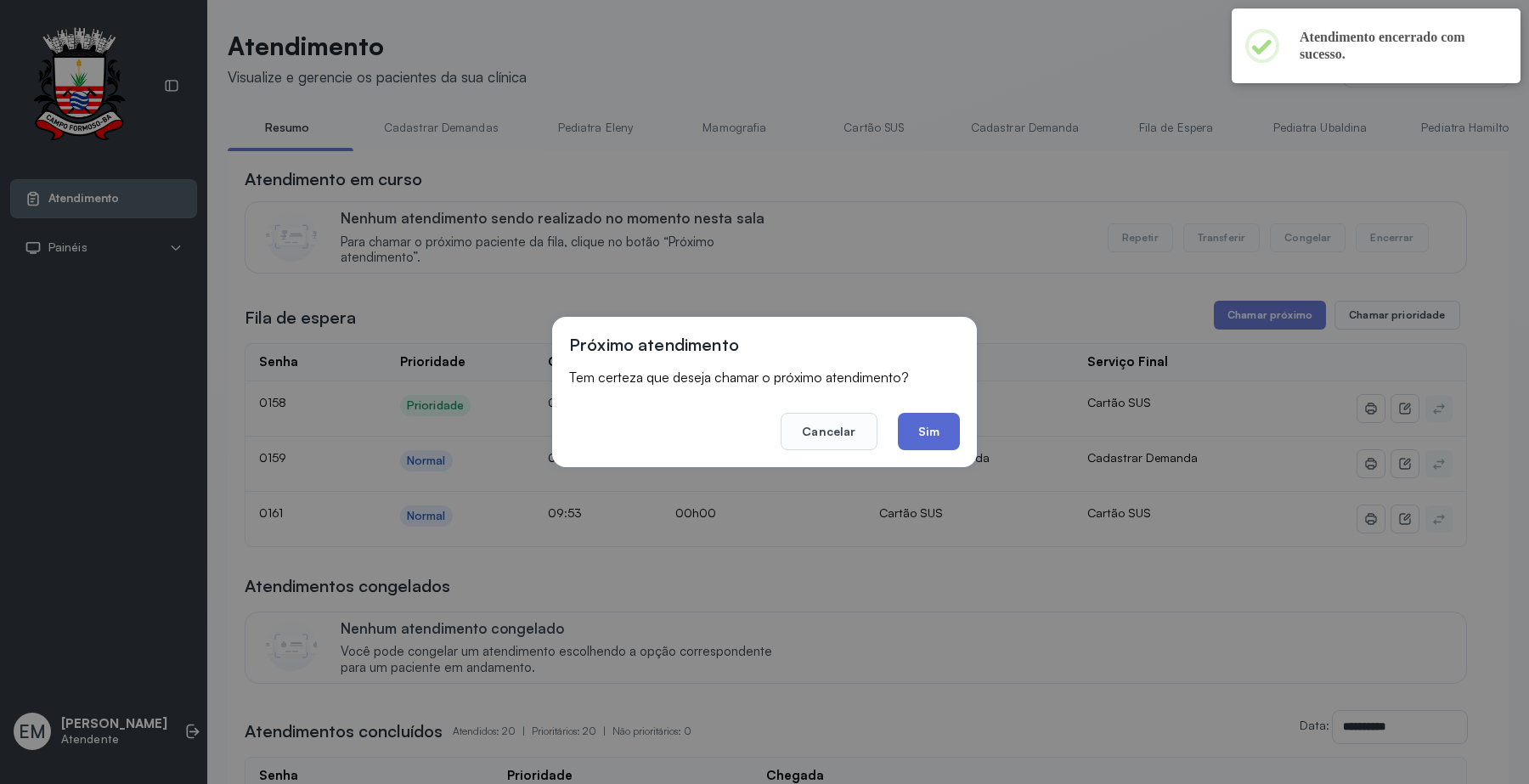
click at [926, 426] on button "Sim" at bounding box center [929, 431] width 62 height 37
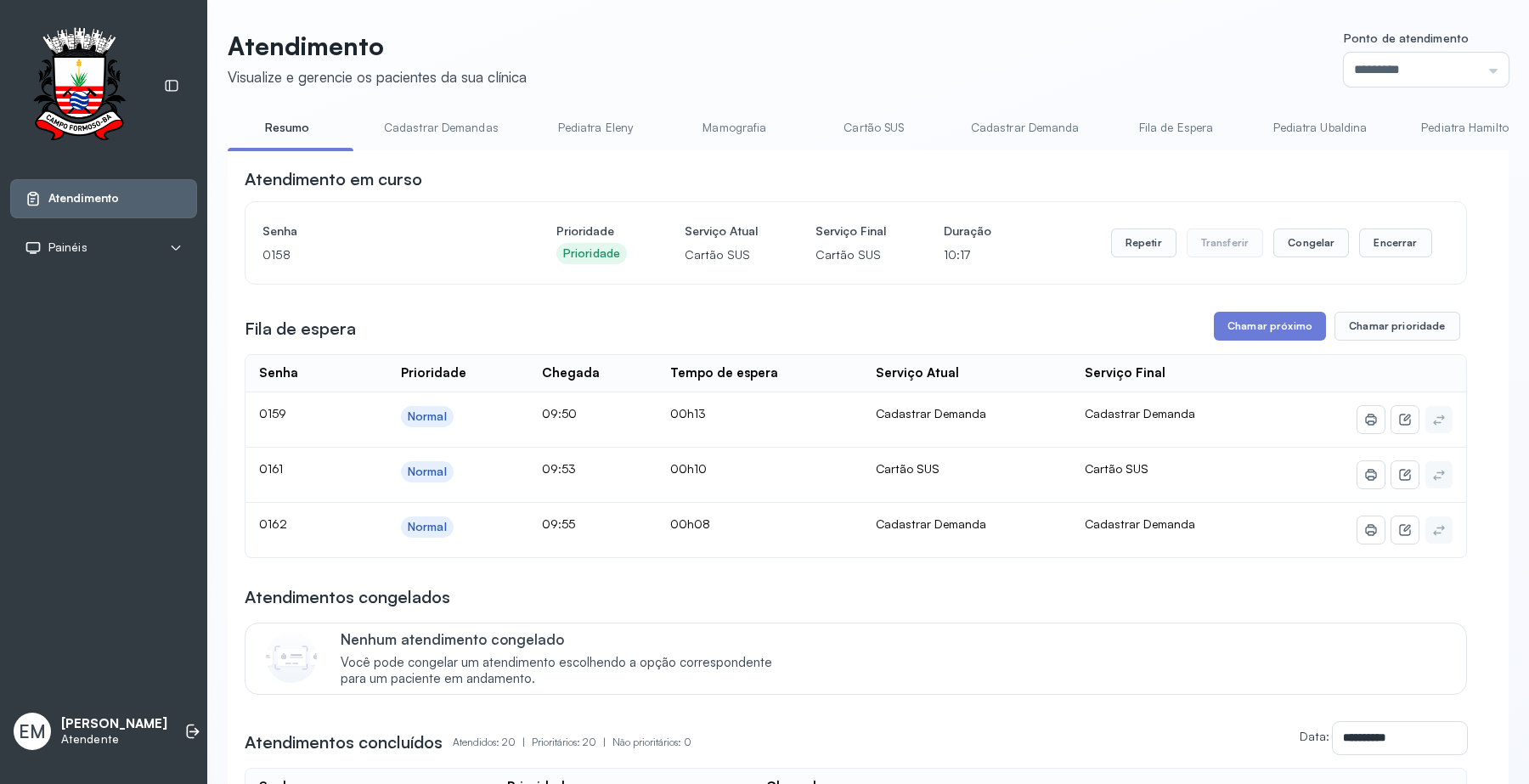
click at [1416, 243] on div "Senha [SECURITY_DATA] Prioridade Prioridade Serviço Atual Cartão SUS Serviço Fi…" at bounding box center [855, 242] width 1187 height 47
click at [1351, 230] on div "Repetir Transferir Congelar Encerrar" at bounding box center [1271, 242] width 321 height 47
click at [1376, 242] on button "Encerrar" at bounding box center [1395, 243] width 72 height 28
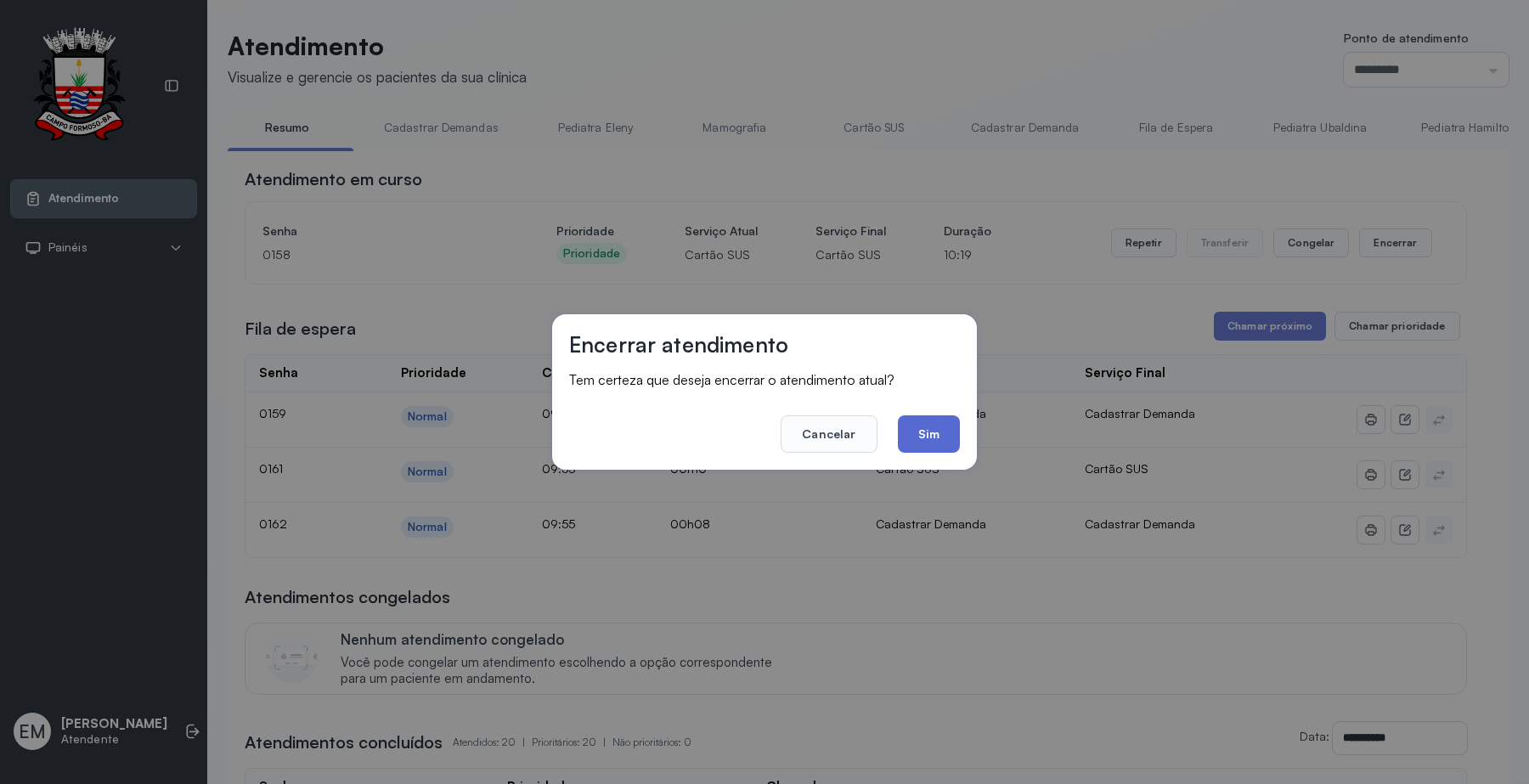
click at [945, 431] on button "Sim" at bounding box center [929, 434] width 62 height 37
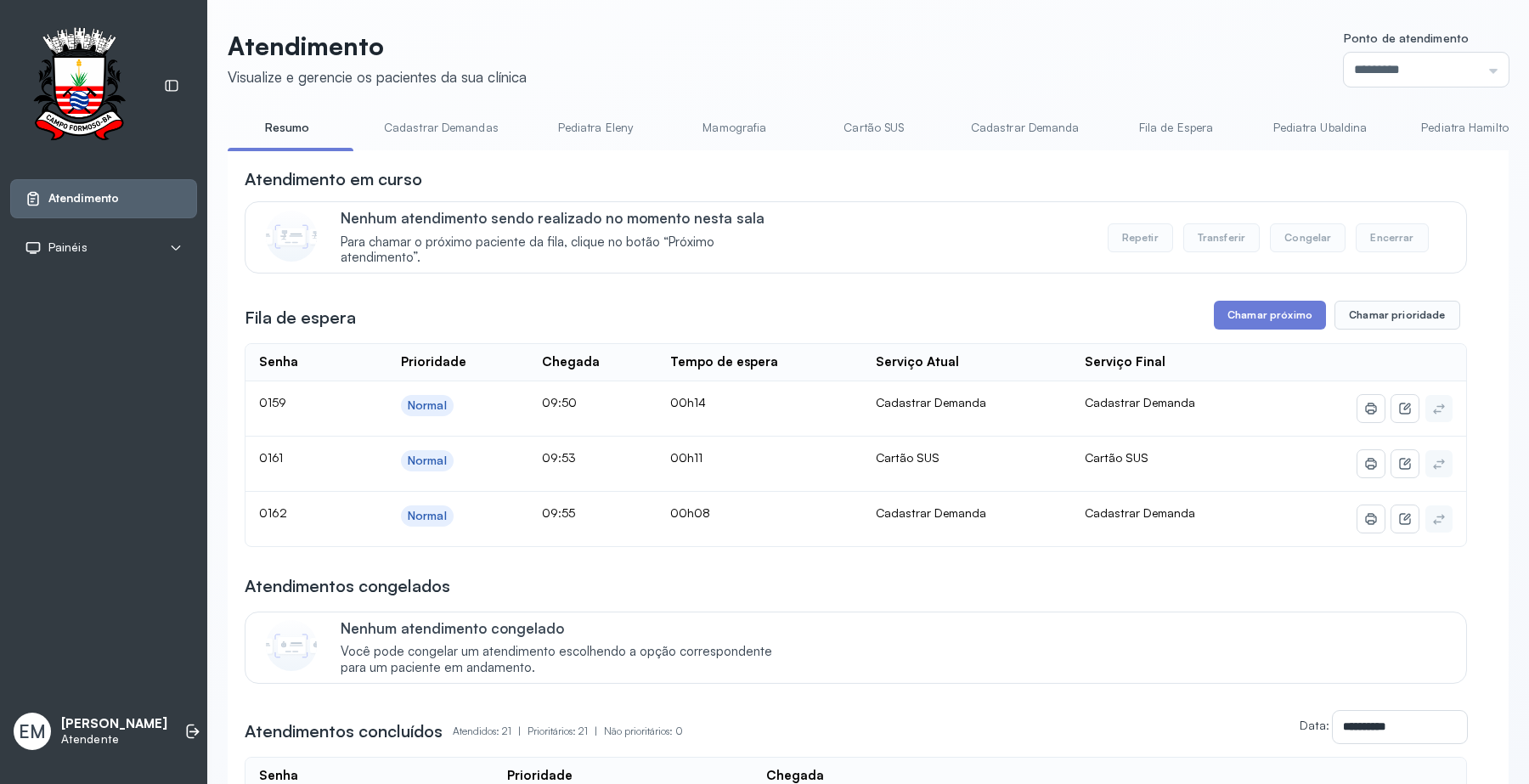
click at [876, 128] on link "Cartão SUS" at bounding box center [874, 128] width 119 height 28
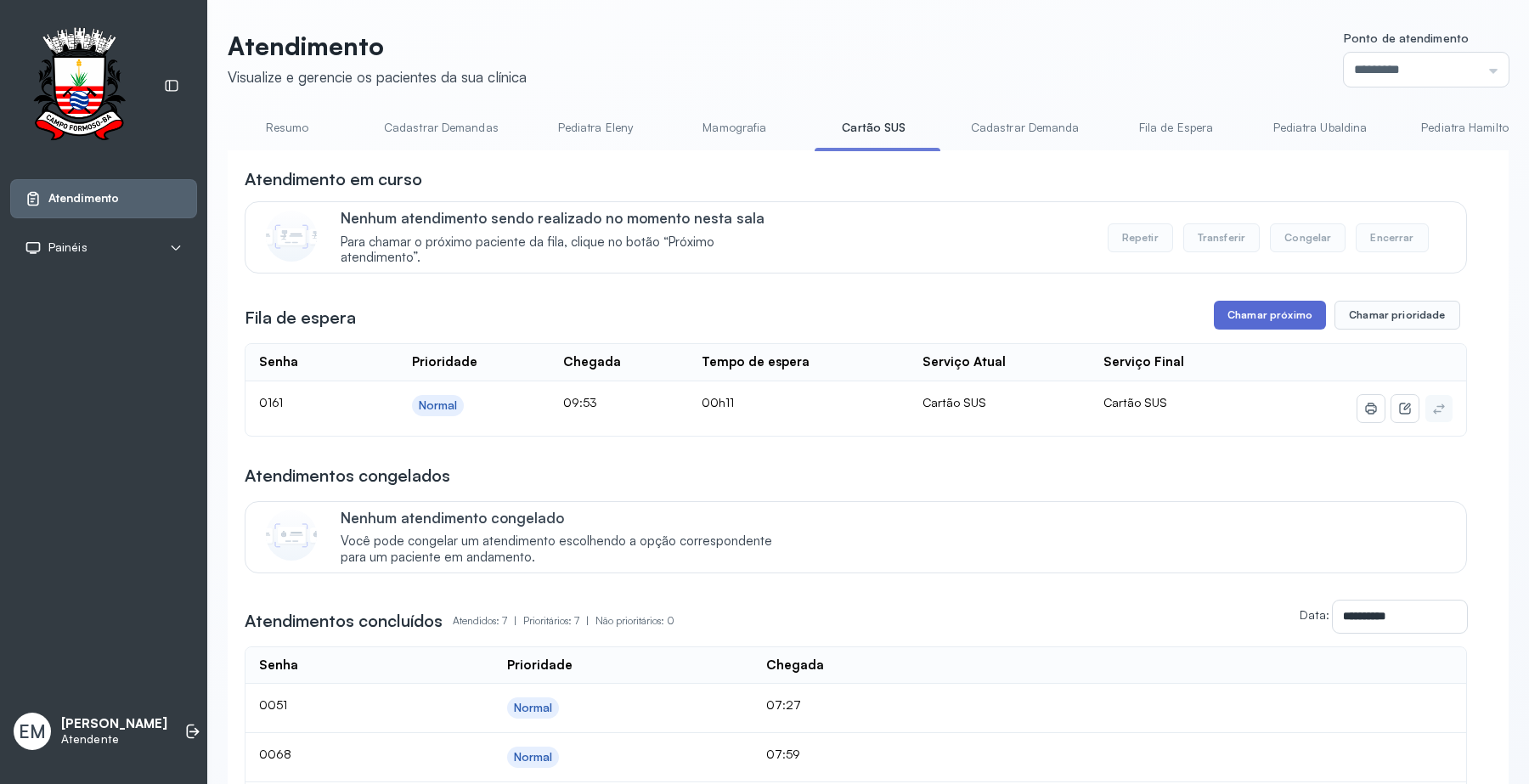
click at [1301, 308] on button "Chamar próximo" at bounding box center [1269, 315] width 112 height 28
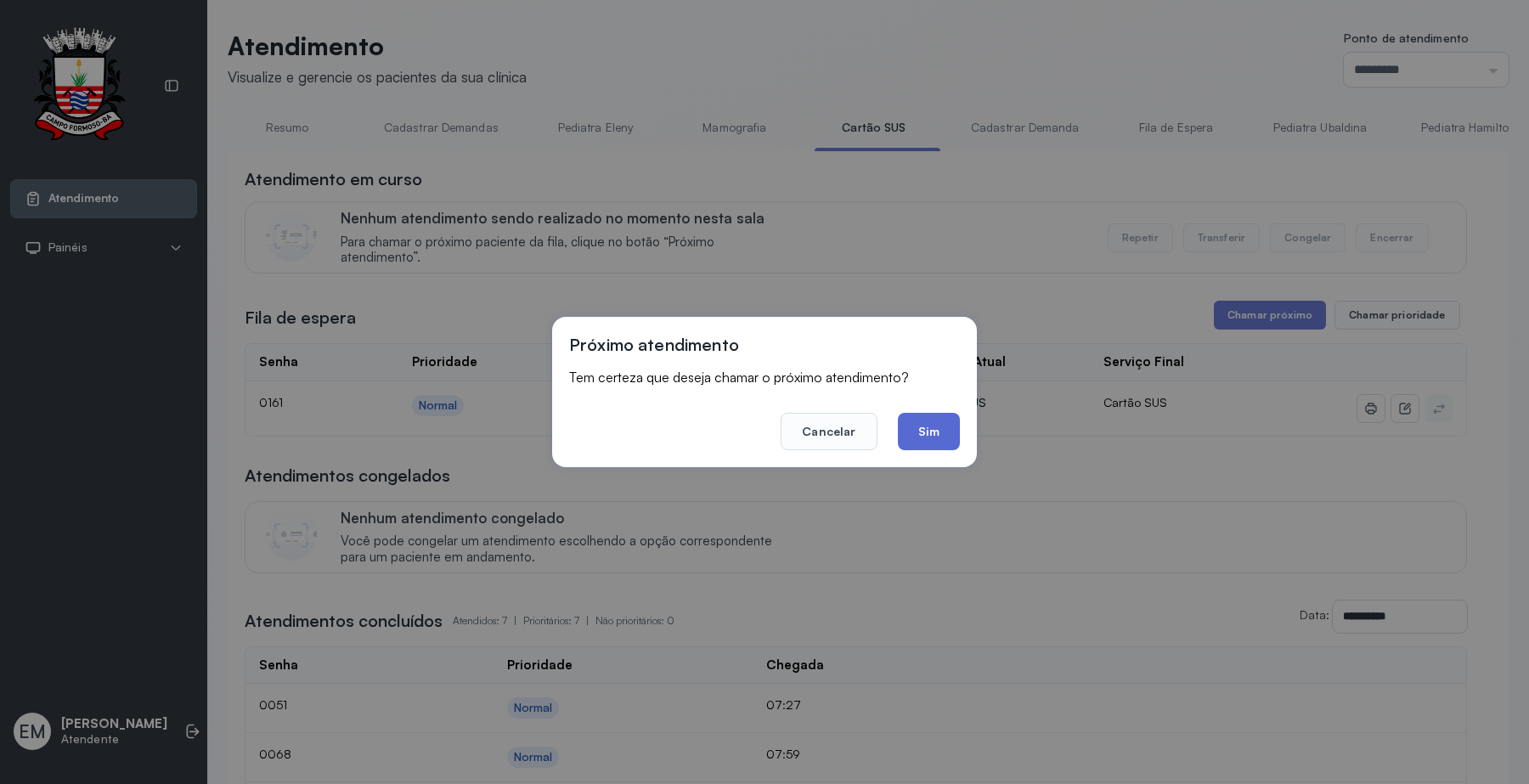
click at [941, 433] on button "Sim" at bounding box center [929, 431] width 62 height 37
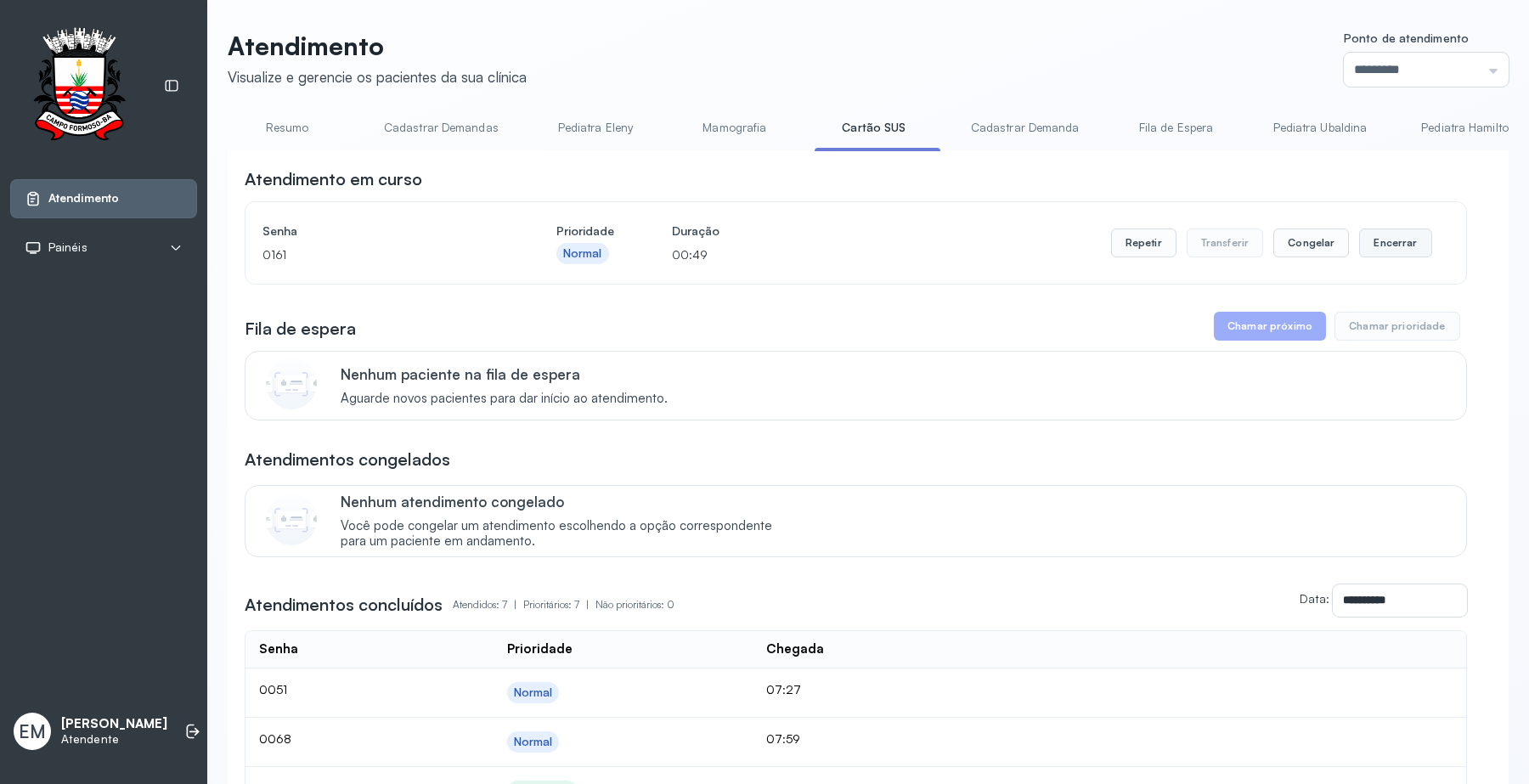
click at [1386, 253] on button "Encerrar" at bounding box center [1395, 243] width 72 height 28
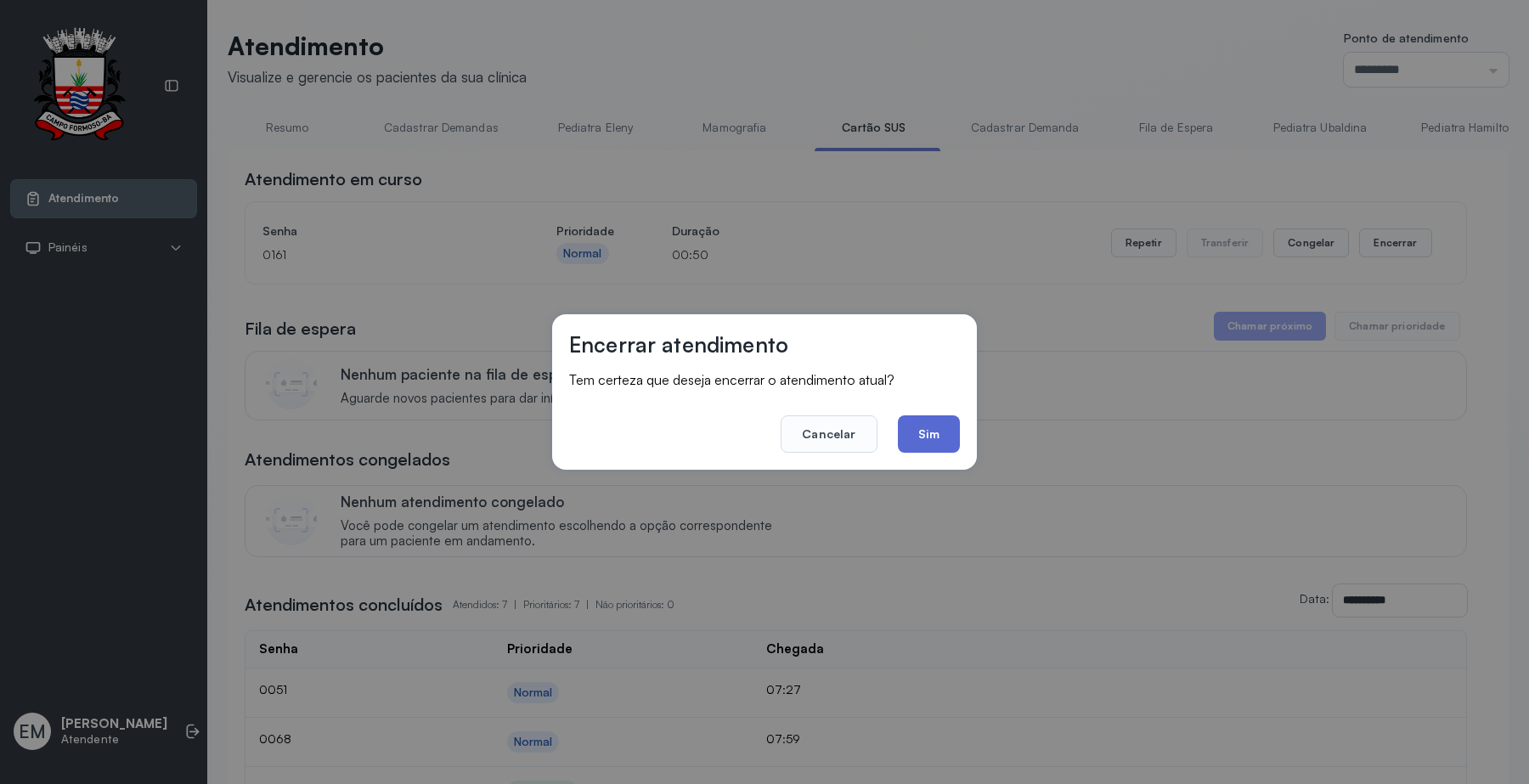
click at [942, 433] on button "Sim" at bounding box center [929, 434] width 62 height 37
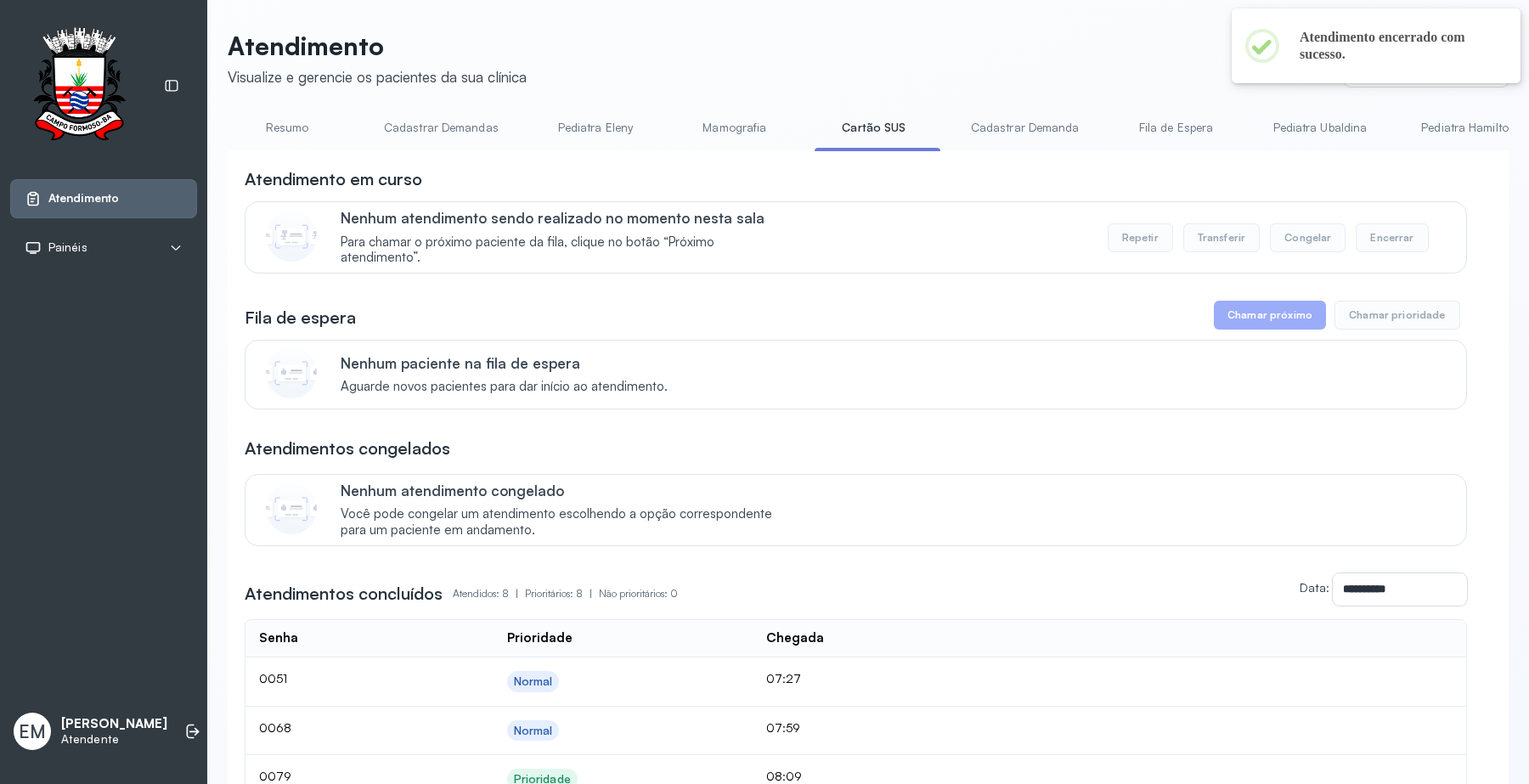
click at [285, 122] on link "Resumo" at bounding box center [287, 128] width 119 height 28
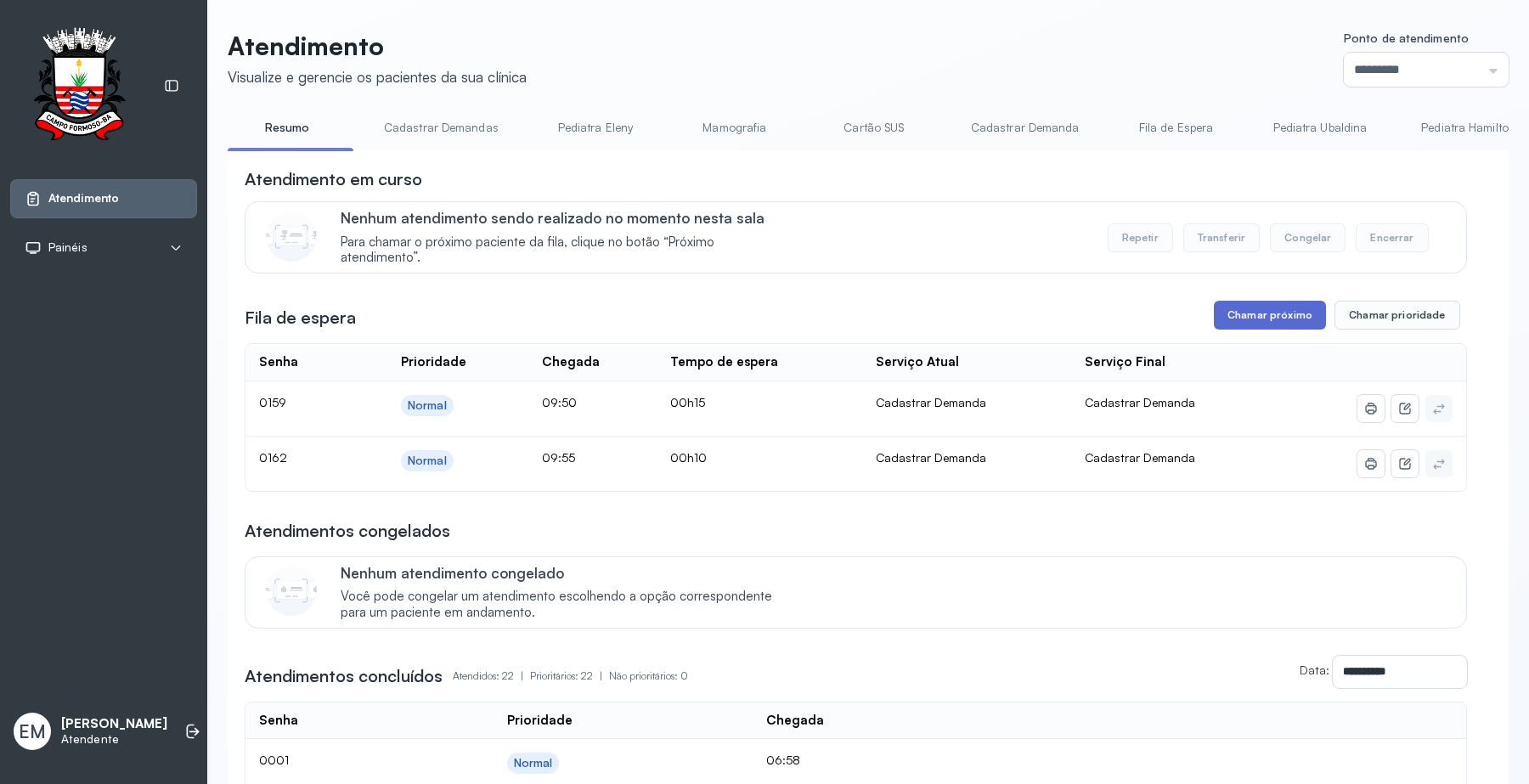
click at [1267, 315] on button "Chamar próximo" at bounding box center [1269, 315] width 112 height 28
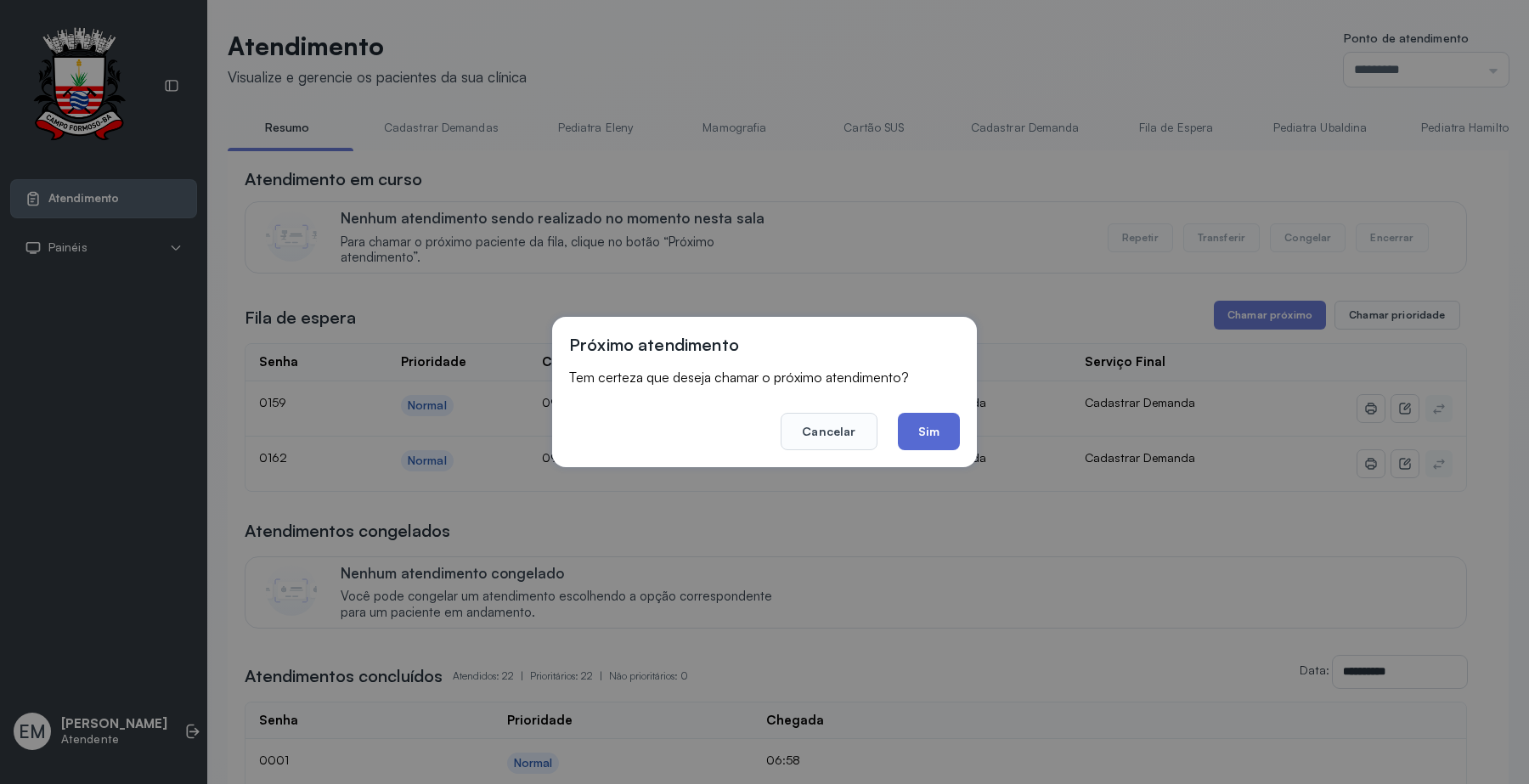
click at [924, 428] on button "Sim" at bounding box center [929, 431] width 62 height 37
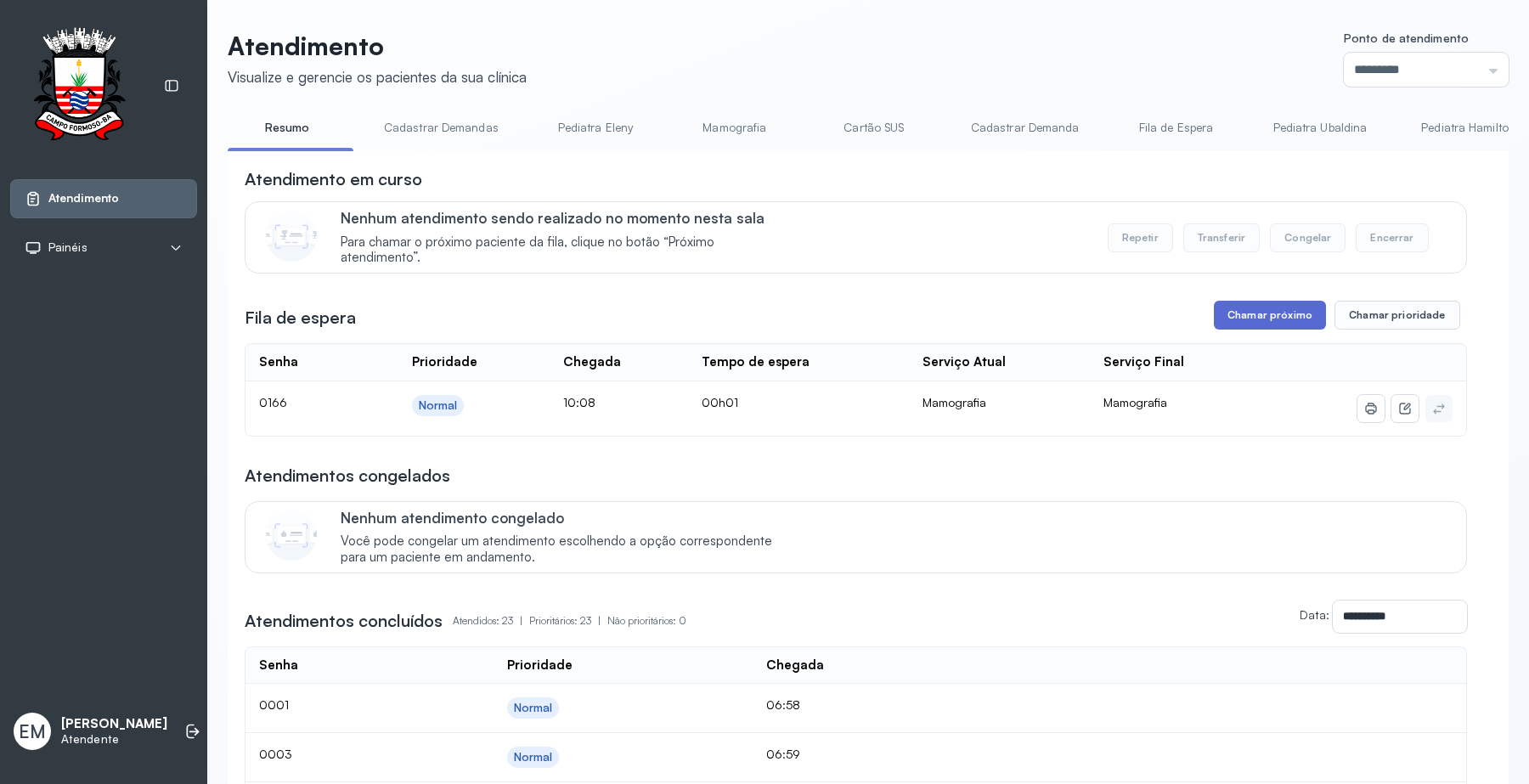
click at [1271, 330] on button "Chamar próximo" at bounding box center [1269, 315] width 112 height 28
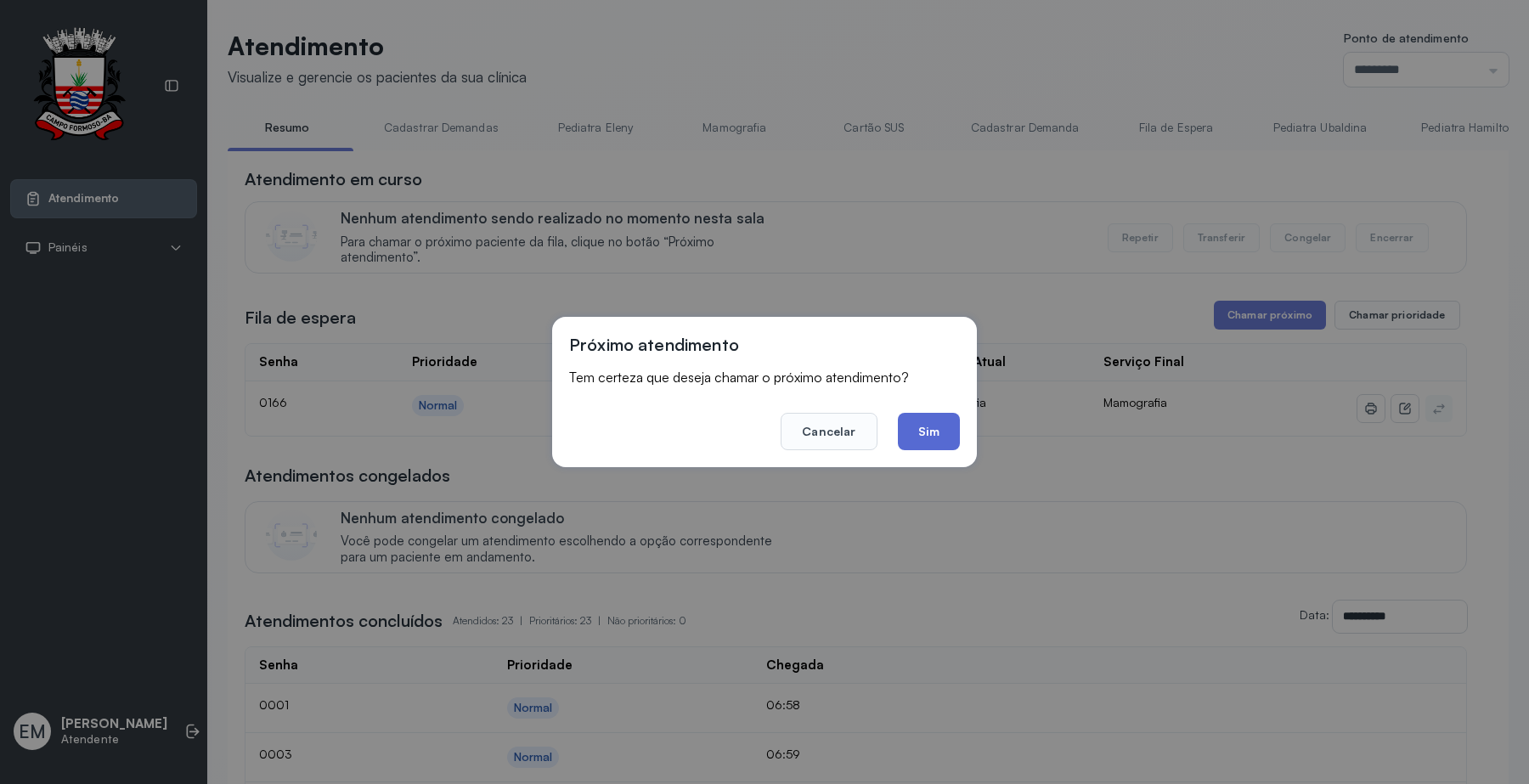
click at [942, 442] on button "Sim" at bounding box center [929, 431] width 62 height 37
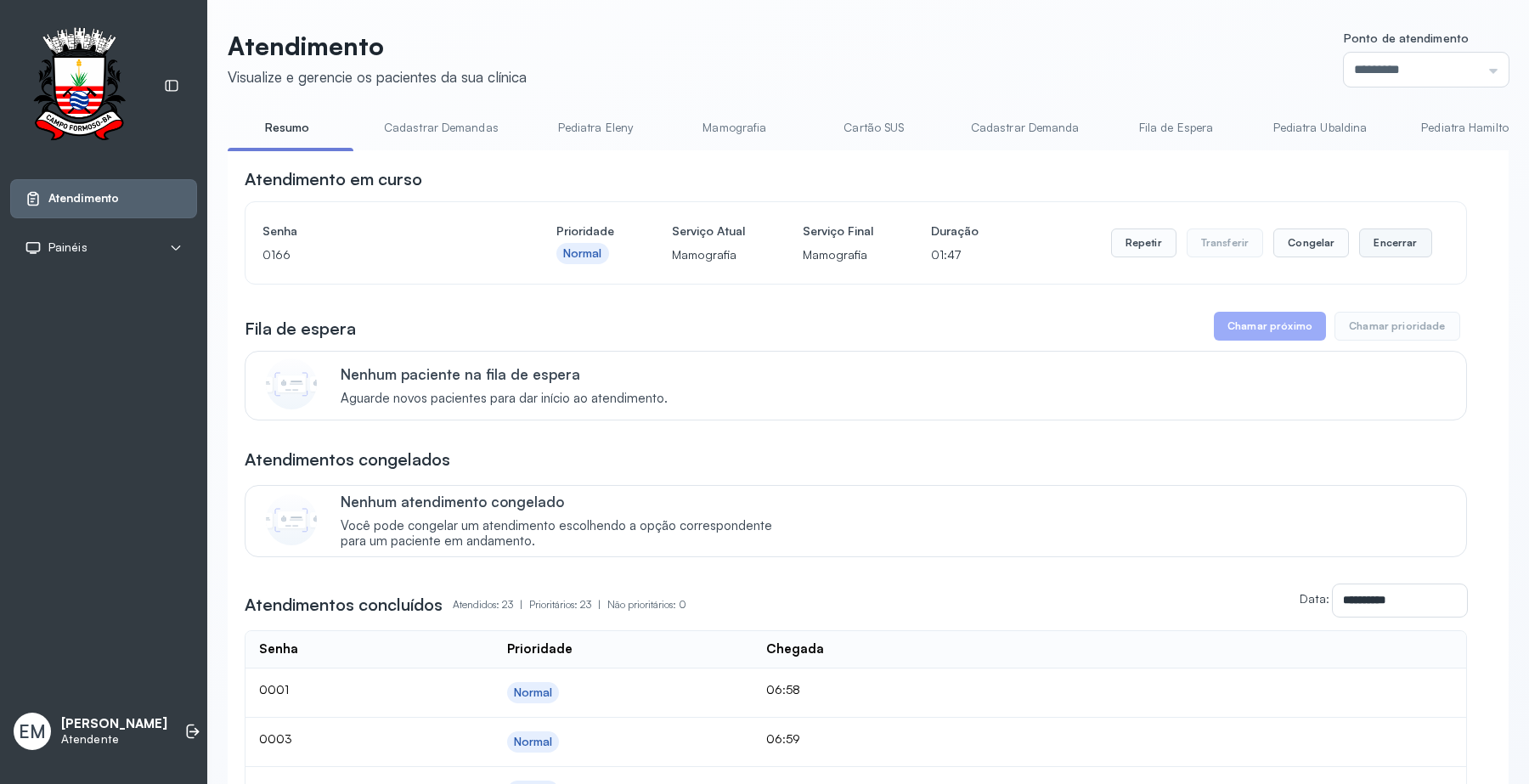
click at [1368, 244] on button "Encerrar" at bounding box center [1395, 243] width 72 height 28
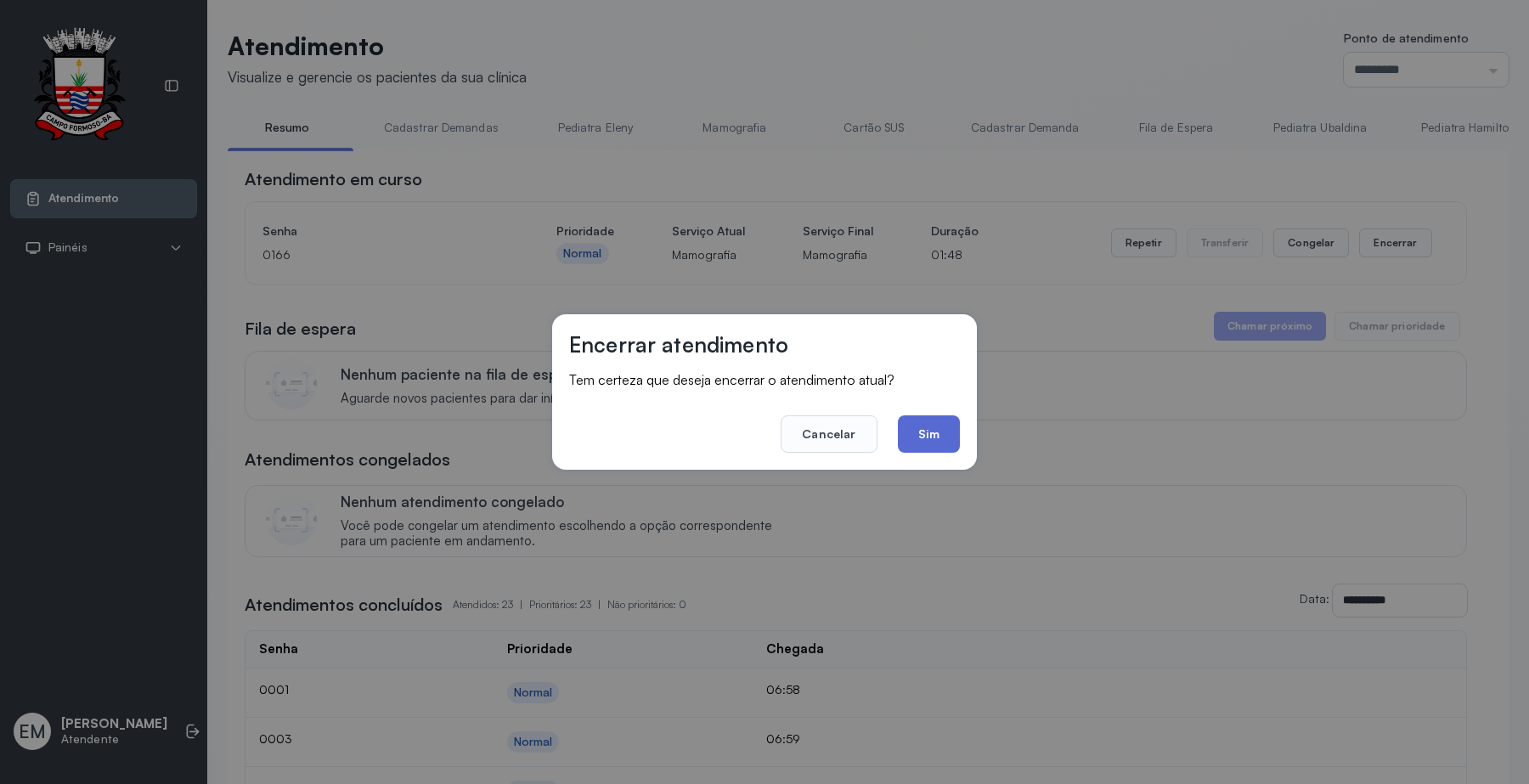
click at [939, 435] on button "Sim" at bounding box center [929, 434] width 62 height 37
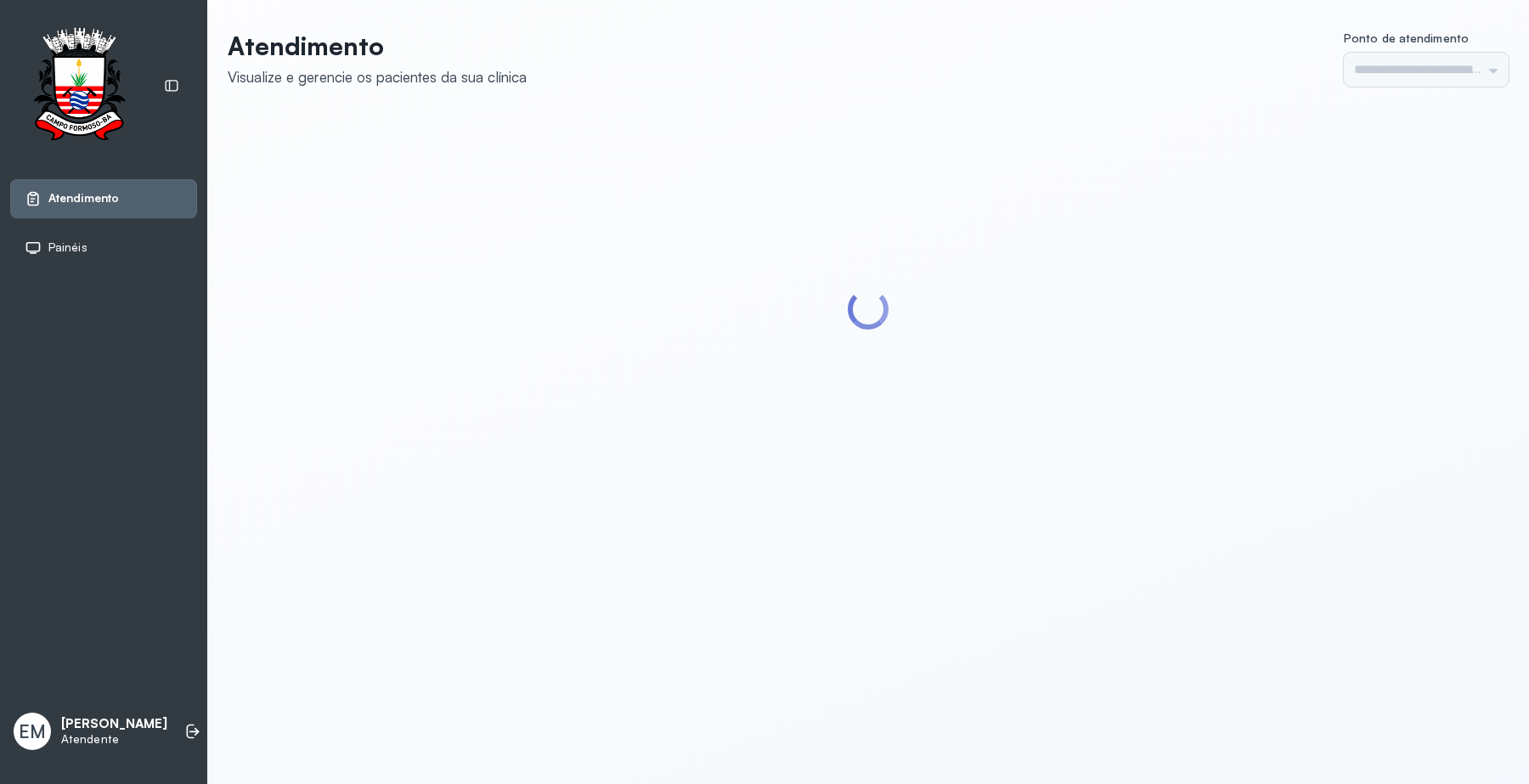
type input "*********"
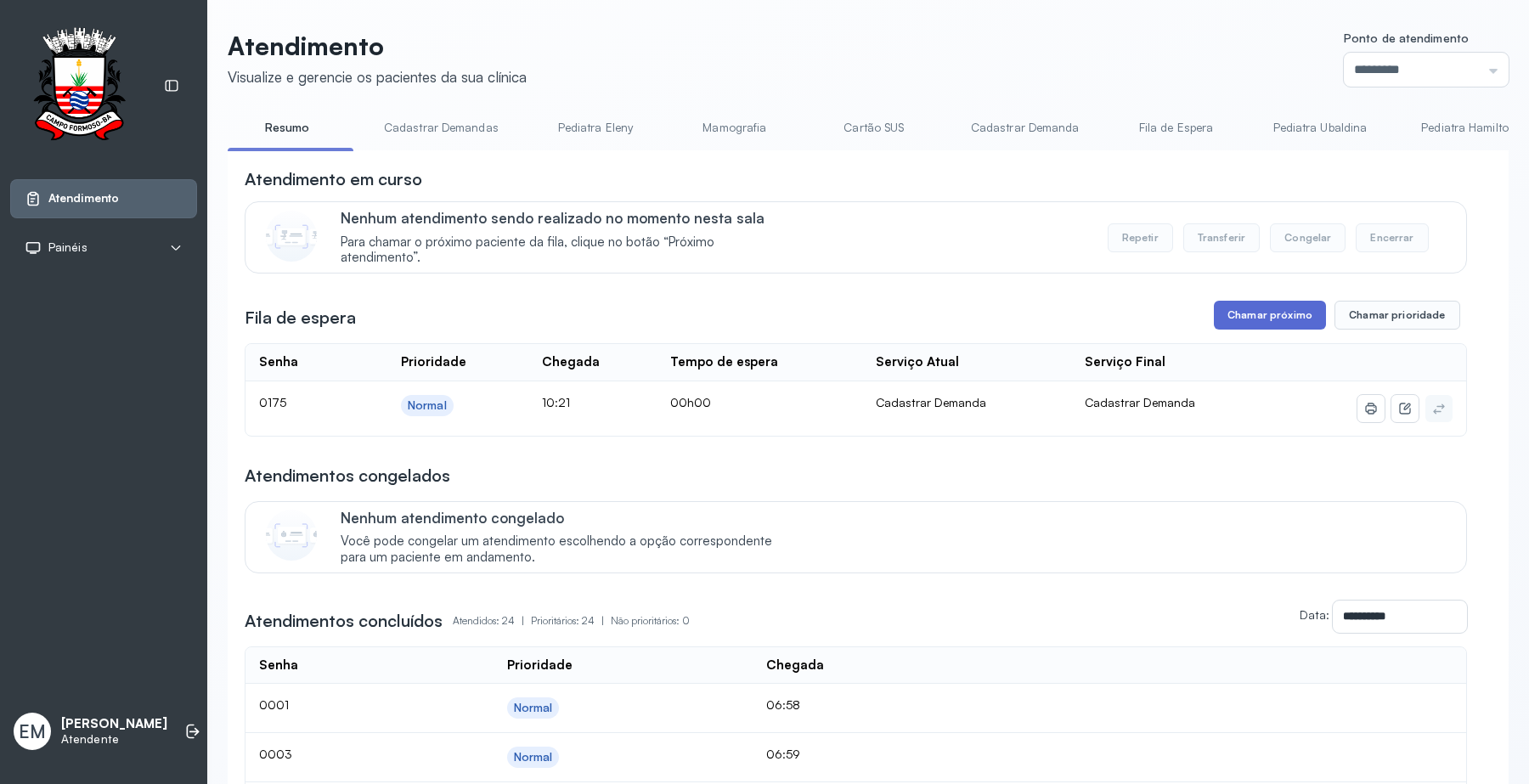
click at [1305, 312] on button "Chamar próximo" at bounding box center [1269, 315] width 112 height 28
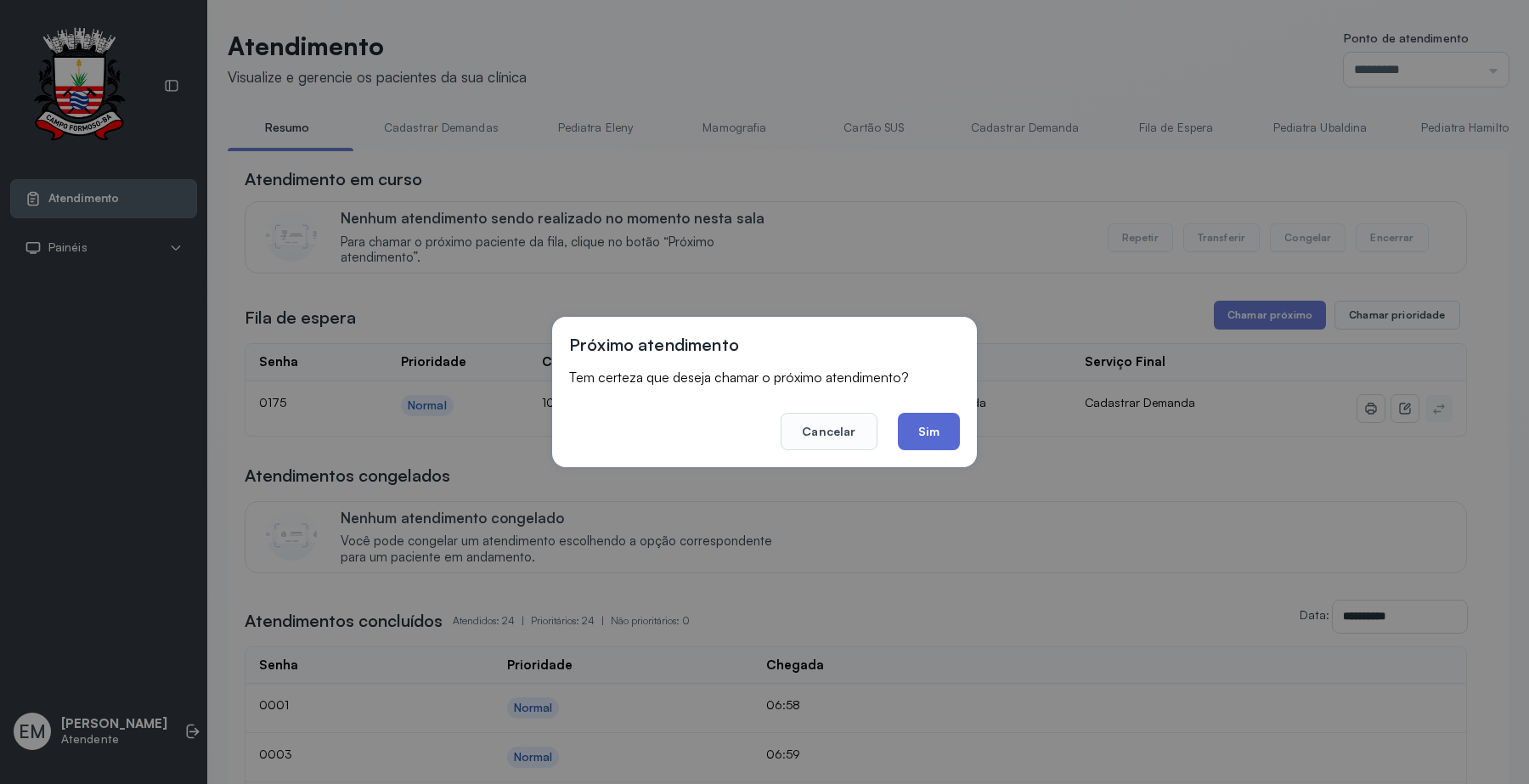
click at [928, 429] on button "Sim" at bounding box center [929, 431] width 62 height 37
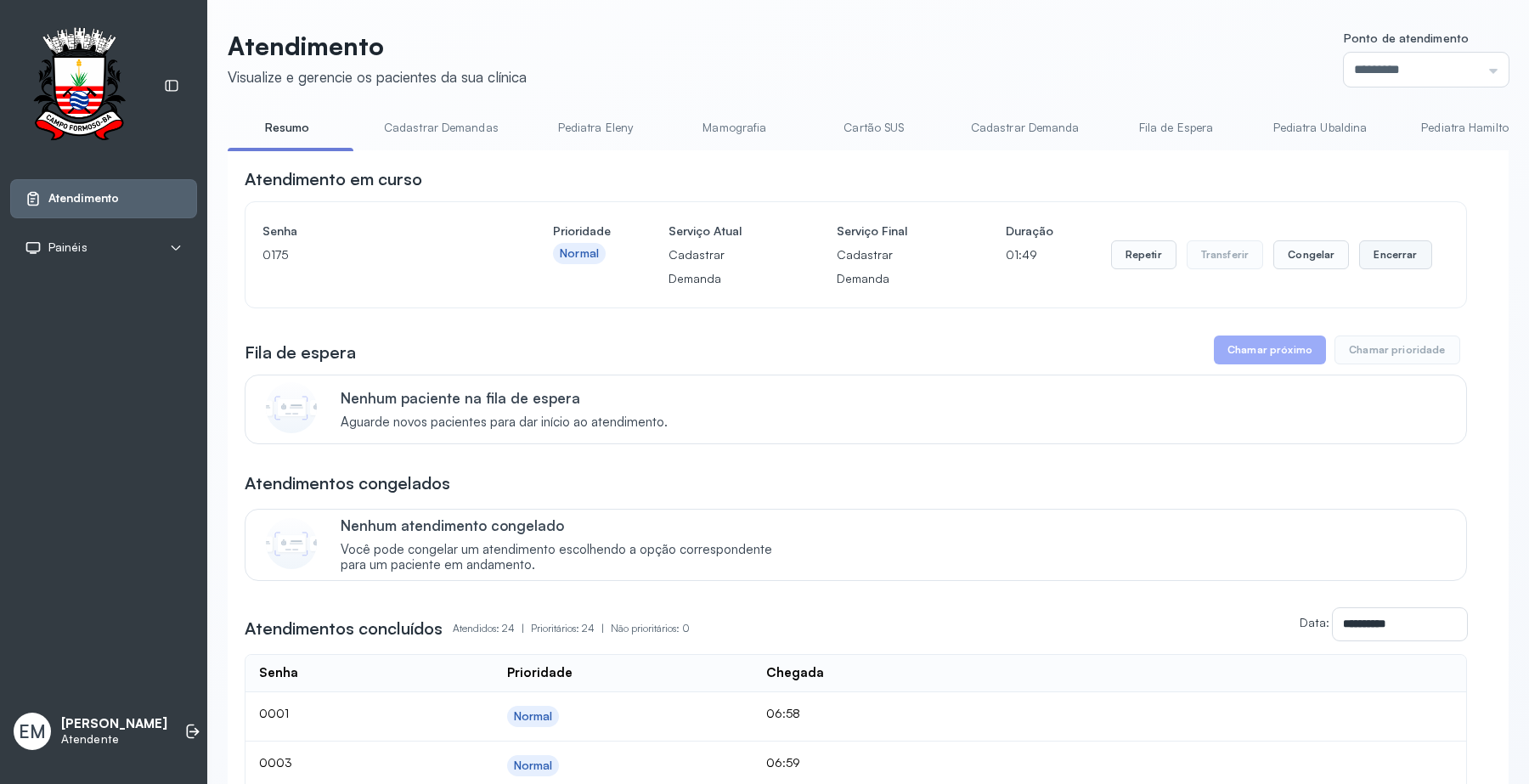
click at [1408, 244] on button "Encerrar" at bounding box center [1395, 254] width 72 height 28
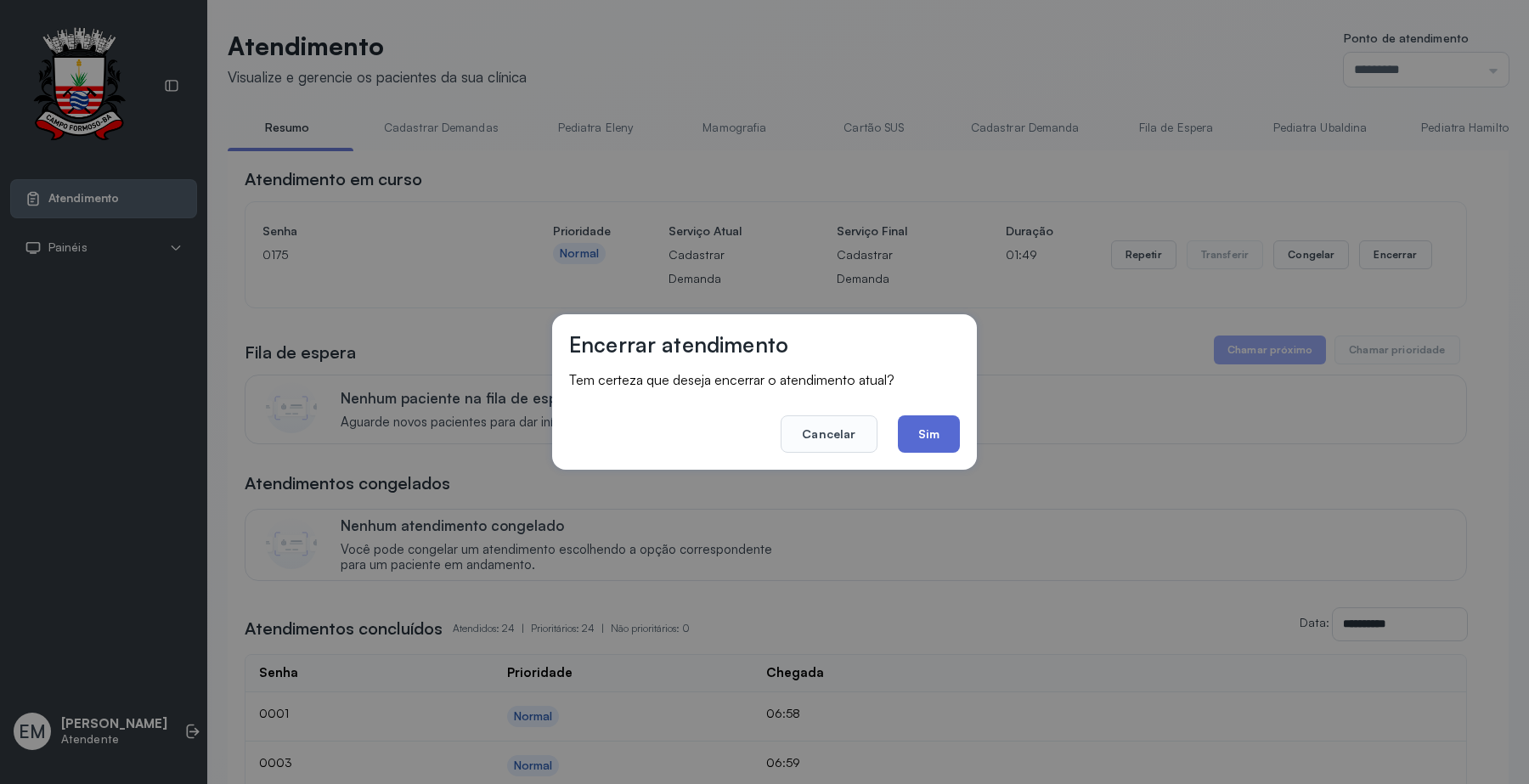
click at [916, 429] on button "Sim" at bounding box center [929, 434] width 62 height 37
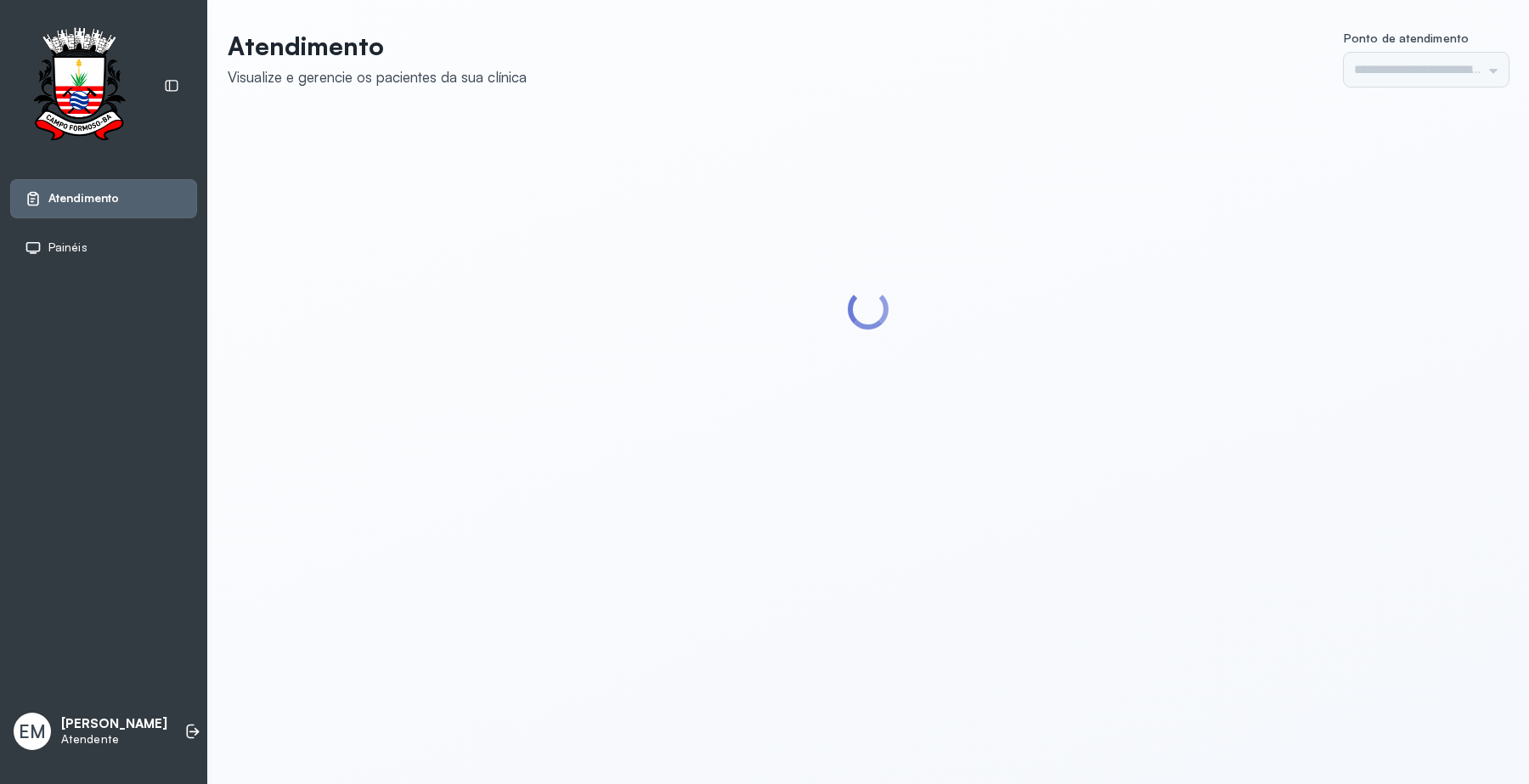
type input "*********"
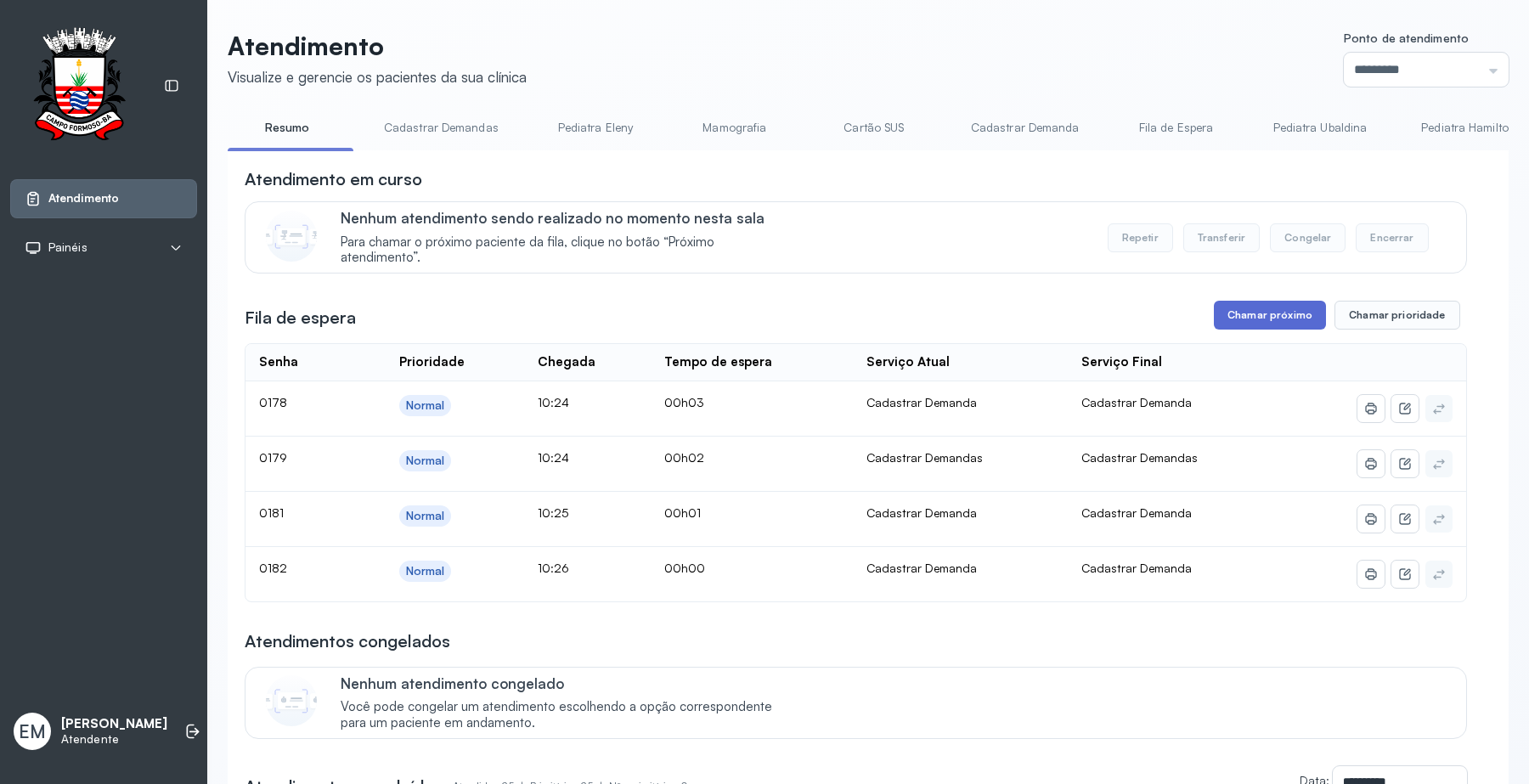
click at [1253, 310] on button "Chamar próximo" at bounding box center [1269, 315] width 112 height 28
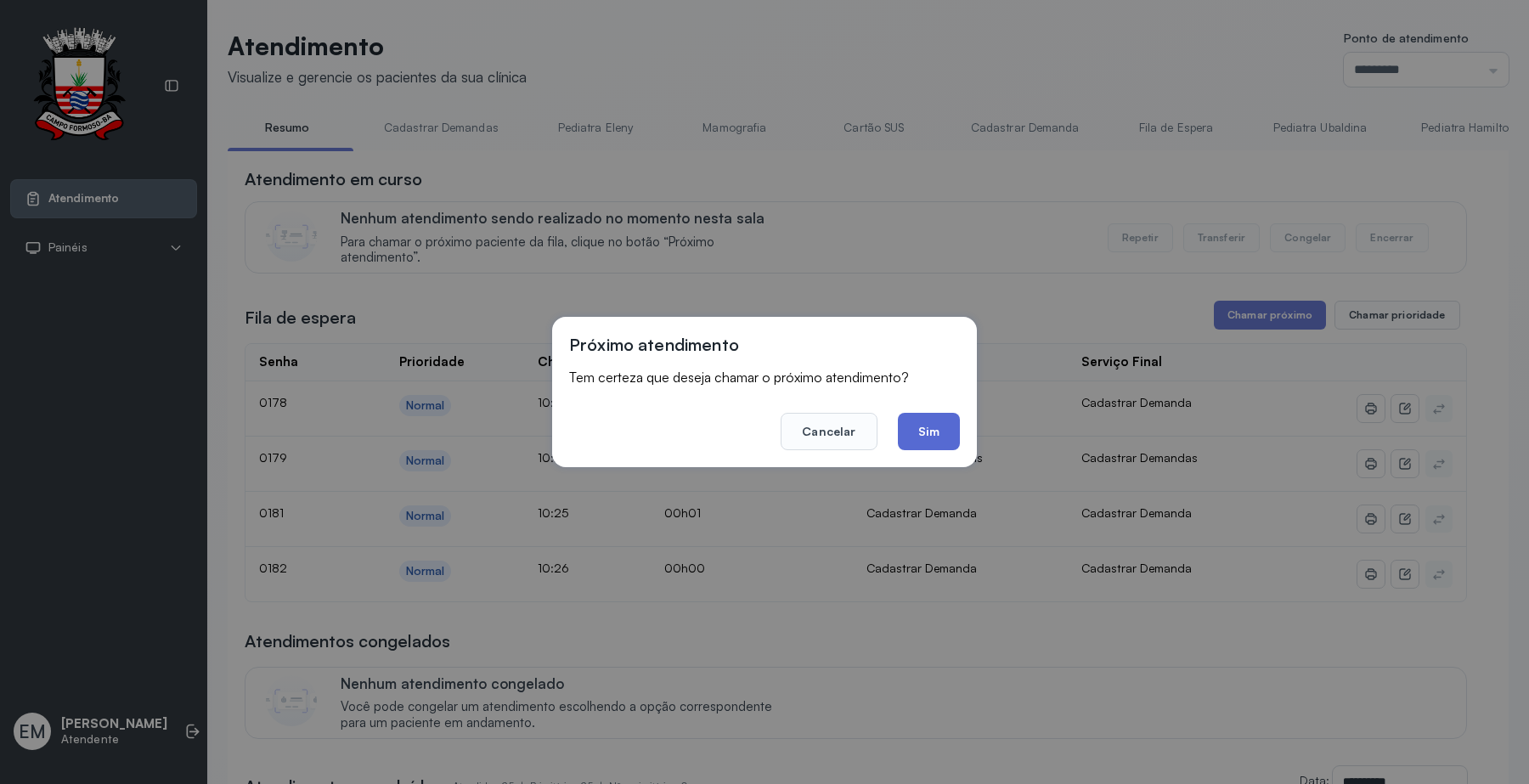
click at [941, 421] on button "Sim" at bounding box center [929, 431] width 62 height 37
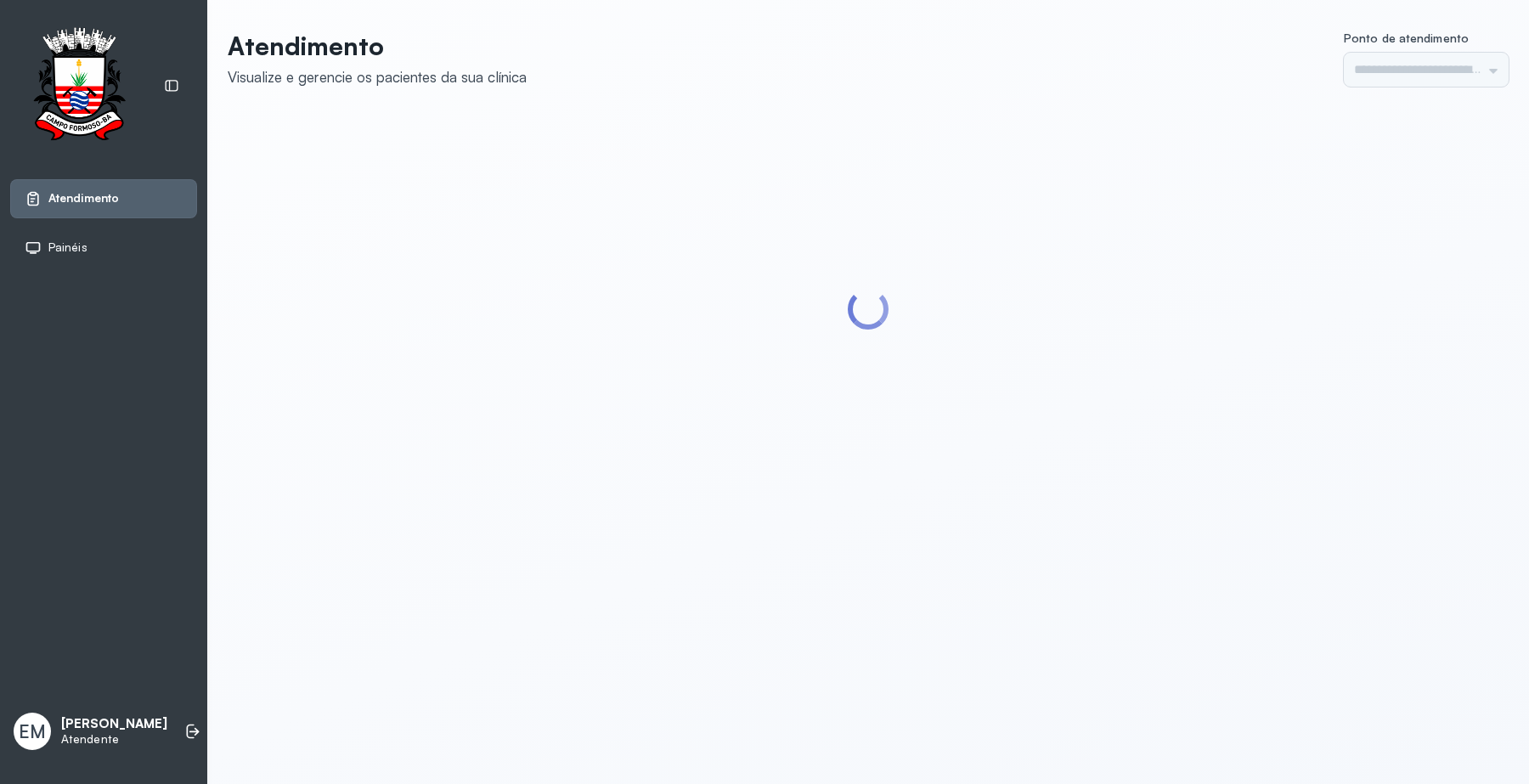
type input "*********"
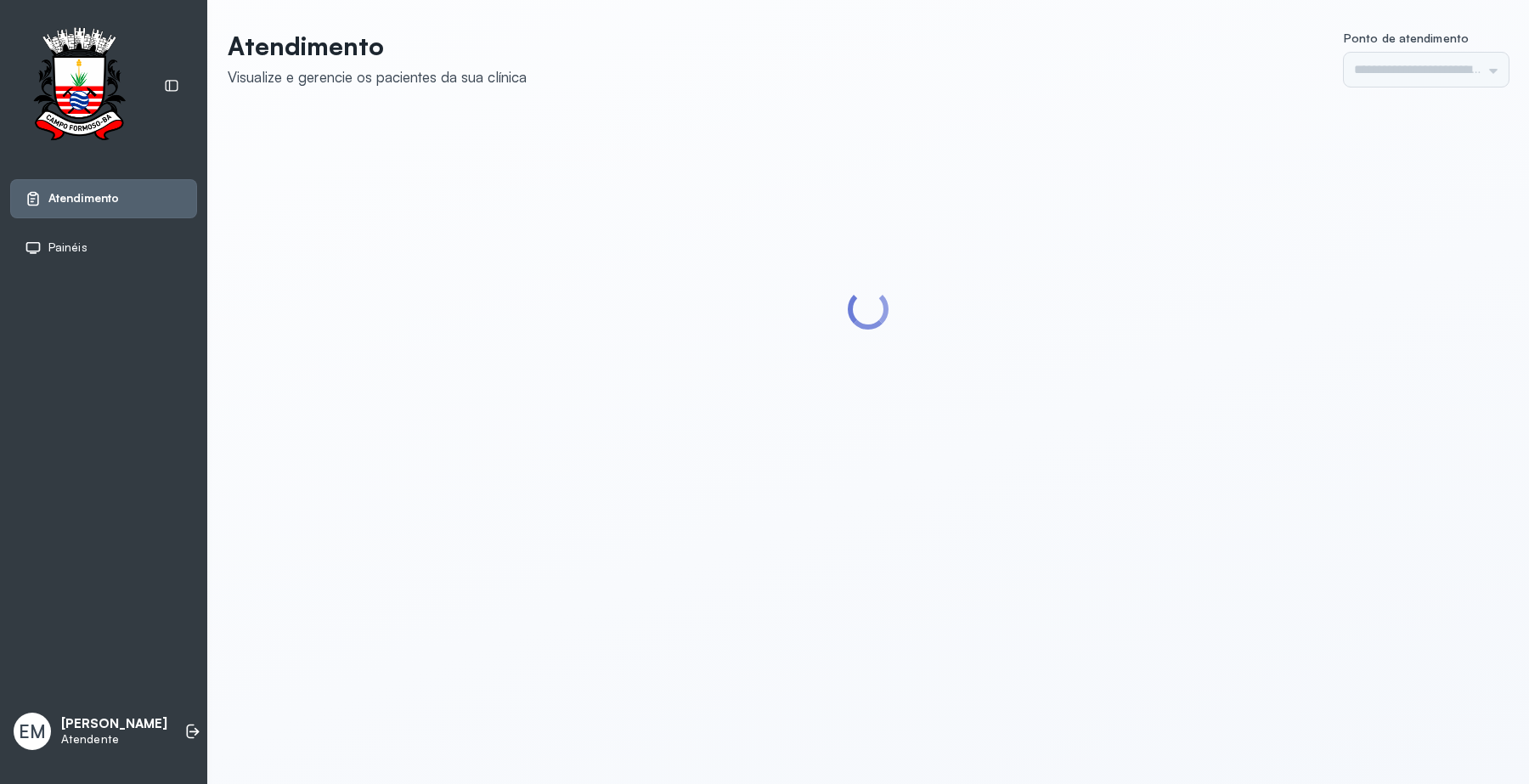
type input "*********"
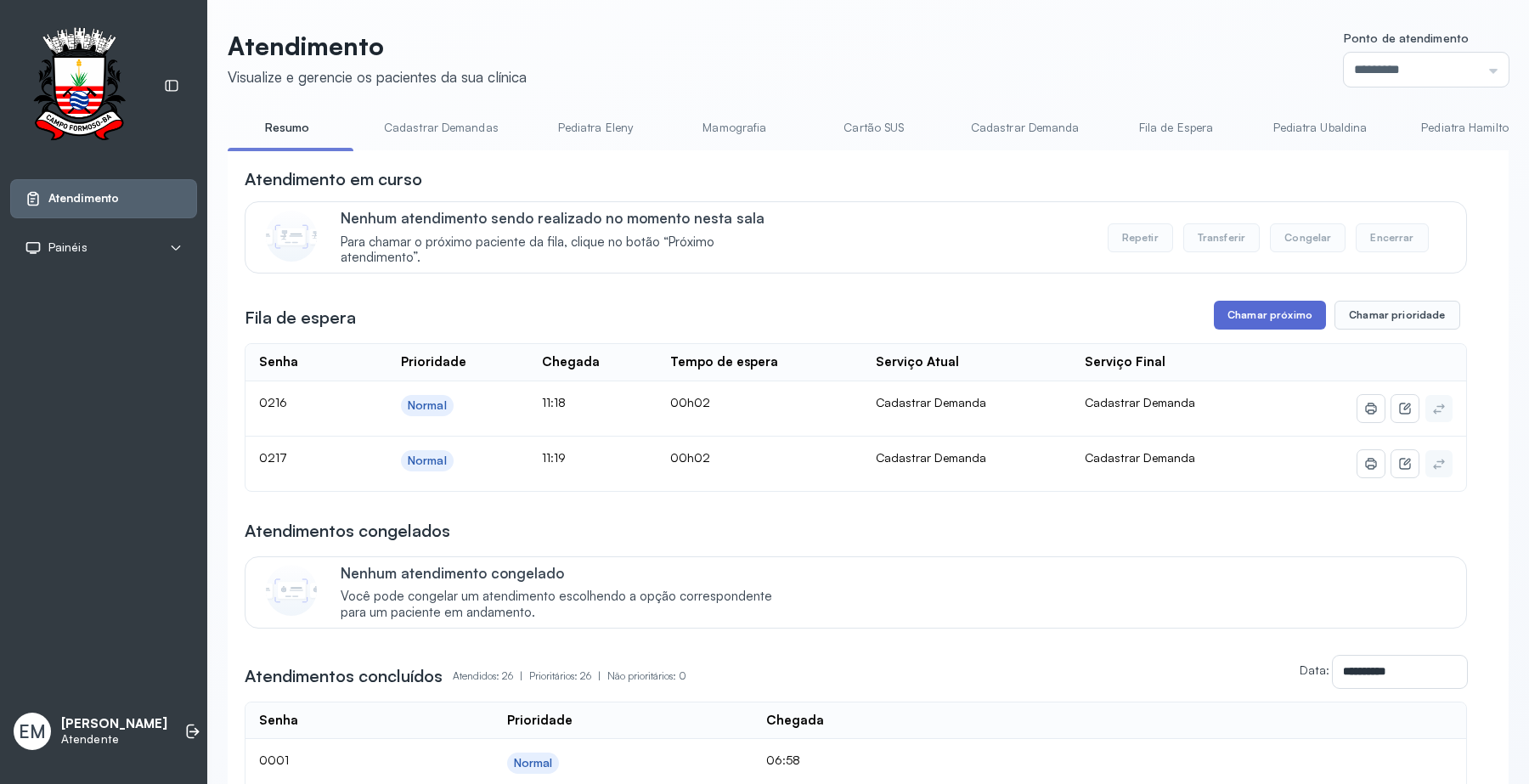
click at [1287, 314] on button "Chamar próximo" at bounding box center [1269, 315] width 112 height 28
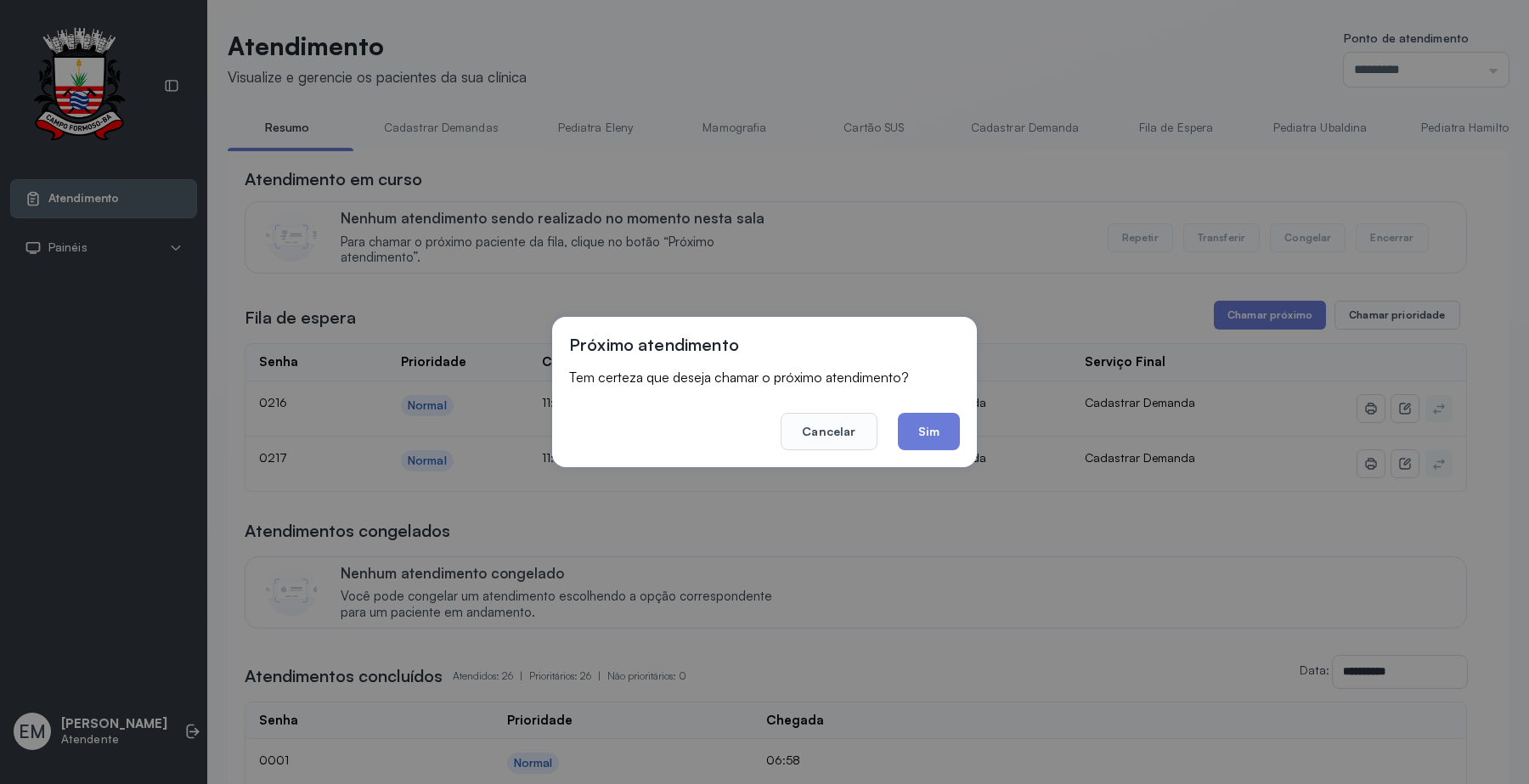
click at [965, 434] on div "Próximo atendimento Tem certeza que deseja chamar o próximo atendimento? Cancel…" at bounding box center [764, 391] width 425 height 150
click at [949, 429] on button "Sim" at bounding box center [929, 431] width 62 height 37
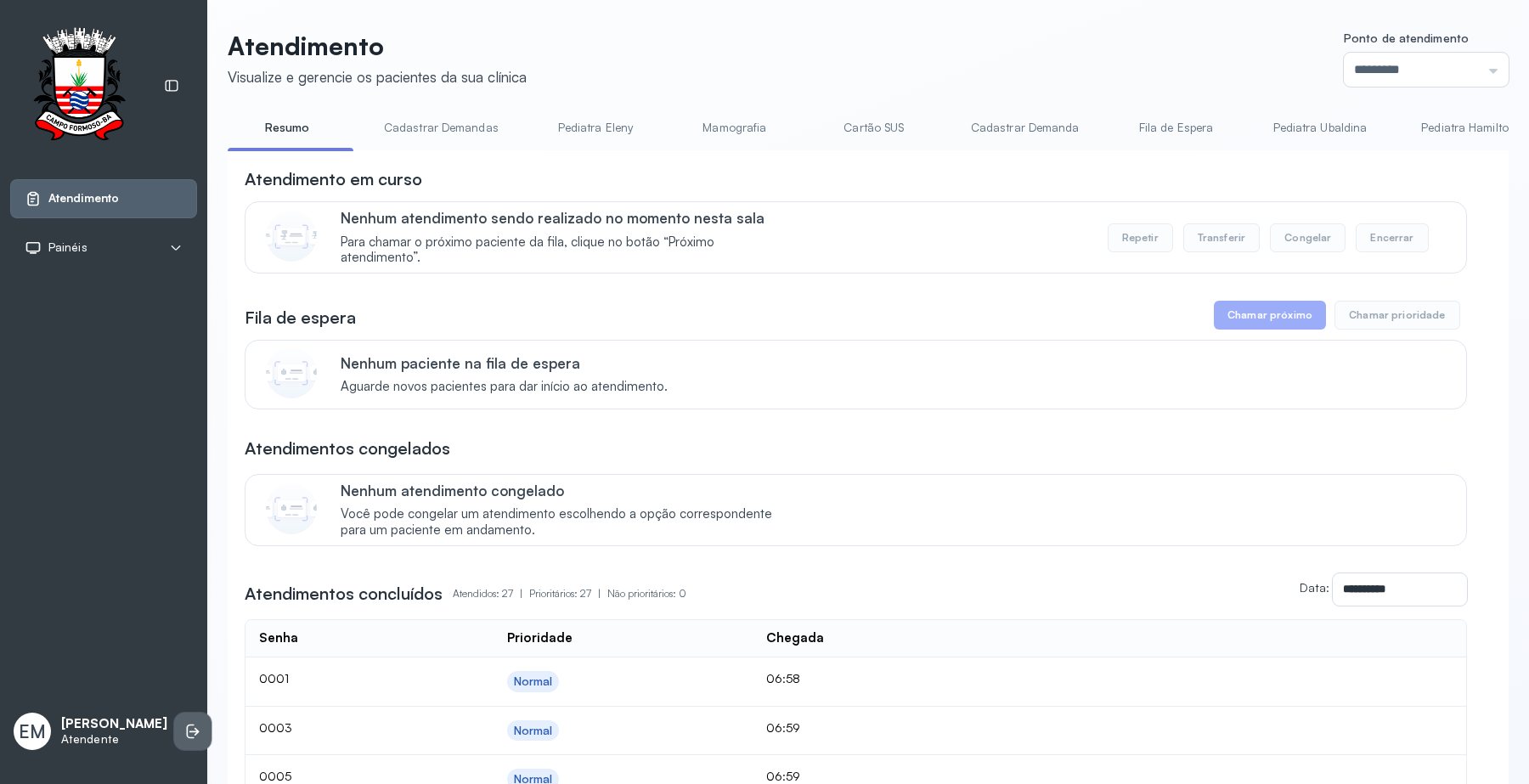
click at [189, 728] on icon at bounding box center [194, 732] width 10 height 8
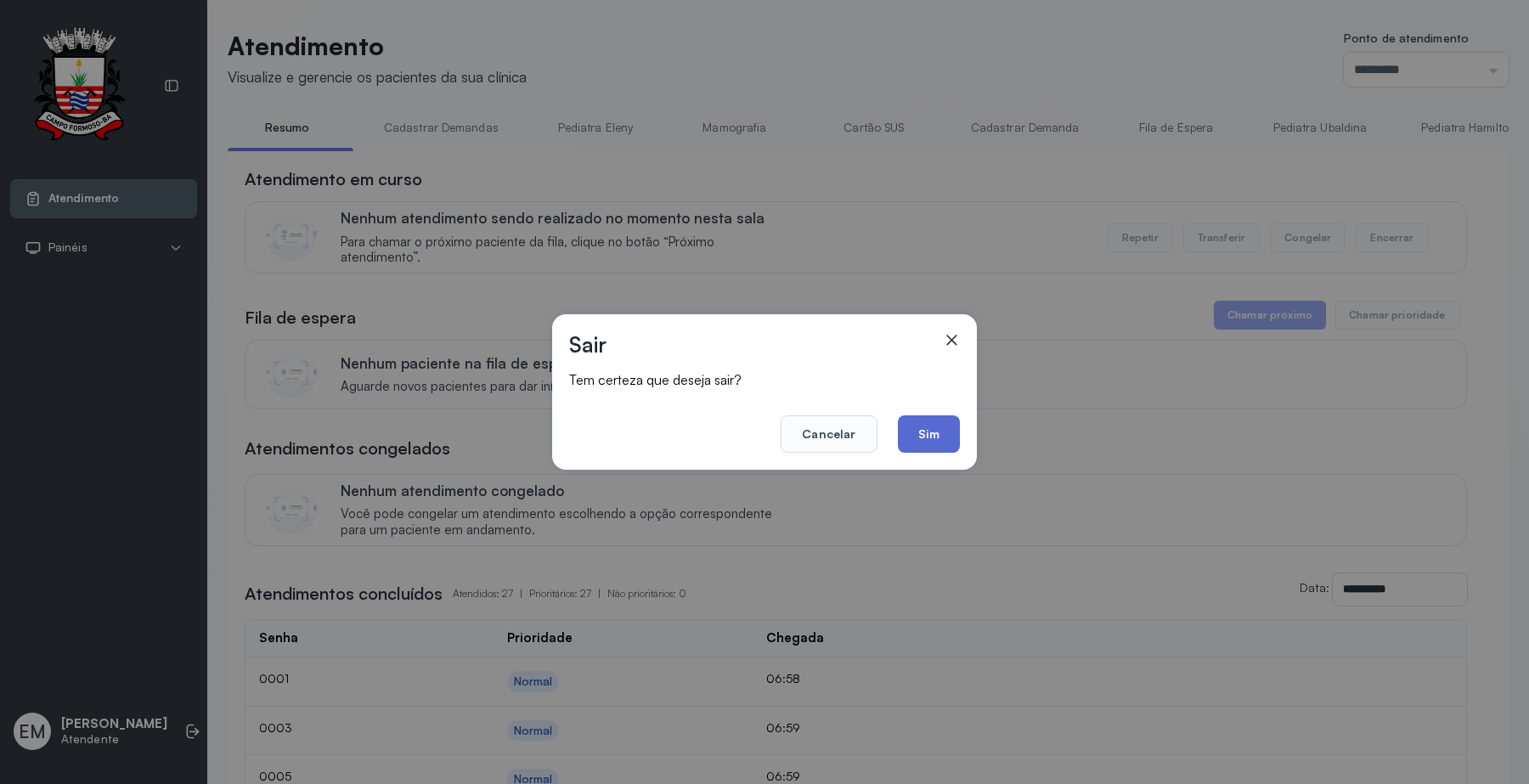
click at [948, 428] on button "Sim" at bounding box center [929, 434] width 62 height 37
